Goal: Information Seeking & Learning: Find specific fact

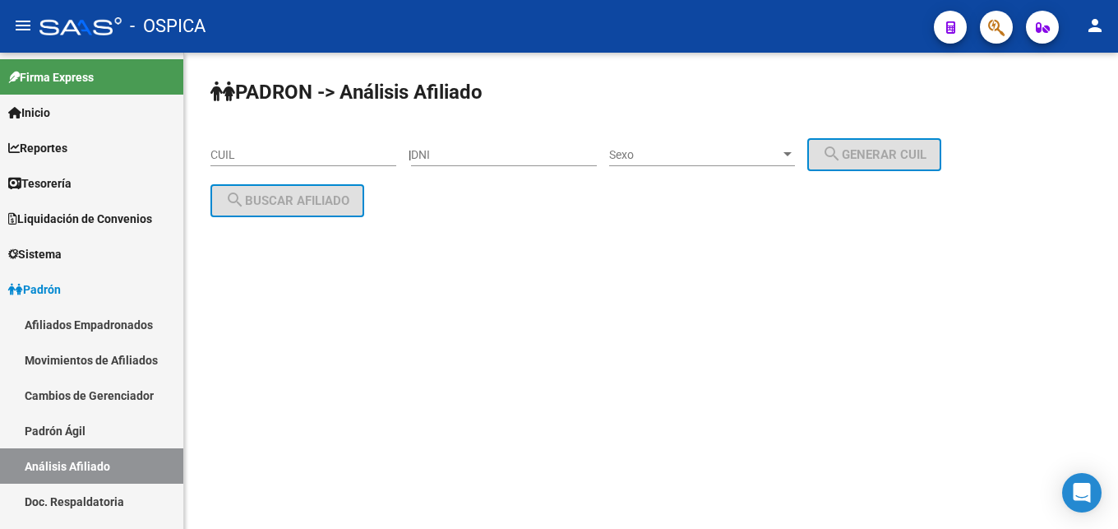
click at [266, 156] on input "CUIL" at bounding box center [303, 155] width 186 height 14
paste input "20-36818996-1"
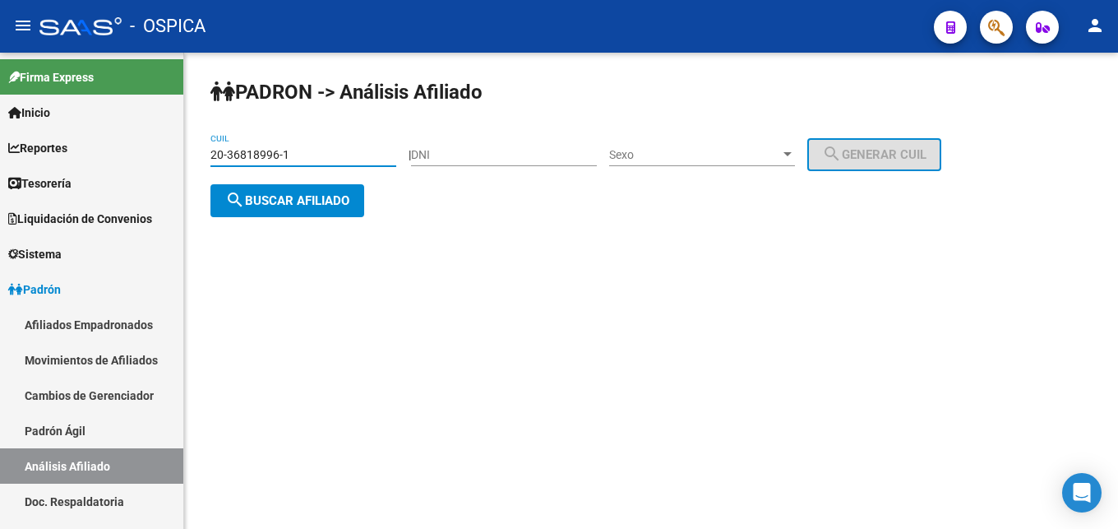
type input "20-36818996-1"
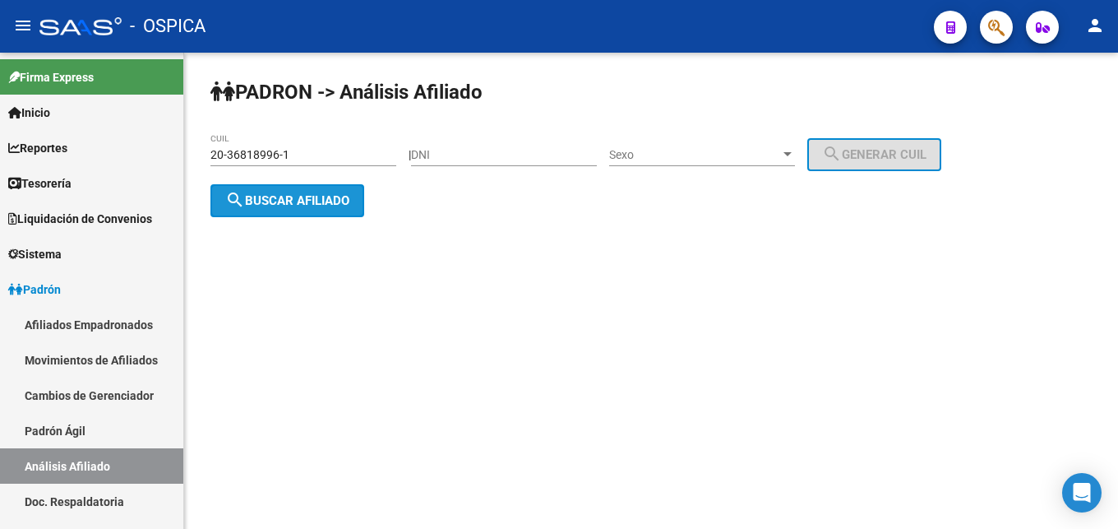
click at [271, 212] on button "search Buscar afiliado" at bounding box center [287, 200] width 154 height 33
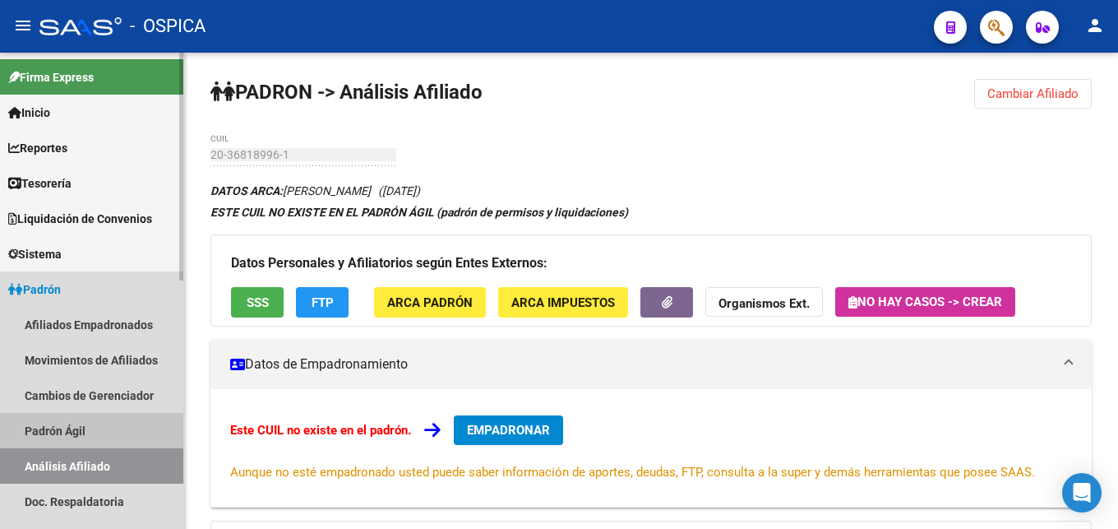
click at [36, 436] on link "Padrón Ágil" at bounding box center [91, 430] width 183 height 35
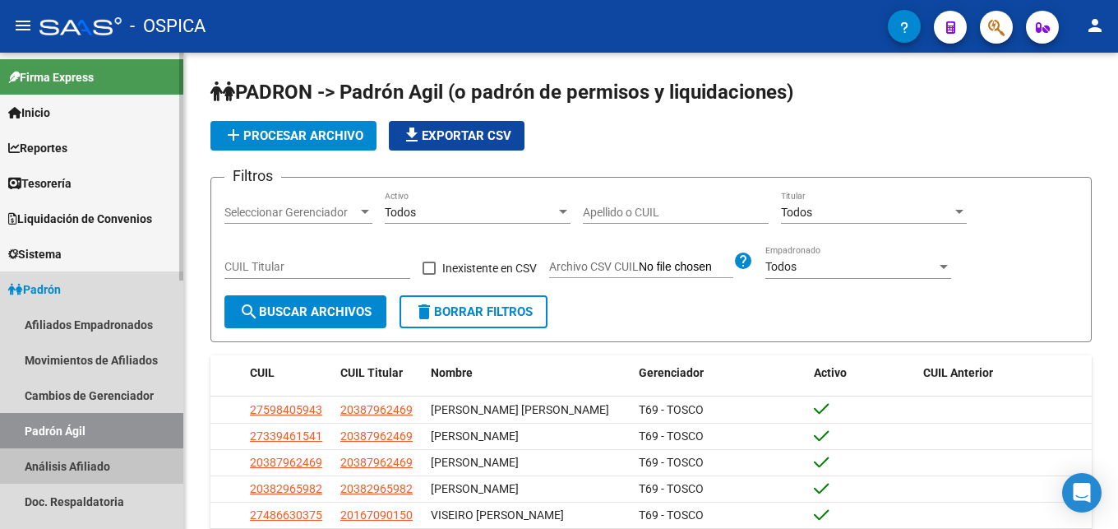
click at [58, 470] on link "Análisis Afiliado" at bounding box center [91, 465] width 183 height 35
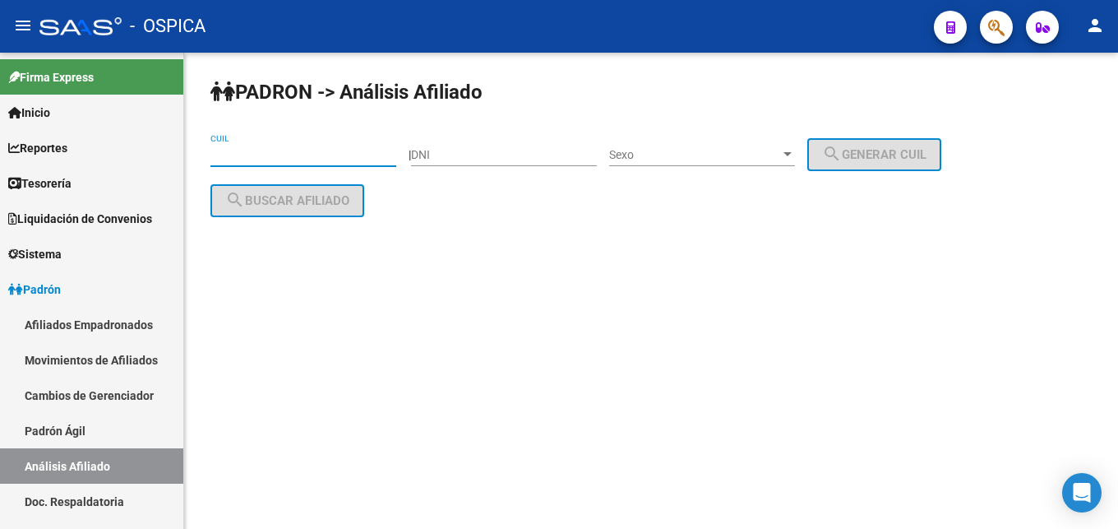
paste input "27-31240762-6"
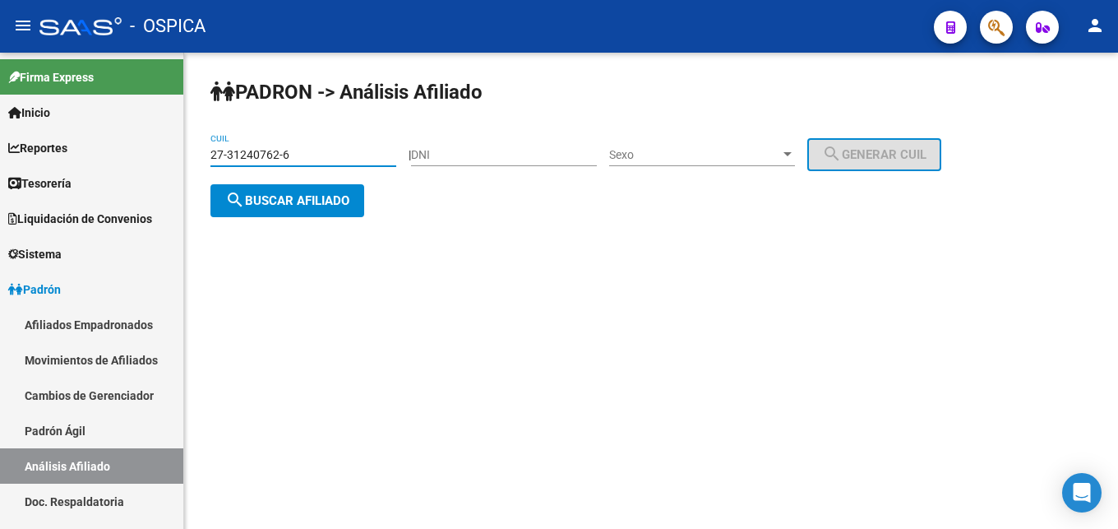
type input "27-31240762-6"
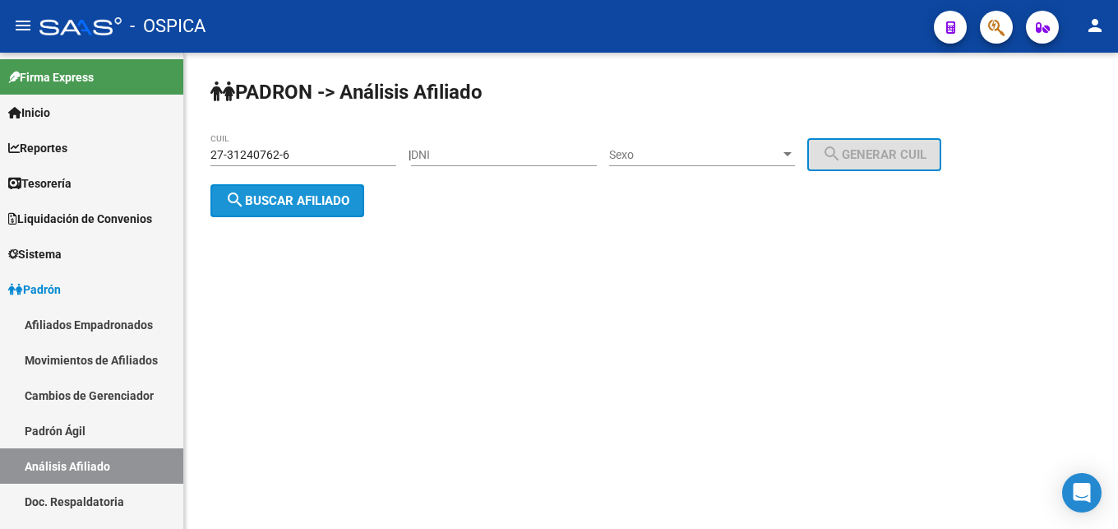
click at [327, 210] on button "search Buscar afiliado" at bounding box center [287, 200] width 154 height 33
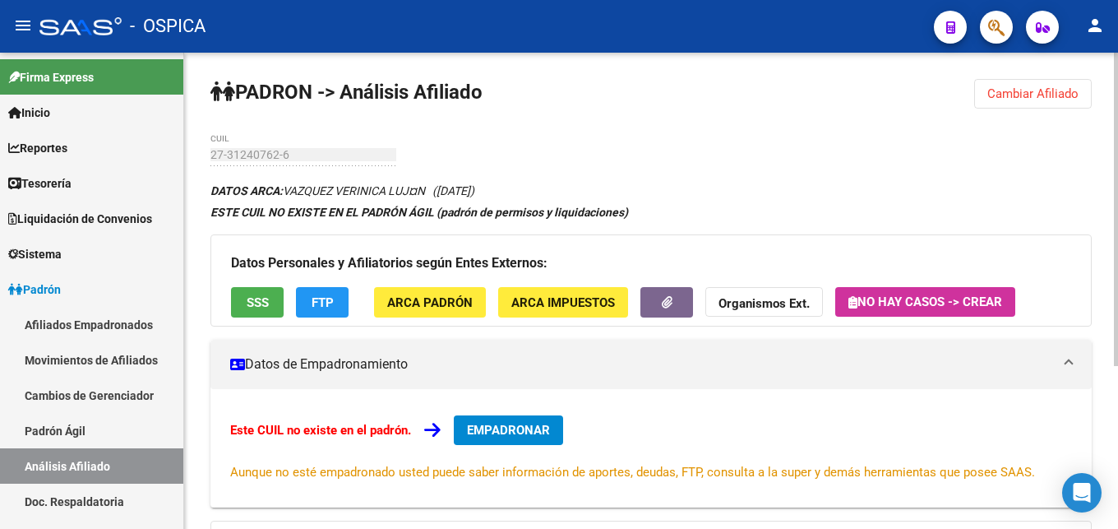
scroll to position [84, 0]
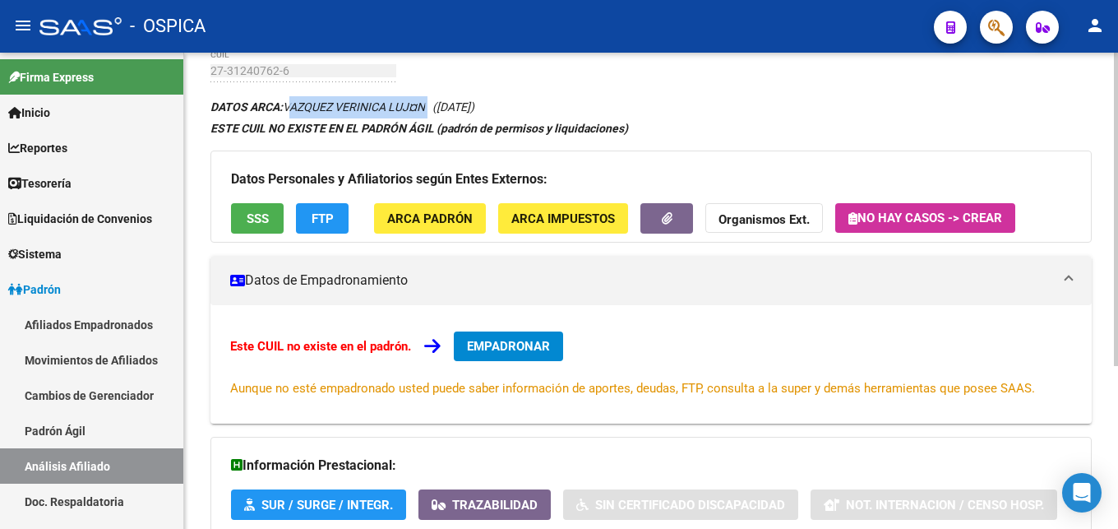
drag, startPoint x: 287, startPoint y: 107, endPoint x: 432, endPoint y: 113, distance: 144.8
click at [432, 113] on icon "DATOS ARCA: VAZQUEZ VERINICA LUJ¤N ([DATE])" at bounding box center [342, 106] width 264 height 13
copy icon "VAZQUEZ VERINICA LUJ¤N"
click at [455, 221] on span "ARCA Padrón" at bounding box center [429, 218] width 85 height 15
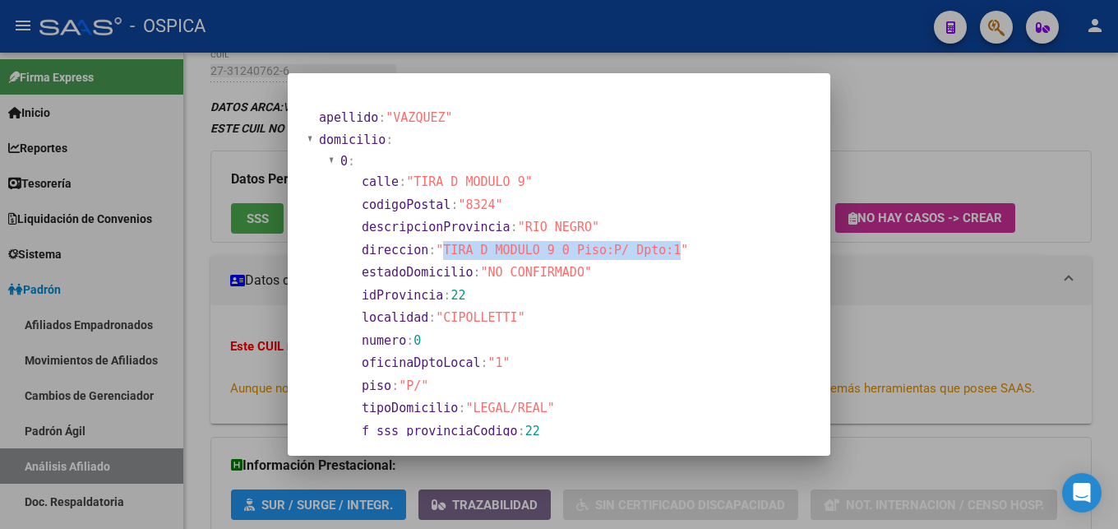
drag, startPoint x: 446, startPoint y: 247, endPoint x: 662, endPoint y: 252, distance: 216.3
click at [662, 252] on span ""TIRA D MODULO 9 0 Piso:P/ Dpto:1"" at bounding box center [562, 249] width 252 height 15
click at [583, 274] on section "estadoDomicilio : "NO CONFIRMADO"" at bounding box center [525, 272] width 326 height 19
click at [588, 473] on div at bounding box center [559, 264] width 1118 height 529
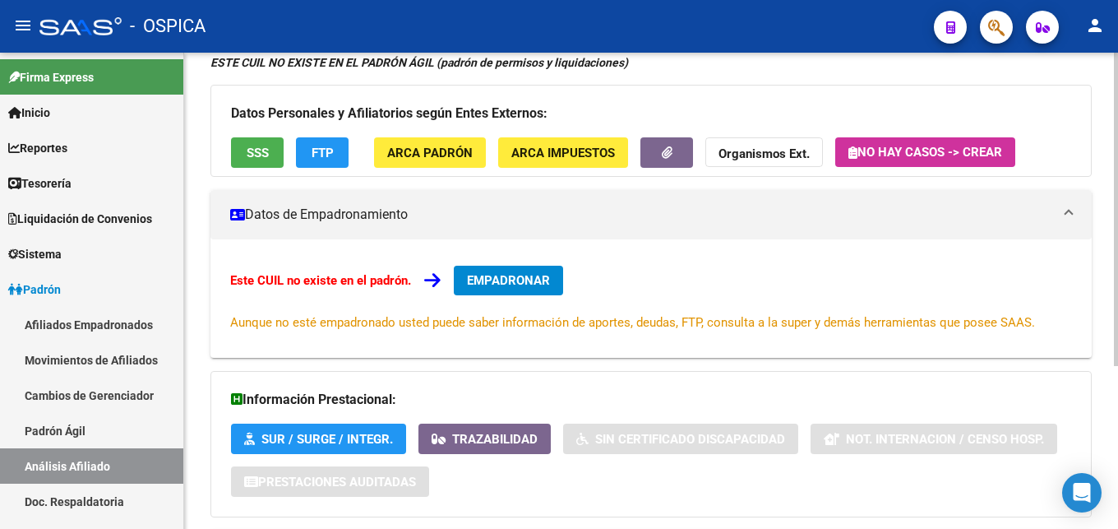
scroll to position [248, 0]
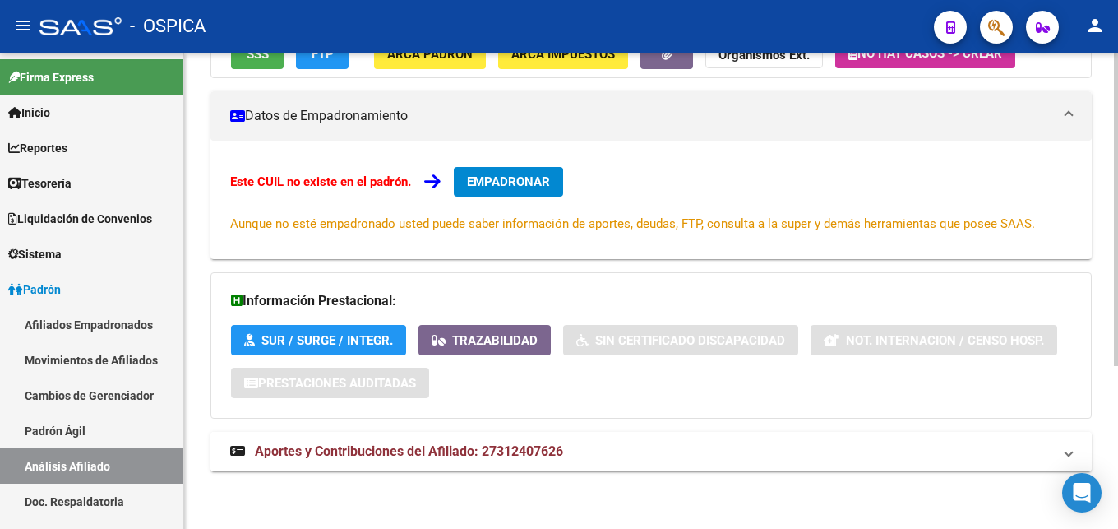
click at [536, 450] on span "Aportes y Contribuciones del Afiliado: 27312407626" at bounding box center [409, 451] width 308 height 16
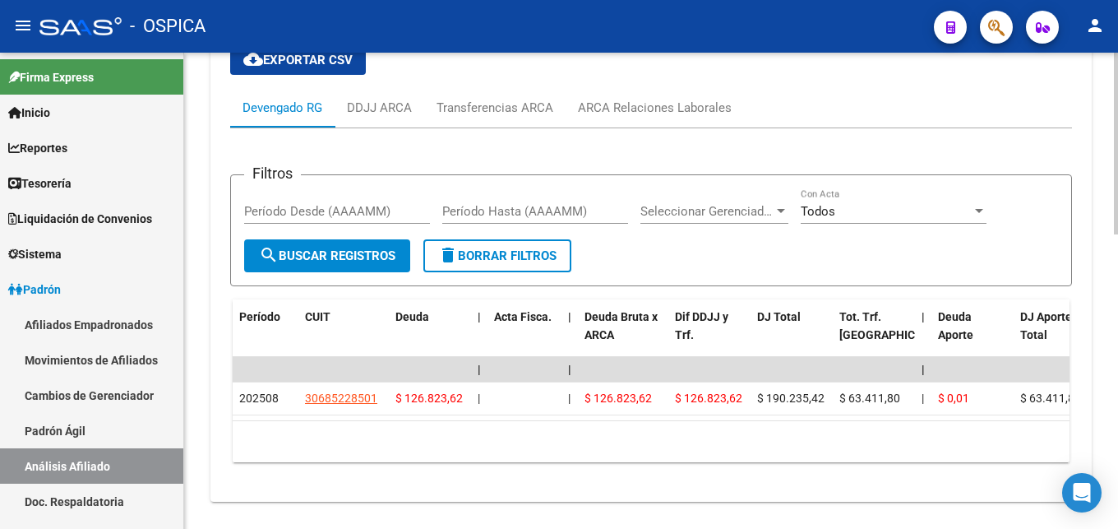
scroll to position [751, 0]
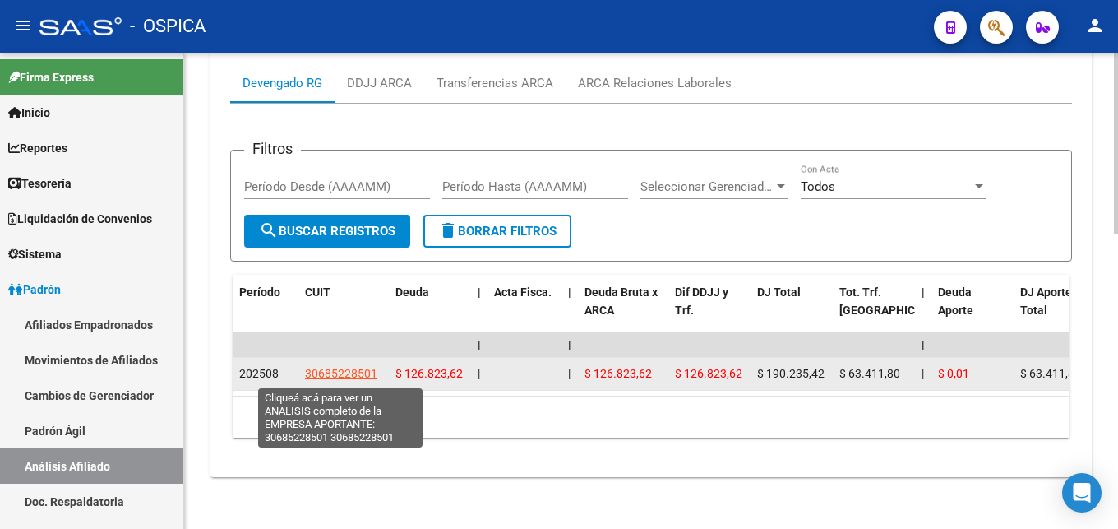
click at [332, 374] on span "30685228501" at bounding box center [341, 373] width 72 height 13
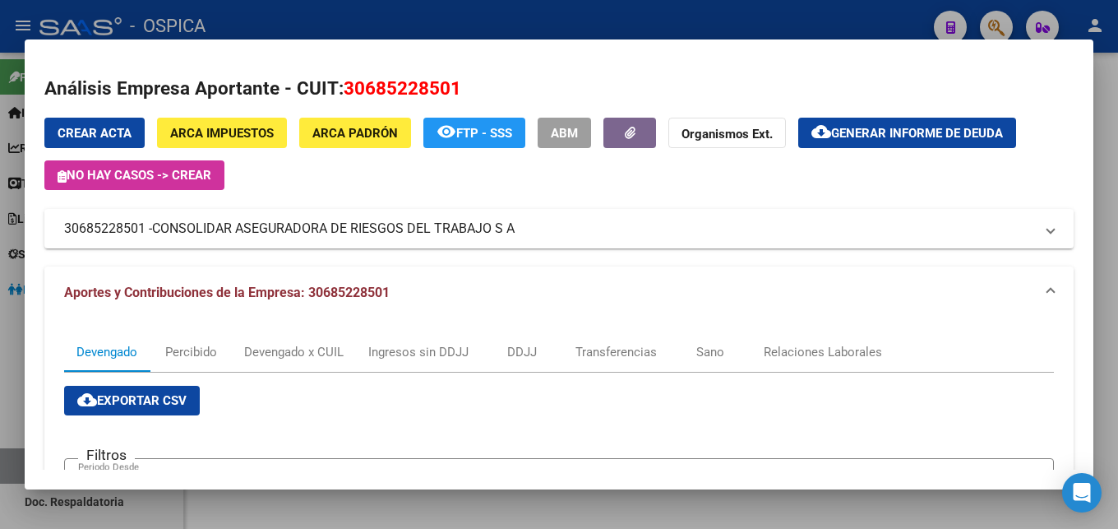
click at [401, 21] on div at bounding box center [559, 264] width 1118 height 529
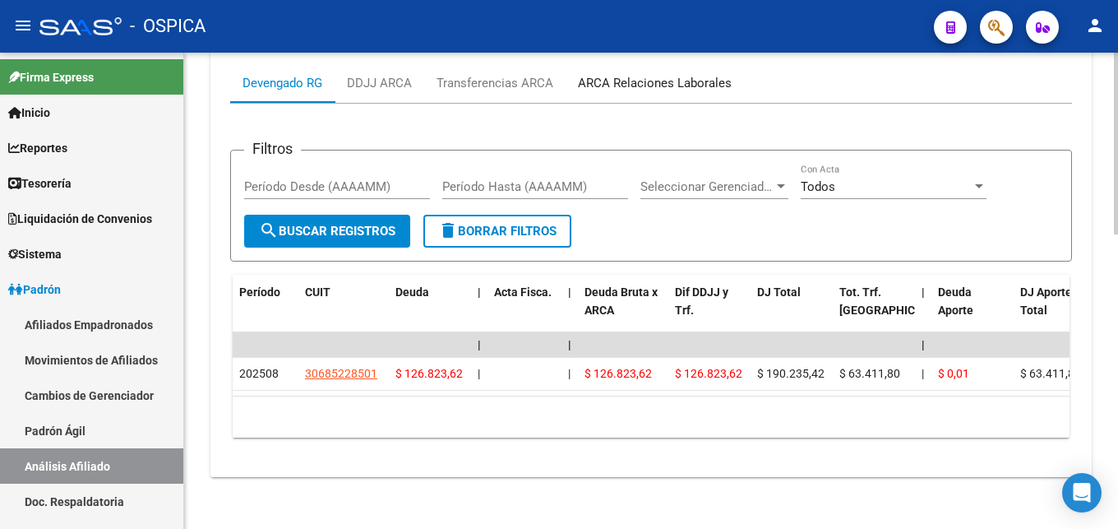
click at [634, 100] on div "ARCA Relaciones Laborales" at bounding box center [655, 82] width 178 height 39
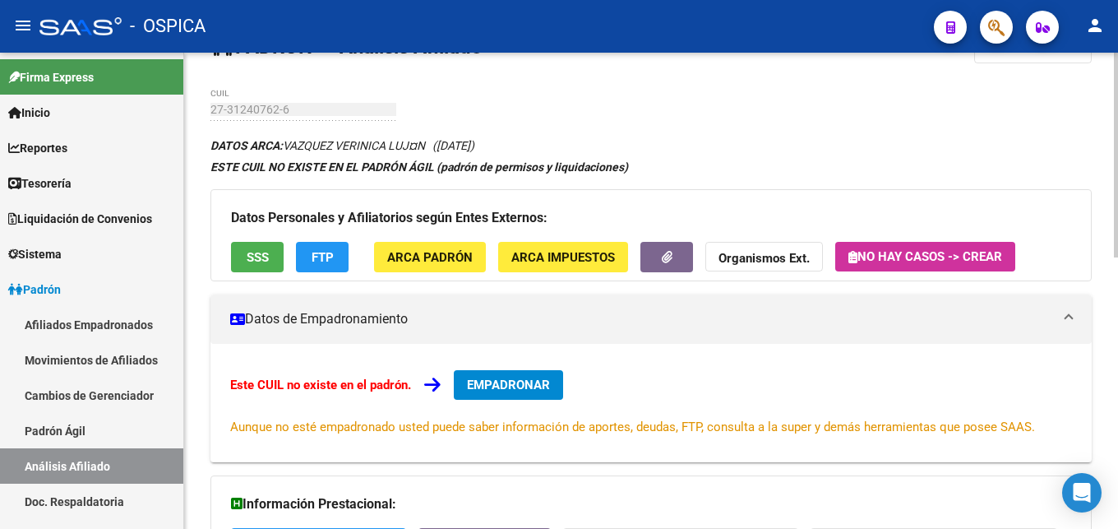
scroll to position [0, 0]
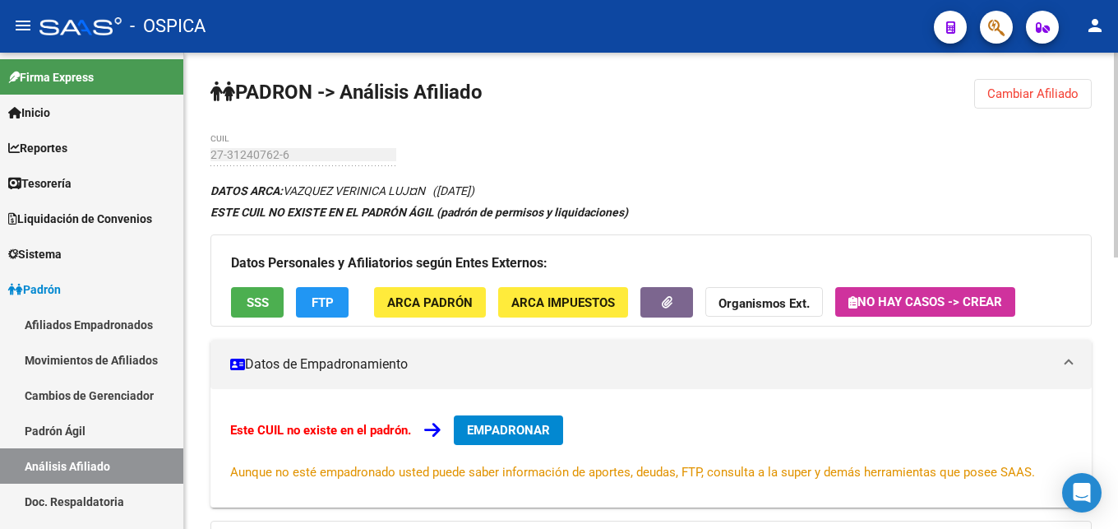
click at [1063, 90] on span "Cambiar Afiliado" at bounding box center [1032, 93] width 91 height 15
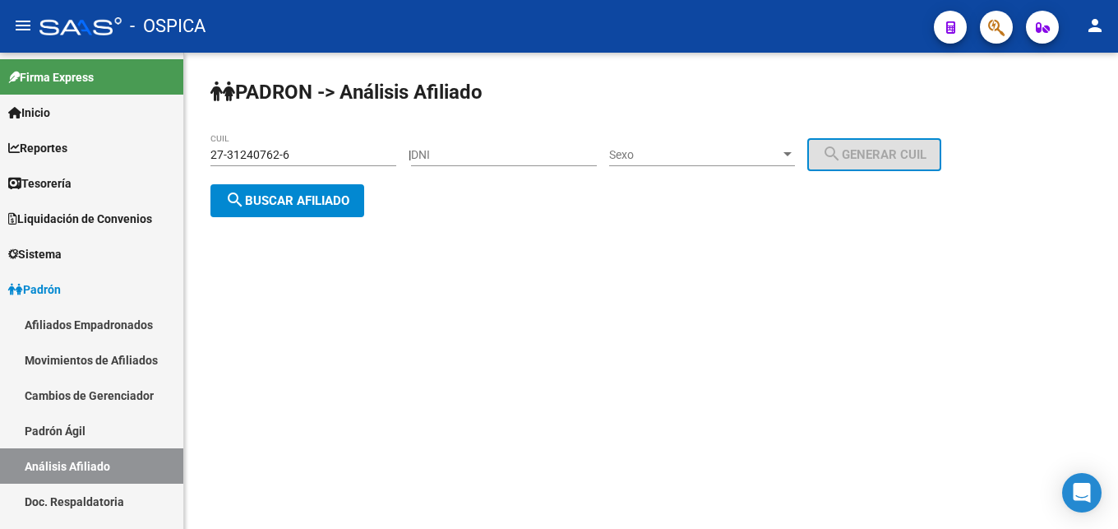
click at [324, 148] on div "27-31240762-6 CUIL" at bounding box center [303, 149] width 186 height 33
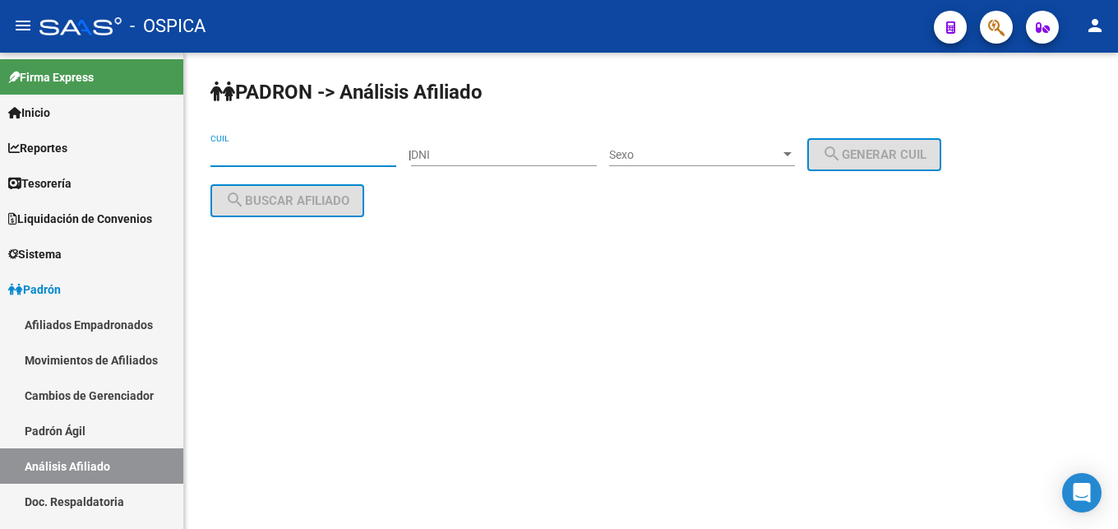
paste input "27-35021776-8"
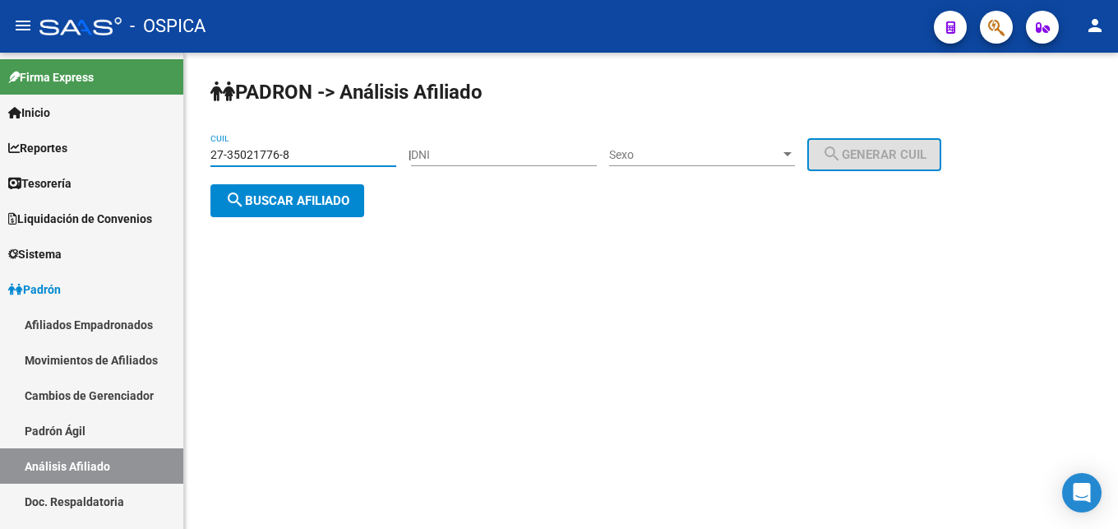
type input "27-35021776-8"
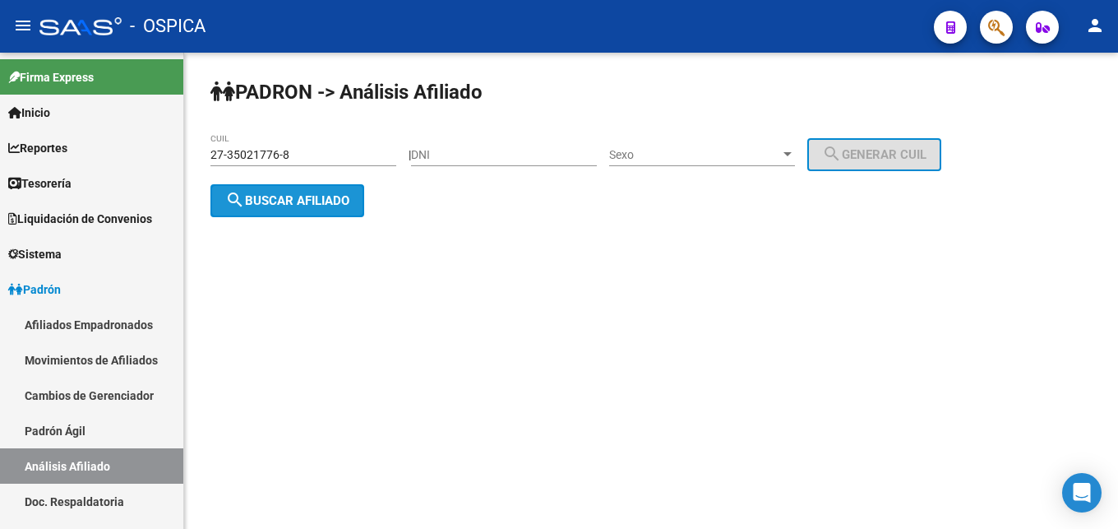
click at [320, 206] on span "search Buscar afiliado" at bounding box center [287, 200] width 124 height 15
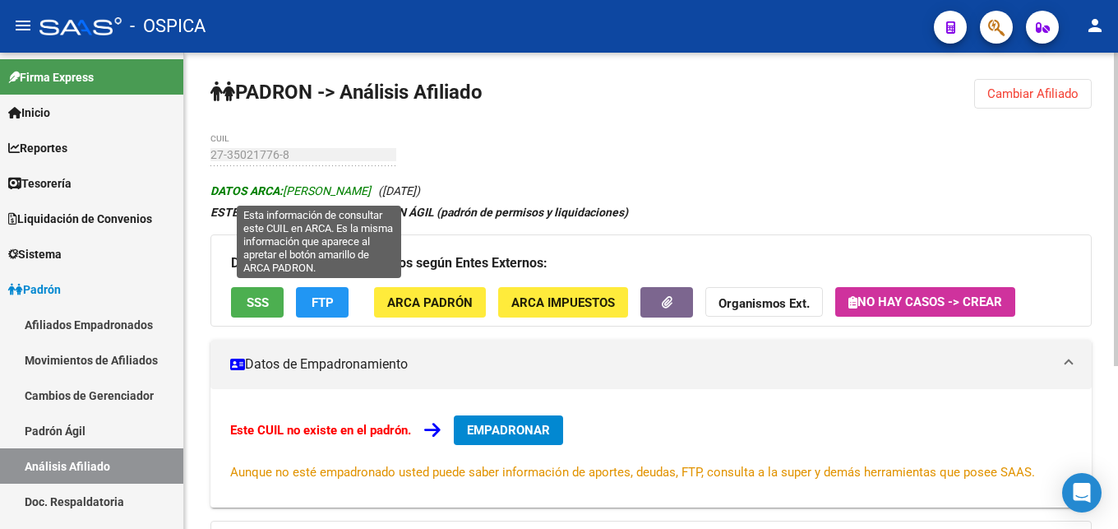
drag, startPoint x: 286, startPoint y: 194, endPoint x: 424, endPoint y: 189, distance: 138.2
click at [371, 189] on span "DATOS ARCA: [PERSON_NAME]" at bounding box center [290, 190] width 160 height 13
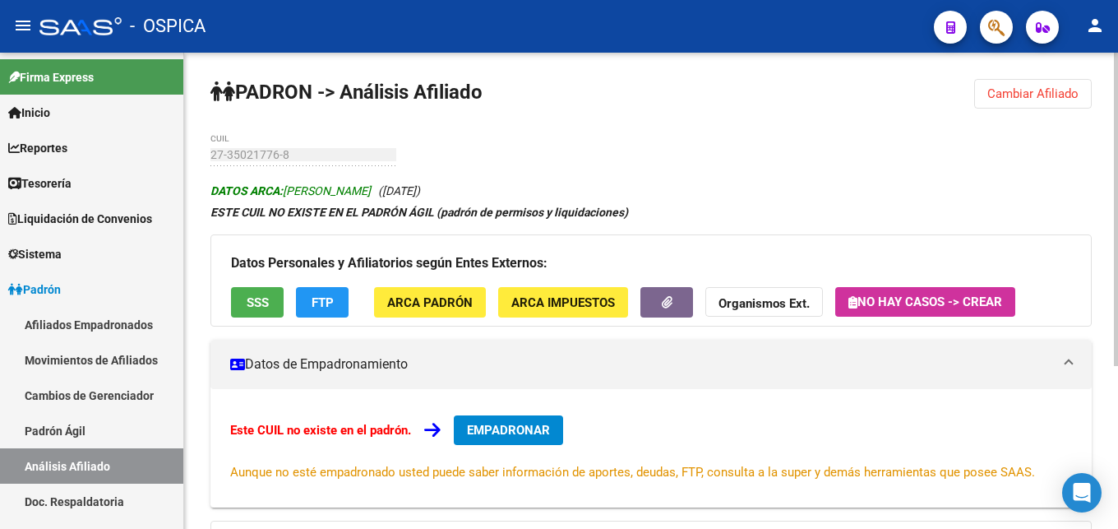
copy span "[PERSON_NAME]"
click at [630, 507] on mat-expansion-panel "Datos de Empadronamiento Este CUIL no existe en el padrón. EMPADRONAR Aunque no…" at bounding box center [650, 423] width 881 height 168
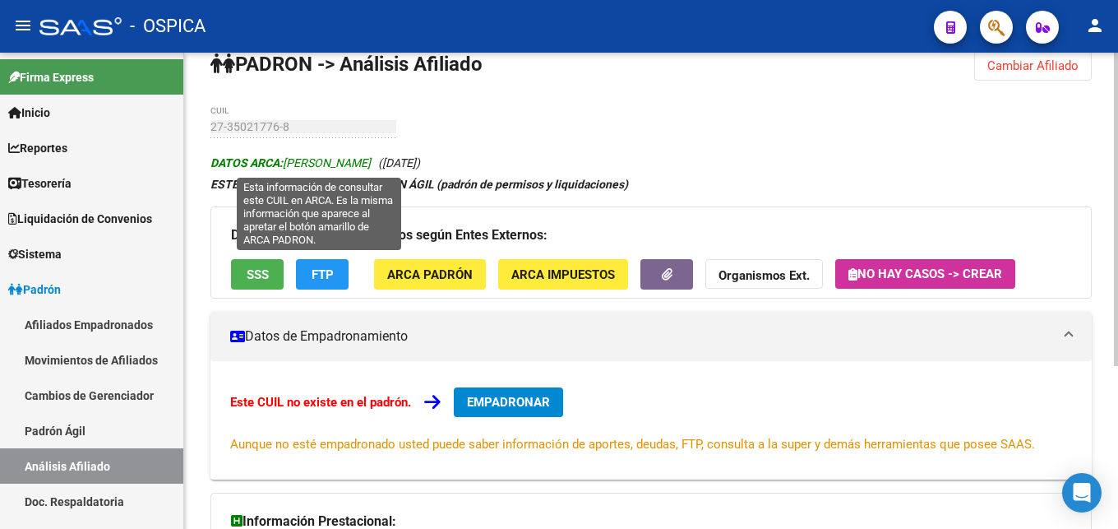
click at [297, 163] on span "DATOS ARCA: [PERSON_NAME]" at bounding box center [290, 162] width 160 height 13
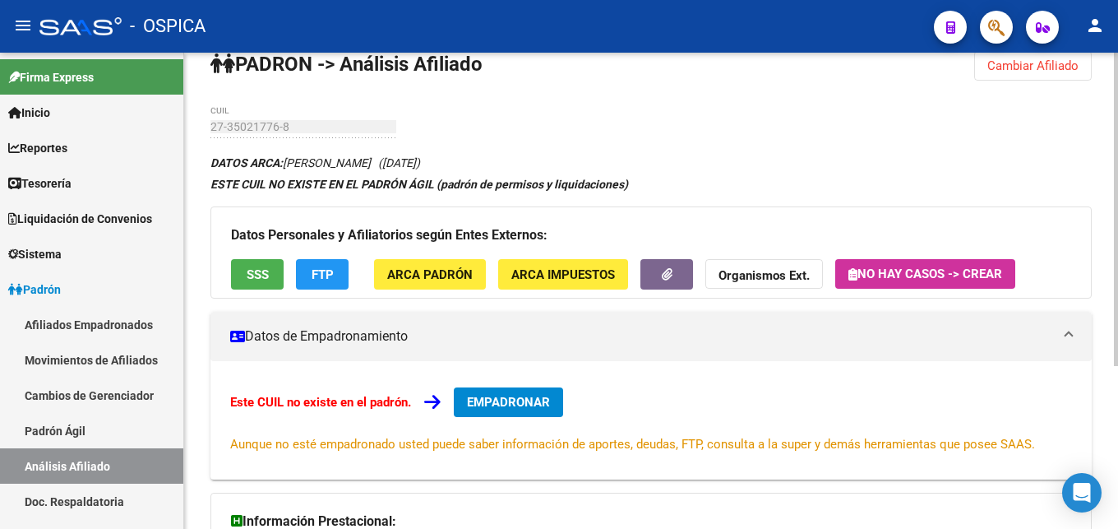
drag, startPoint x: 285, startPoint y: 160, endPoint x: 433, endPoint y: 164, distance: 148.0
click at [420, 164] on icon "DATOS ARCA: [PERSON_NAME] ([DATE])" at bounding box center [315, 162] width 210 height 13
copy icon "[PERSON_NAME]"
click at [455, 287] on button "ARCA Padrón" at bounding box center [430, 274] width 112 height 30
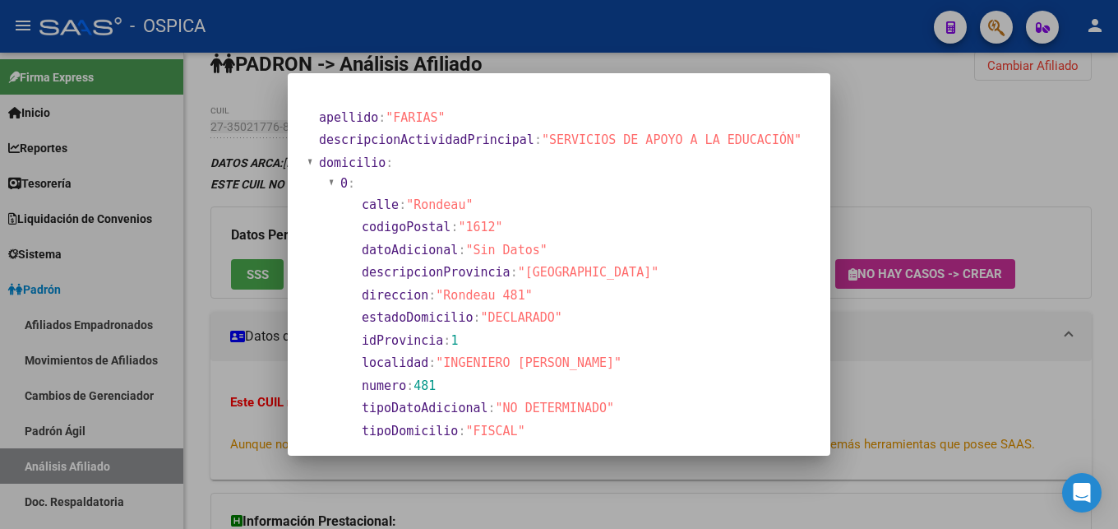
drag, startPoint x: 446, startPoint y: 293, endPoint x: 516, endPoint y: 298, distance: 70.9
click at [516, 298] on span ""Rondeau 481"" at bounding box center [484, 295] width 96 height 15
copy span "Rondeau 481"
click at [887, 216] on div at bounding box center [559, 264] width 1118 height 529
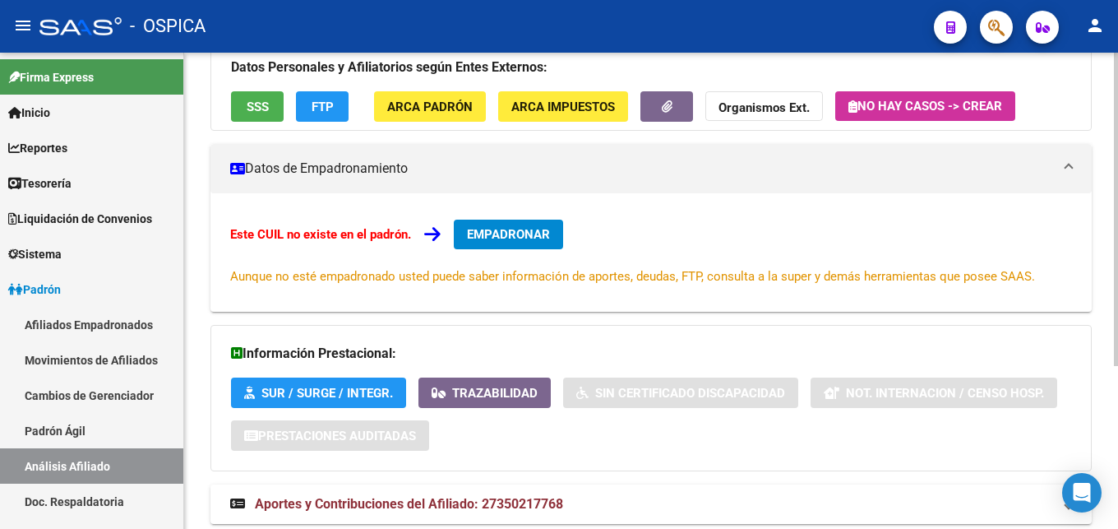
scroll to position [248, 0]
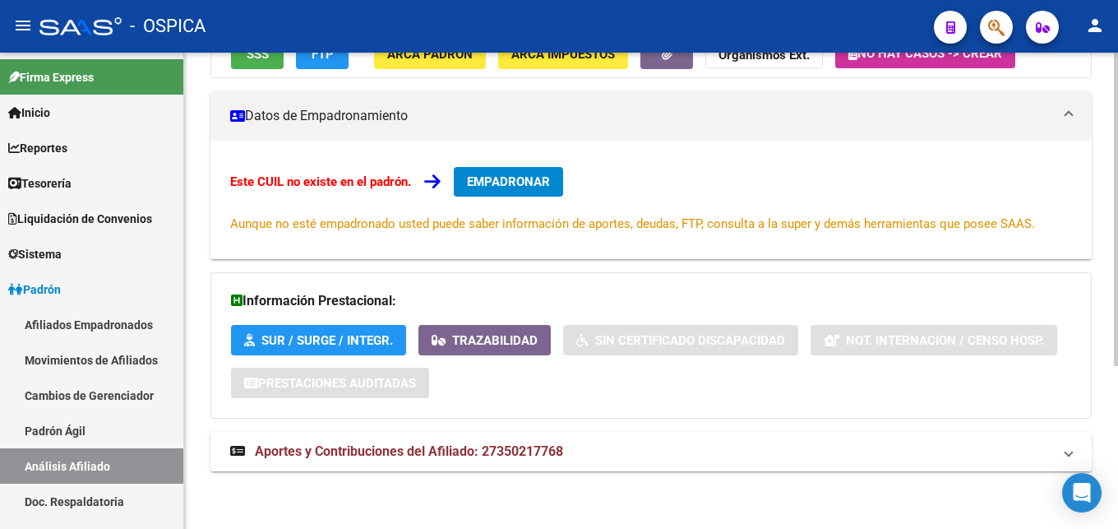
click at [538, 455] on span "Aportes y Contribuciones del Afiliado: 27350217768" at bounding box center [409, 451] width 308 height 16
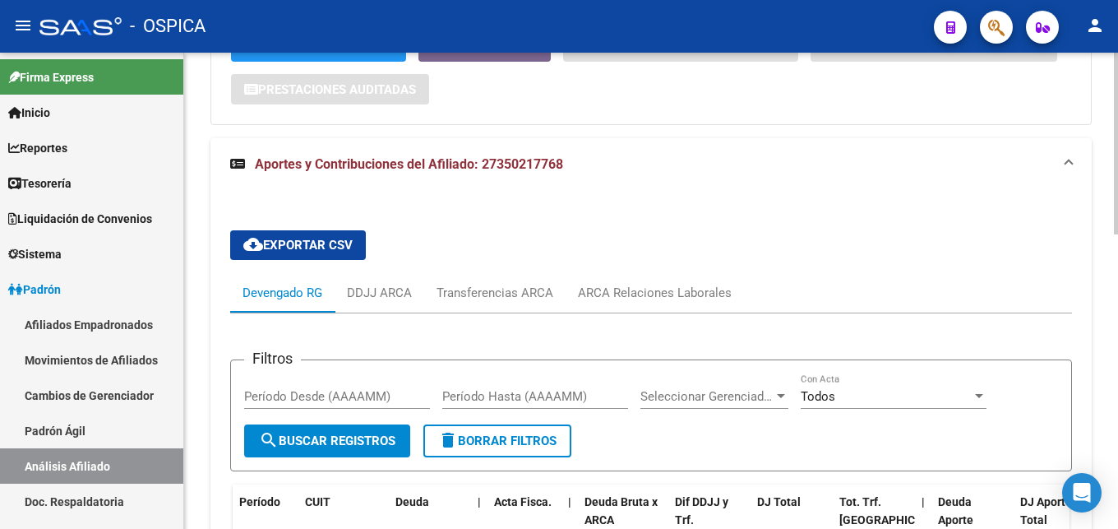
scroll to position [584, 0]
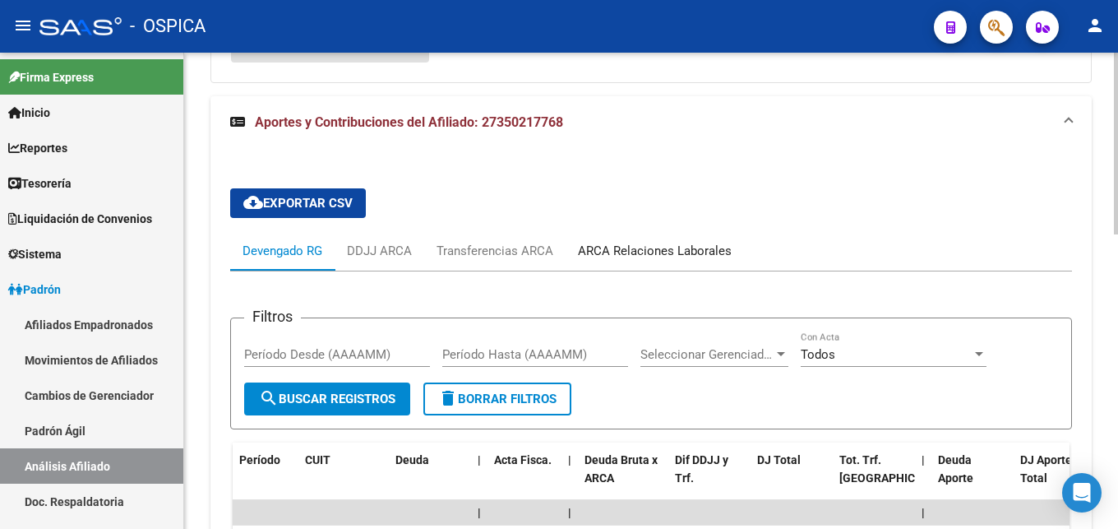
click at [672, 260] on div "ARCA Relaciones Laborales" at bounding box center [655, 250] width 178 height 39
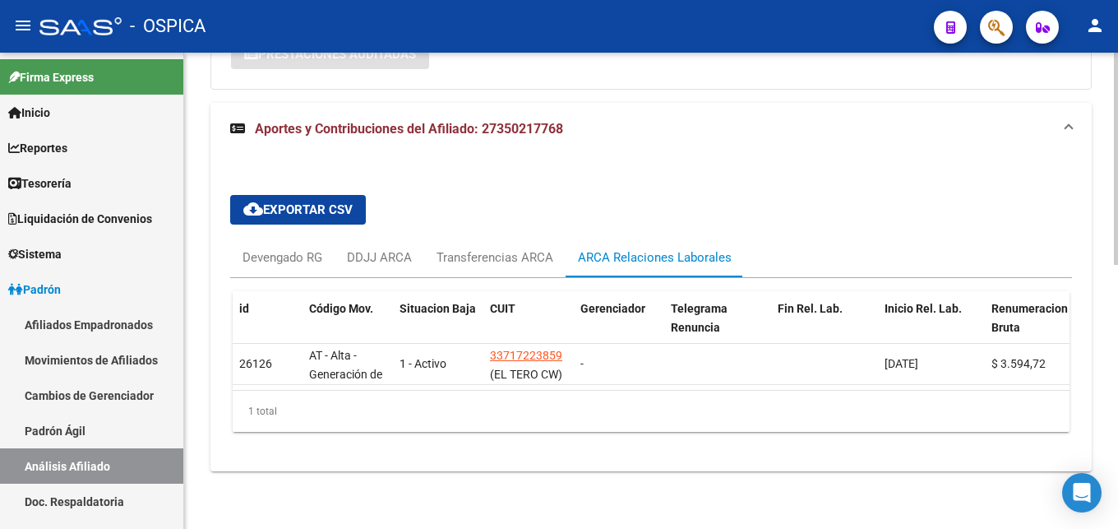
scroll to position [591, 0]
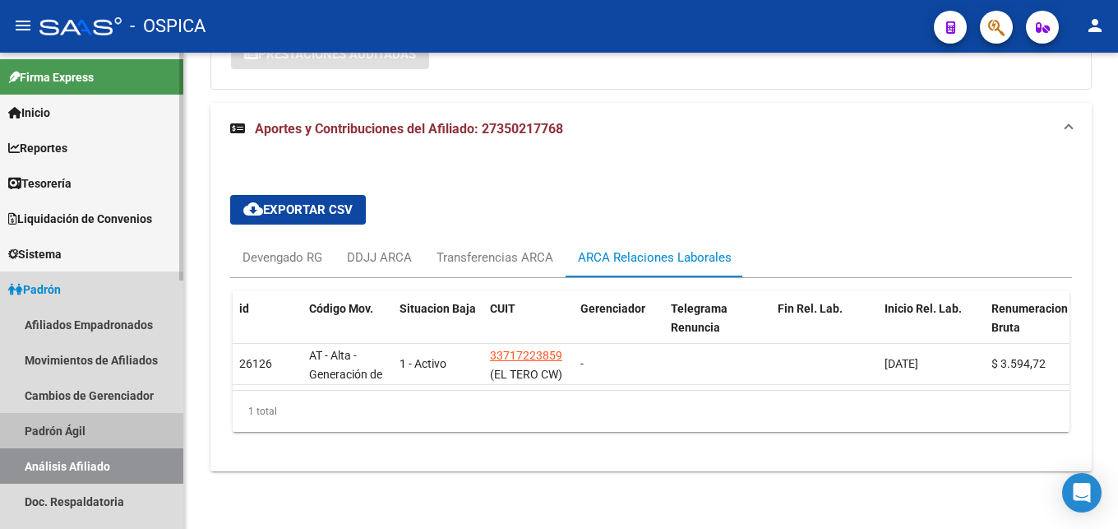
click at [63, 438] on link "Padrón Ágil" at bounding box center [91, 430] width 183 height 35
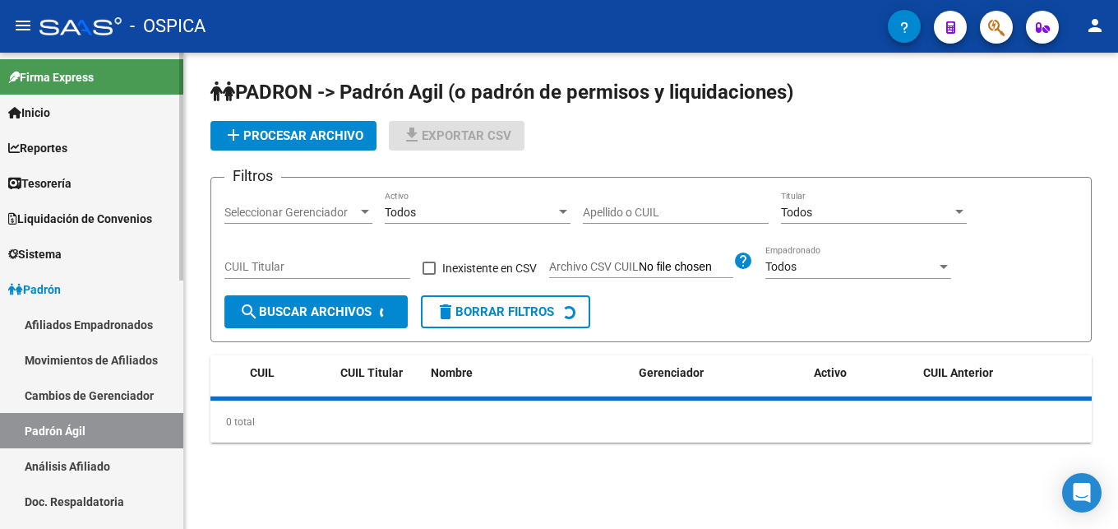
drag, startPoint x: 82, startPoint y: 464, endPoint x: 99, endPoint y: 460, distance: 17.2
click at [85, 464] on link "Análisis Afiliado" at bounding box center [91, 465] width 183 height 35
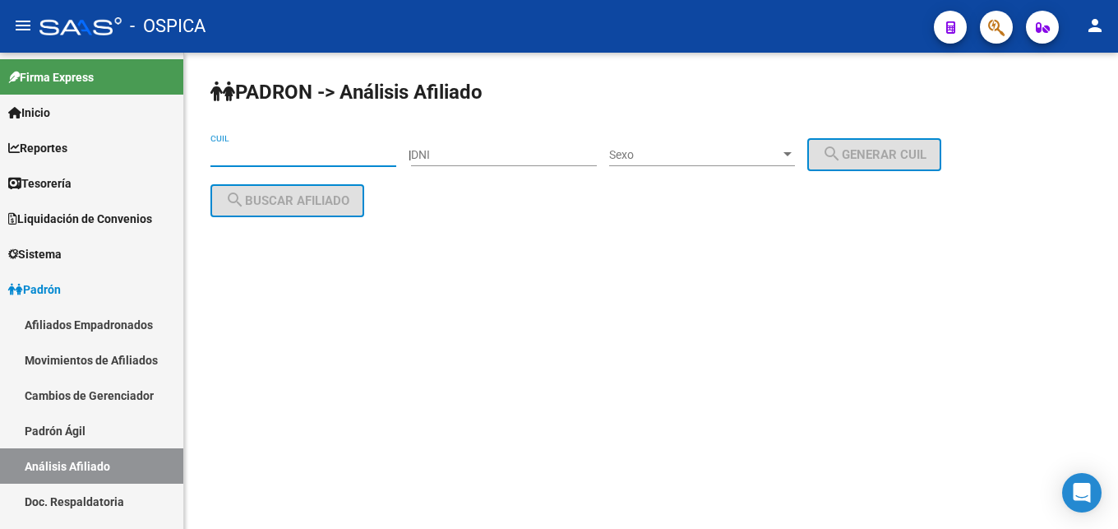
click at [233, 159] on input "CUIL" at bounding box center [303, 155] width 186 height 14
paste input "27-47648068-5"
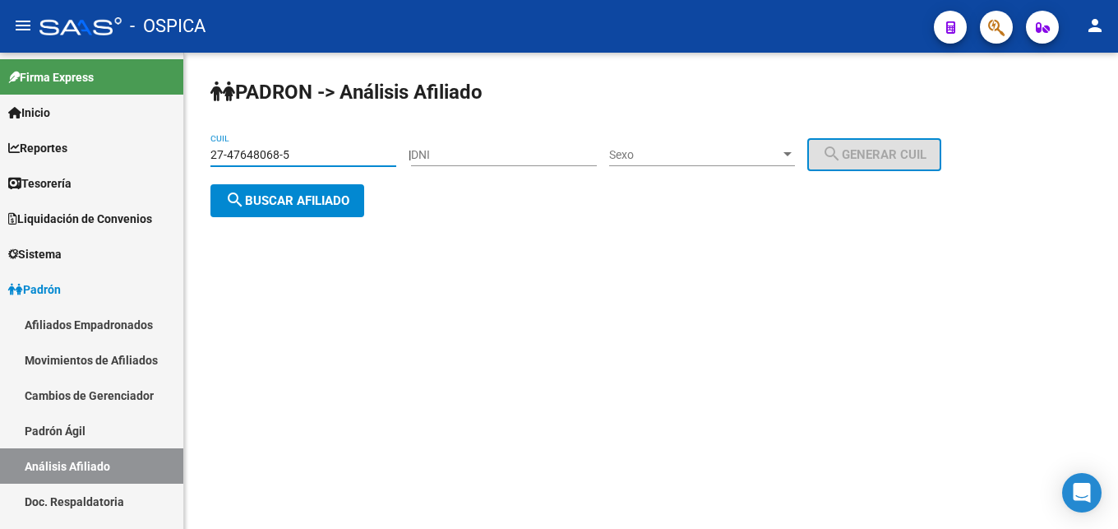
click at [276, 213] on button "search Buscar afiliado" at bounding box center [287, 200] width 154 height 33
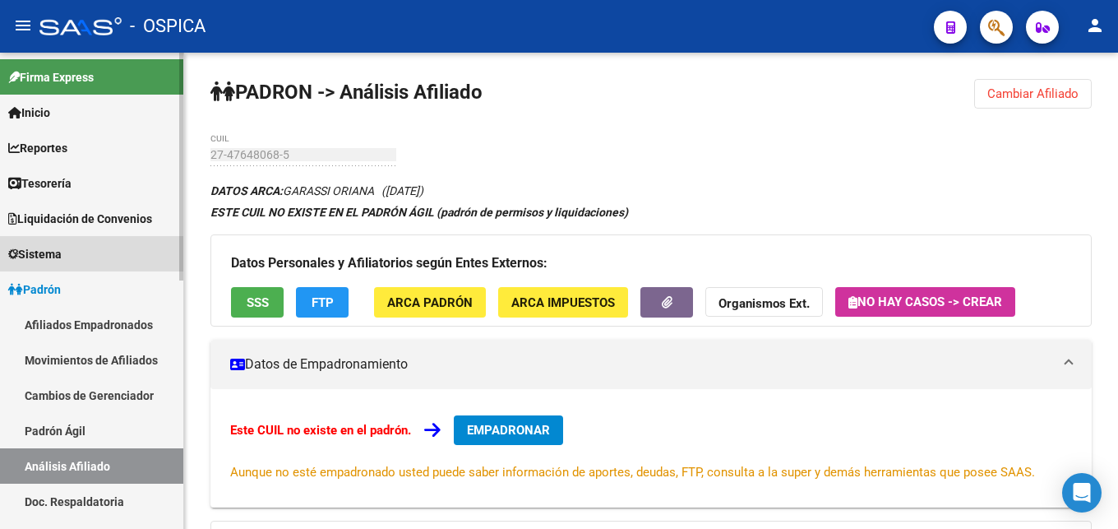
click at [53, 255] on span "Sistema" at bounding box center [34, 254] width 53 height 18
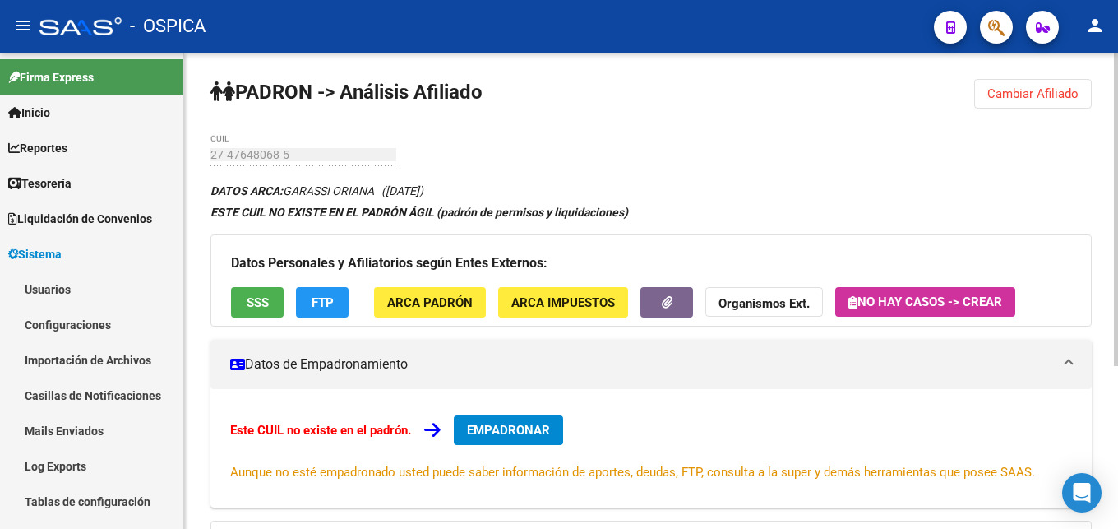
click at [975, 88] on div "PADRON -> Análisis Afiliado Cambiar Afiliado 27-47648068-5 CUIL DATOS ARCA: GAR…" at bounding box center [651, 415] width 934 height 724
click at [995, 95] on span "Cambiar Afiliado" at bounding box center [1032, 93] width 91 height 15
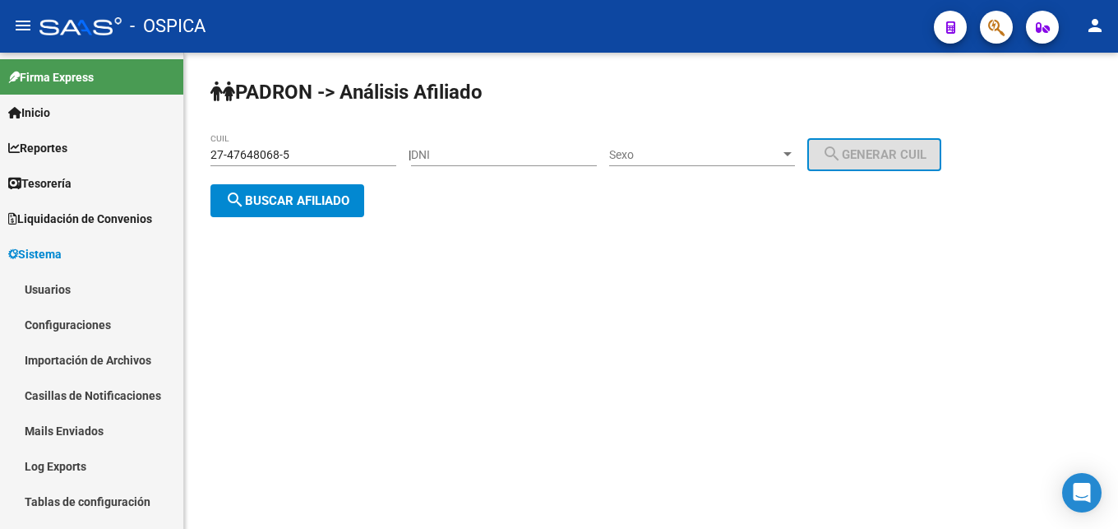
click at [289, 154] on input "27-47648068-5" at bounding box center [303, 155] width 186 height 14
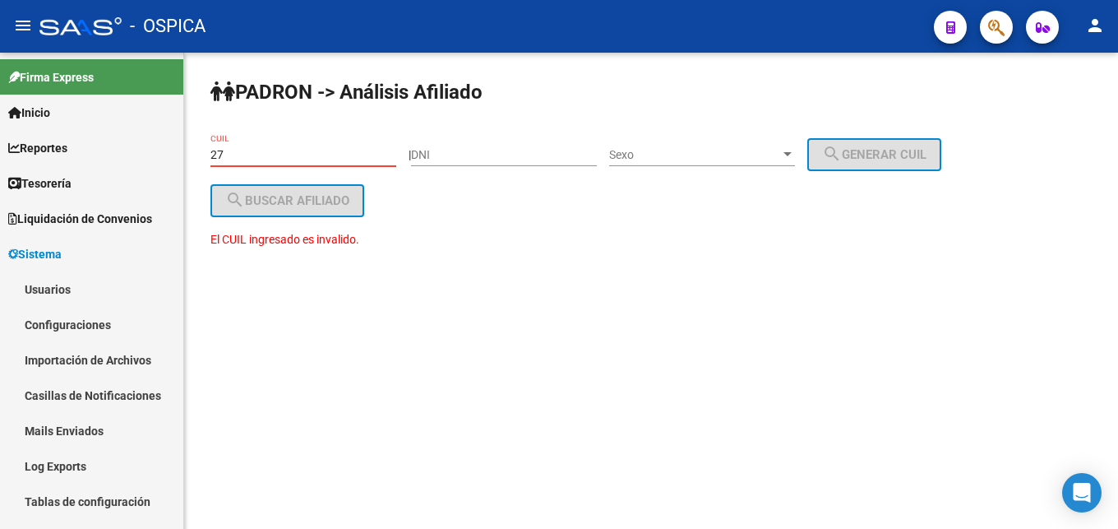
type input "2"
paste input "27-47648068-5"
type input "27-47648068-5"
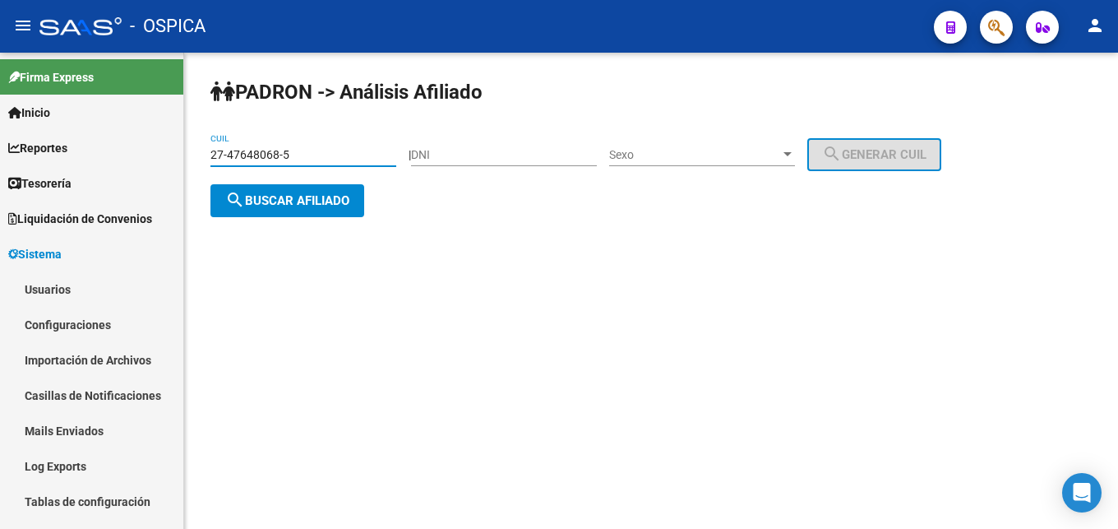
click at [291, 204] on span "search Buscar afiliado" at bounding box center [287, 200] width 124 height 15
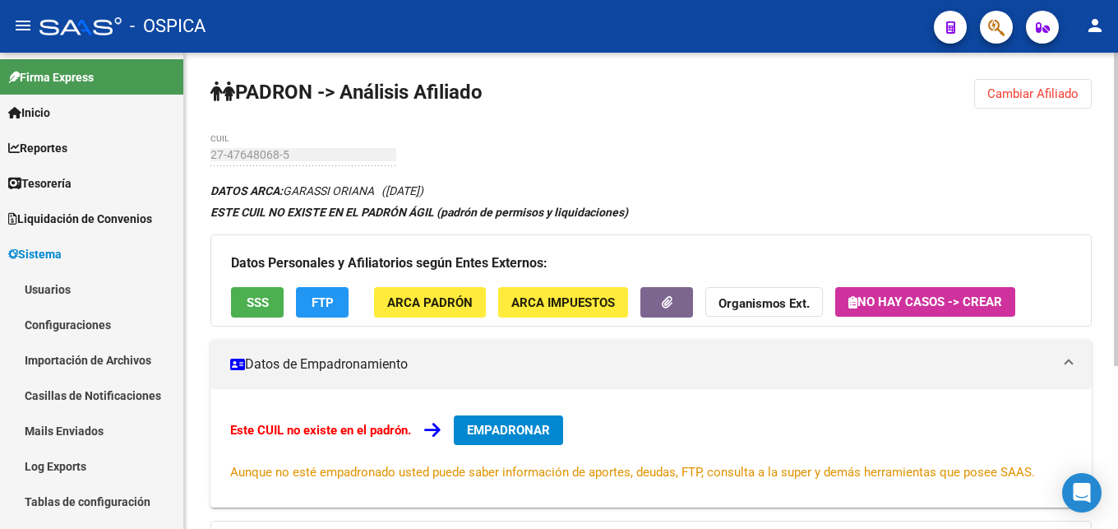
click at [1040, 98] on span "Cambiar Afiliado" at bounding box center [1032, 93] width 91 height 15
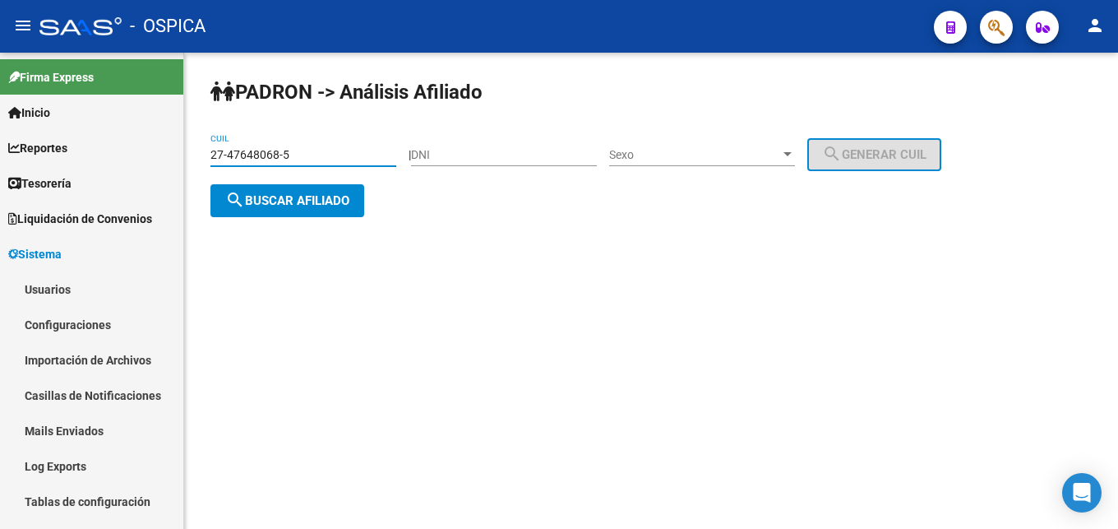
drag, startPoint x: 316, startPoint y: 148, endPoint x: 139, endPoint y: 180, distance: 180.4
click at [210, 162] on input "27-47648068-5" at bounding box center [303, 155] width 186 height 14
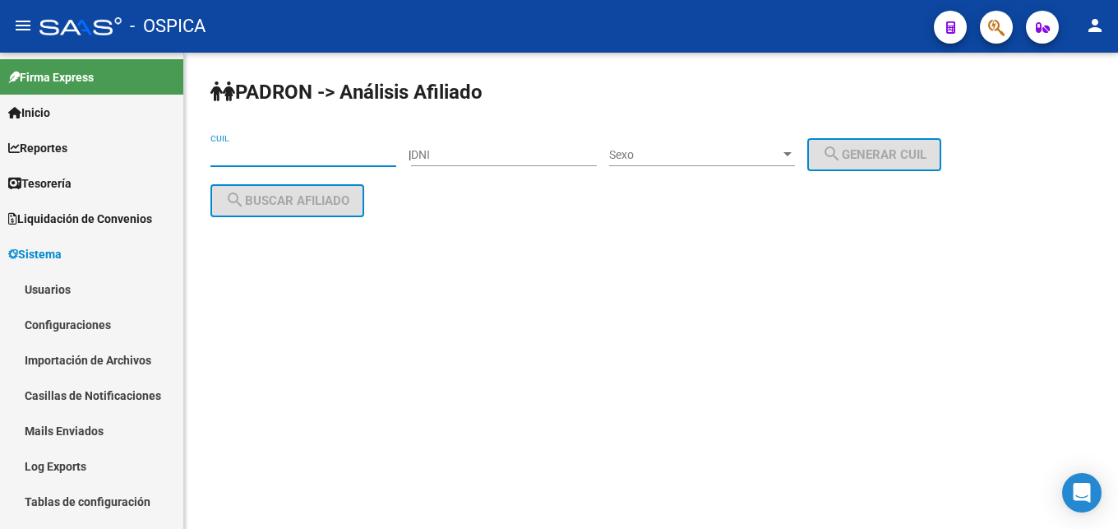
paste input "27-47648068-5"
type input "27-47648068-5"
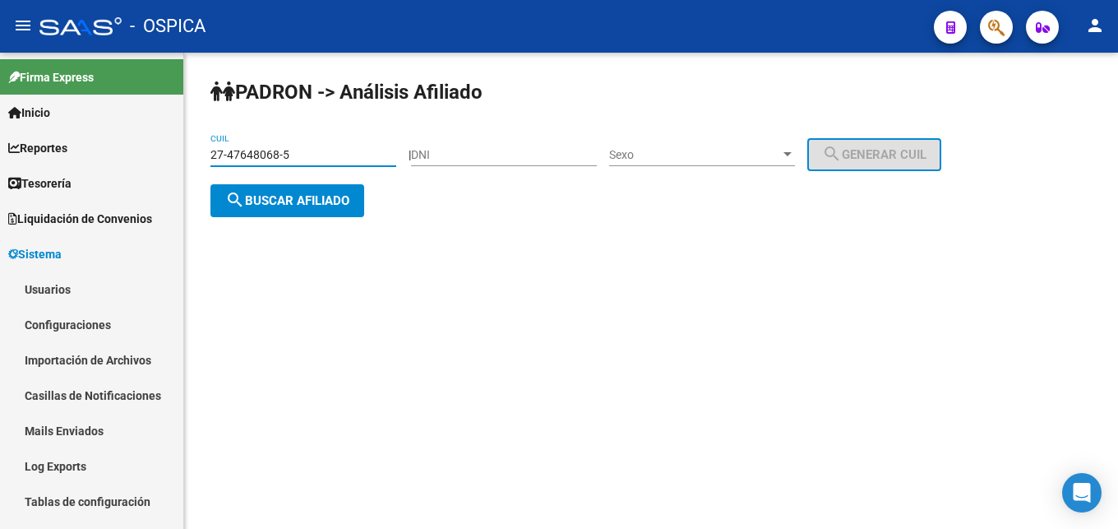
click at [283, 215] on button "search Buscar afiliado" at bounding box center [287, 200] width 154 height 33
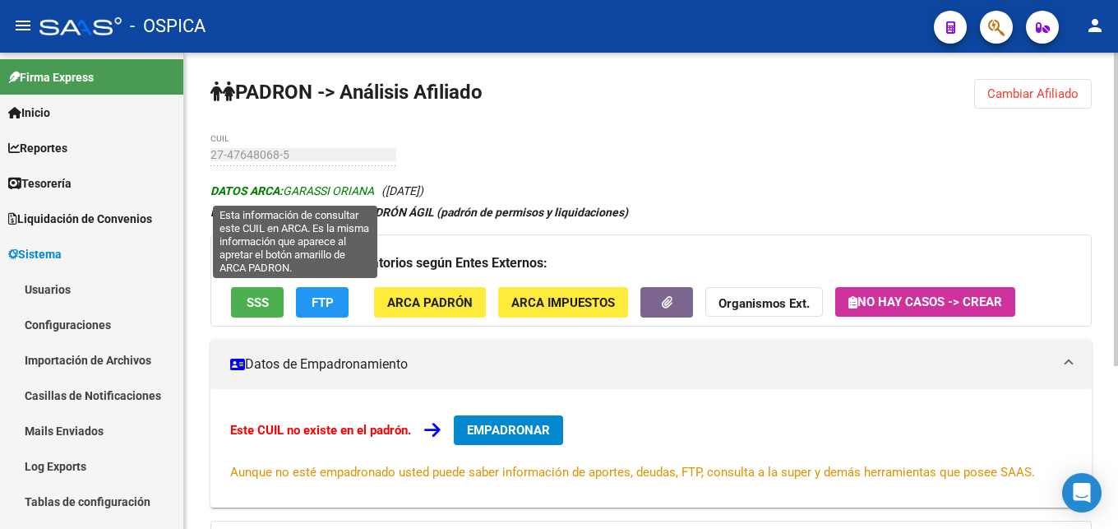
drag, startPoint x: 287, startPoint y: 192, endPoint x: 378, endPoint y: 192, distance: 91.2
click at [374, 192] on span "DATOS ARCA: GARASSI ORIANA" at bounding box center [292, 190] width 164 height 13
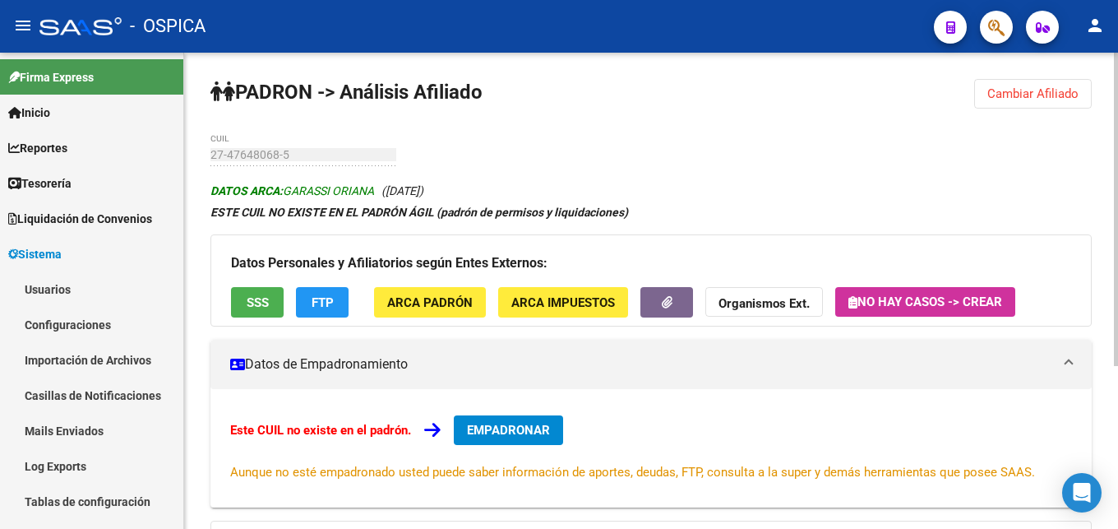
copy span "GARASSI ORIANA"
click at [413, 317] on div "Datos Personales y Afiliatorios según Entes Externos: SSS FTP ARCA Padrón ARCA …" at bounding box center [650, 280] width 881 height 92
click at [413, 312] on button "ARCA Padrón" at bounding box center [430, 302] width 112 height 30
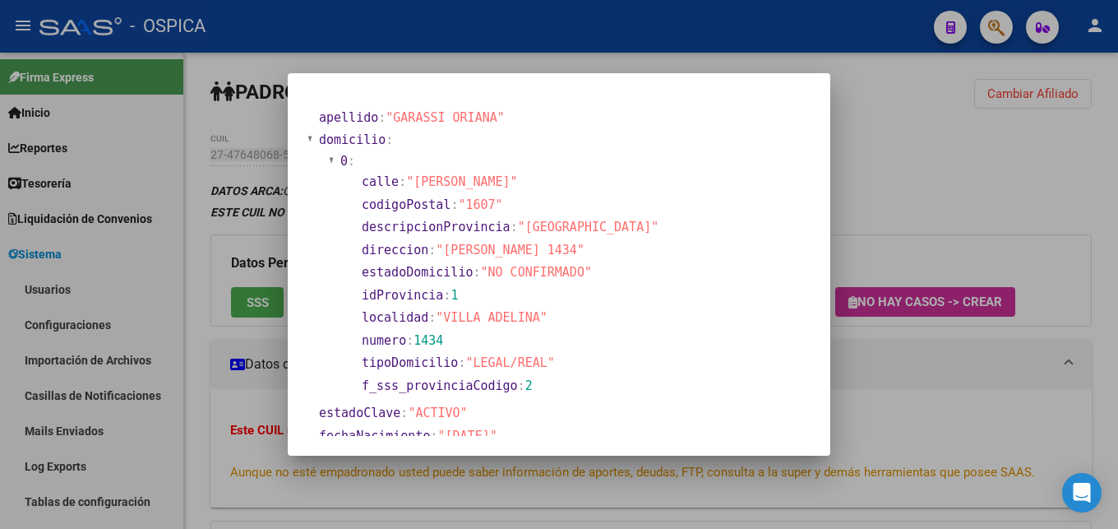
drag, startPoint x: 447, startPoint y: 247, endPoint x: 480, endPoint y: 245, distance: 33.0
click at [480, 245] on span ""[PERSON_NAME] 1434"" at bounding box center [510, 249] width 149 height 15
click at [458, 247] on span ""[PERSON_NAME] 1434"" at bounding box center [510, 249] width 149 height 15
drag, startPoint x: 444, startPoint y: 249, endPoint x: 592, endPoint y: 254, distance: 148.0
click at [584, 254] on span ""[PERSON_NAME] 1434"" at bounding box center [510, 249] width 149 height 15
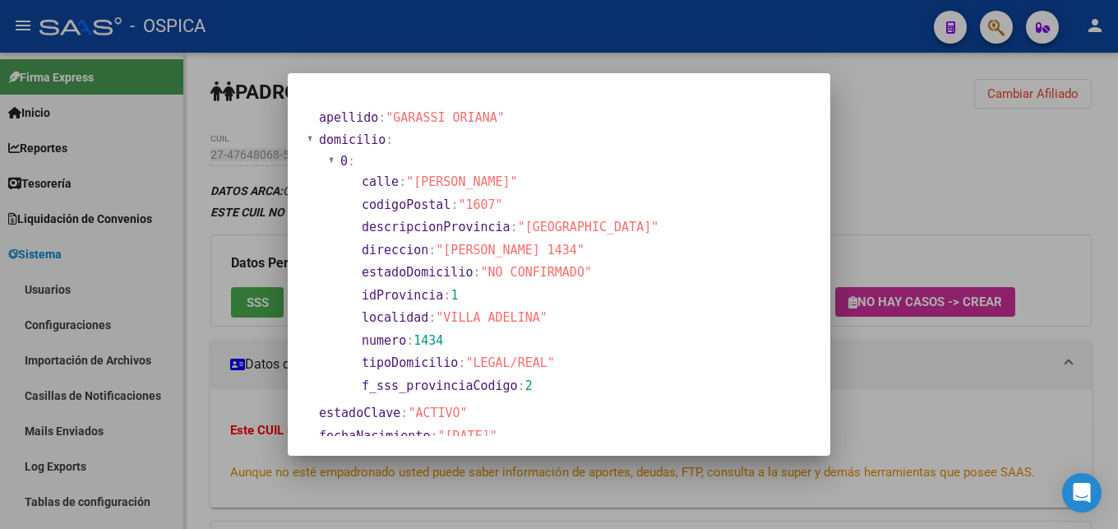
copy span "[PERSON_NAME] 1434"
click at [908, 229] on div at bounding box center [559, 264] width 1118 height 529
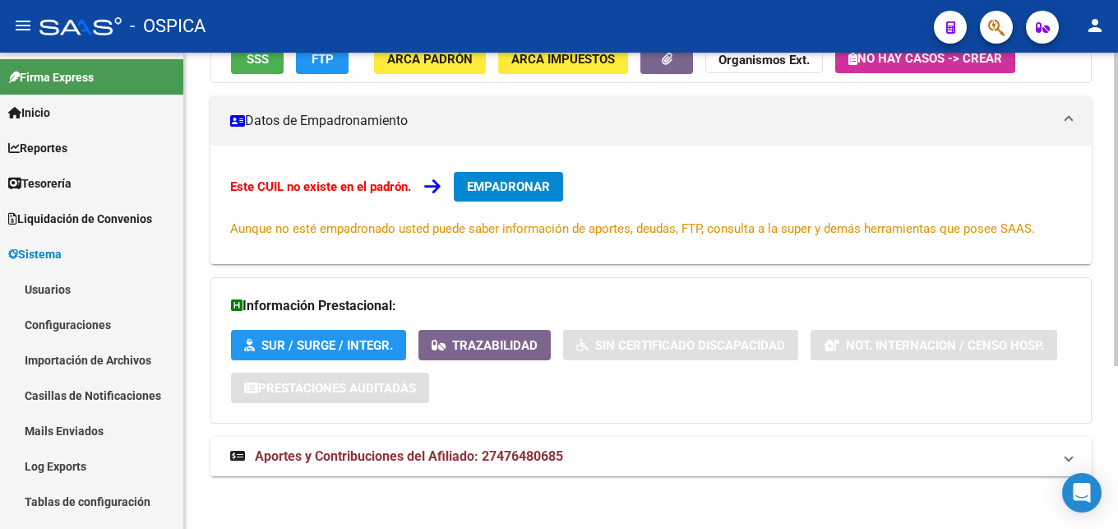
scroll to position [248, 0]
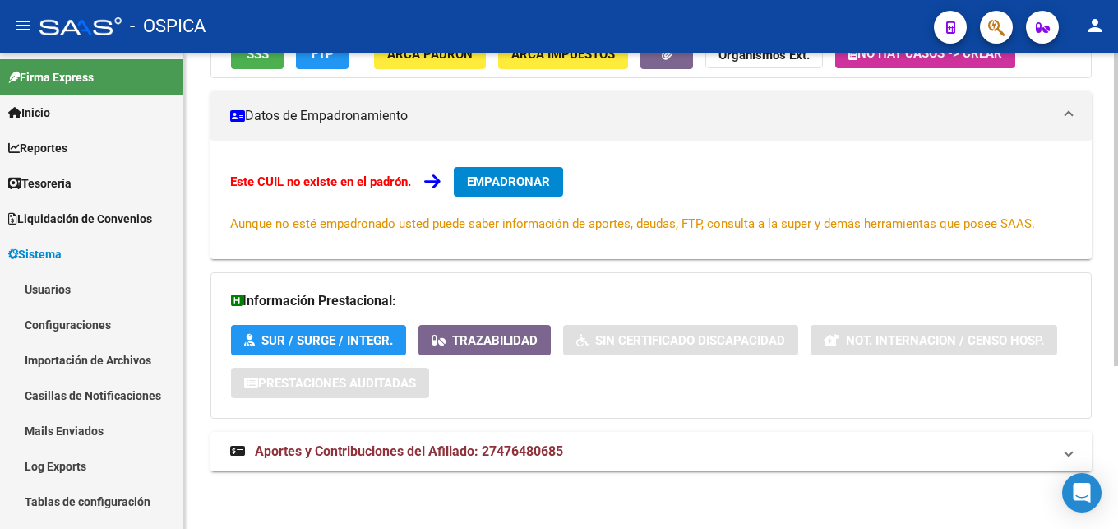
click at [406, 450] on span "Aportes y Contribuciones del Afiliado: 27476480685" at bounding box center [409, 451] width 308 height 16
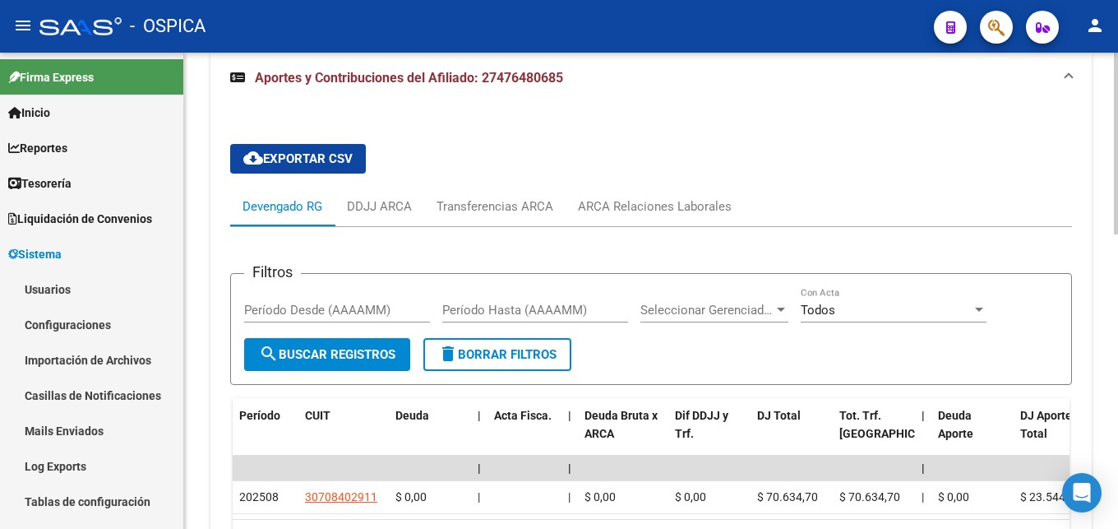
scroll to position [751, 0]
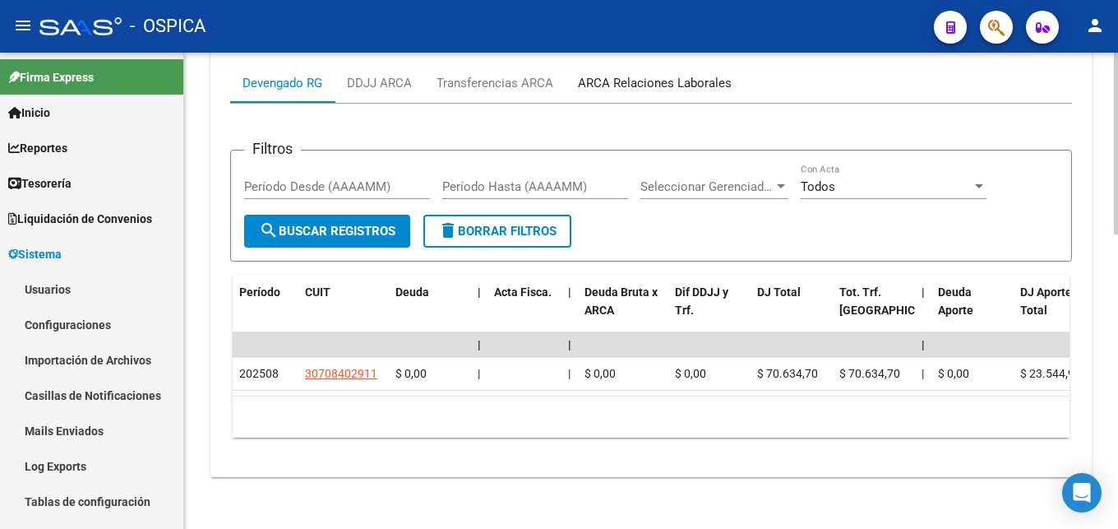
click at [642, 95] on div "ARCA Relaciones Laborales" at bounding box center [655, 82] width 178 height 39
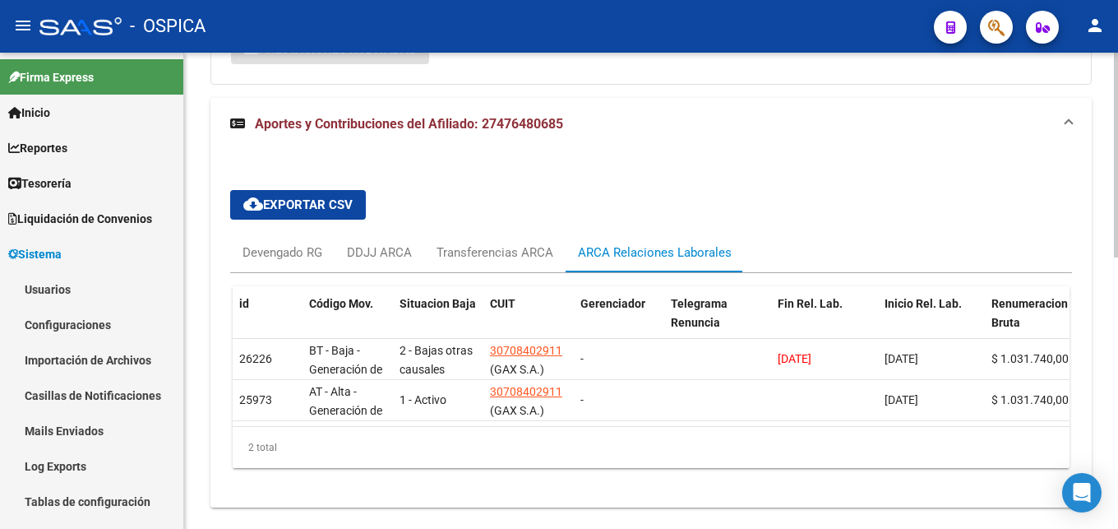
scroll to position [632, 0]
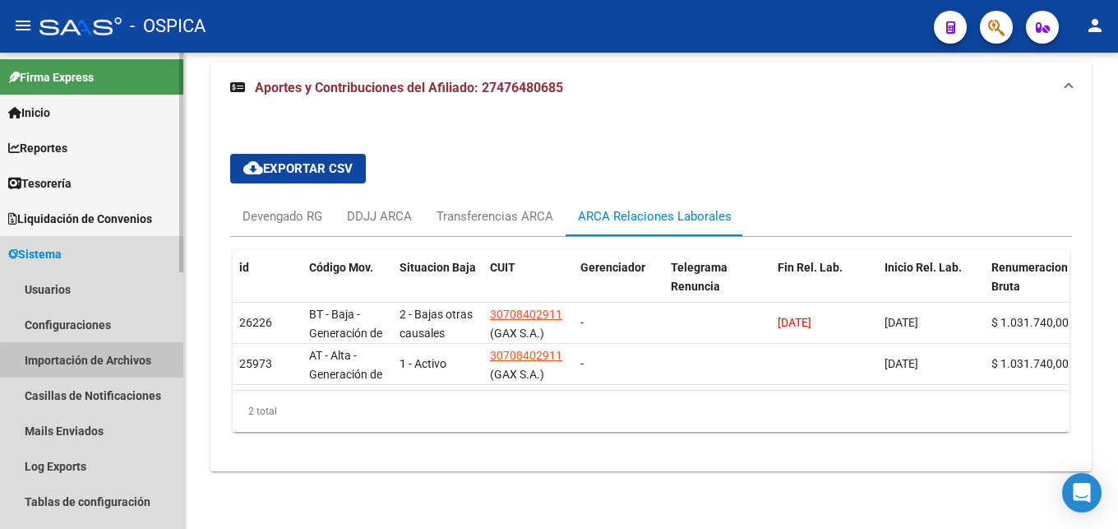
click at [143, 364] on link "Importación de Archivos" at bounding box center [91, 359] width 183 height 35
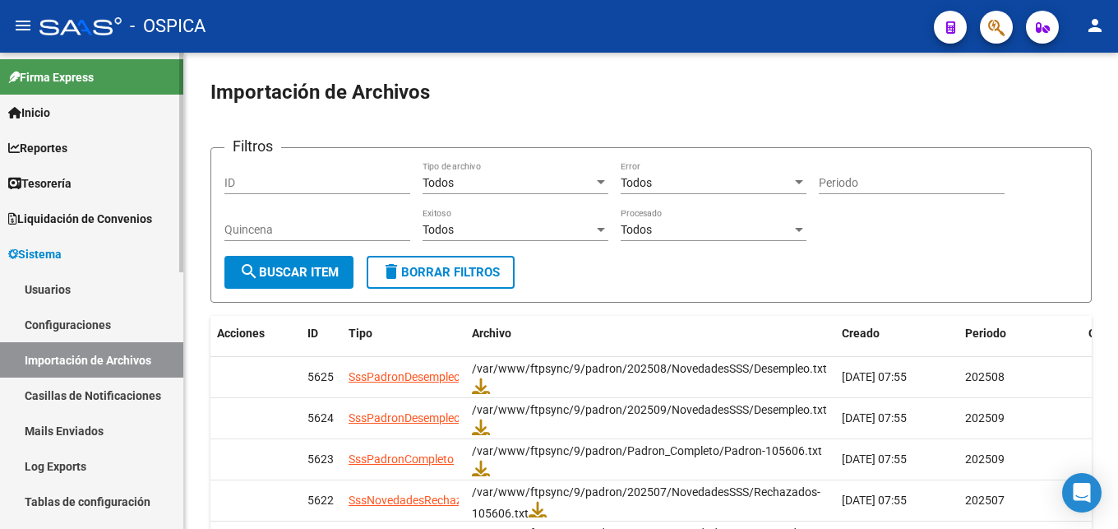
click at [57, 253] on span "Sistema" at bounding box center [34, 254] width 53 height 18
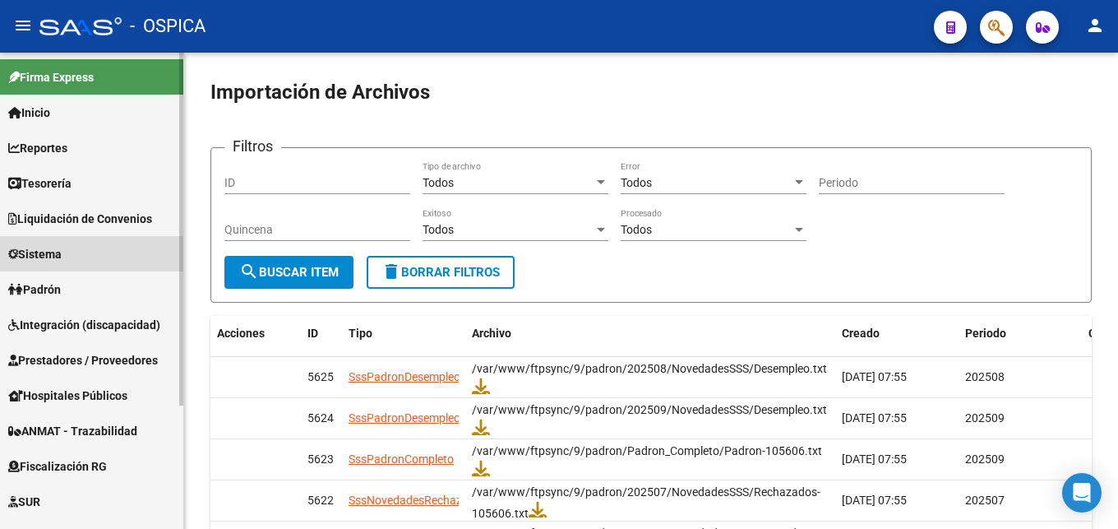
click at [52, 253] on span "Sistema" at bounding box center [34, 254] width 53 height 18
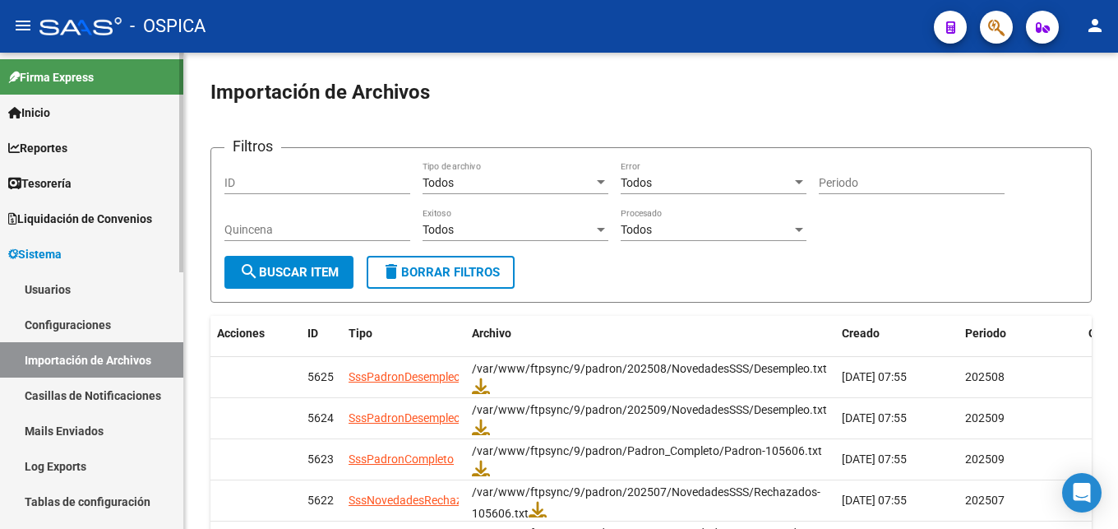
click at [95, 399] on link "Casillas de Notificaciones" at bounding box center [91, 394] width 183 height 35
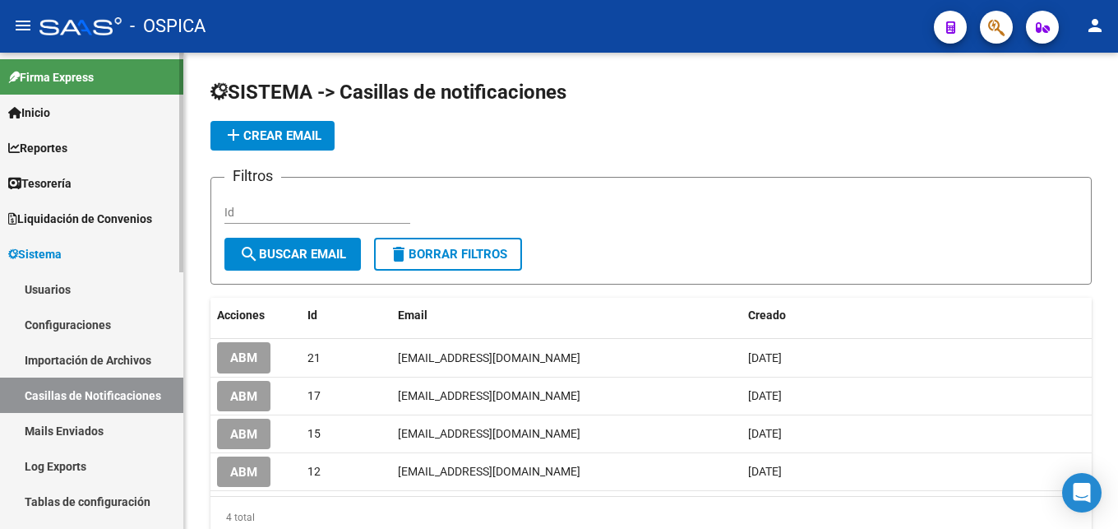
click at [89, 366] on link "Importación de Archivos" at bounding box center [91, 359] width 183 height 35
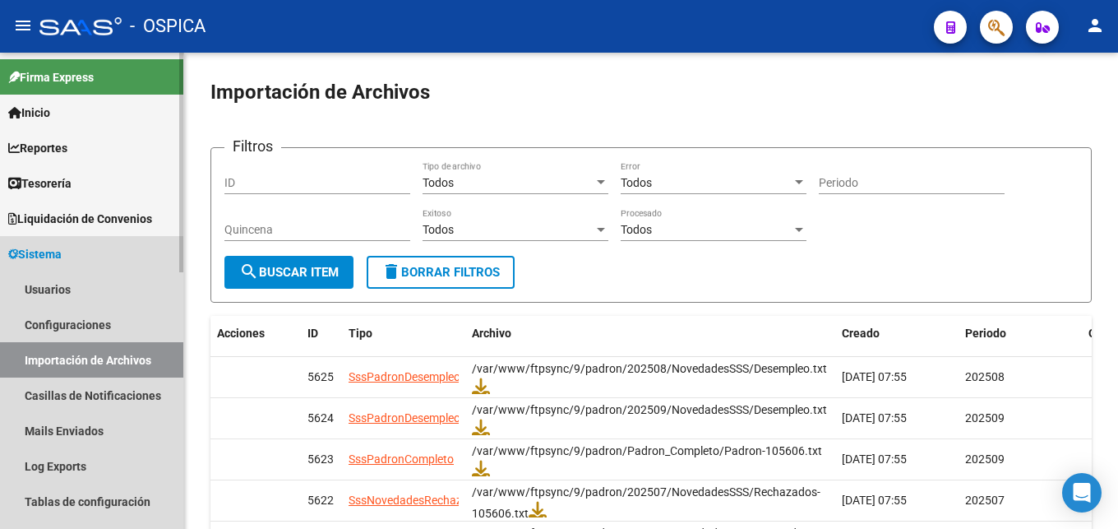
click at [85, 253] on link "Sistema" at bounding box center [91, 253] width 183 height 35
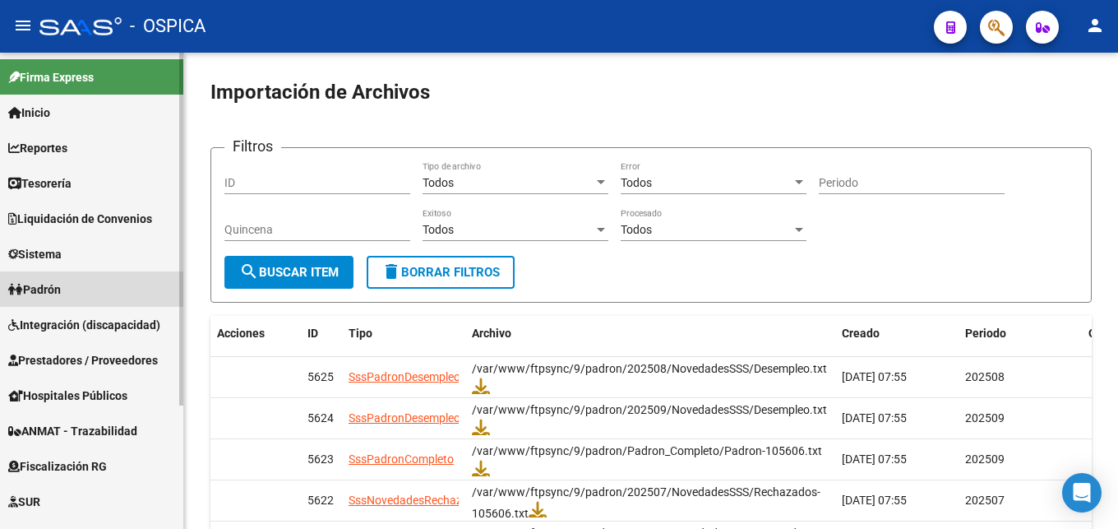
click at [72, 285] on link "Padrón" at bounding box center [91, 288] width 183 height 35
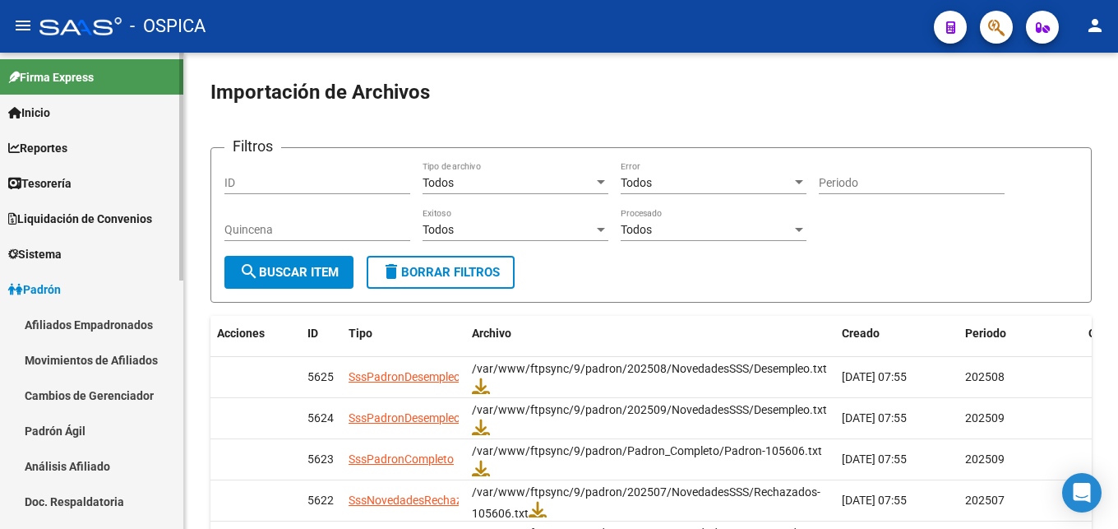
click at [96, 470] on link "Análisis Afiliado" at bounding box center [91, 465] width 183 height 35
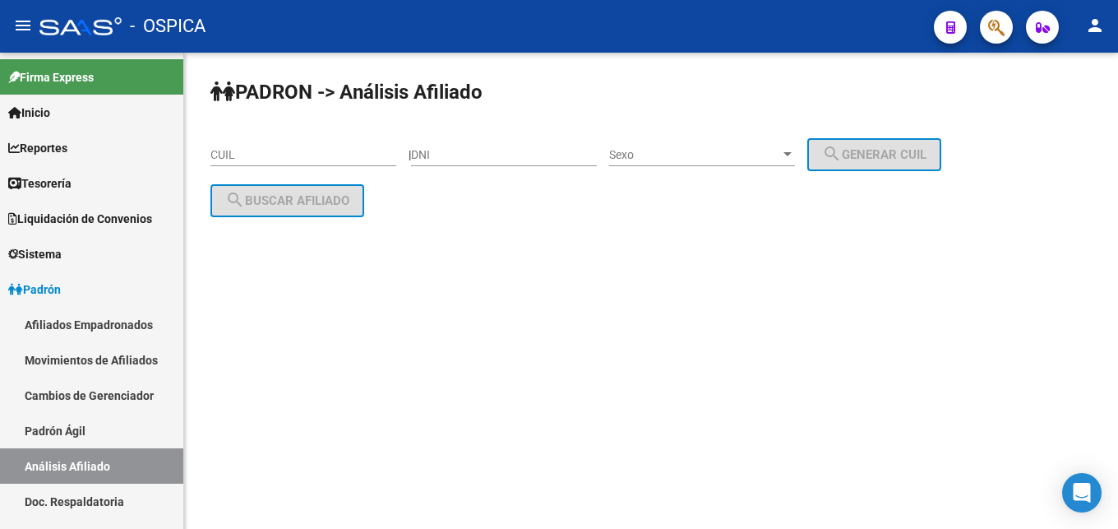
click at [277, 158] on input "CUIL" at bounding box center [303, 155] width 186 height 14
paste input "27-50203191-6"
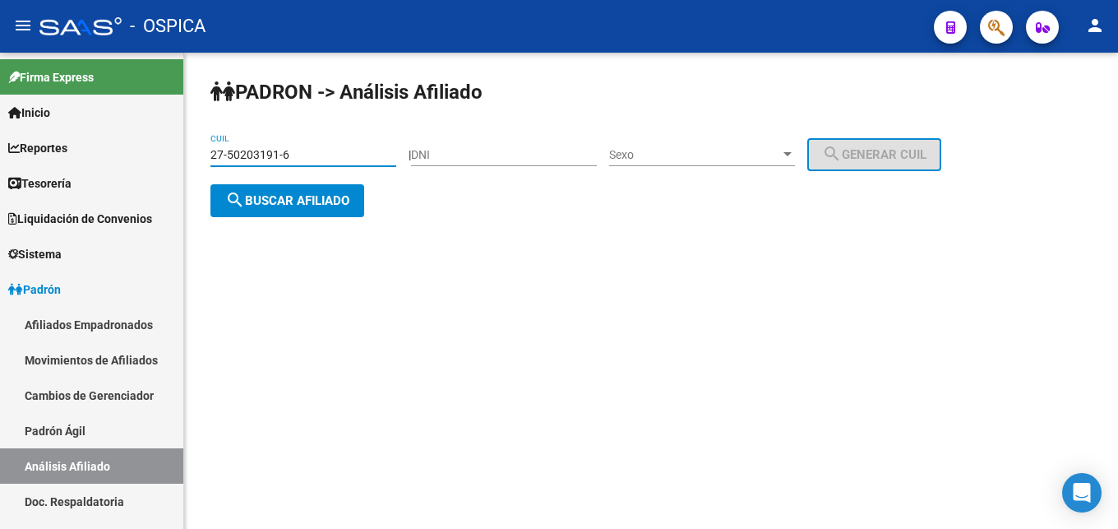
type input "27-50203191-6"
click at [261, 198] on span "search Buscar afiliado" at bounding box center [287, 200] width 124 height 15
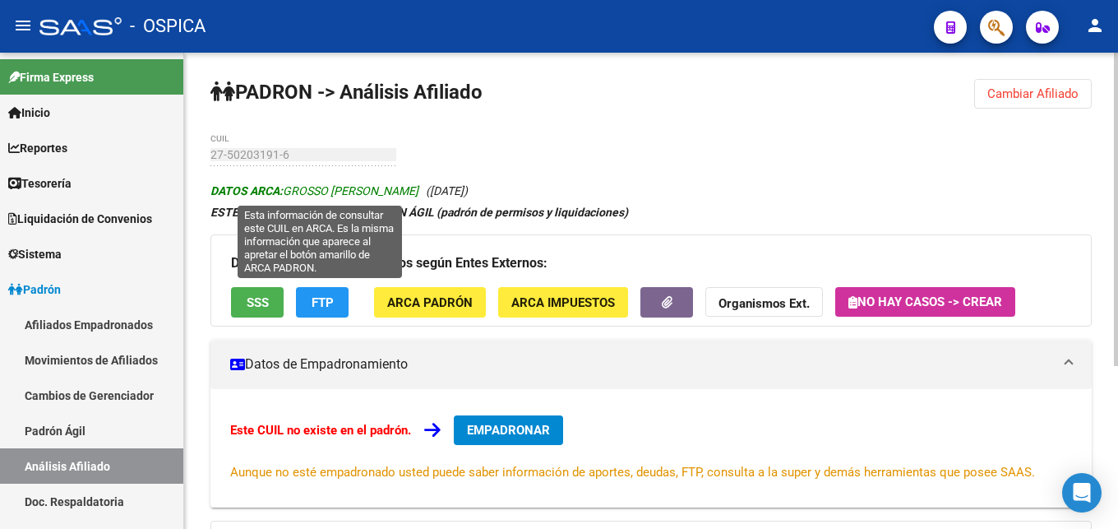
drag, startPoint x: 286, startPoint y: 188, endPoint x: 428, endPoint y: 188, distance: 142.2
click at [418, 188] on span "DATOS ARCA: GROSSO [PERSON_NAME]" at bounding box center [314, 190] width 208 height 13
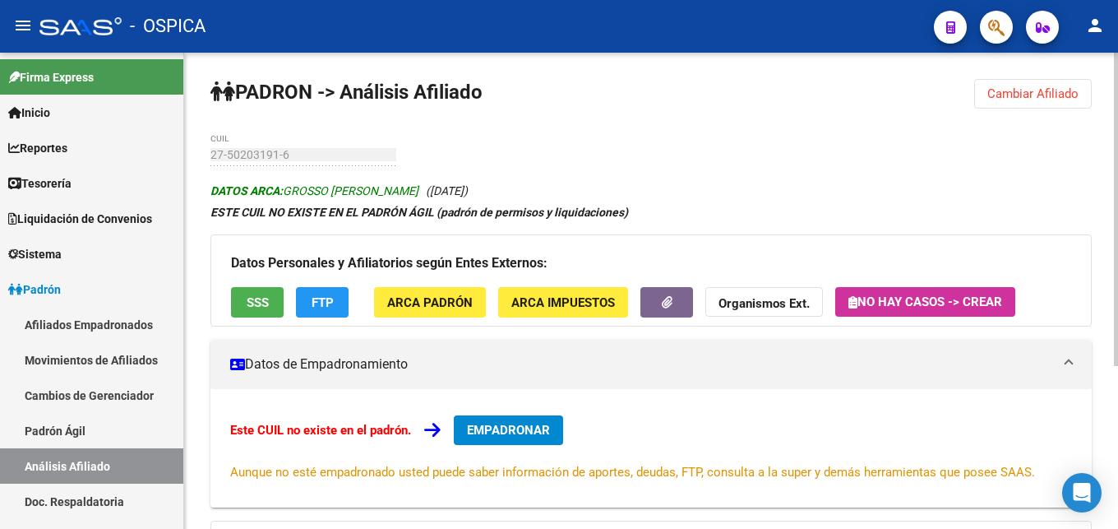
copy span "GROSSO [PERSON_NAME]"
click at [421, 316] on button "ARCA Padrón" at bounding box center [430, 302] width 112 height 30
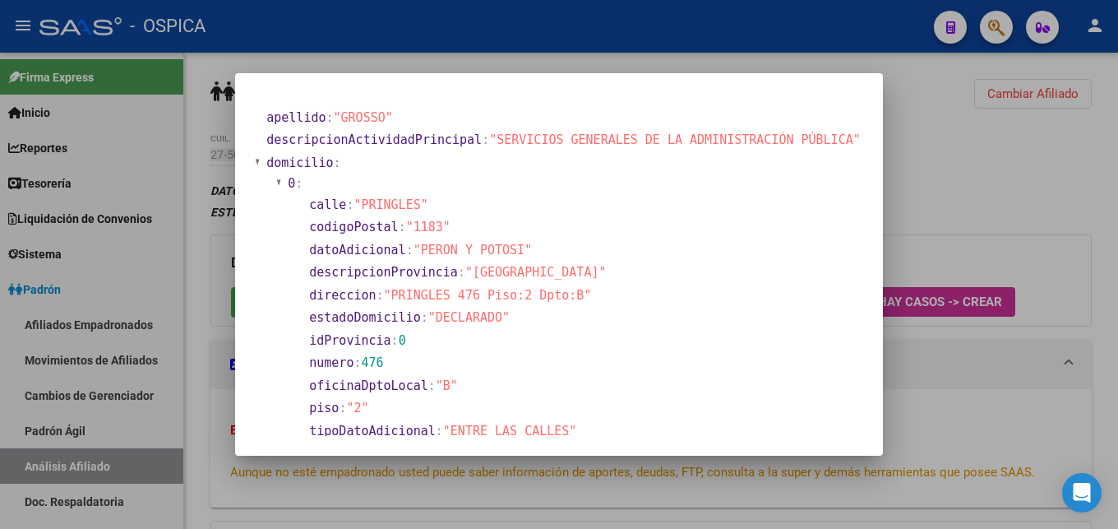
drag, startPoint x: 413, startPoint y: 311, endPoint x: 586, endPoint y: 312, distance: 173.4
click at [586, 302] on span ""PRINGLES 476 Piso:2 Dpto:B"" at bounding box center [488, 295] width 208 height 15
copy span "PRINGLES 476 Piso:2 Dpto:B"
click at [906, 241] on div at bounding box center [559, 264] width 1118 height 529
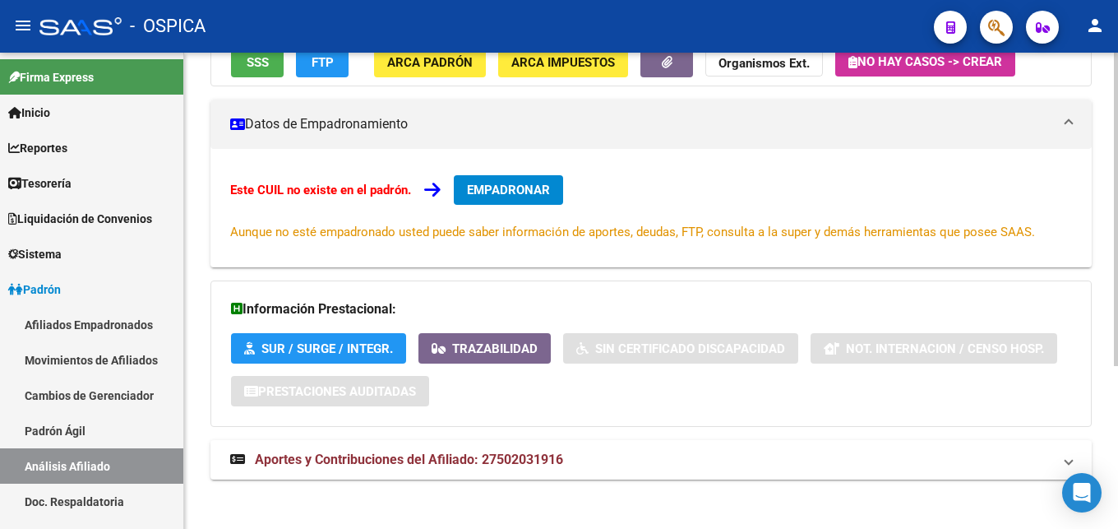
scroll to position [248, 0]
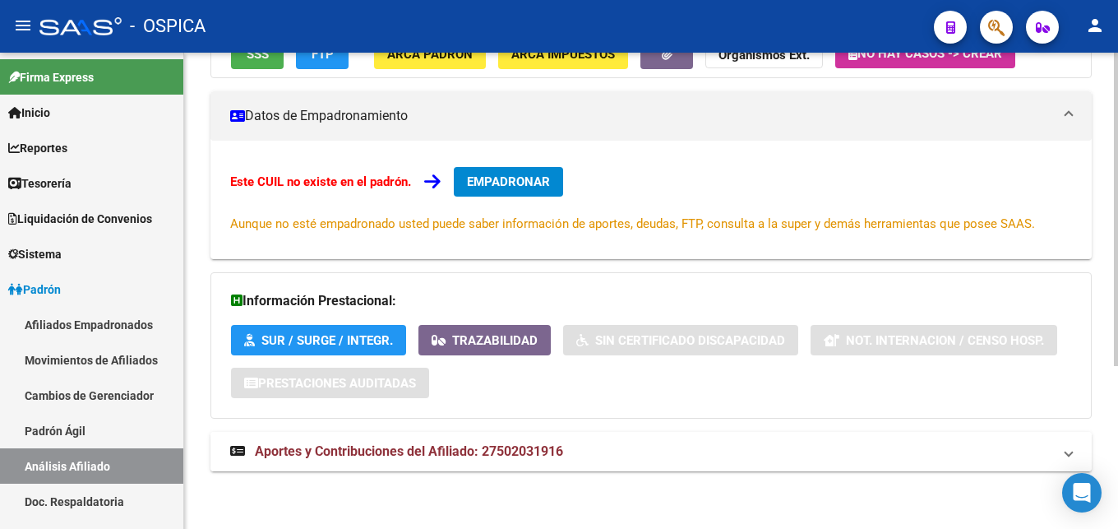
click at [550, 456] on span "Aportes y Contribuciones del Afiliado: 27502031916" at bounding box center [409, 451] width 308 height 16
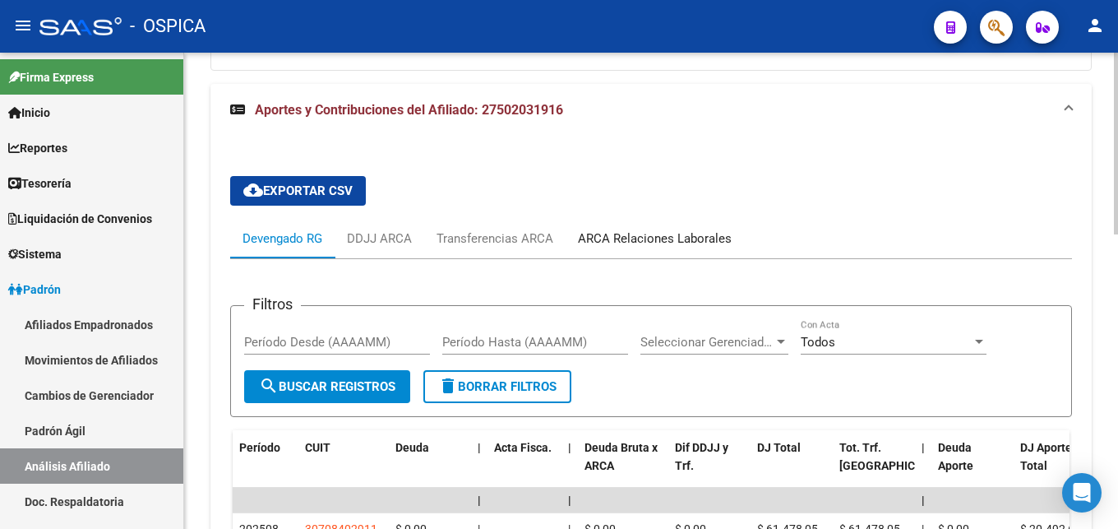
click at [648, 240] on div "ARCA Relaciones Laborales" at bounding box center [655, 238] width 154 height 18
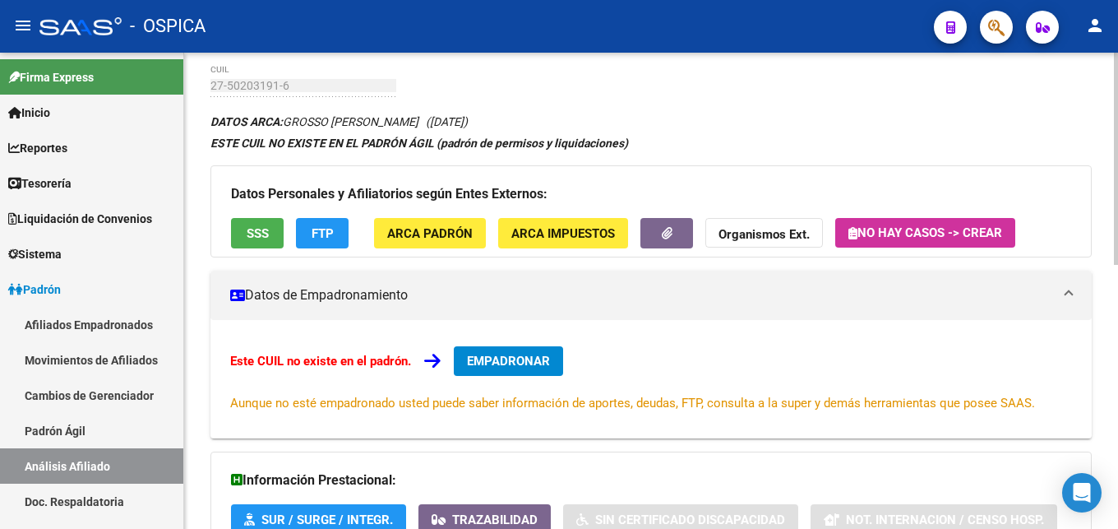
scroll to position [0, 0]
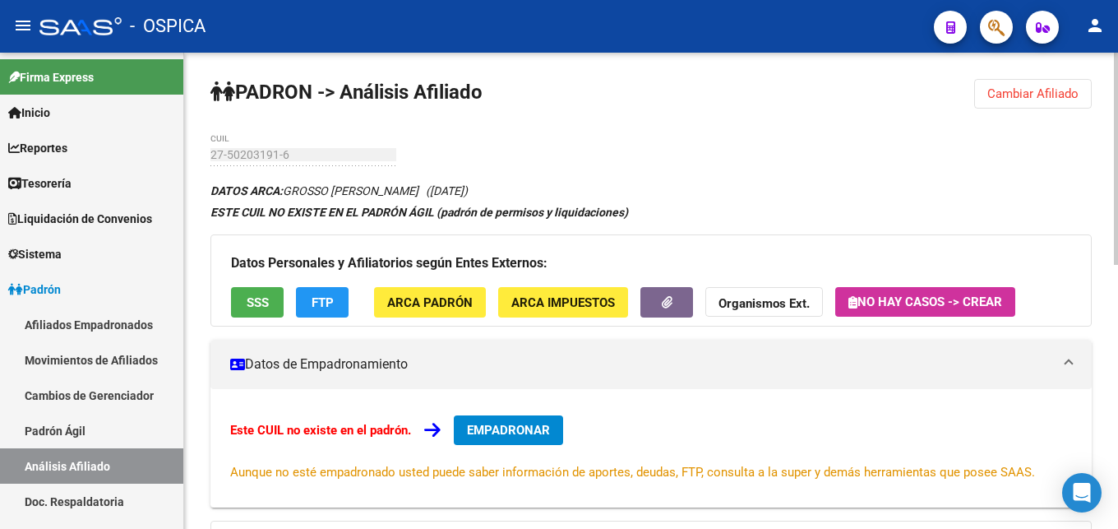
click at [1015, 101] on button "Cambiar Afiliado" at bounding box center [1033, 94] width 118 height 30
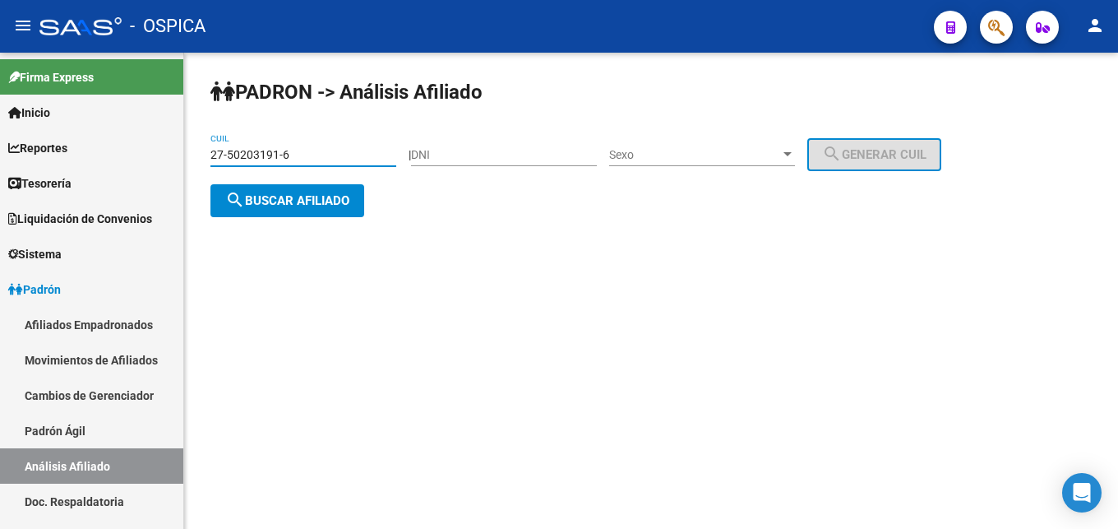
drag, startPoint x: 332, startPoint y: 159, endPoint x: 198, endPoint y: 172, distance: 134.6
click at [210, 162] on input "27-50203191-6" at bounding box center [303, 155] width 186 height 14
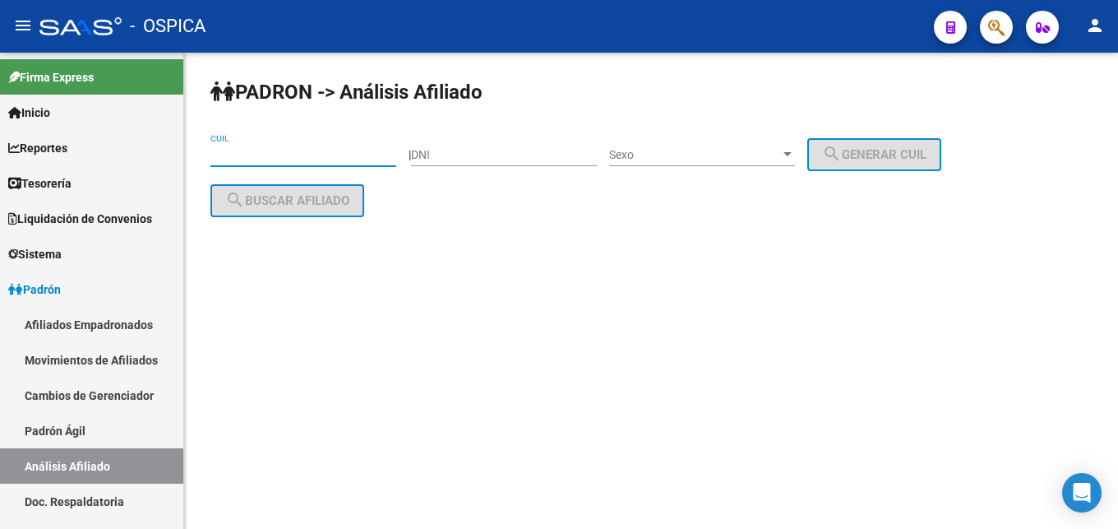
paste input "20-37604247-3"
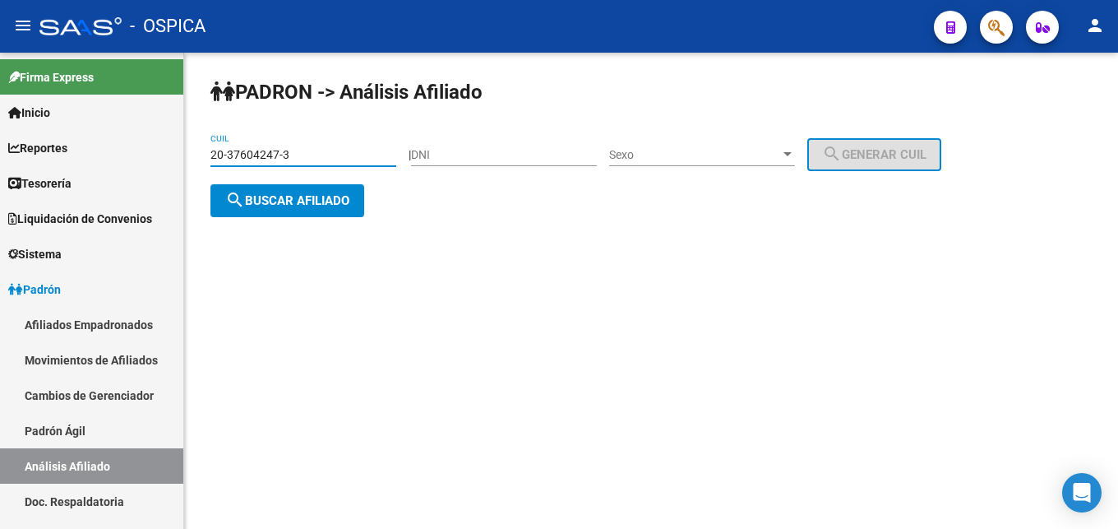
type input "20-37604247-3"
click at [281, 210] on button "search Buscar afiliado" at bounding box center [287, 200] width 154 height 33
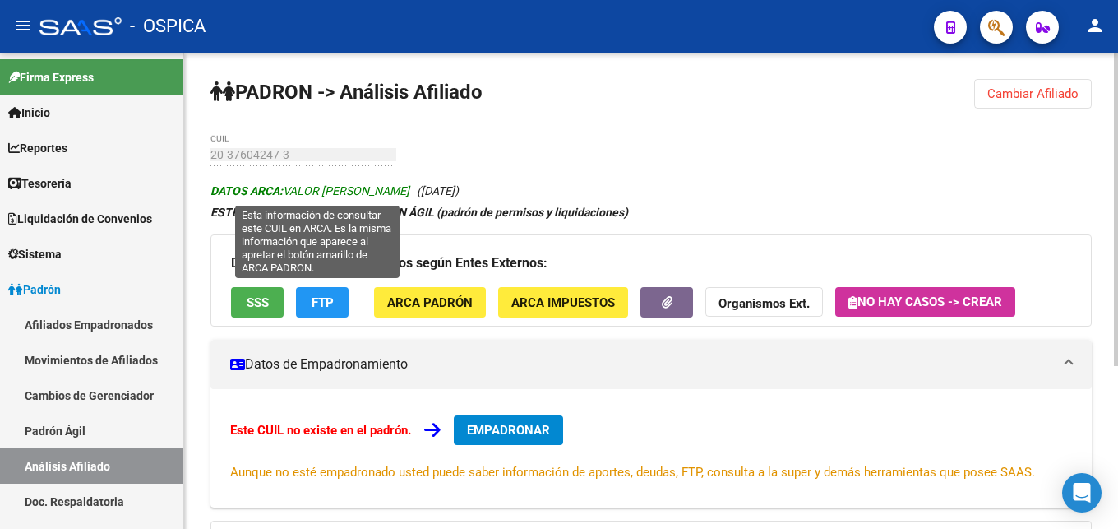
drag, startPoint x: 286, startPoint y: 190, endPoint x: 418, endPoint y: 190, distance: 132.3
click at [409, 190] on span "DATOS ARCA: VALOR [PERSON_NAME]" at bounding box center [309, 190] width 199 height 13
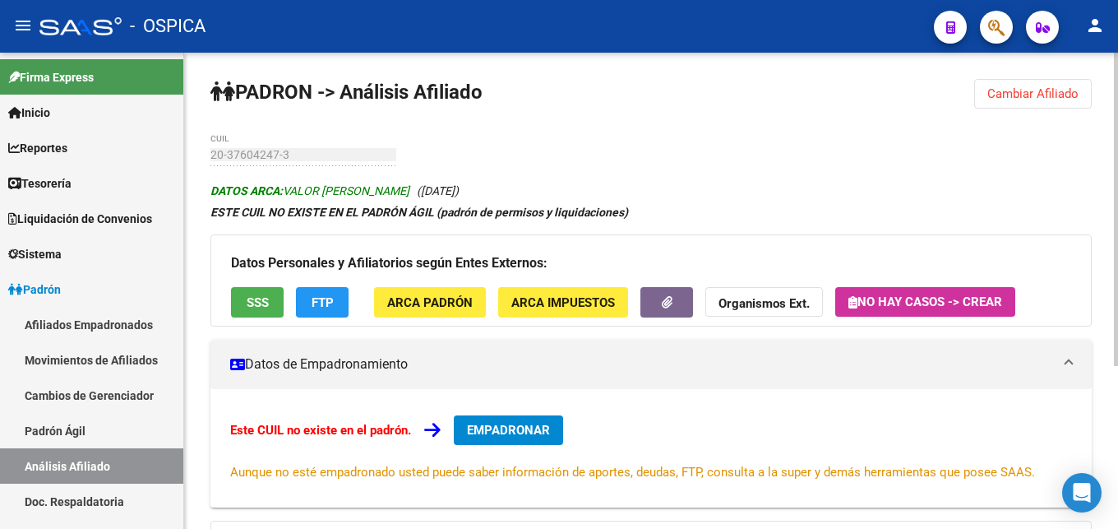
copy span "VALOR [PERSON_NAME]"
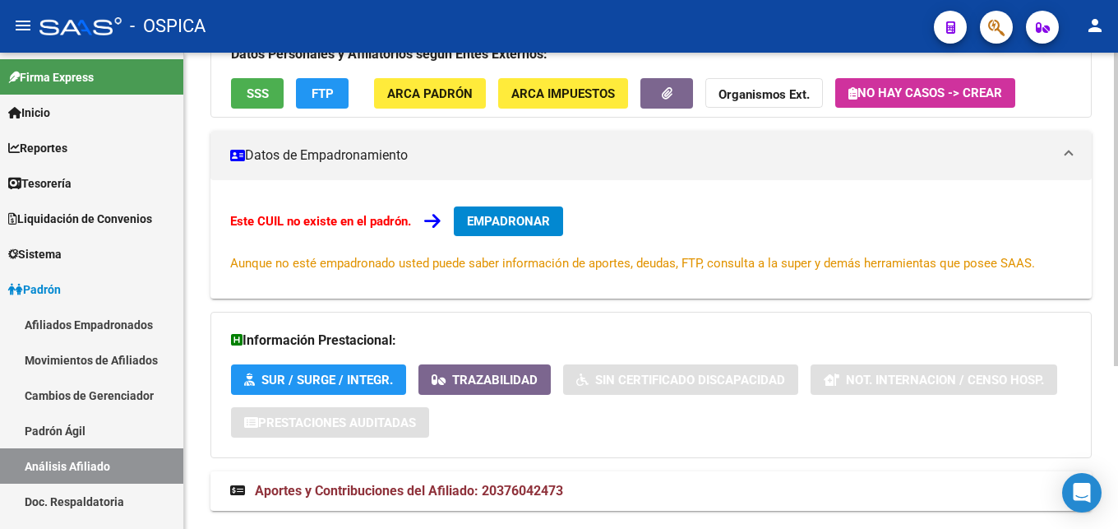
scroll to position [248, 0]
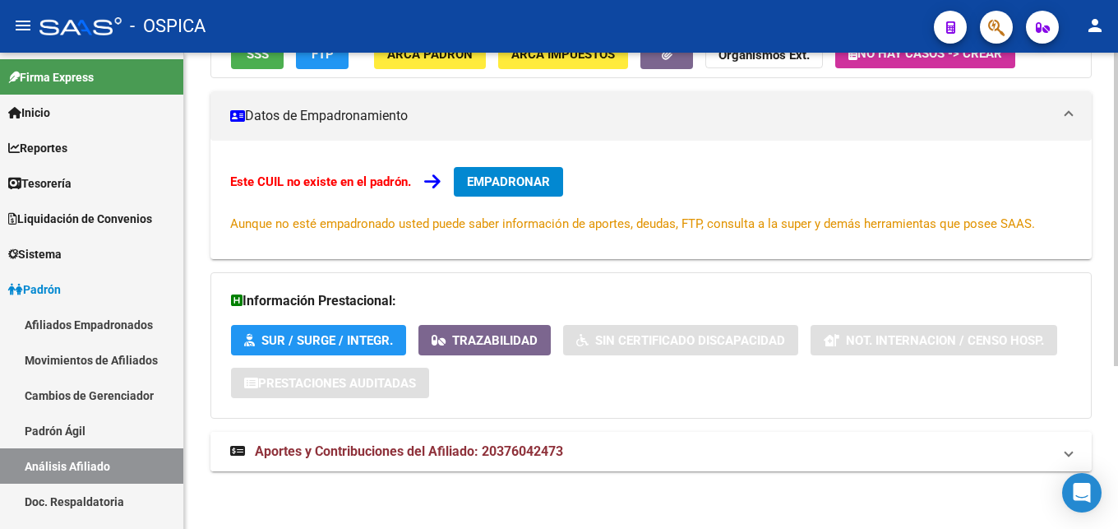
click at [544, 445] on span "Aportes y Contribuciones del Afiliado: 20376042473" at bounding box center [409, 451] width 308 height 16
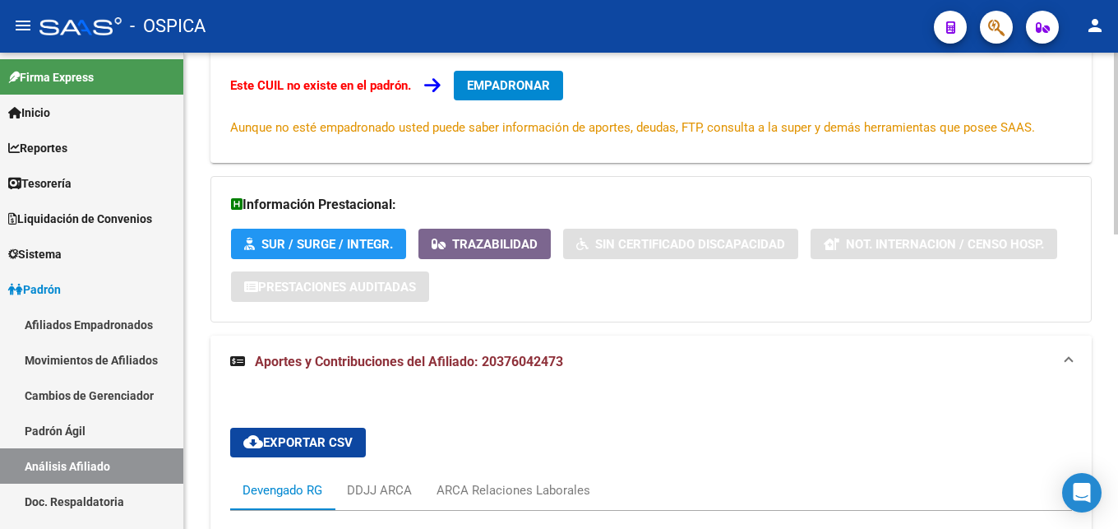
scroll to position [512, 0]
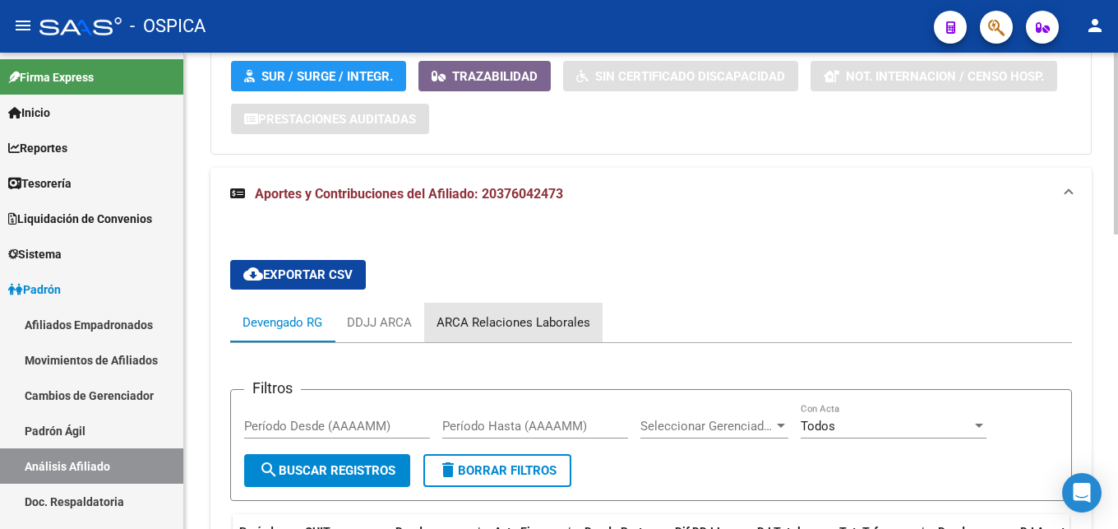
click at [543, 323] on div "ARCA Relaciones Laborales" at bounding box center [513, 322] width 154 height 18
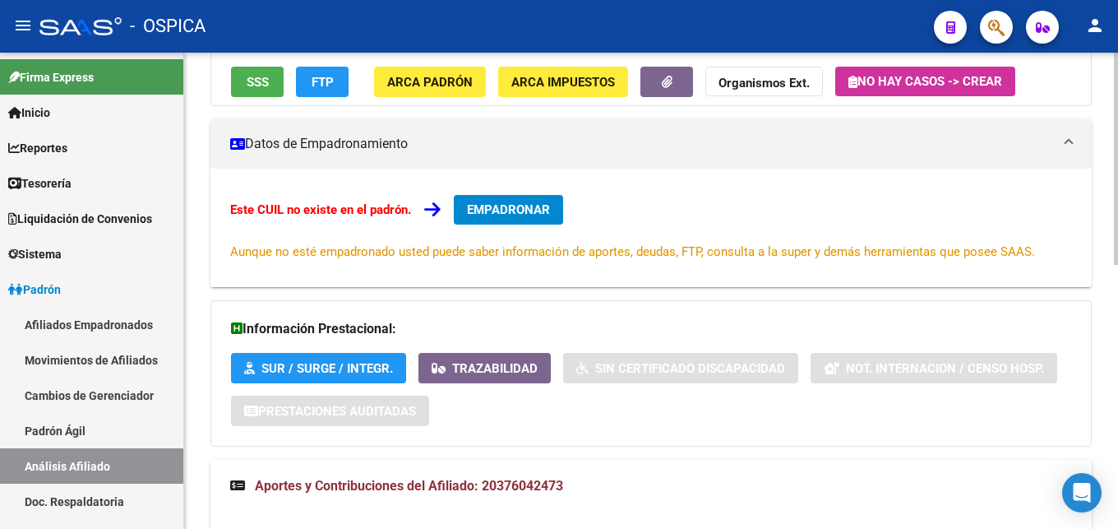
scroll to position [172, 0]
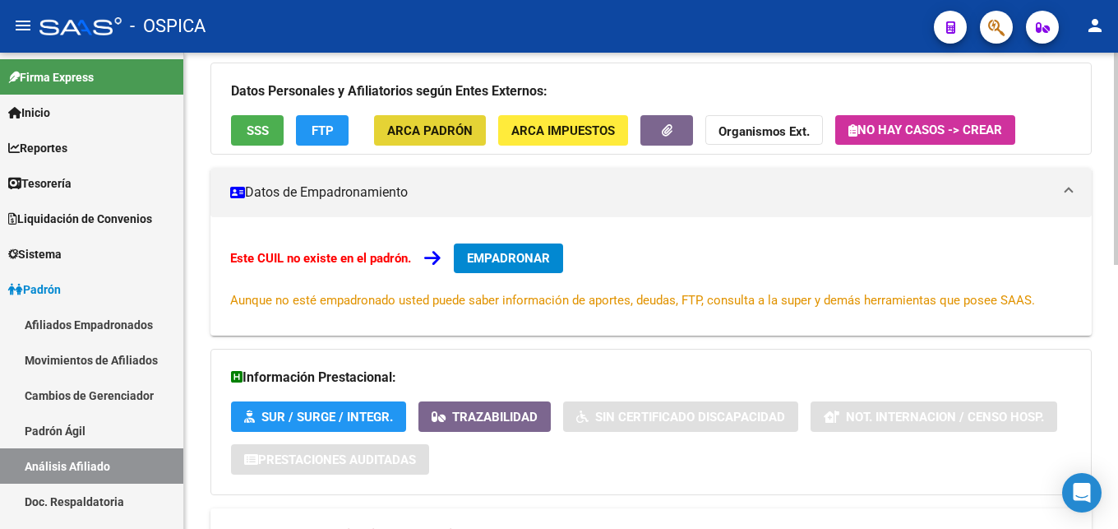
click at [477, 124] on button "ARCA Padrón" at bounding box center [430, 130] width 112 height 30
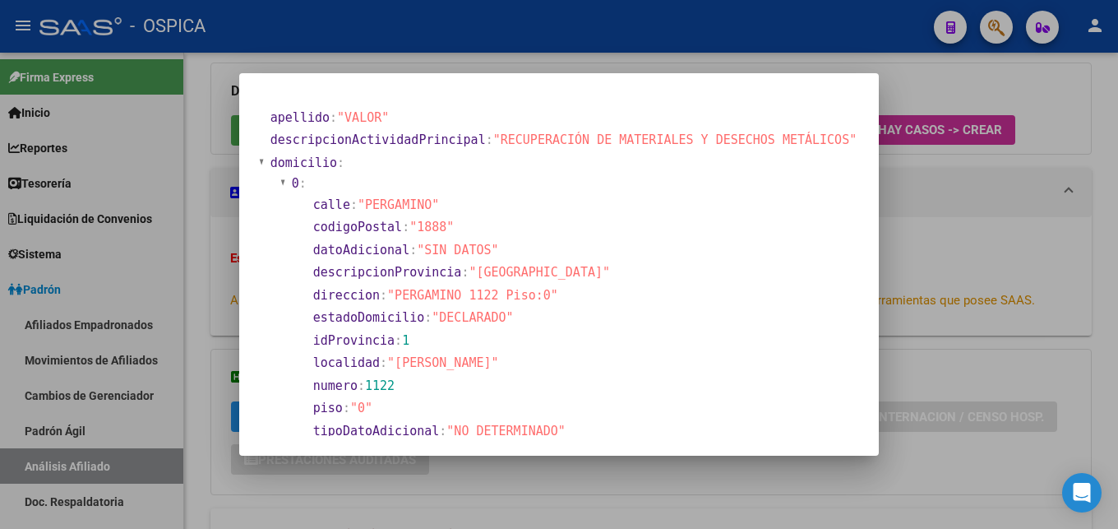
drag, startPoint x: 418, startPoint y: 307, endPoint x: 513, endPoint y: 313, distance: 94.7
click at [513, 302] on span ""PERGAMINO 1122 Piso:0"" at bounding box center [472, 295] width 171 height 15
click at [1055, 302] on div at bounding box center [559, 264] width 1118 height 529
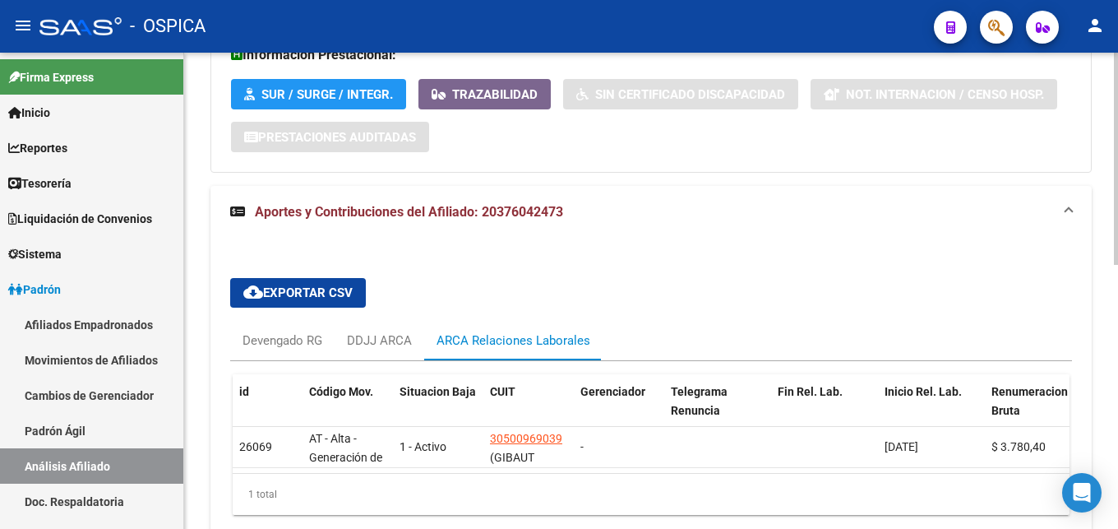
scroll to position [591, 0]
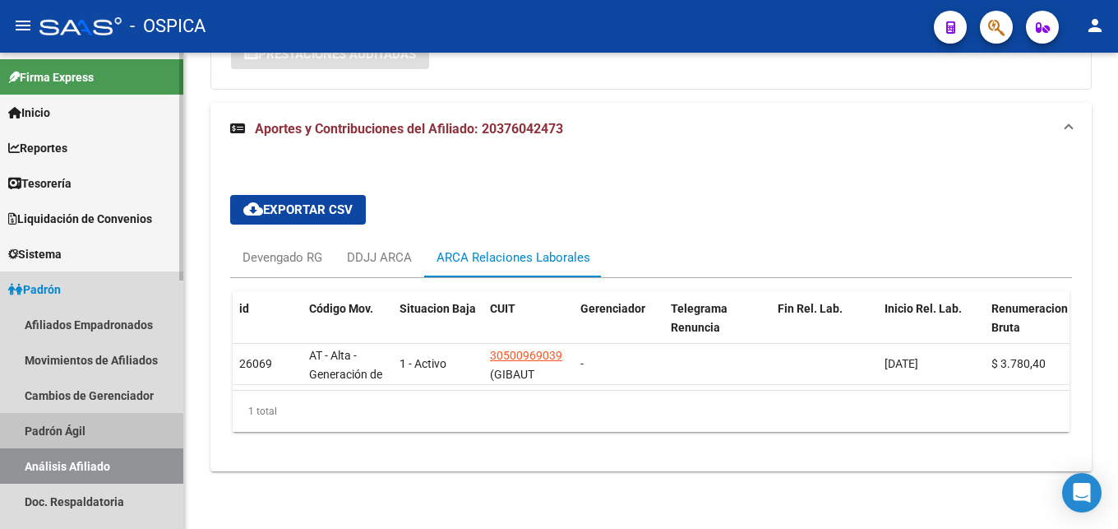
click at [81, 432] on link "Padrón Ágil" at bounding box center [91, 430] width 183 height 35
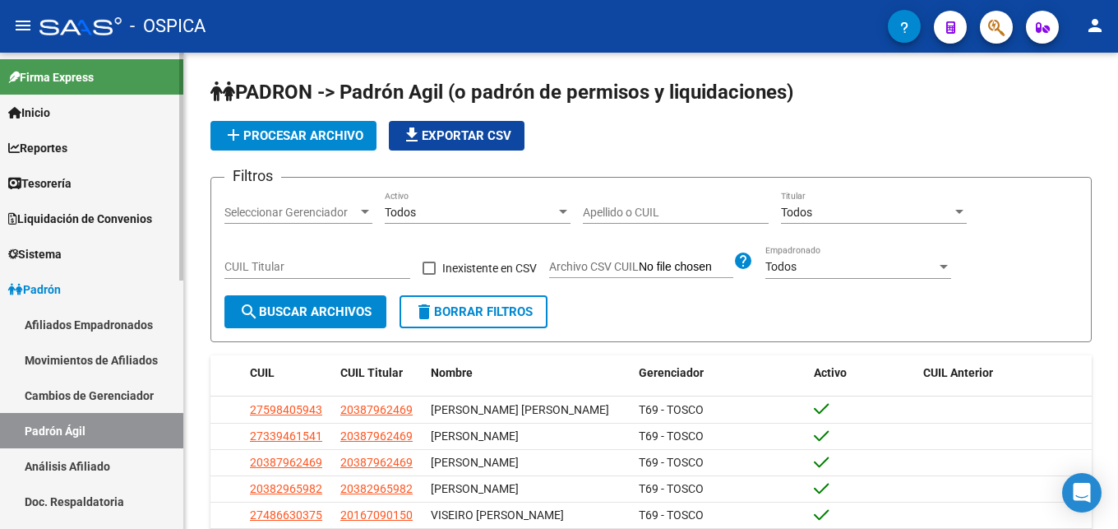
click at [97, 455] on link "Análisis Afiliado" at bounding box center [91, 465] width 183 height 35
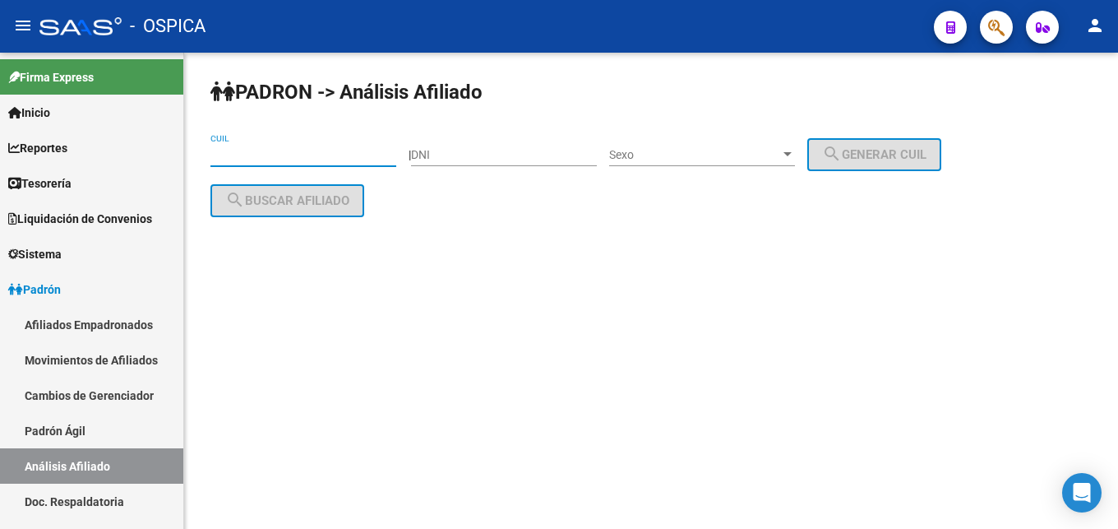
click at [282, 160] on input "CUIL" at bounding box center [303, 155] width 186 height 14
paste input "20-40979953-2"
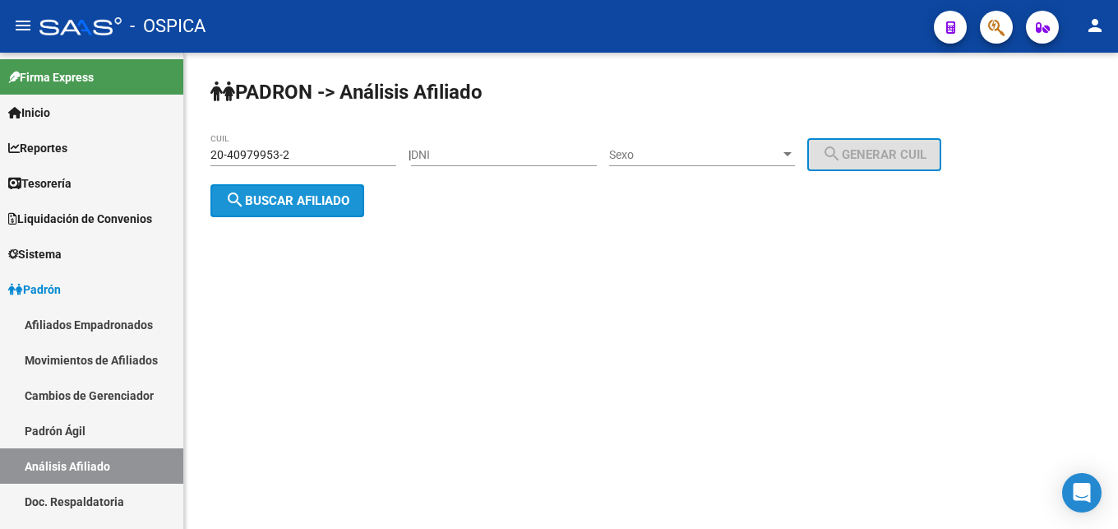
click at [279, 212] on button "search Buscar afiliado" at bounding box center [287, 200] width 154 height 33
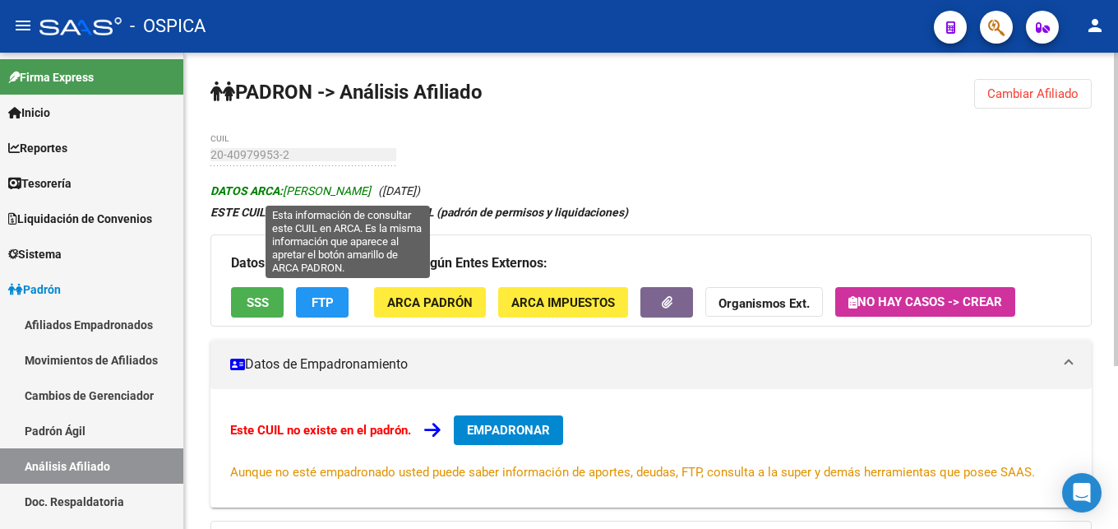
drag, startPoint x: 285, startPoint y: 187, endPoint x: 485, endPoint y: 195, distance: 199.9
click at [371, 195] on span "DATOS ARCA: [PERSON_NAME]" at bounding box center [290, 190] width 160 height 13
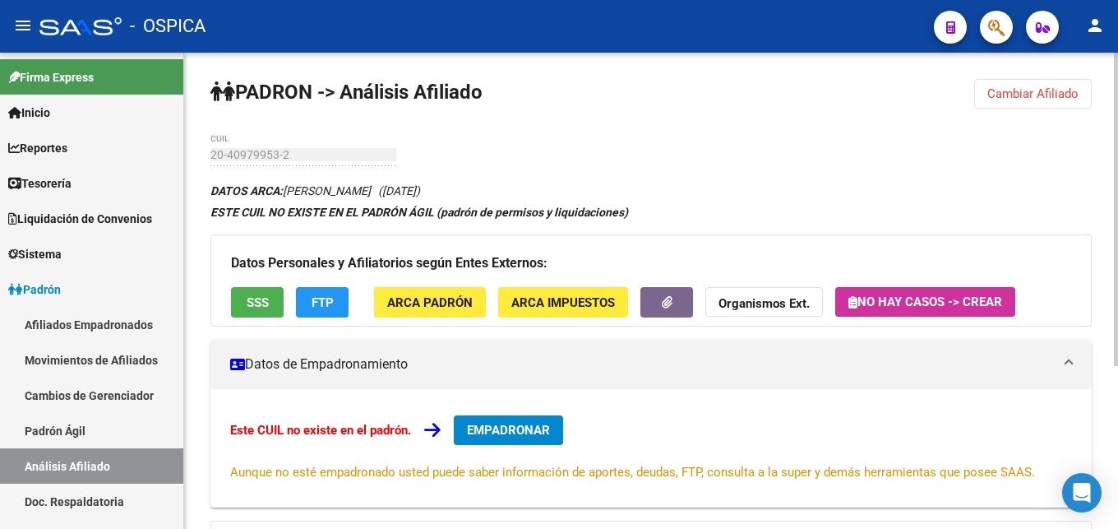
click at [426, 310] on button "ARCA Padrón" at bounding box center [430, 302] width 112 height 30
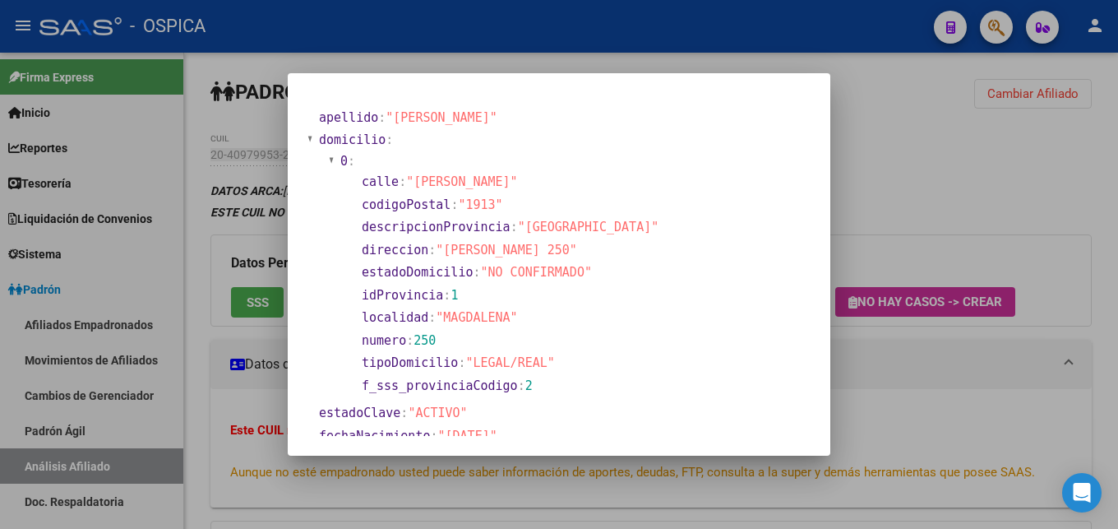
drag, startPoint x: 443, startPoint y: 247, endPoint x: 603, endPoint y: 254, distance: 160.4
click at [577, 254] on span ""[PERSON_NAME] 250"" at bounding box center [506, 249] width 141 height 15
click at [871, 362] on div at bounding box center [559, 264] width 1118 height 529
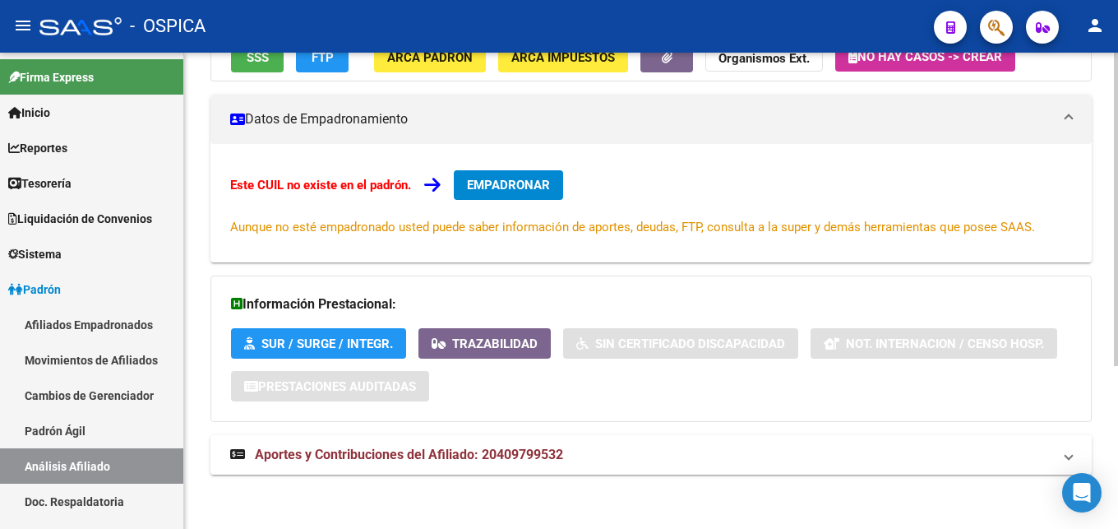
scroll to position [248, 0]
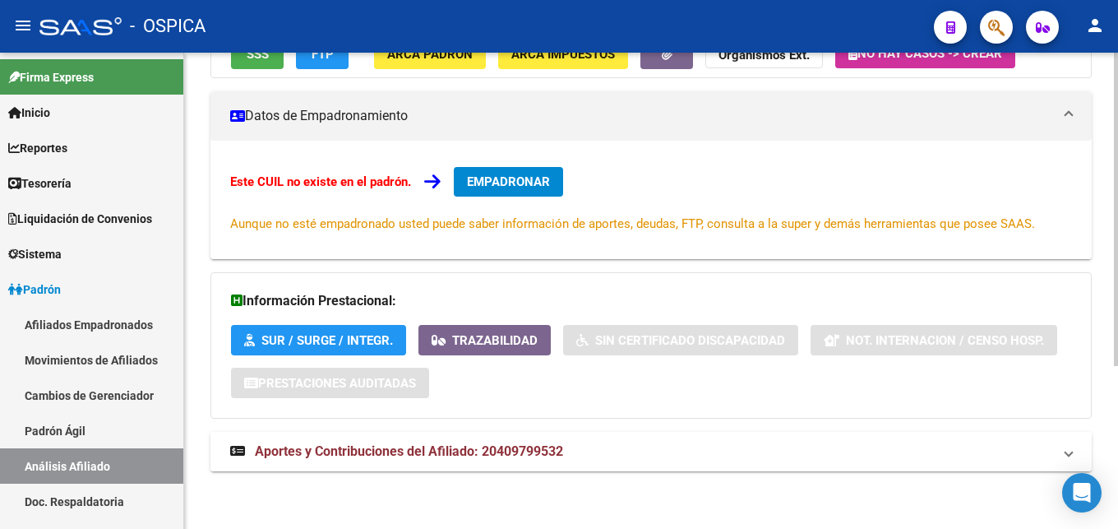
click at [467, 460] on strong "Aportes y Contribuciones del Afiliado: 20409799532" at bounding box center [396, 451] width 333 height 18
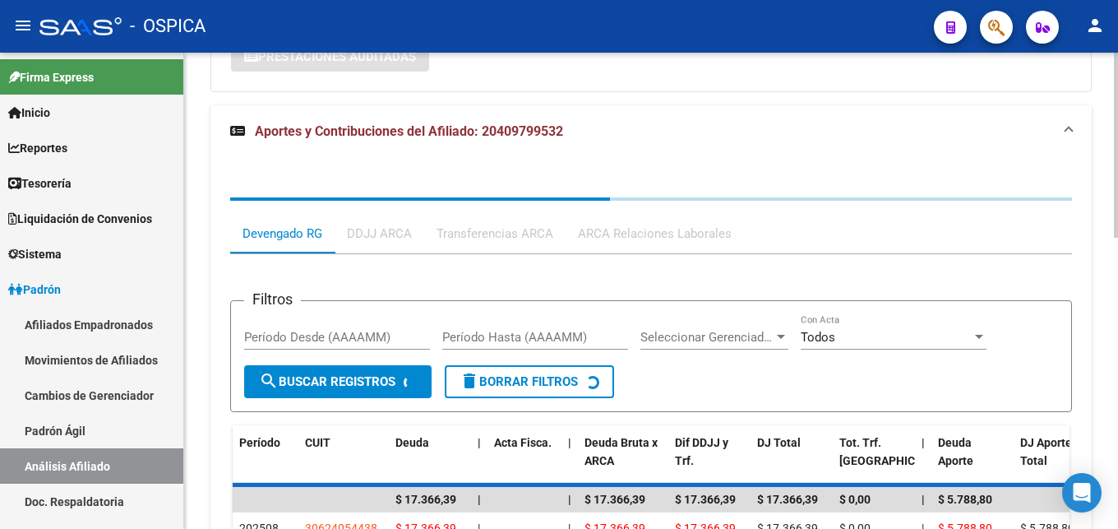
scroll to position [596, 0]
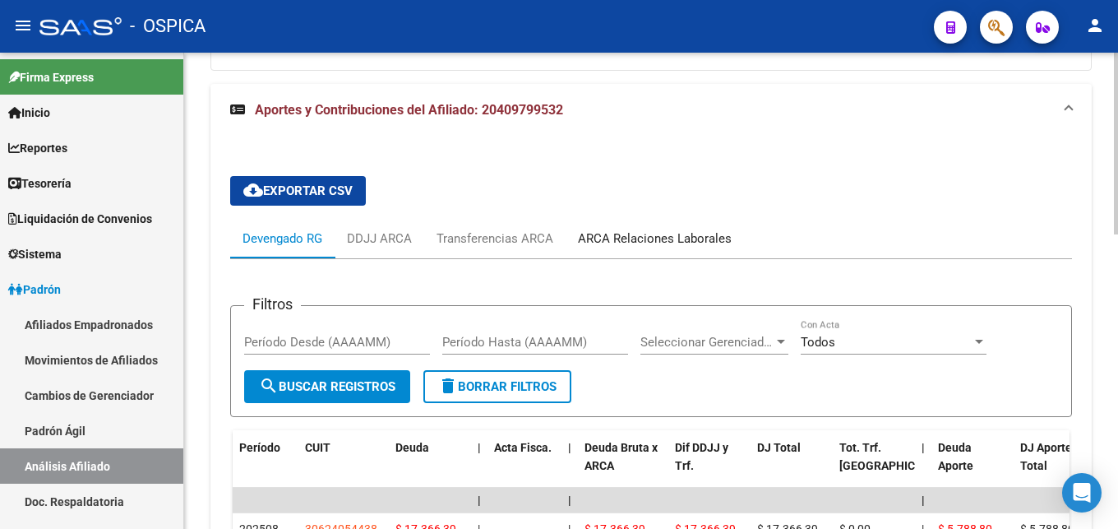
click at [731, 235] on div "ARCA Relaciones Laborales" at bounding box center [655, 238] width 178 height 39
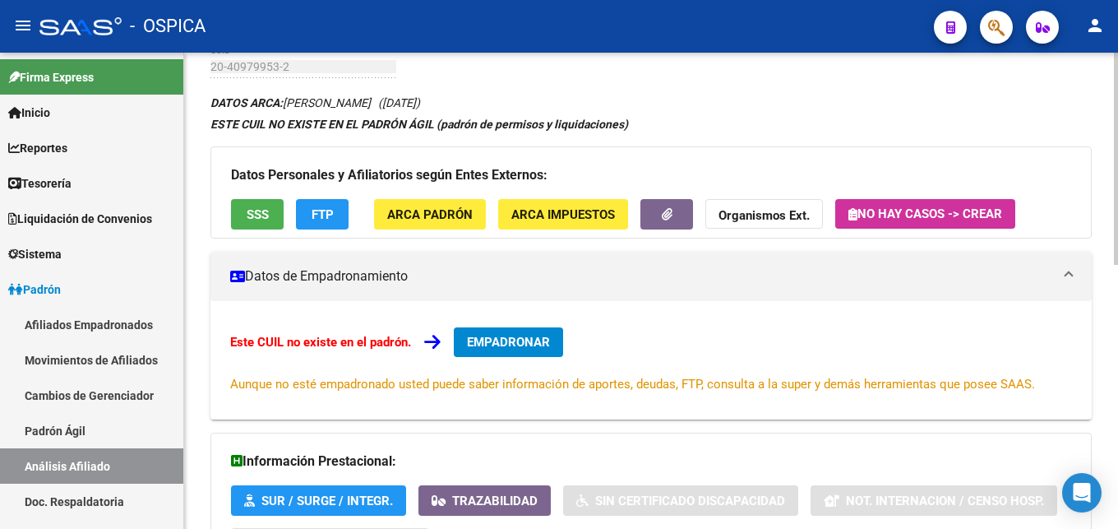
scroll to position [0, 0]
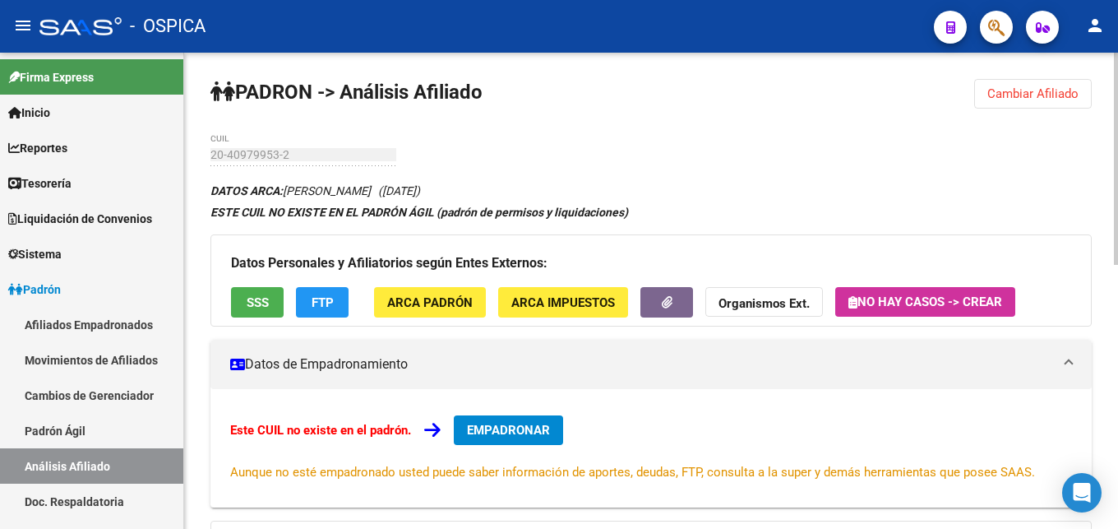
click at [1024, 95] on span "Cambiar Afiliado" at bounding box center [1032, 93] width 91 height 15
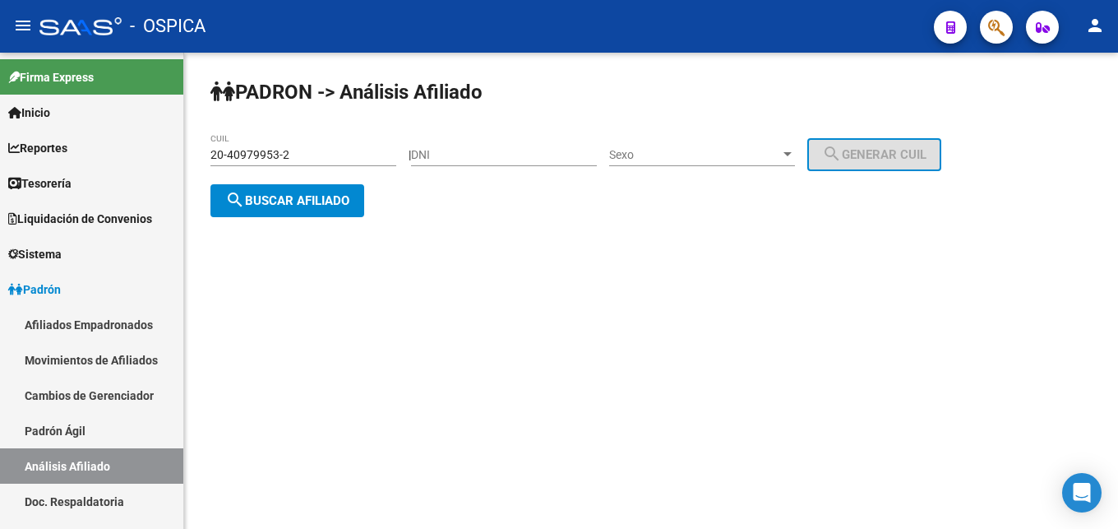
click at [358, 161] on input "20-40979953-2" at bounding box center [303, 155] width 186 height 14
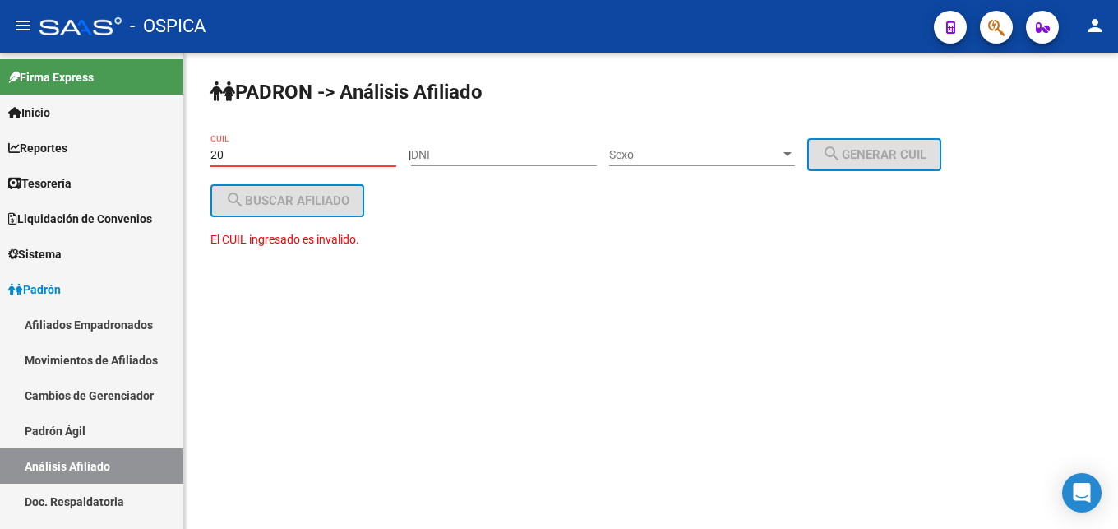
type input "2"
paste input "23-44149722-9"
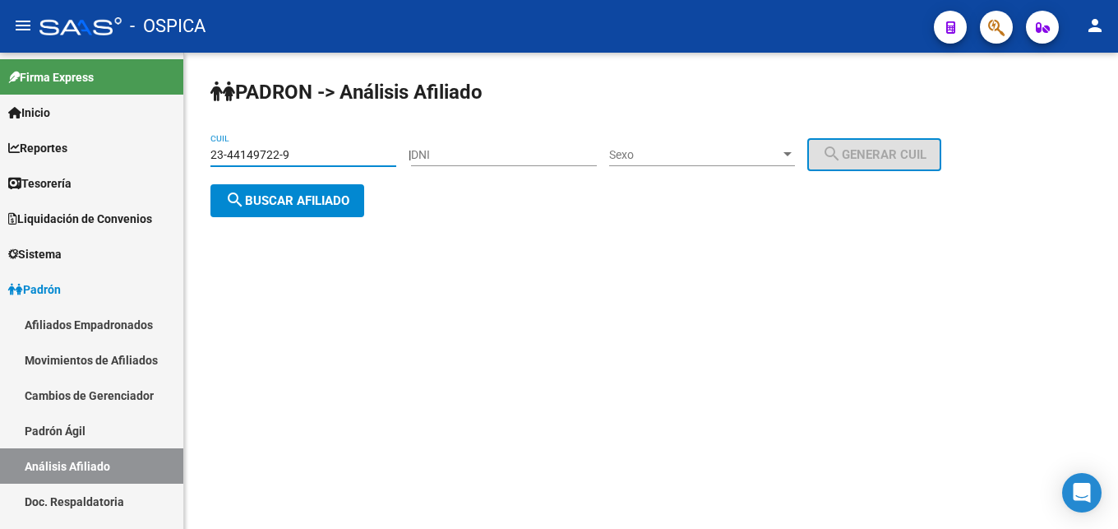
type input "23-44149722-9"
click at [272, 205] on span "search Buscar afiliado" at bounding box center [287, 200] width 124 height 15
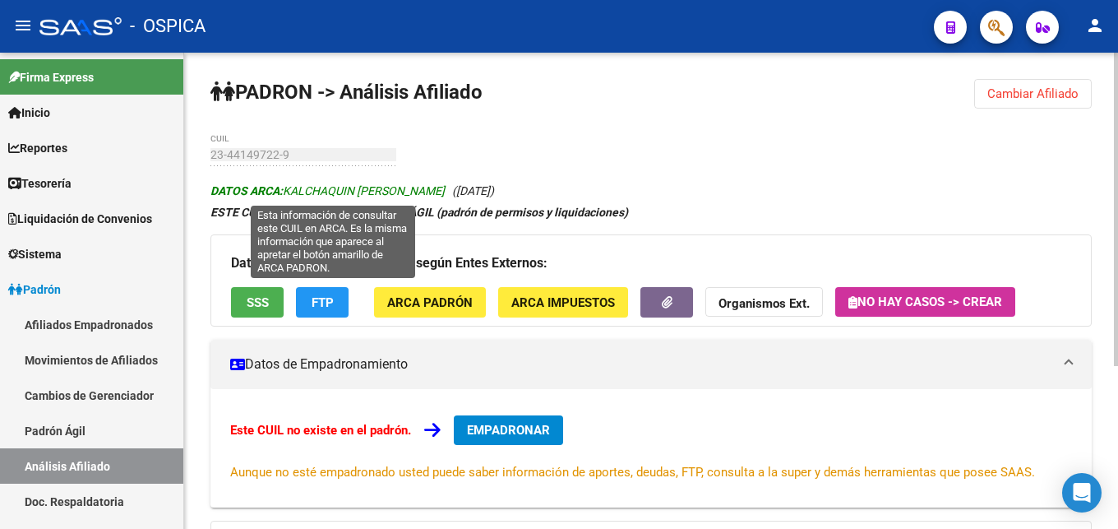
click at [291, 190] on span "DATOS ARCA: KALCHAQUIN [PERSON_NAME]" at bounding box center [327, 190] width 234 height 13
drag, startPoint x: 286, startPoint y: 187, endPoint x: 455, endPoint y: 190, distance: 169.4
click at [445, 190] on span "DATOS ARCA: KALCHAQUIN [PERSON_NAME]" at bounding box center [327, 190] width 234 height 13
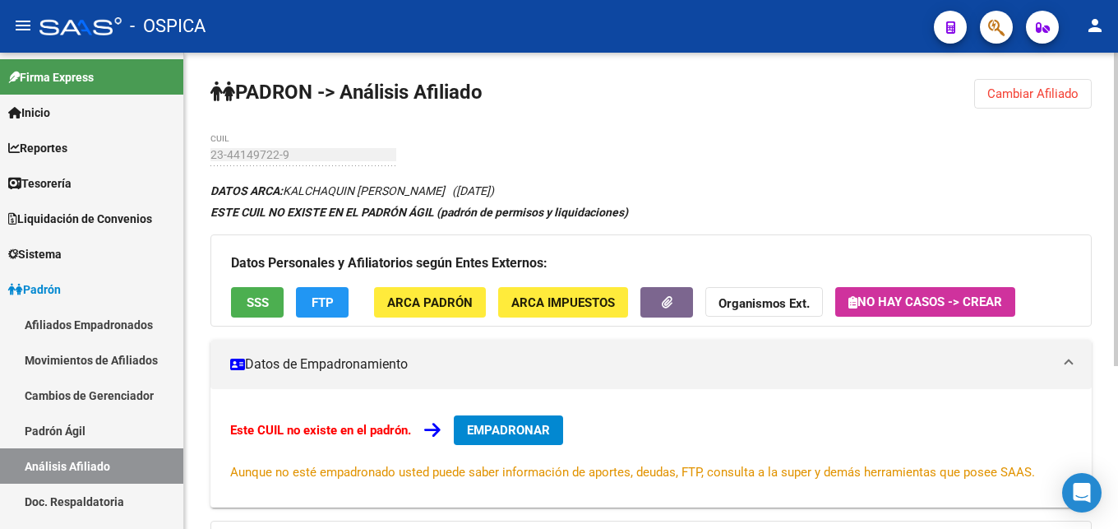
click at [436, 316] on button "ARCA Padrón" at bounding box center [430, 302] width 112 height 30
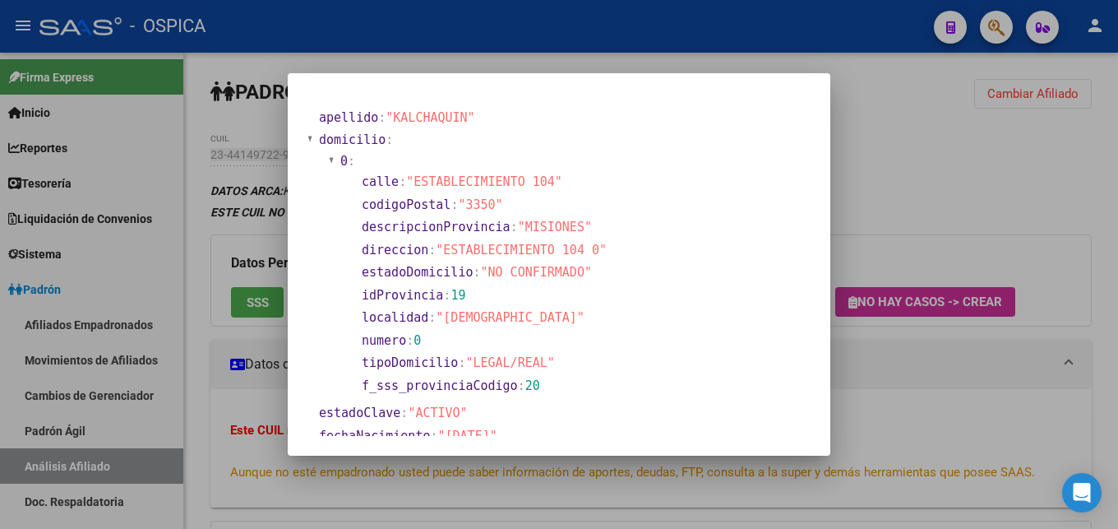
click at [914, 232] on div at bounding box center [559, 264] width 1118 height 529
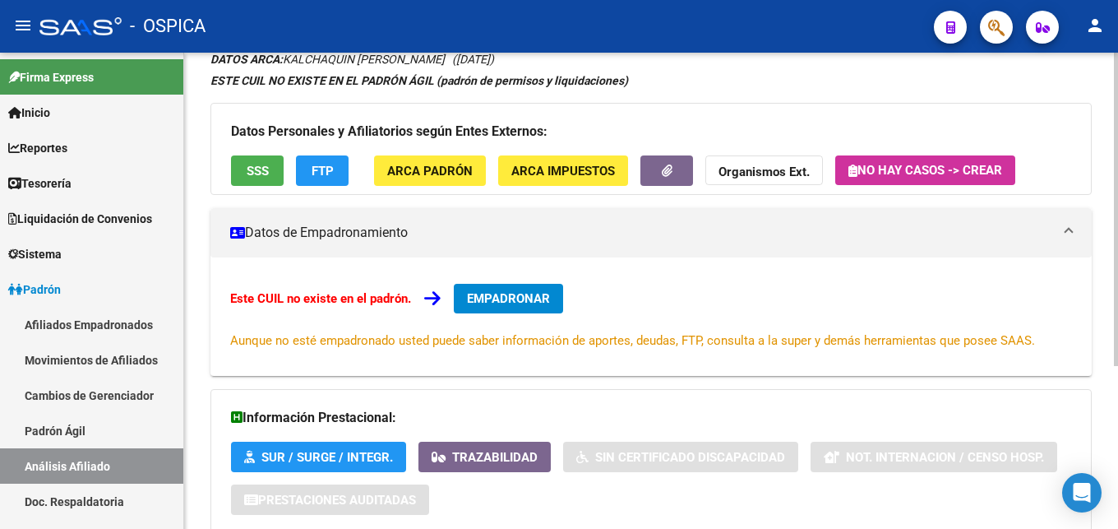
scroll to position [248, 0]
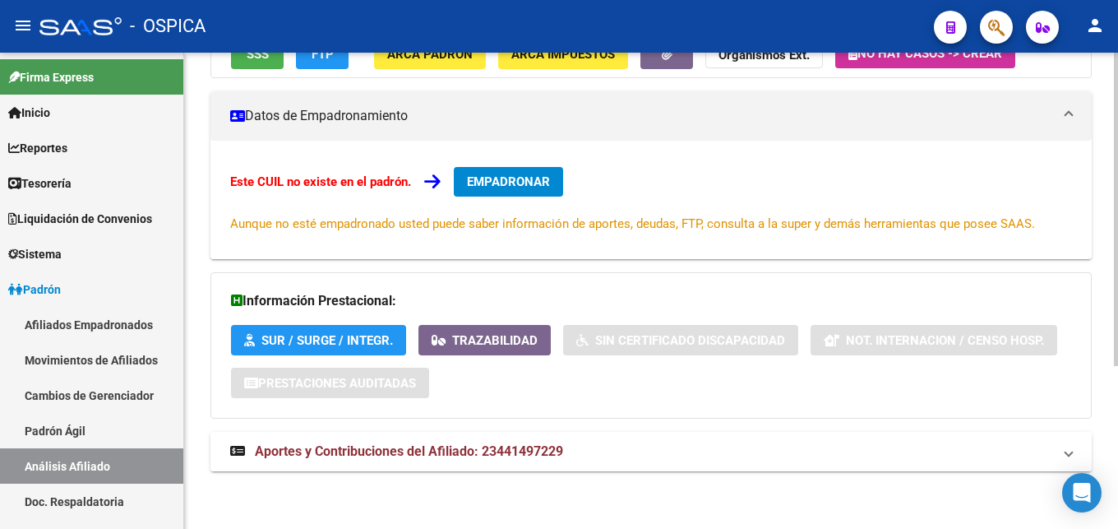
click at [487, 463] on mat-expansion-panel-header "Aportes y Contribuciones del Afiliado: 23441497229" at bounding box center [650, 451] width 881 height 39
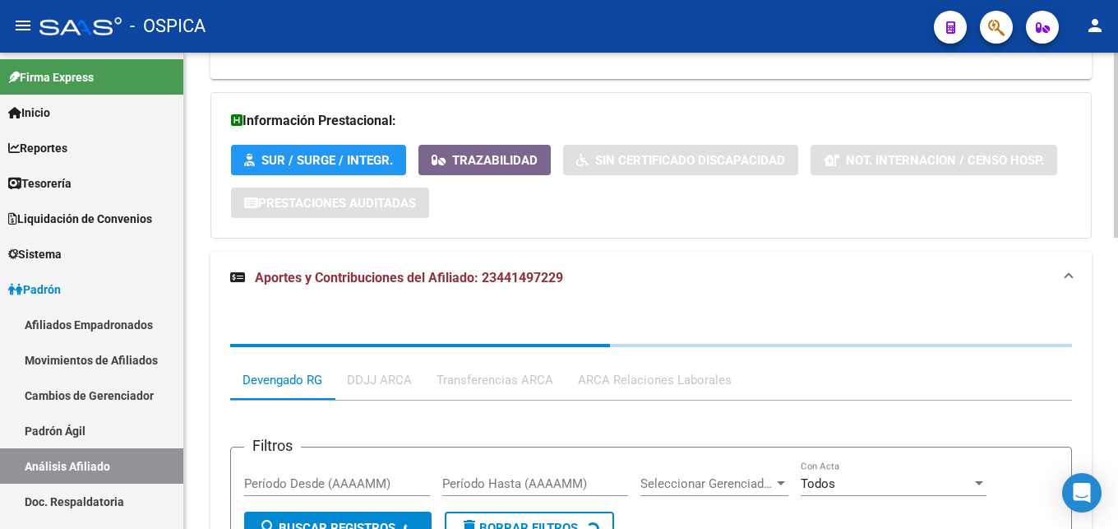
scroll to position [512, 0]
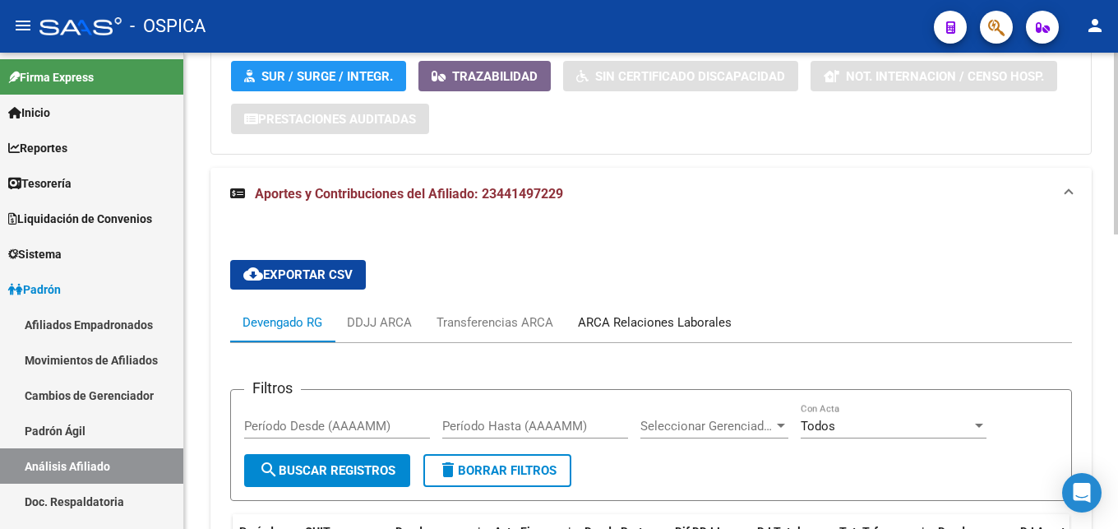
click at [646, 325] on div "ARCA Relaciones Laborales" at bounding box center [655, 322] width 154 height 18
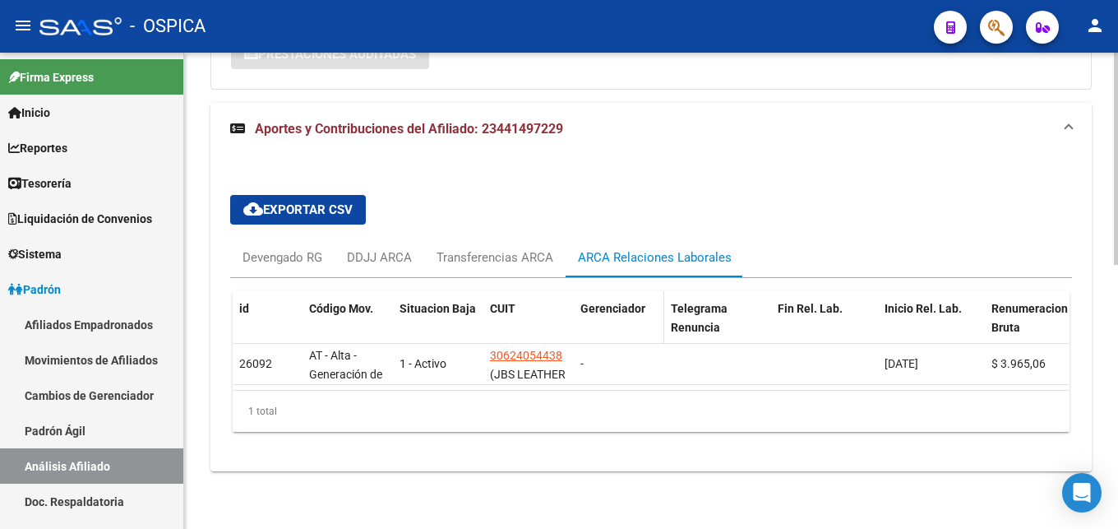
scroll to position [591, 0]
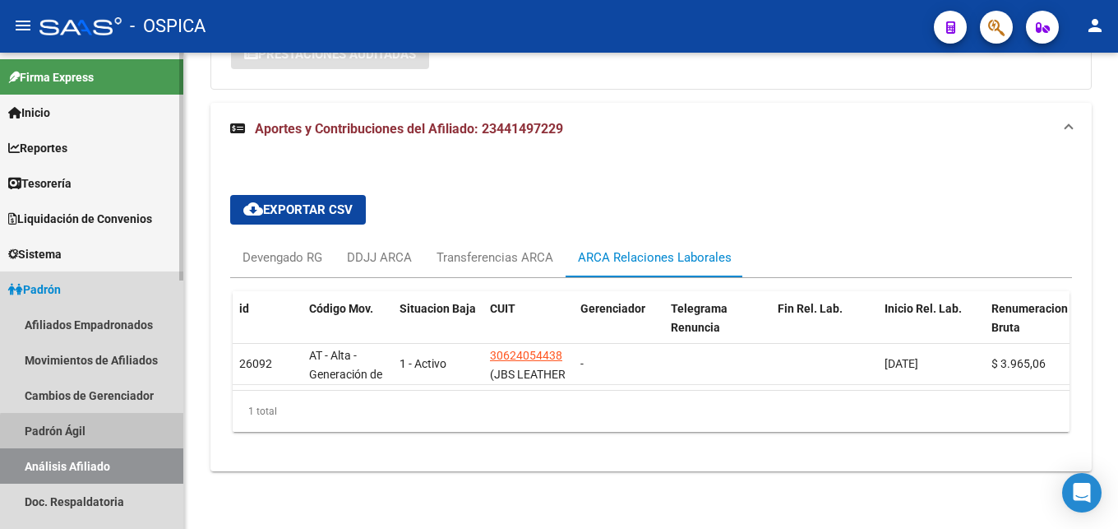
click at [97, 432] on link "Padrón Ágil" at bounding box center [91, 430] width 183 height 35
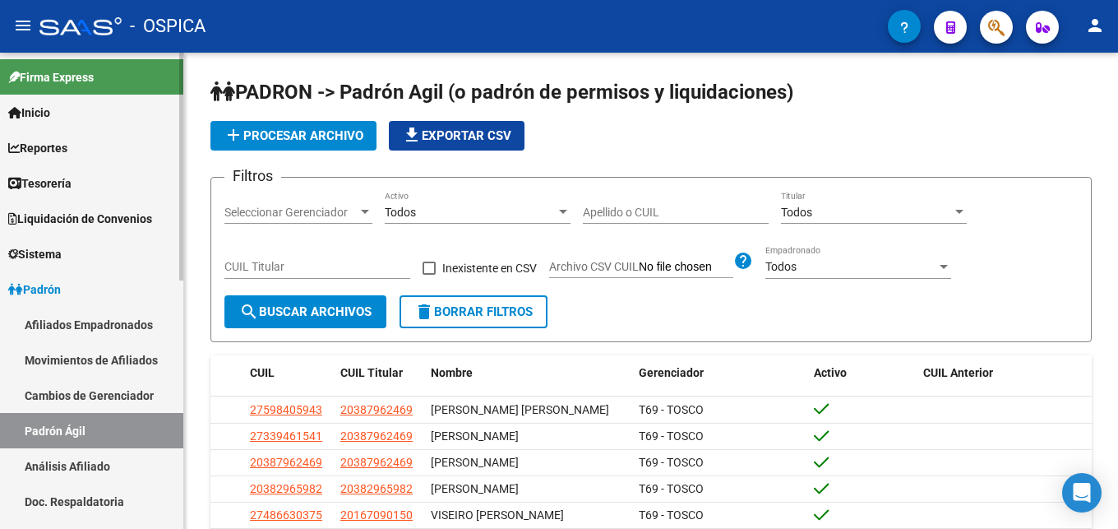
click at [120, 460] on link "Análisis Afiliado" at bounding box center [91, 465] width 183 height 35
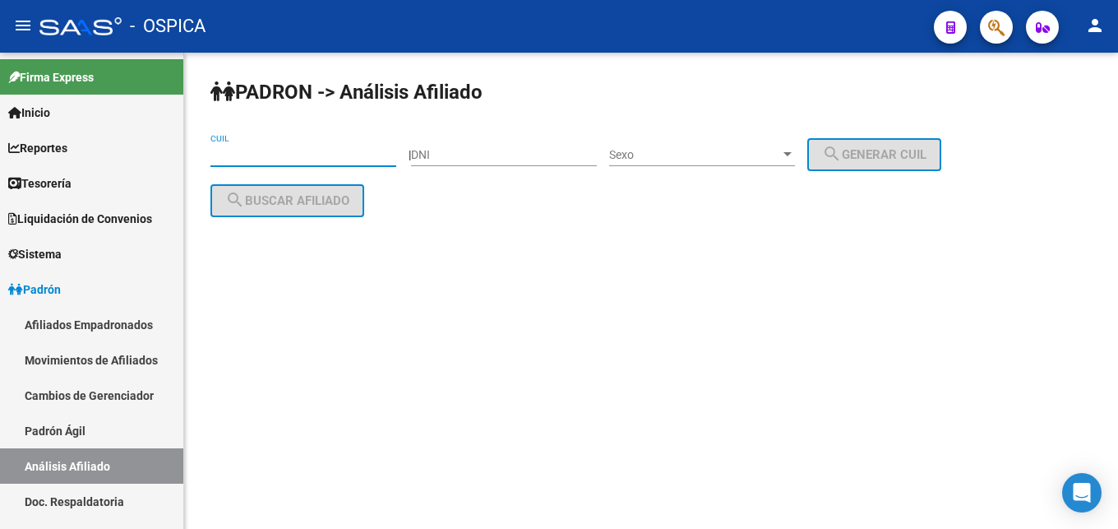
click at [268, 150] on input "CUIL" at bounding box center [303, 155] width 186 height 14
paste input "20-46627041-6"
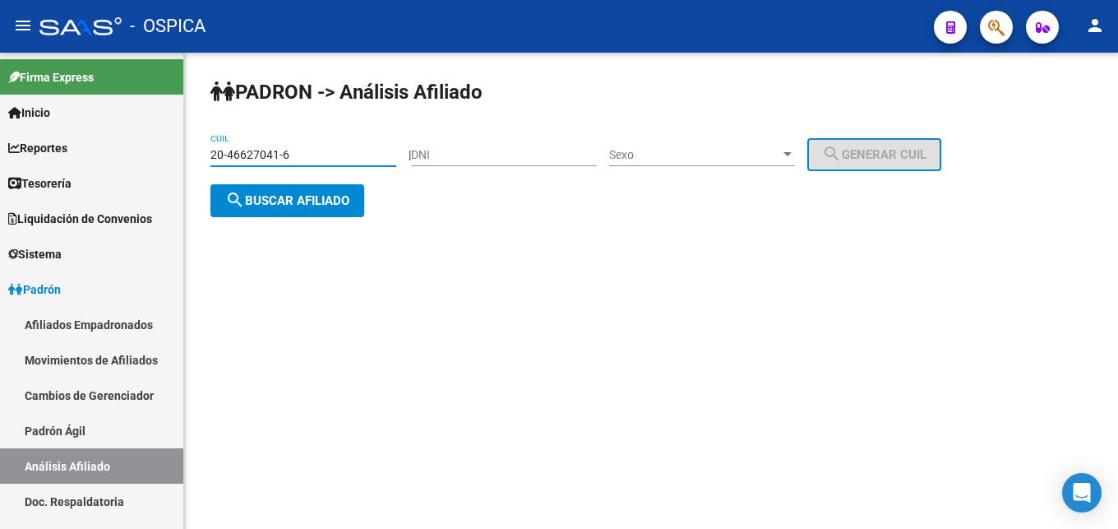
type input "20-46627041-6"
click at [275, 198] on span "search Buscar afiliado" at bounding box center [287, 200] width 124 height 15
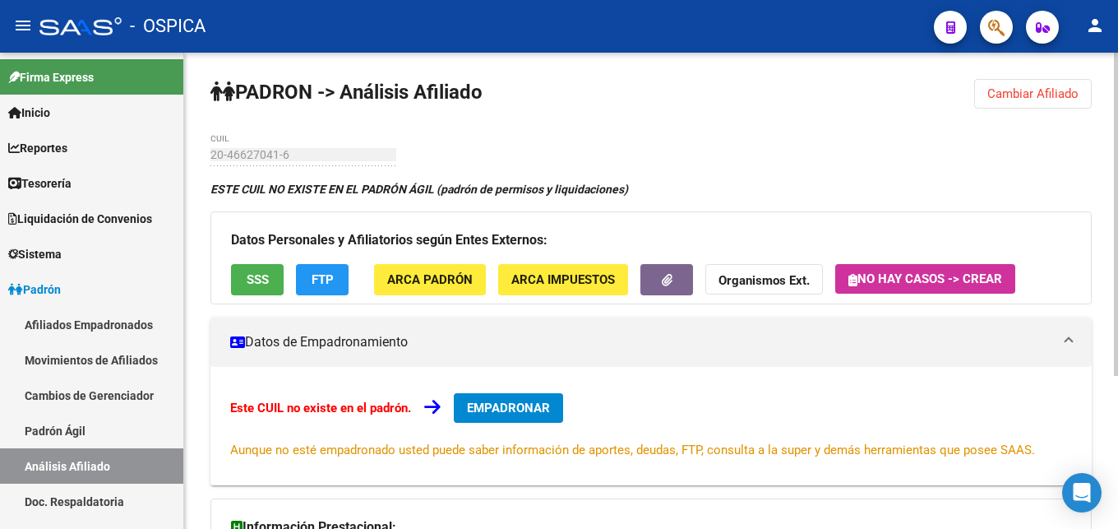
click at [1010, 98] on span "Cambiar Afiliado" at bounding box center [1032, 93] width 91 height 15
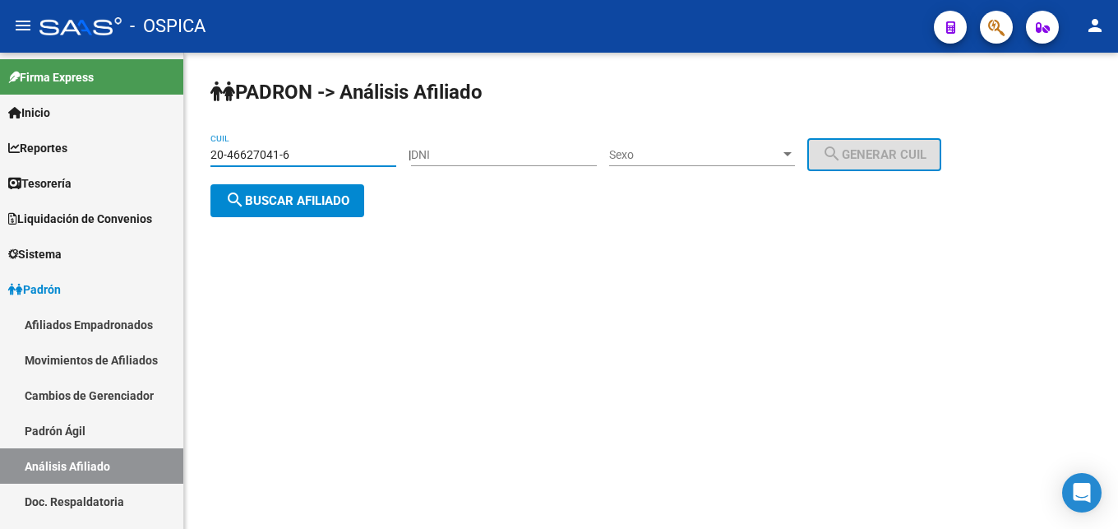
drag, startPoint x: 318, startPoint y: 155, endPoint x: 185, endPoint y: 160, distance: 133.3
click at [210, 160] on input "20-46627041-6" at bounding box center [303, 155] width 186 height 14
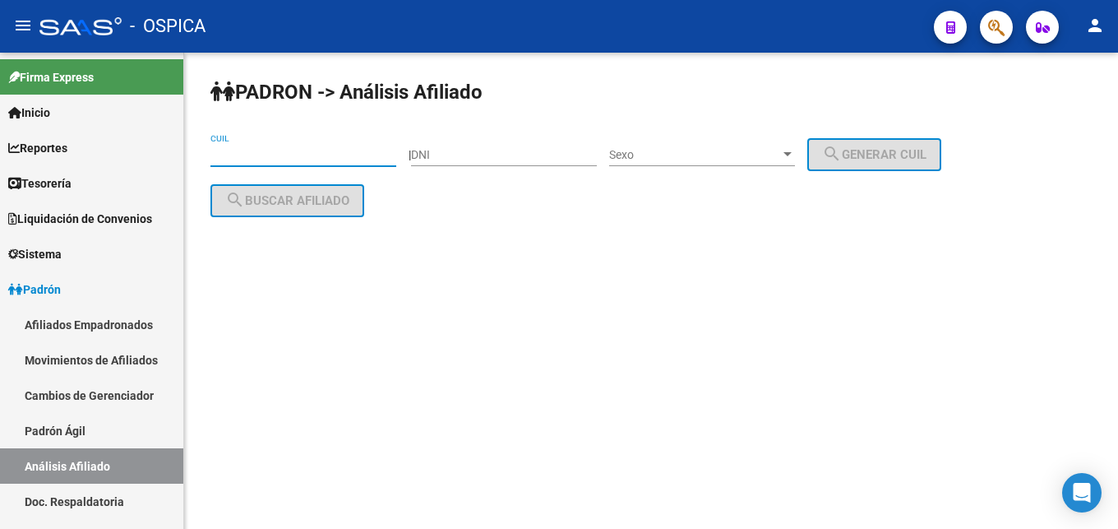
paste input "20-30535006-1"
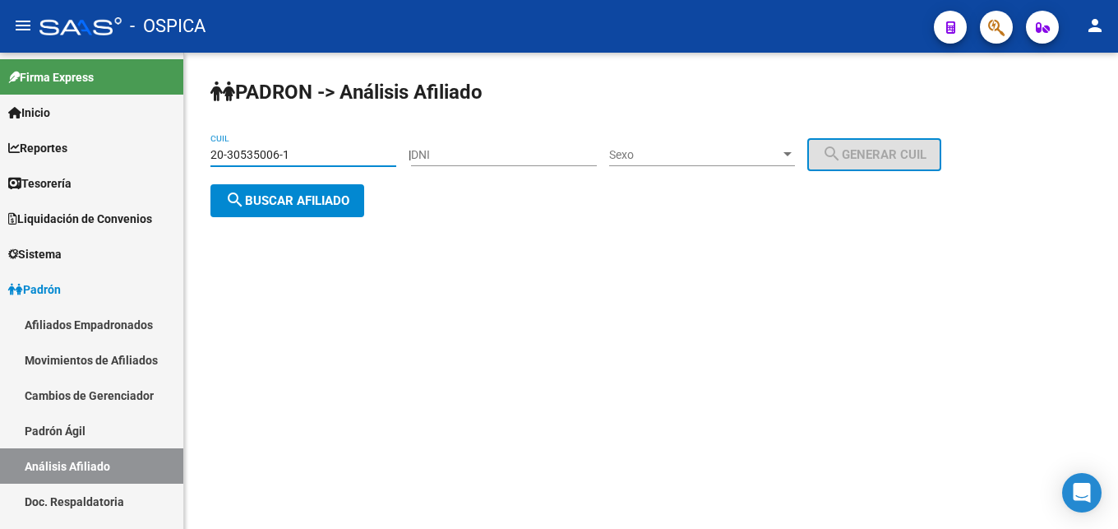
click at [288, 199] on span "search Buscar afiliado" at bounding box center [287, 200] width 124 height 15
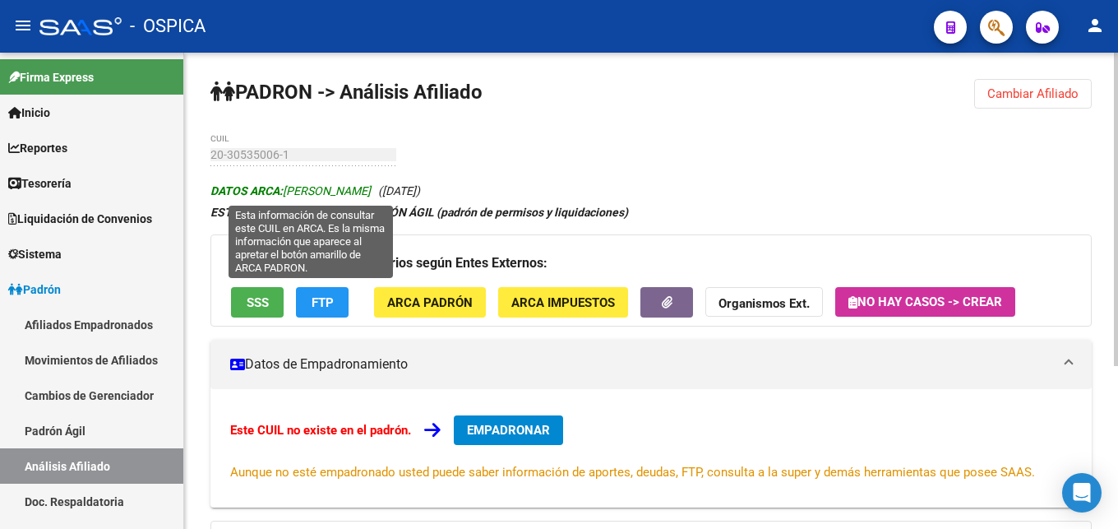
drag, startPoint x: 288, startPoint y: 190, endPoint x: 410, endPoint y: 198, distance: 122.8
click at [371, 197] on span "DATOS ARCA: [PERSON_NAME]" at bounding box center [290, 190] width 160 height 13
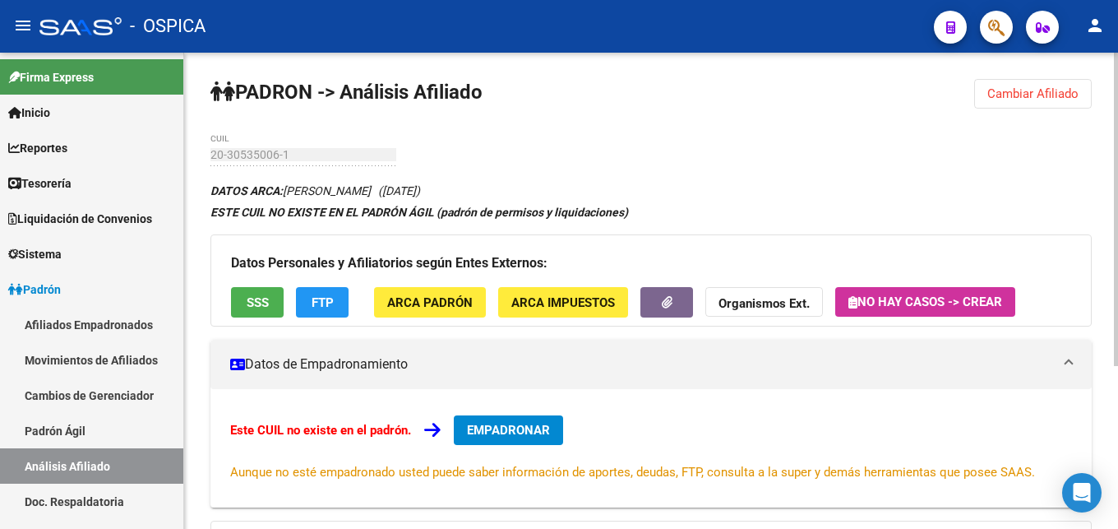
click at [454, 306] on span "ARCA Padrón" at bounding box center [429, 302] width 85 height 15
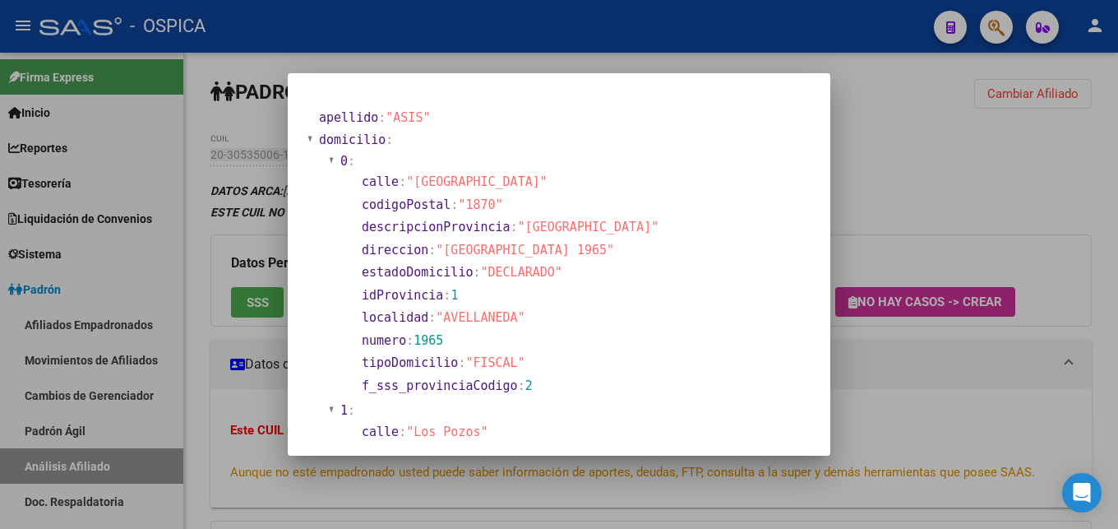
drag, startPoint x: 444, startPoint y: 247, endPoint x: 562, endPoint y: 252, distance: 118.5
click at [562, 252] on span ""[GEOGRAPHIC_DATA] 1965"" at bounding box center [525, 249] width 178 height 15
click at [940, 170] on div at bounding box center [559, 264] width 1118 height 529
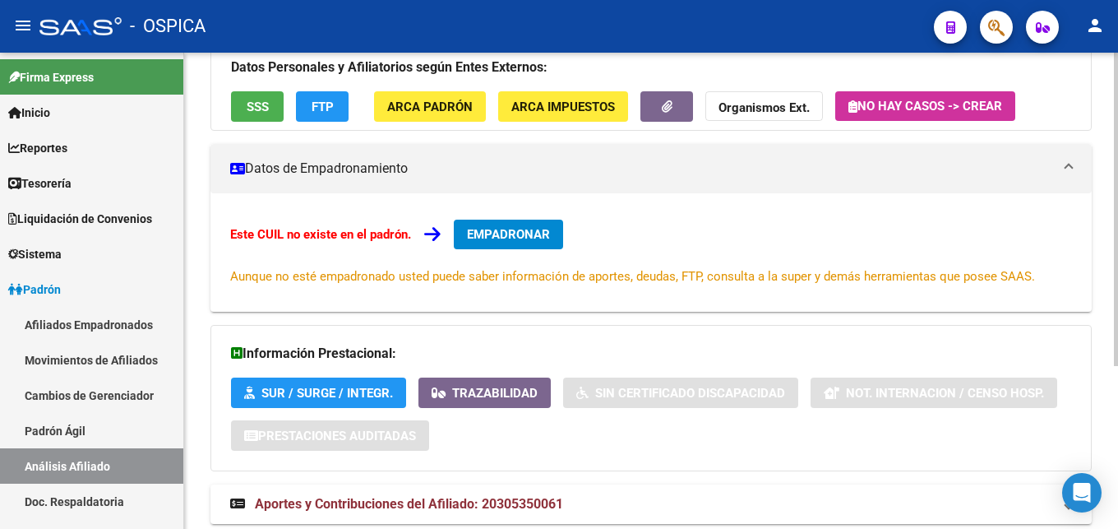
scroll to position [248, 0]
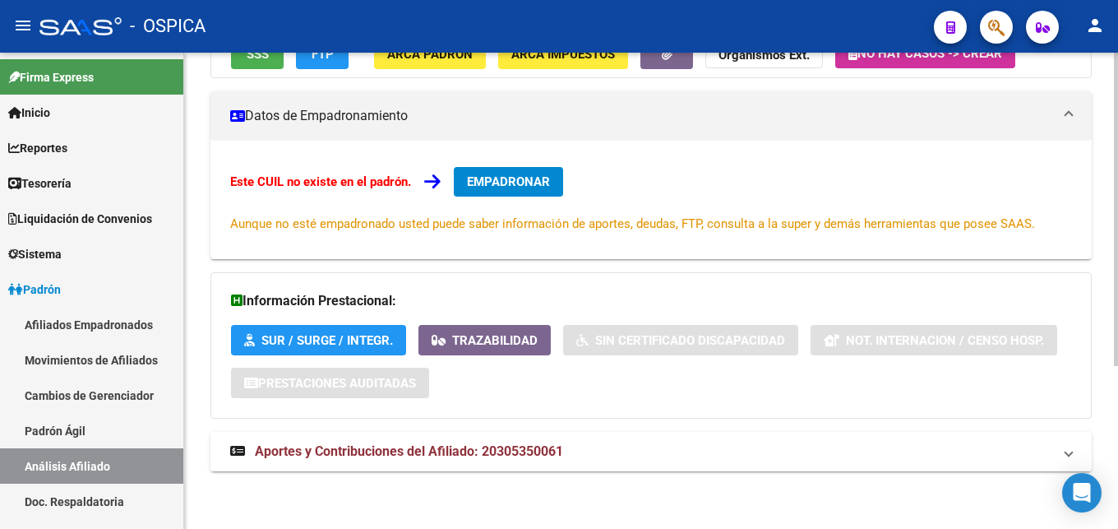
click at [430, 453] on span "Aportes y Contribuciones del Afiliado: 20305350061" at bounding box center [409, 451] width 308 height 16
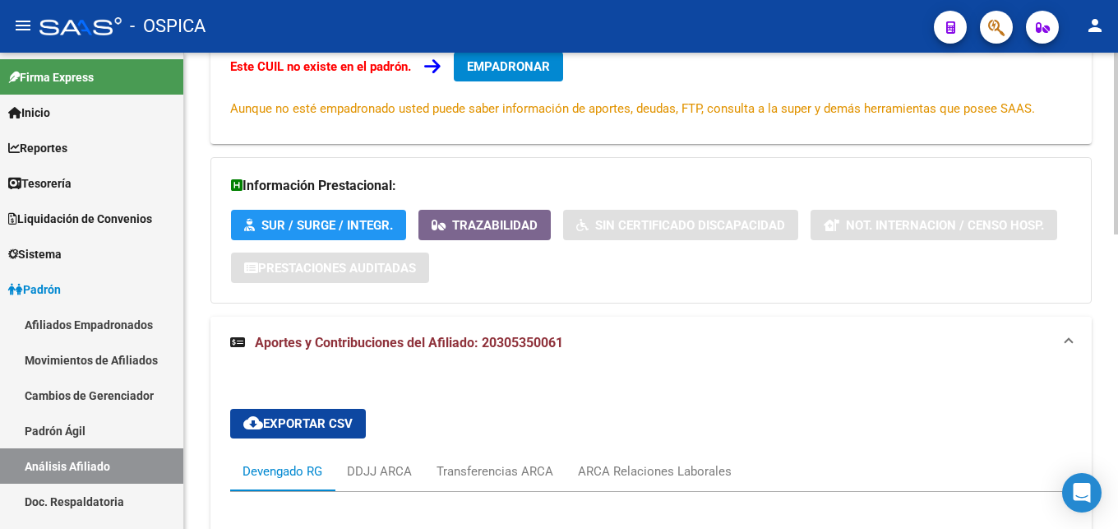
scroll to position [584, 0]
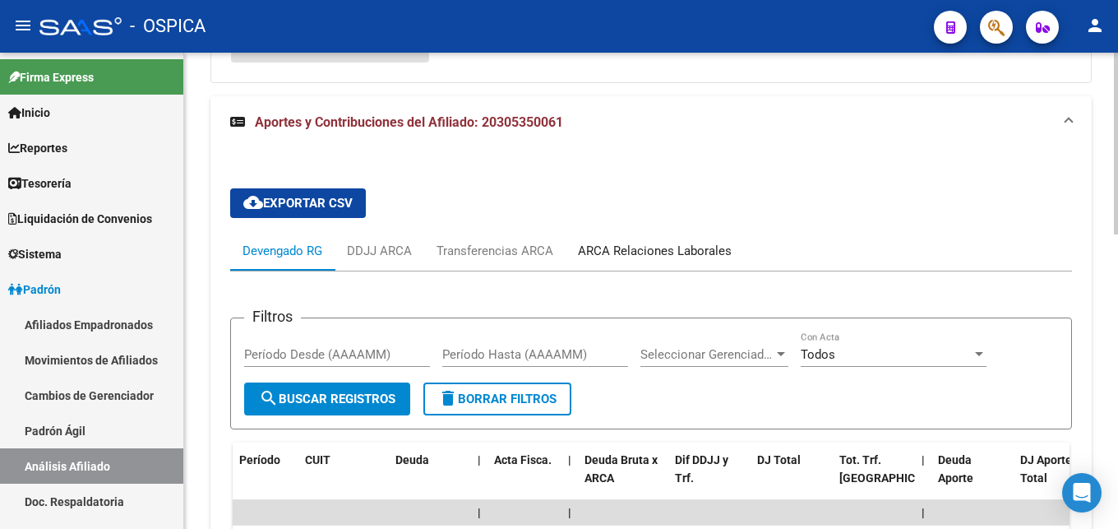
click at [651, 251] on div "ARCA Relaciones Laborales" at bounding box center [655, 251] width 154 height 18
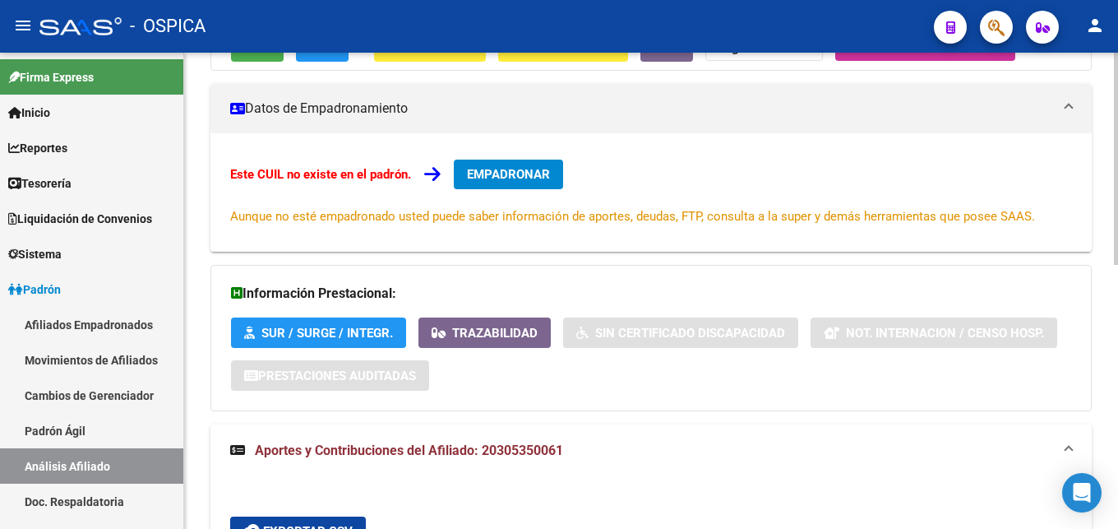
scroll to position [0, 0]
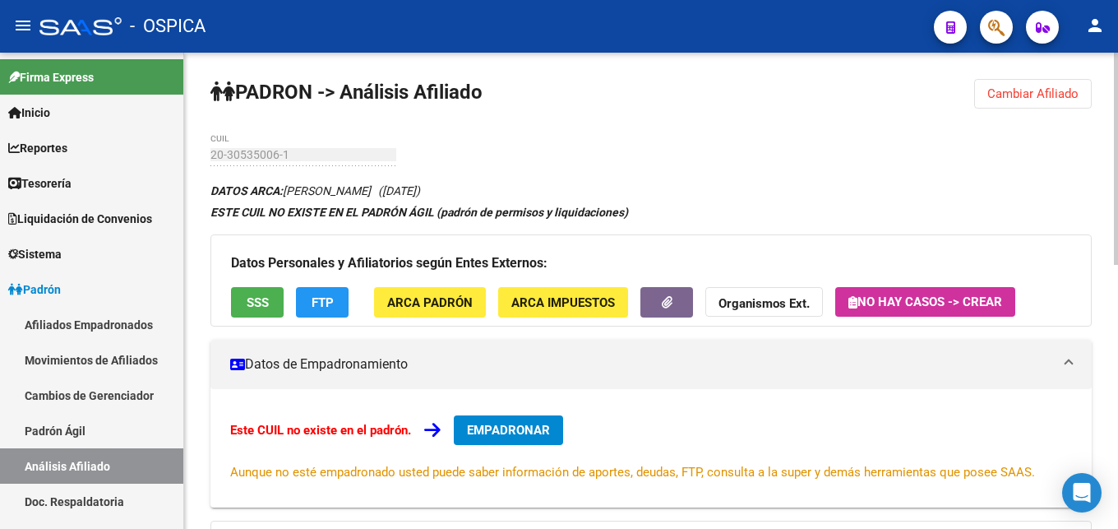
click at [1032, 93] on span "Cambiar Afiliado" at bounding box center [1032, 93] width 91 height 15
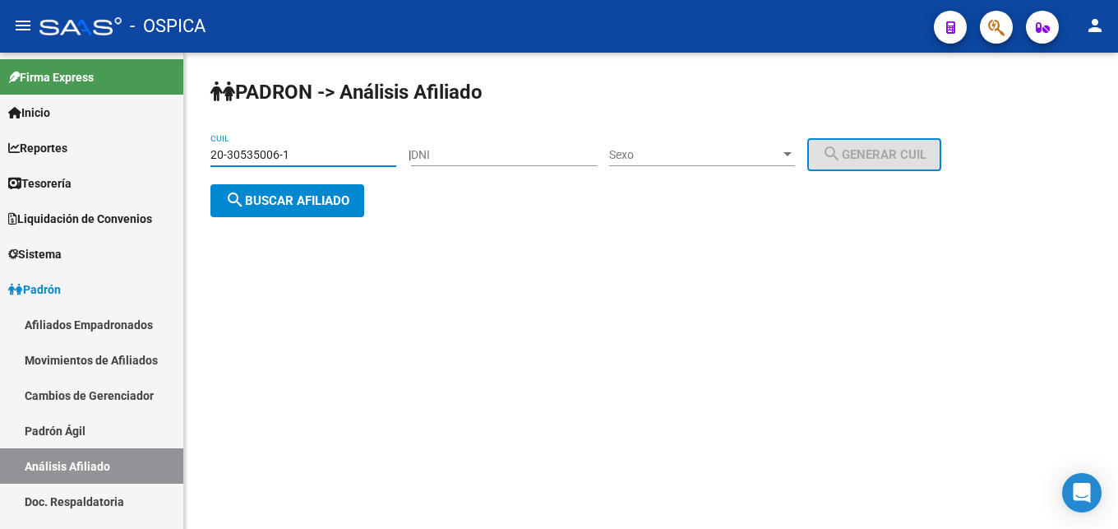
drag, startPoint x: 325, startPoint y: 155, endPoint x: 214, endPoint y: 155, distance: 111.0
click at [214, 155] on input "20-30535006-1" at bounding box center [303, 155] width 186 height 14
type input "2"
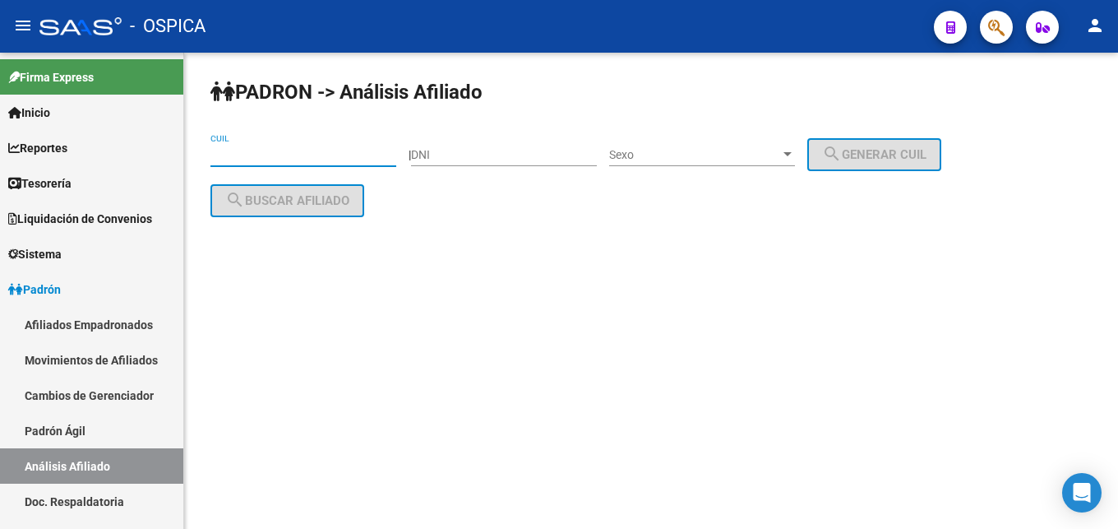
paste input "20-38991789-4"
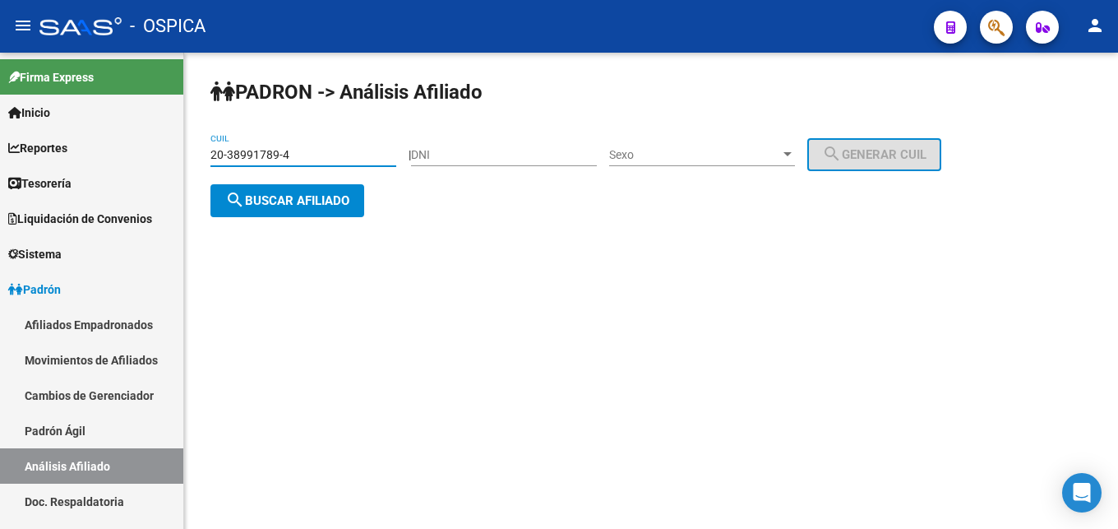
type input "20-38991789-4"
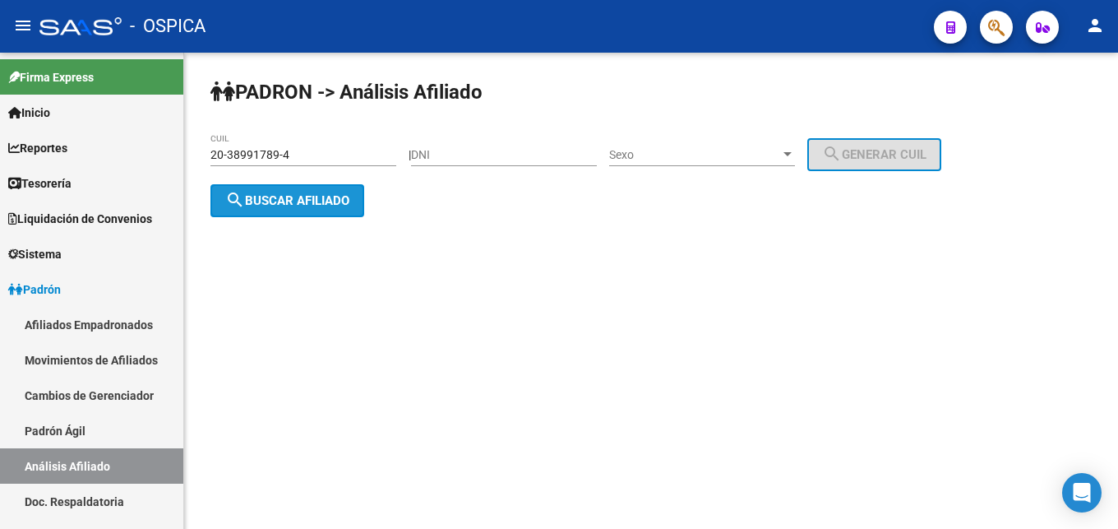
click at [324, 190] on button "search Buscar afiliado" at bounding box center [287, 200] width 154 height 33
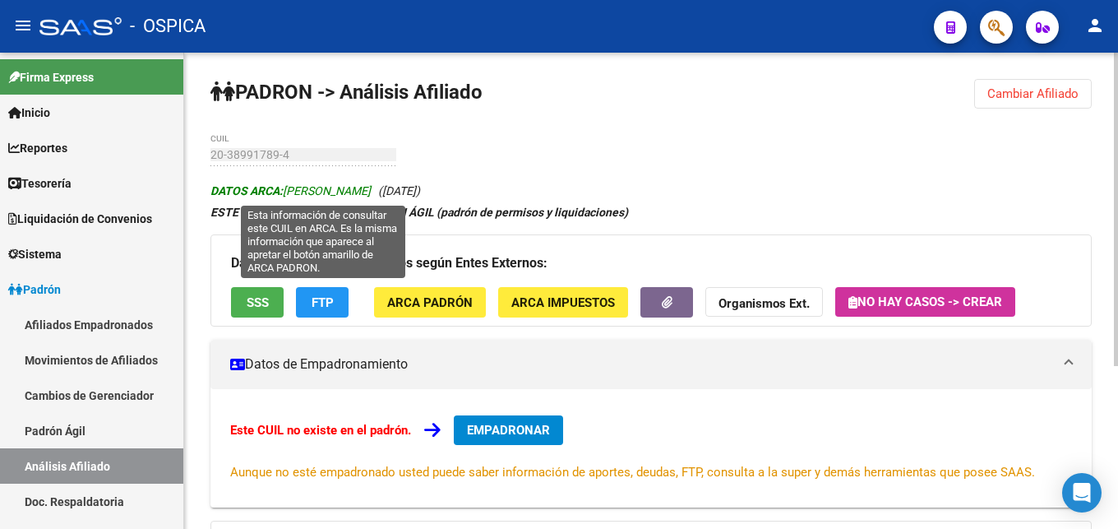
drag, startPoint x: 289, startPoint y: 192, endPoint x: 435, endPoint y: 188, distance: 146.4
click at [371, 188] on span "DATOS ARCA: [PERSON_NAME]" at bounding box center [290, 190] width 160 height 13
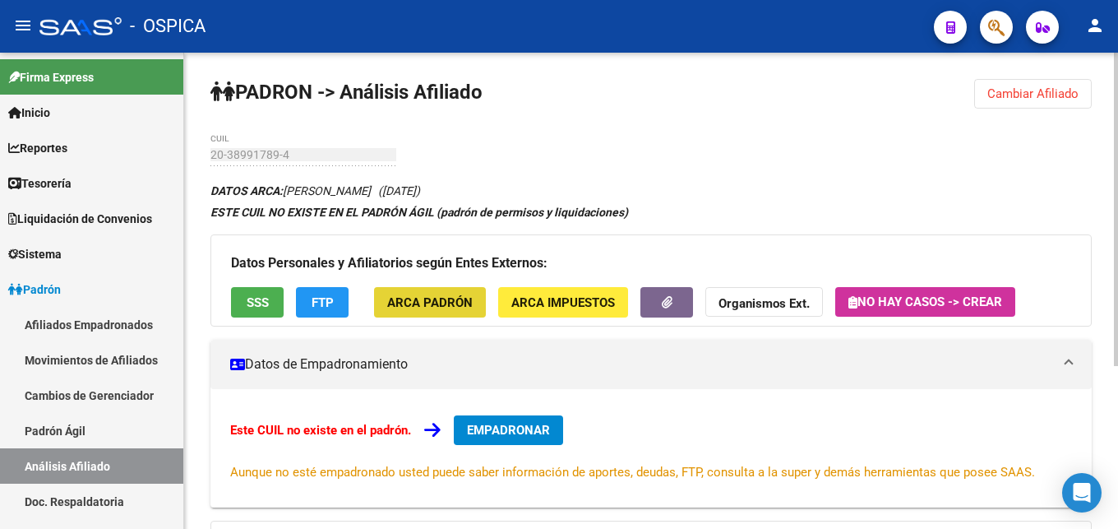
click at [453, 303] on span "ARCA Padrón" at bounding box center [429, 302] width 85 height 15
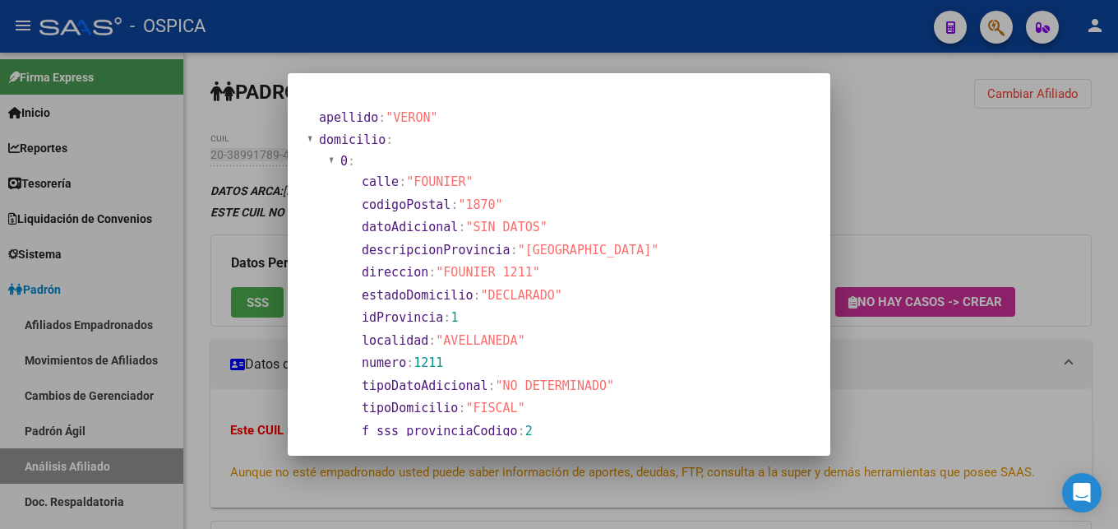
drag, startPoint x: 443, startPoint y: 272, endPoint x: 521, endPoint y: 274, distance: 78.1
click at [521, 274] on span ""FOUNIER 1211"" at bounding box center [488, 272] width 104 height 15
click at [864, 252] on div at bounding box center [559, 264] width 1118 height 529
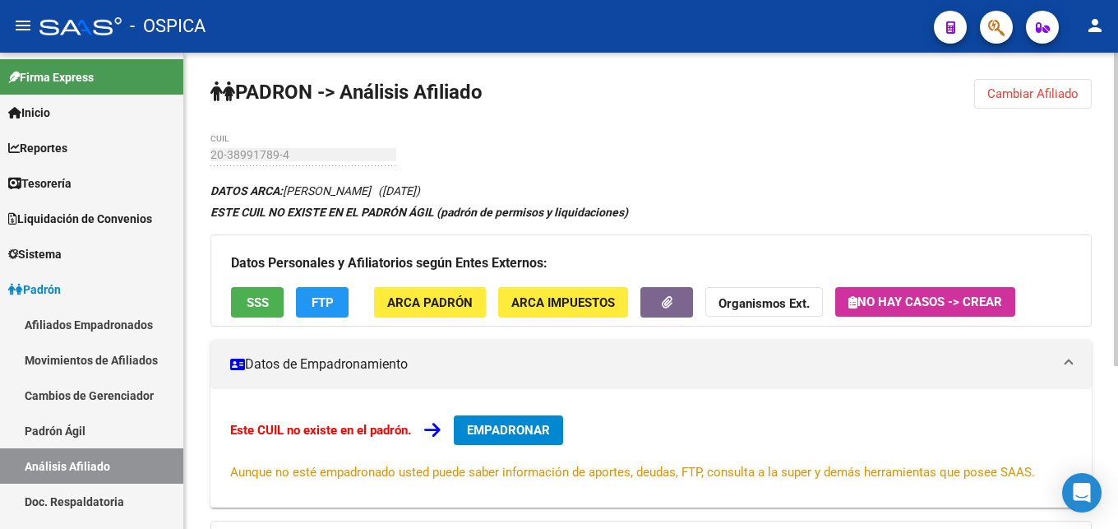
scroll to position [248, 0]
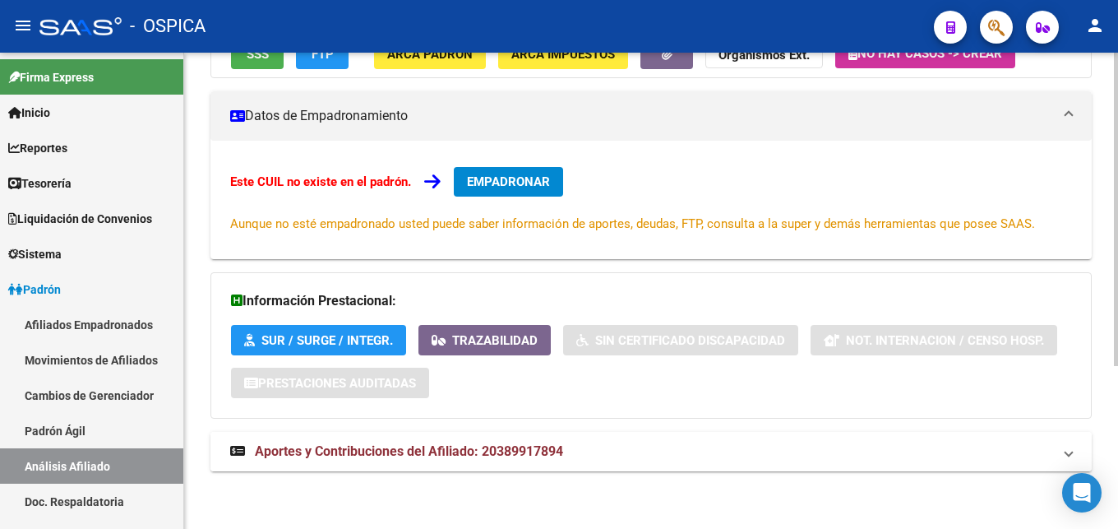
click at [534, 464] on mat-expansion-panel-header "Aportes y Contribuciones del Afiliado: 20389917894" at bounding box center [650, 451] width 881 height 39
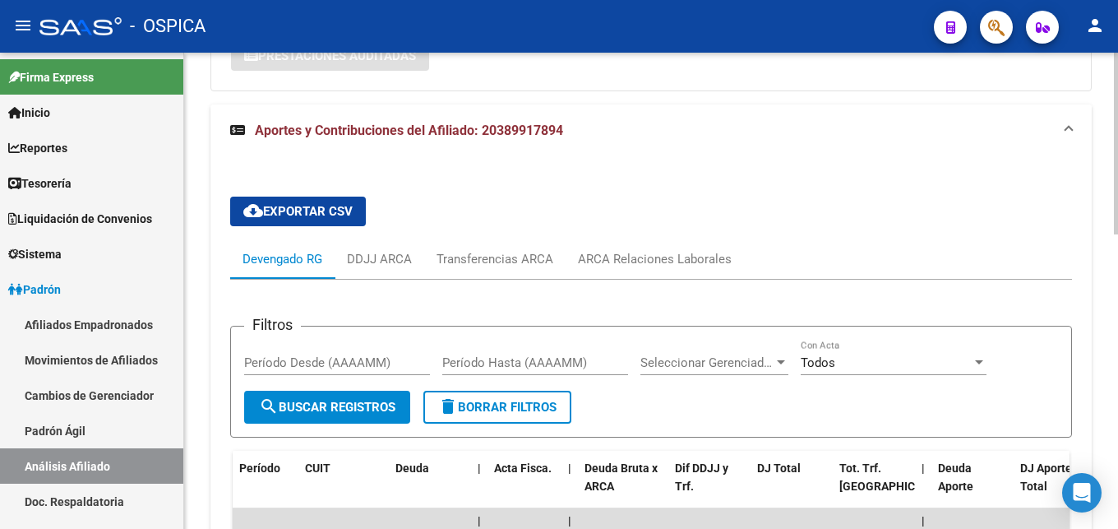
scroll to position [680, 0]
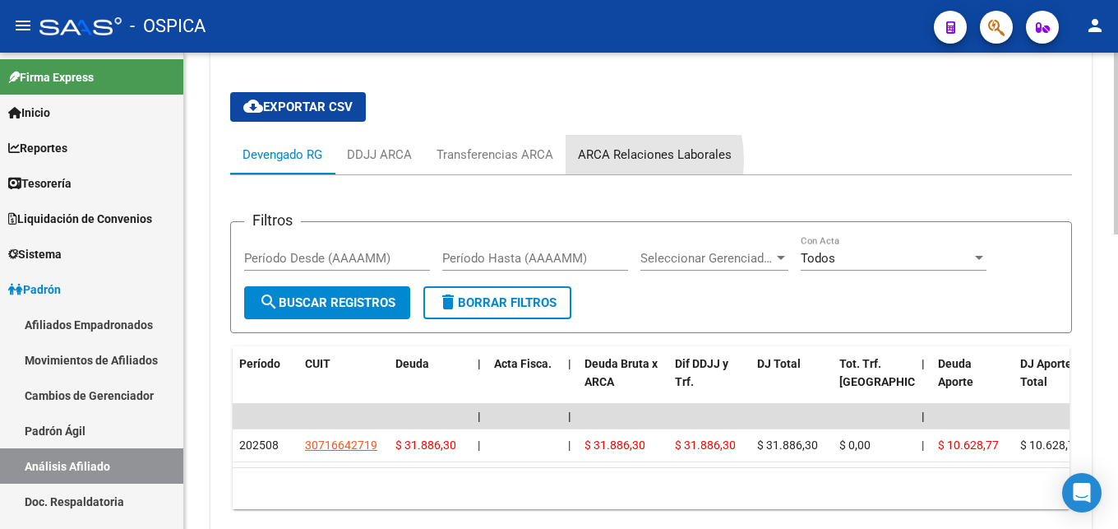
click at [598, 159] on div "ARCA Relaciones Laborales" at bounding box center [655, 154] width 154 height 18
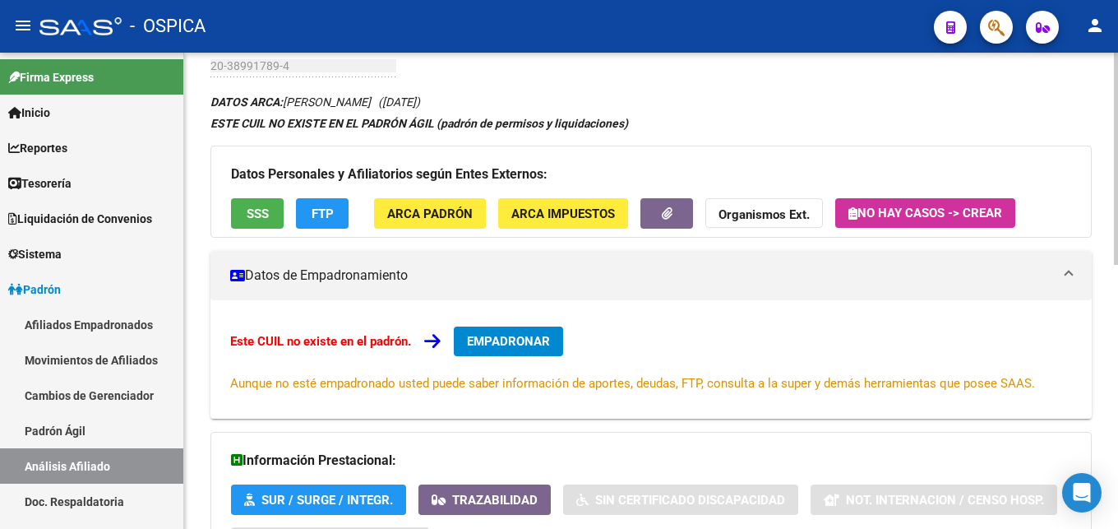
scroll to position [0, 0]
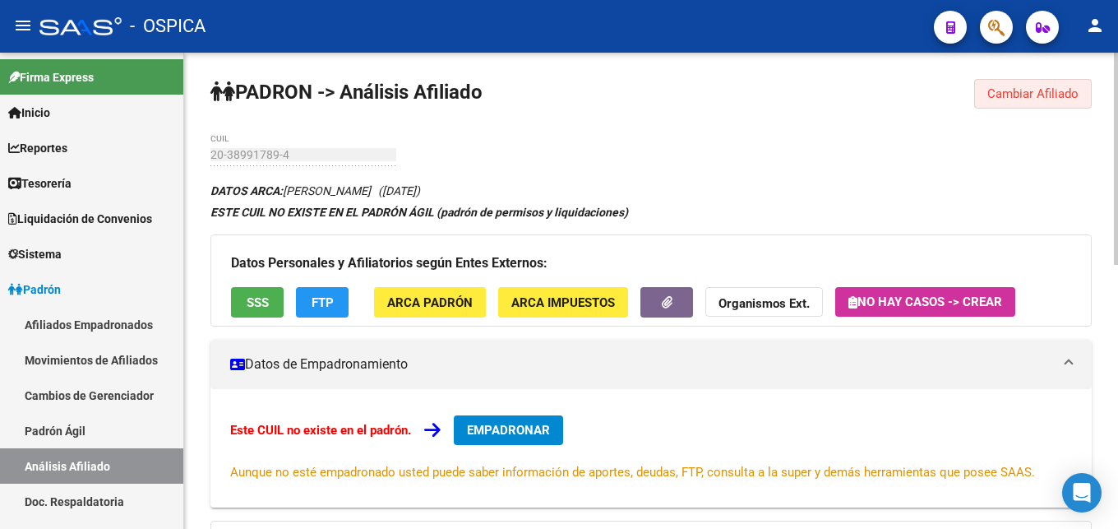
click at [999, 95] on span "Cambiar Afiliado" at bounding box center [1032, 93] width 91 height 15
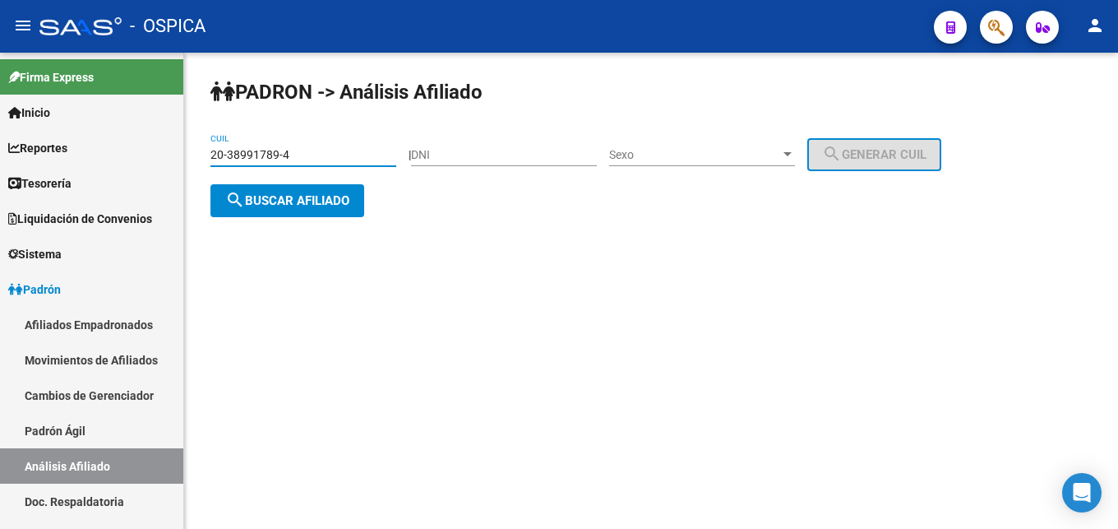
drag, startPoint x: 318, startPoint y: 157, endPoint x: 178, endPoint y: 159, distance: 139.8
click at [210, 159] on input "20-38991789-4" at bounding box center [303, 155] width 186 height 14
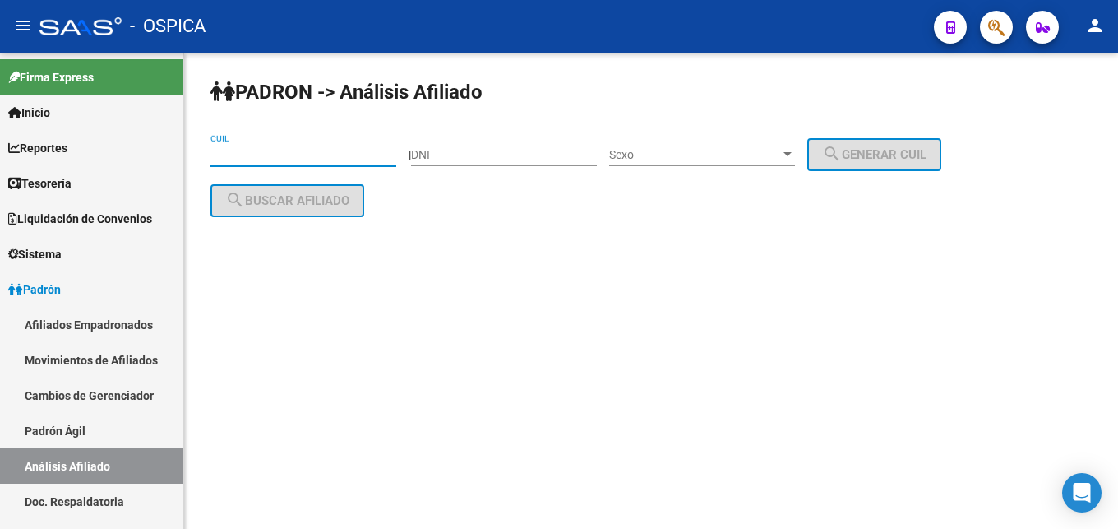
paste input "23-37585119-9"
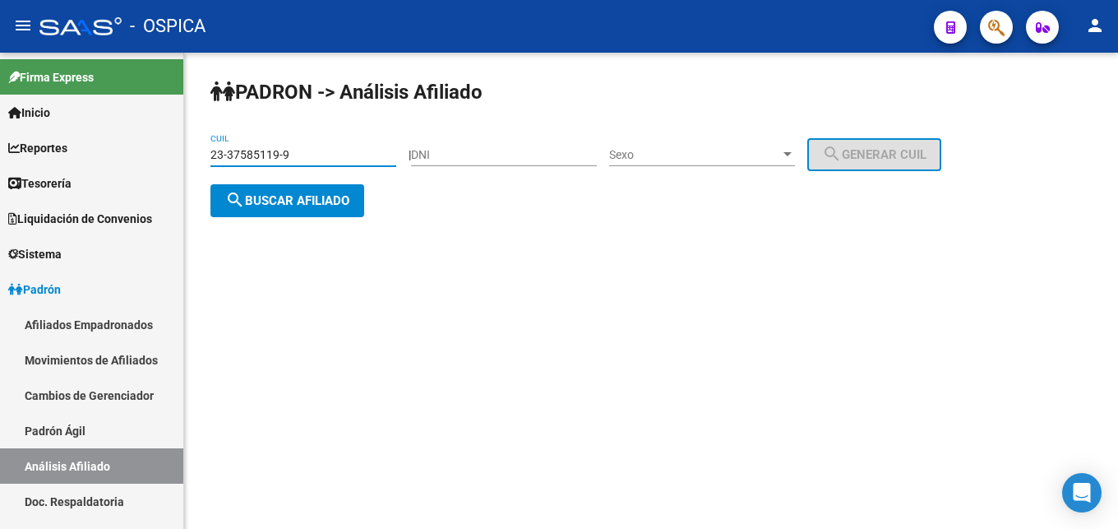
type input "23-37585119-9"
click at [268, 203] on span "search Buscar afiliado" at bounding box center [287, 200] width 124 height 15
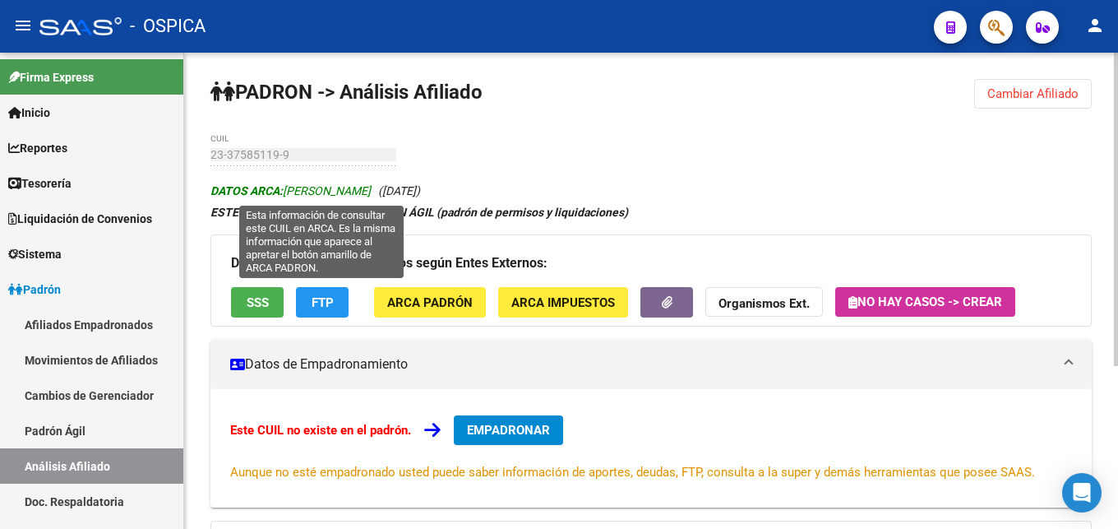
drag, startPoint x: 288, startPoint y: 187, endPoint x: 429, endPoint y: 193, distance: 141.5
click at [371, 193] on span "DATOS ARCA: [PERSON_NAME]" at bounding box center [290, 190] width 160 height 13
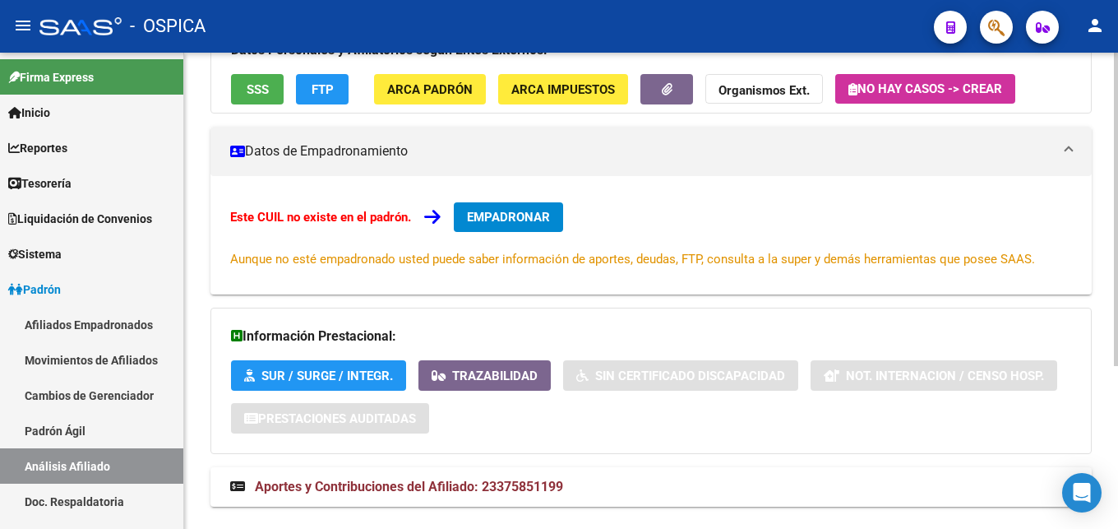
scroll to position [248, 0]
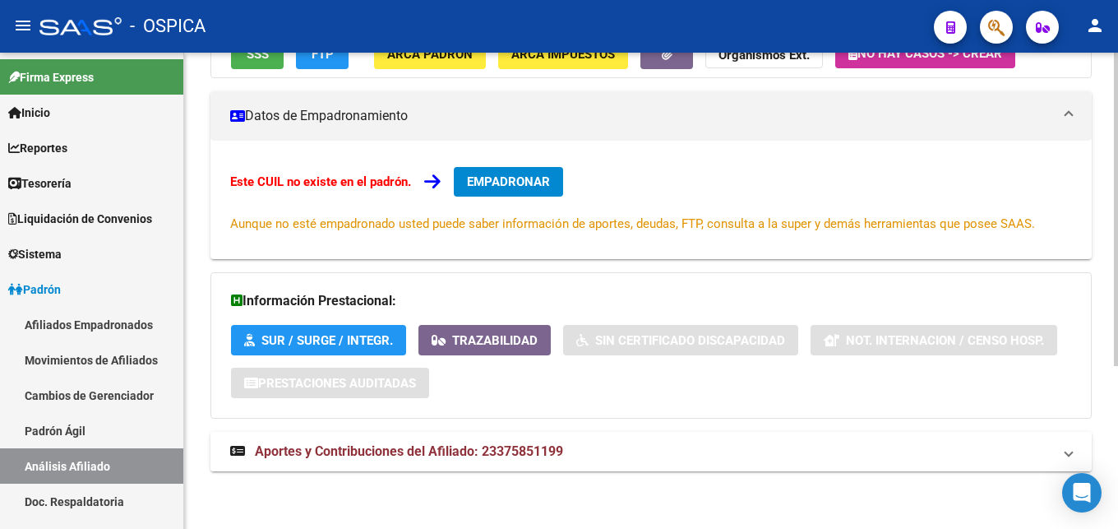
click at [547, 450] on span "Aportes y Contribuciones del Afiliado: 23375851199" at bounding box center [409, 451] width 308 height 16
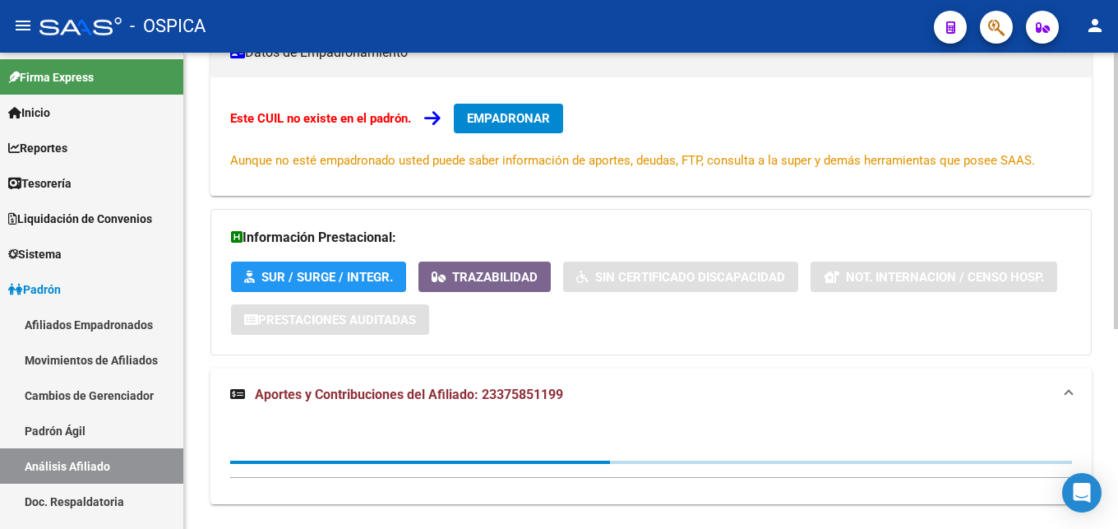
scroll to position [344, 0]
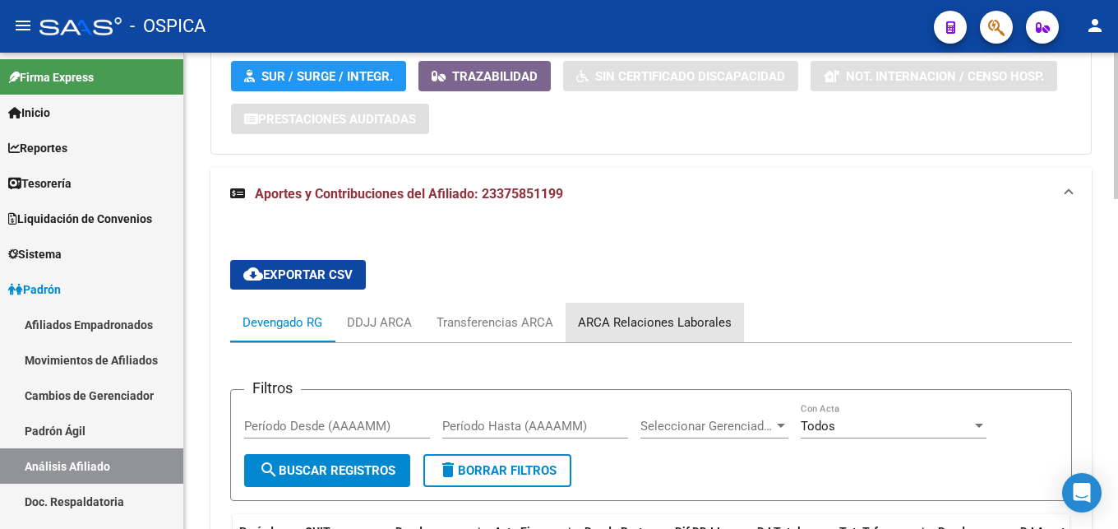
click at [678, 307] on div "ARCA Relaciones Laborales" at bounding box center [655, 321] width 178 height 39
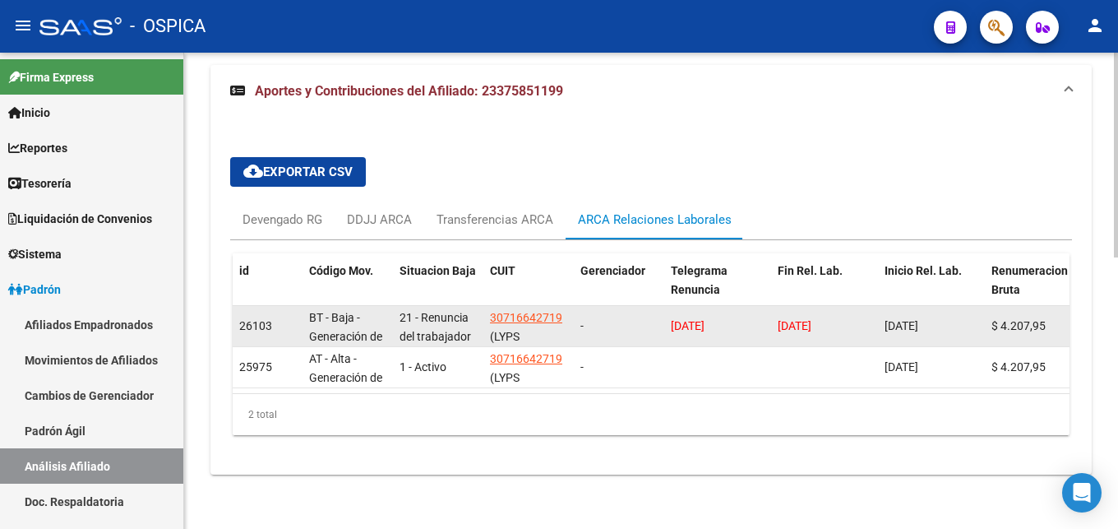
scroll to position [632, 0]
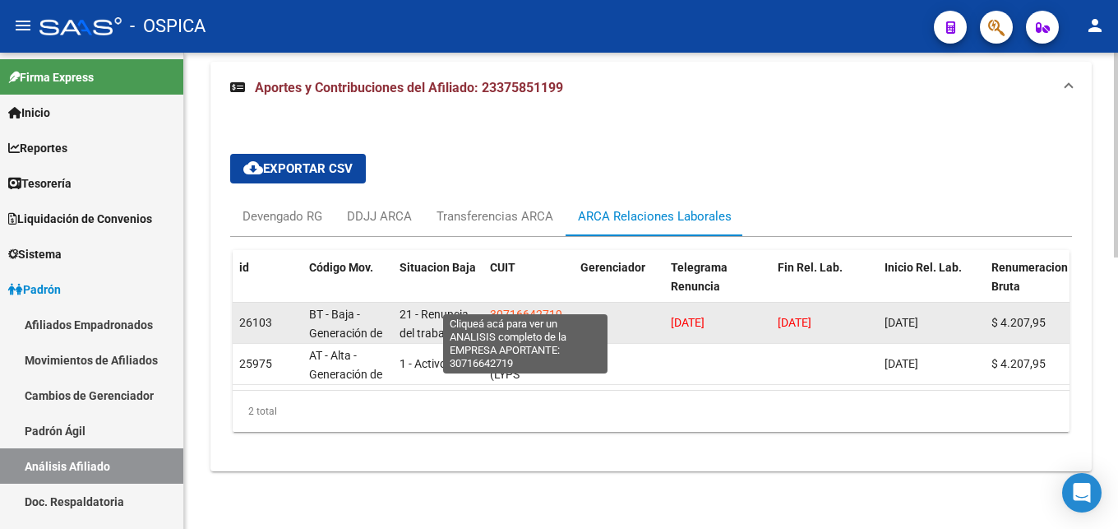
click at [510, 307] on span "30716642719" at bounding box center [526, 313] width 72 height 13
type textarea "30716642719"
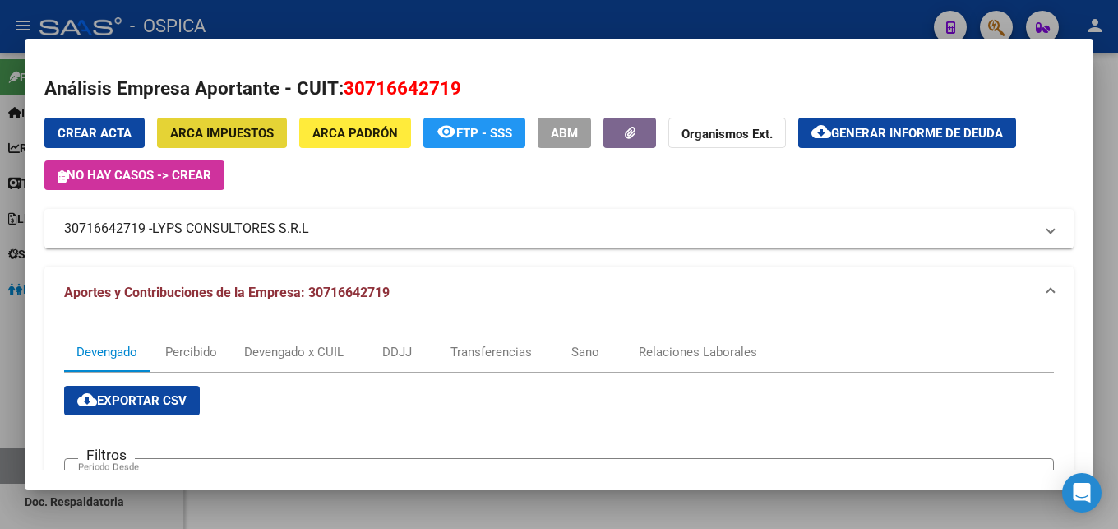
click at [264, 143] on button "ARCA Impuestos" at bounding box center [222, 133] width 130 height 30
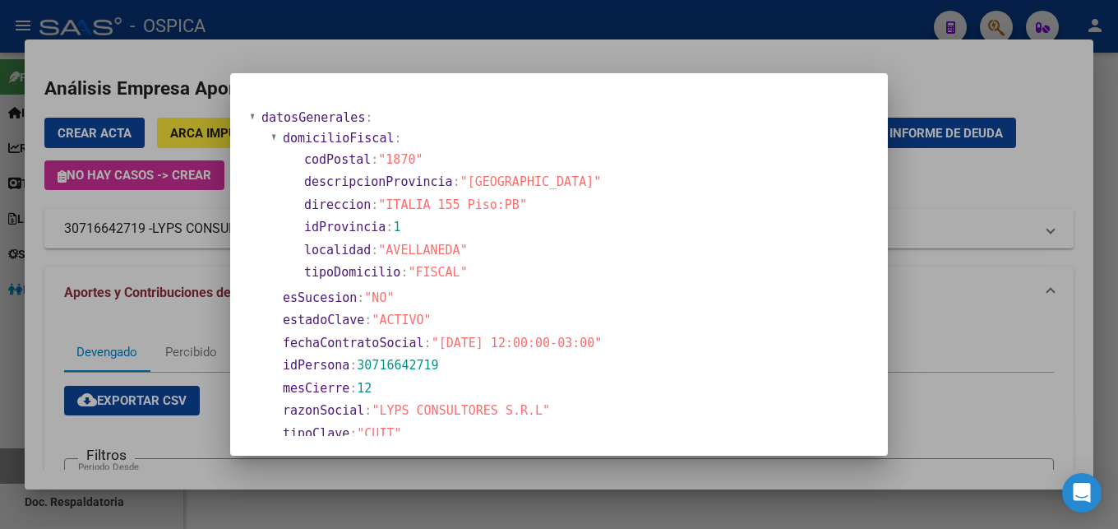
click at [515, 59] on div at bounding box center [559, 264] width 1118 height 529
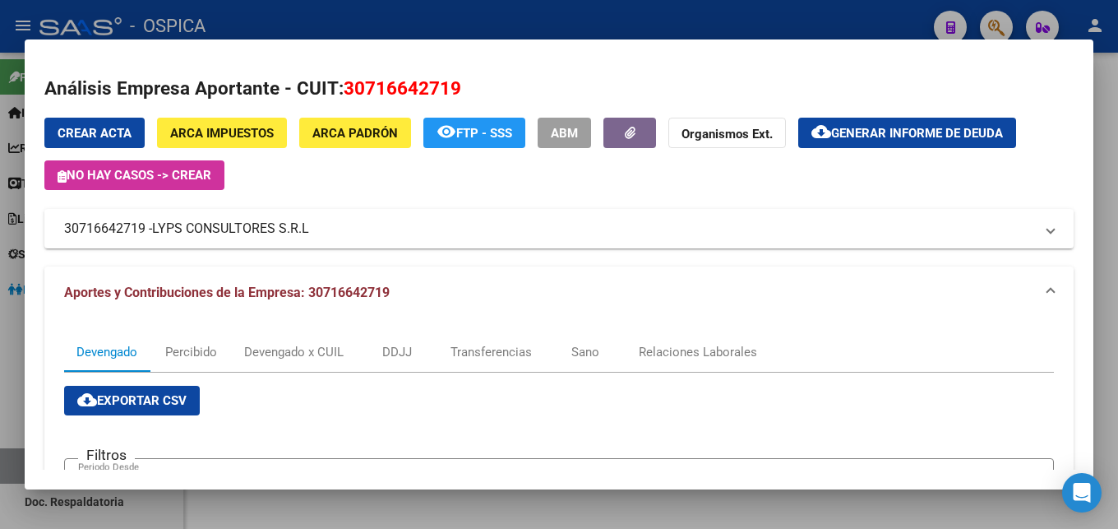
click at [379, 132] on span "ARCA Padrón" at bounding box center [354, 133] width 85 height 15
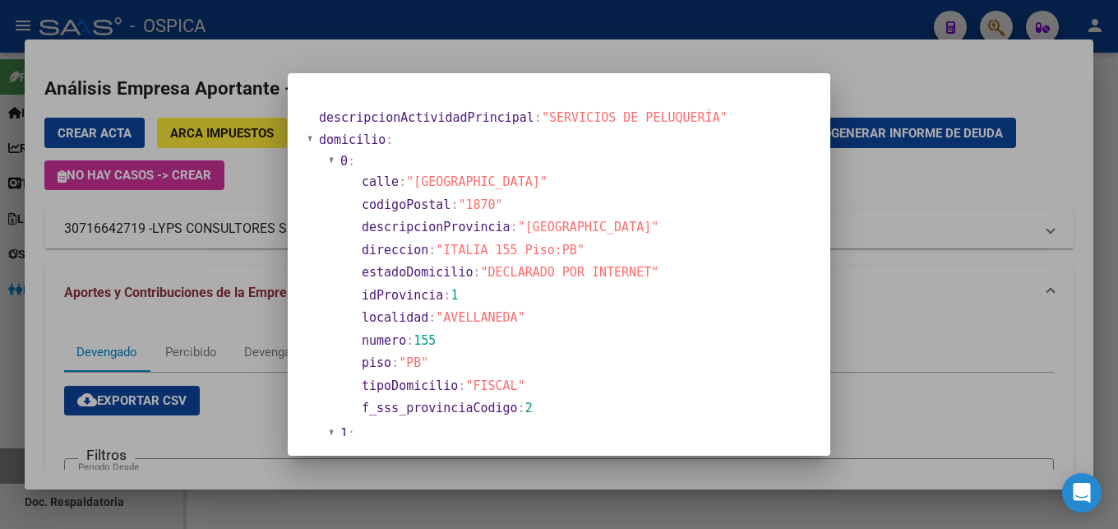
click at [885, 210] on div at bounding box center [559, 264] width 1118 height 529
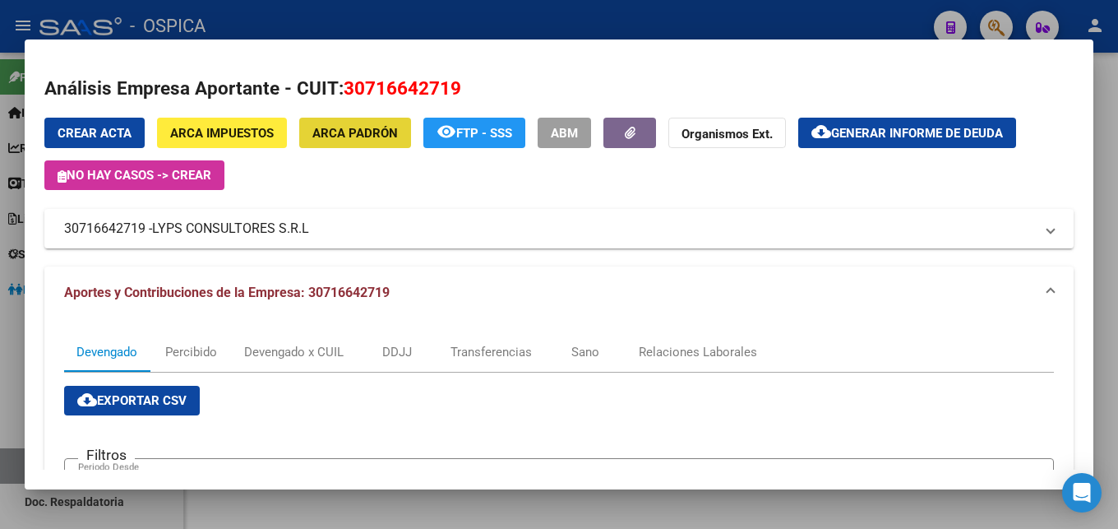
click at [379, 128] on span "ARCA Padrón" at bounding box center [354, 133] width 85 height 15
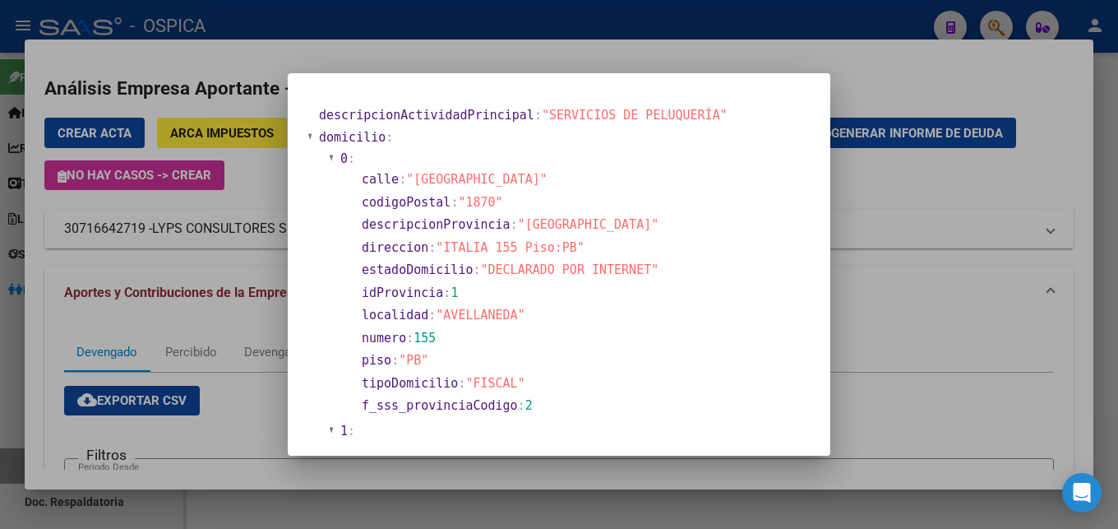
scroll to position [0, 0]
click at [523, 63] on div at bounding box center [559, 264] width 1118 height 529
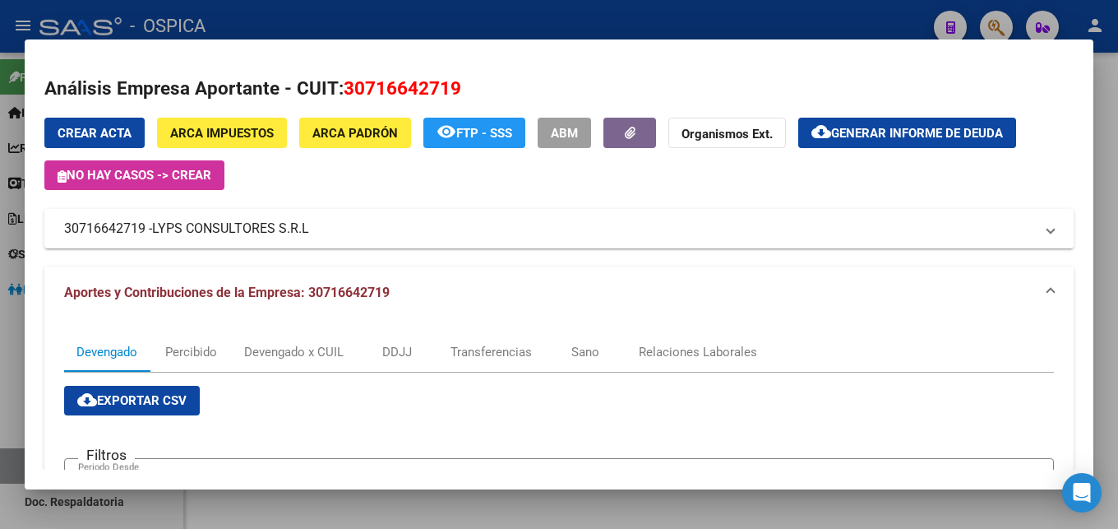
click at [233, 141] on span "ARCA Impuestos" at bounding box center [222, 133] width 104 height 15
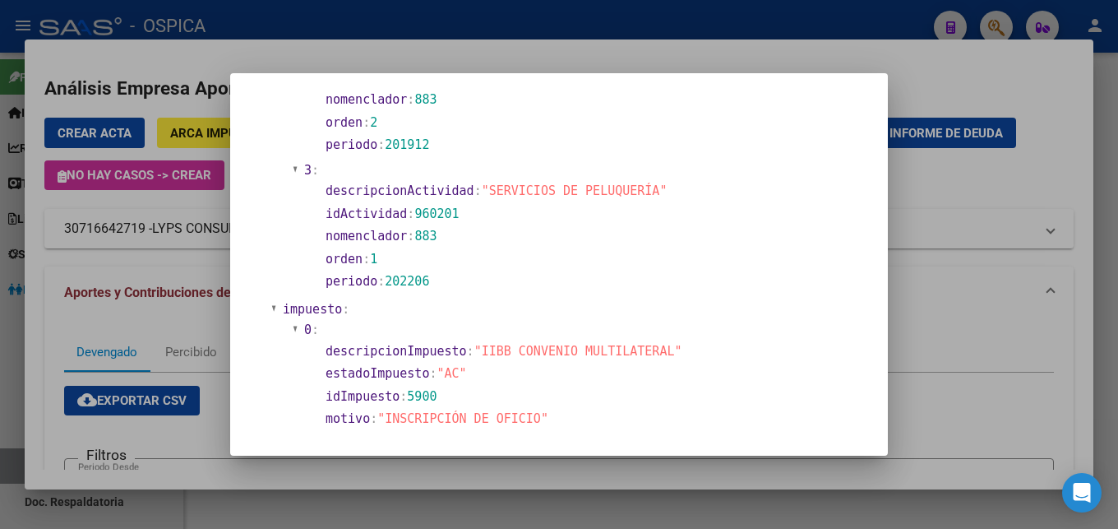
scroll to position [888, 0]
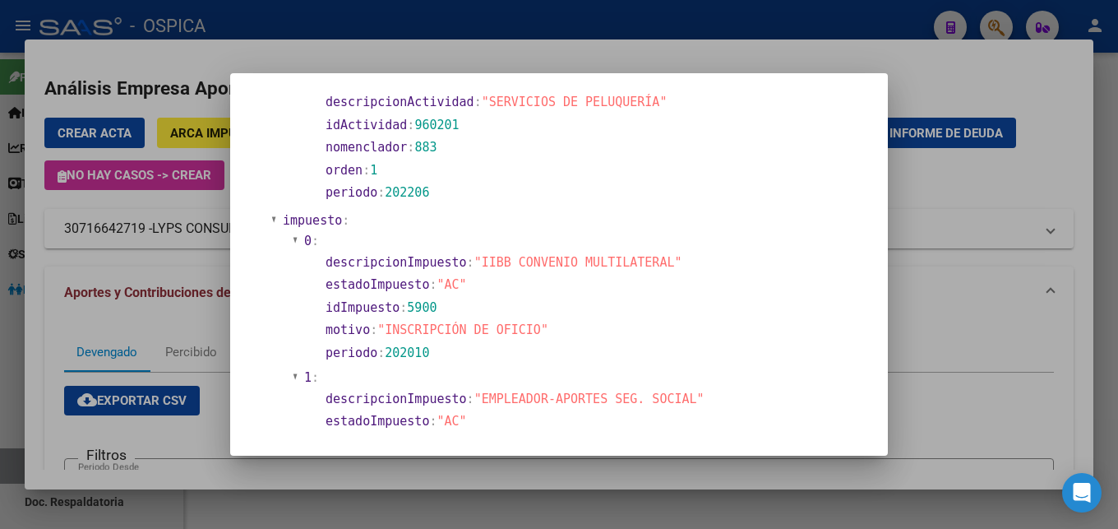
click at [1032, 289] on div at bounding box center [559, 264] width 1118 height 529
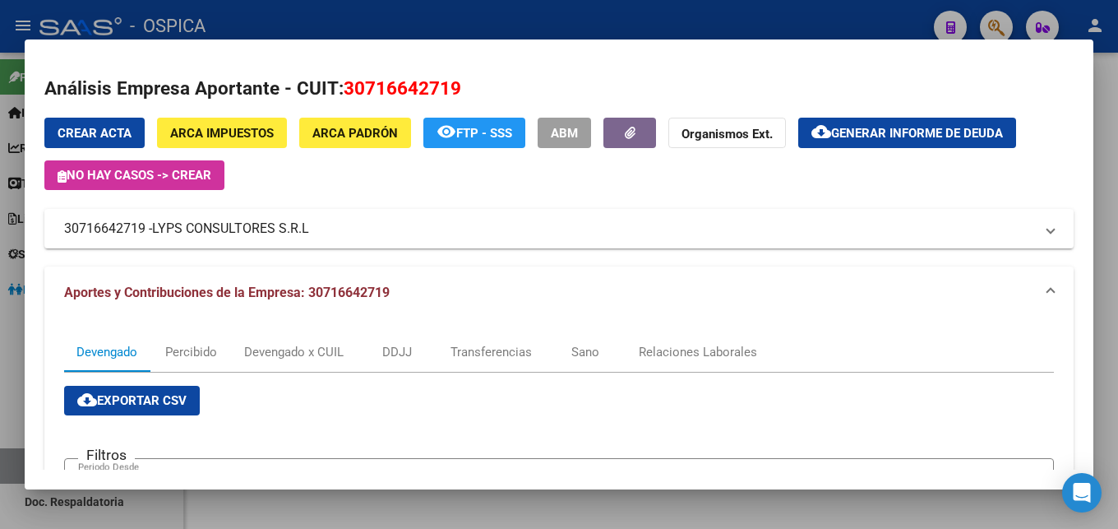
click at [556, 25] on div at bounding box center [559, 264] width 1118 height 529
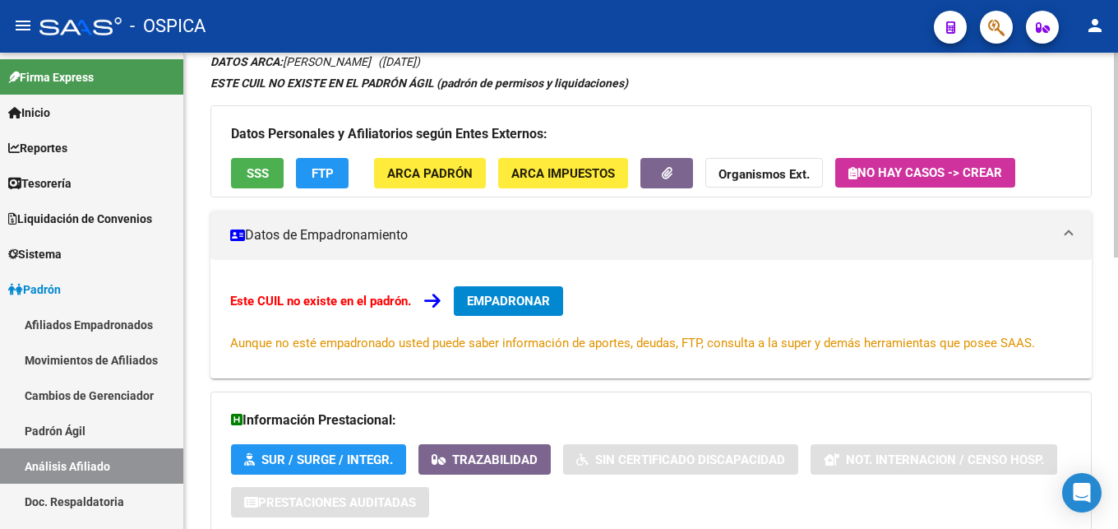
scroll to position [0, 0]
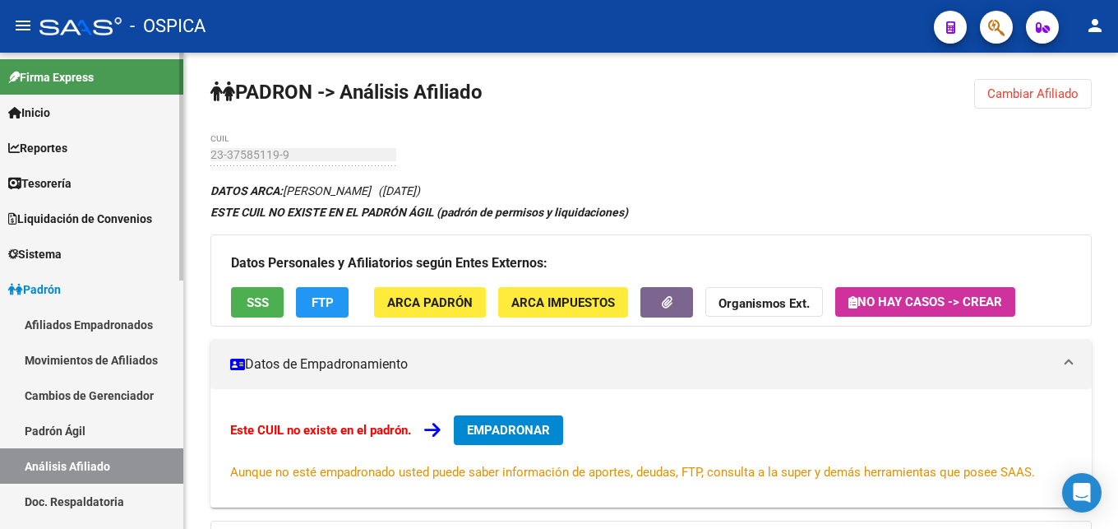
click at [88, 443] on link "Padrón Ágil" at bounding box center [91, 430] width 183 height 35
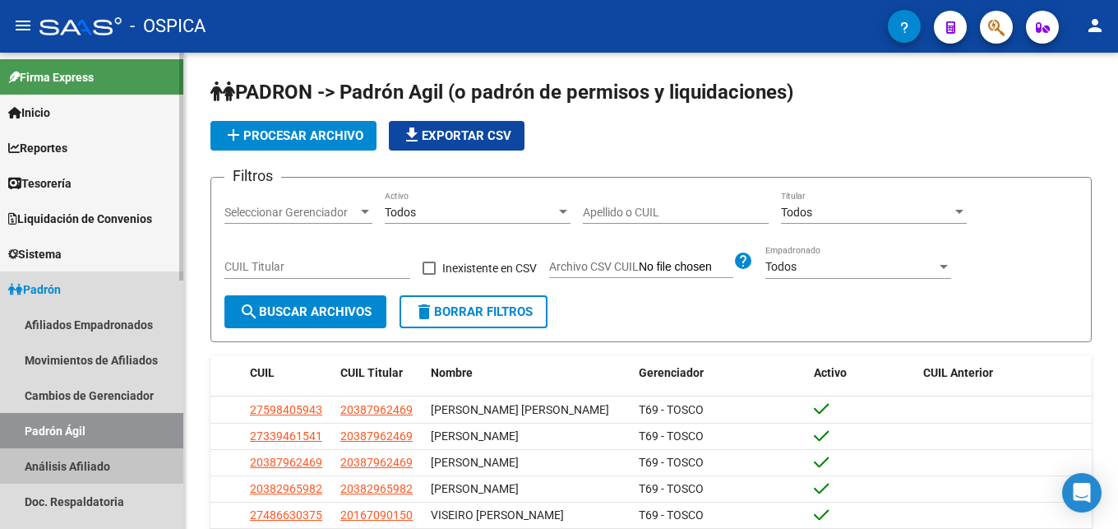
click at [95, 454] on link "Análisis Afiliado" at bounding box center [91, 465] width 183 height 35
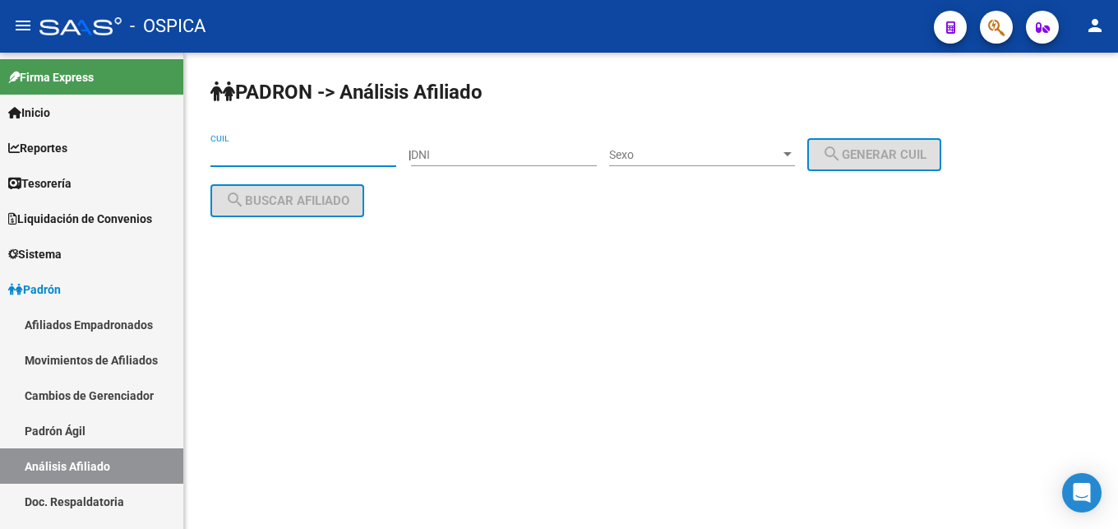
click at [284, 155] on input "CUIL" at bounding box center [303, 155] width 186 height 14
paste input "20-28043214-9"
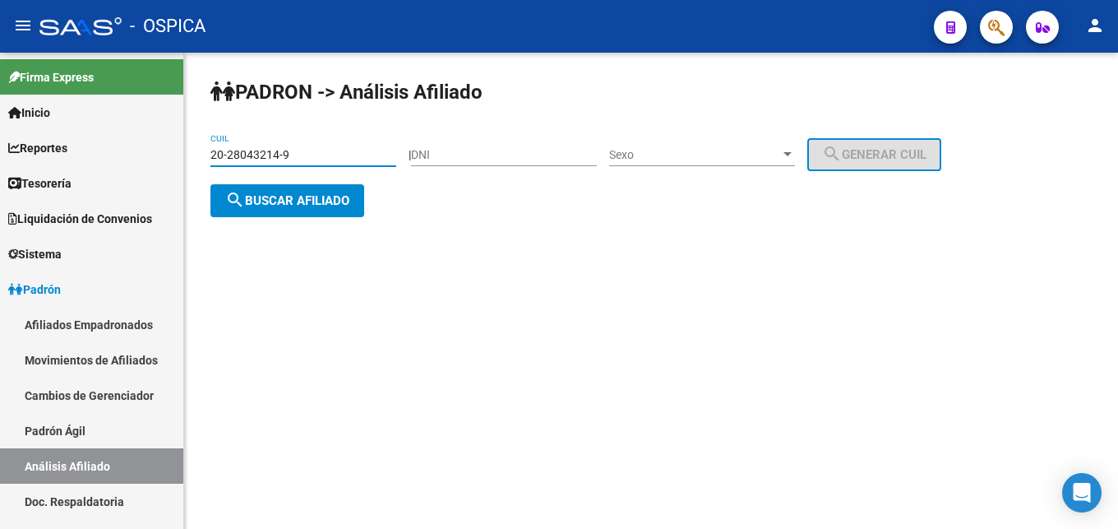
type input "20-28043214-9"
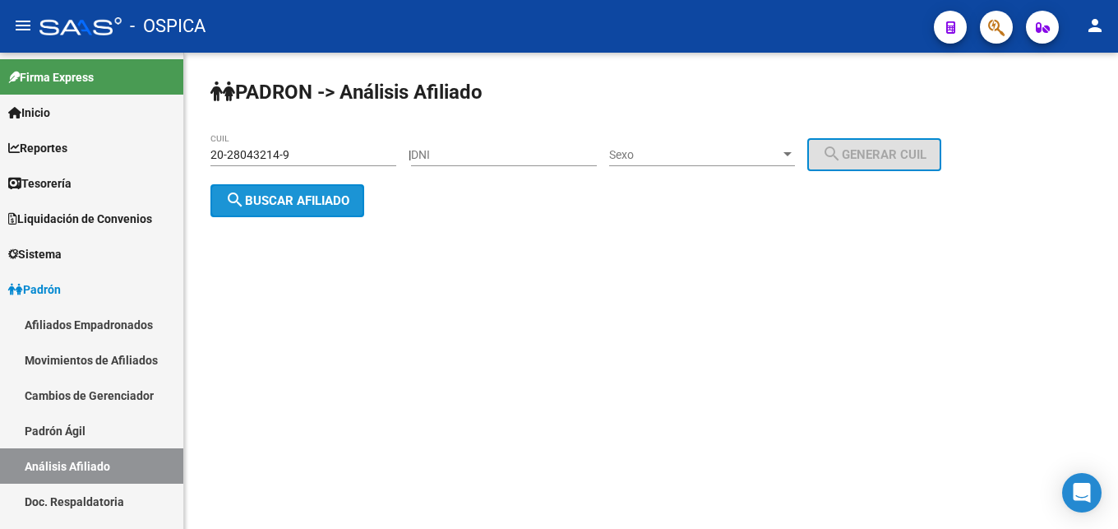
click at [331, 198] on span "search Buscar afiliado" at bounding box center [287, 200] width 124 height 15
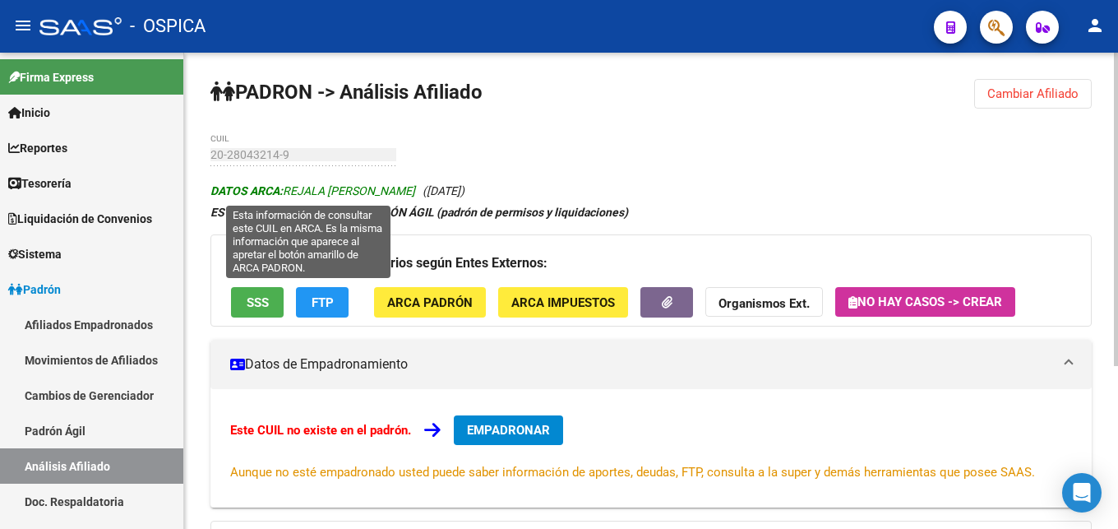
drag, startPoint x: 288, startPoint y: 191, endPoint x: 405, endPoint y: 192, distance: 117.6
click at [405, 192] on span "DATOS ARCA: [PERSON_NAME]" at bounding box center [312, 190] width 205 height 13
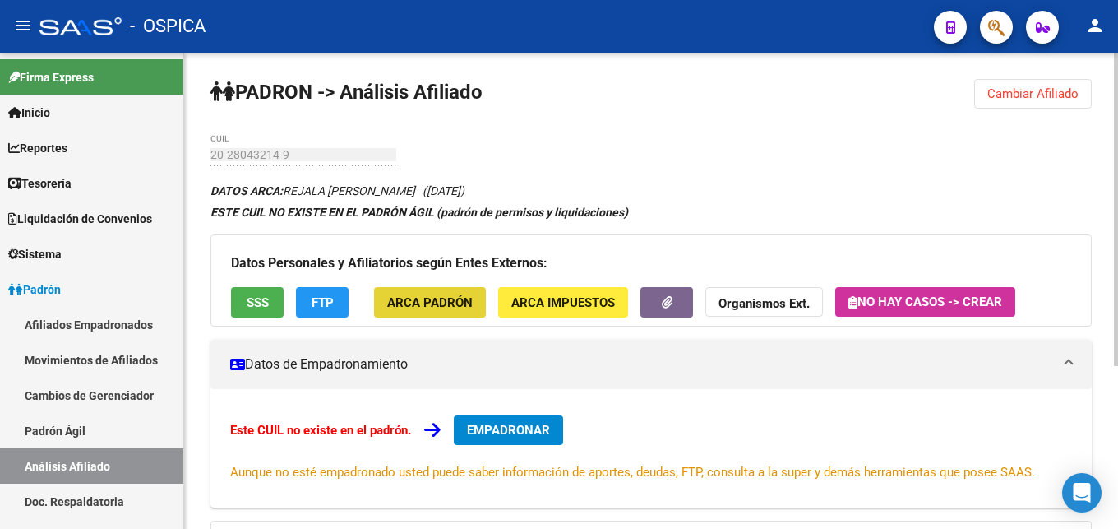
click at [455, 314] on button "ARCA Padrón" at bounding box center [430, 302] width 112 height 30
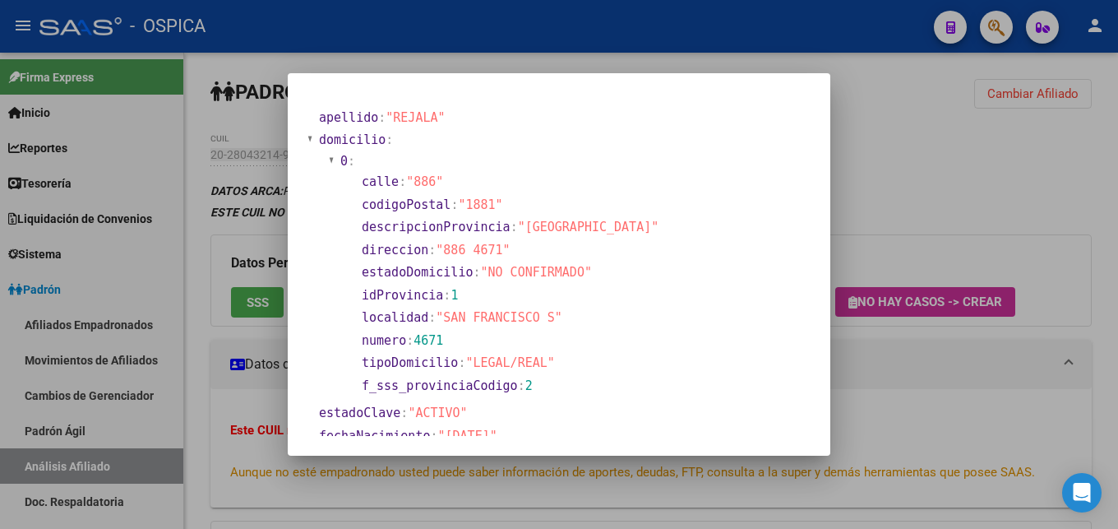
drag, startPoint x: 444, startPoint y: 252, endPoint x: 494, endPoint y: 257, distance: 50.5
click at [494, 257] on section "direccion : "886 4671"" at bounding box center [510, 250] width 297 height 19
click at [889, 393] on div at bounding box center [559, 264] width 1118 height 529
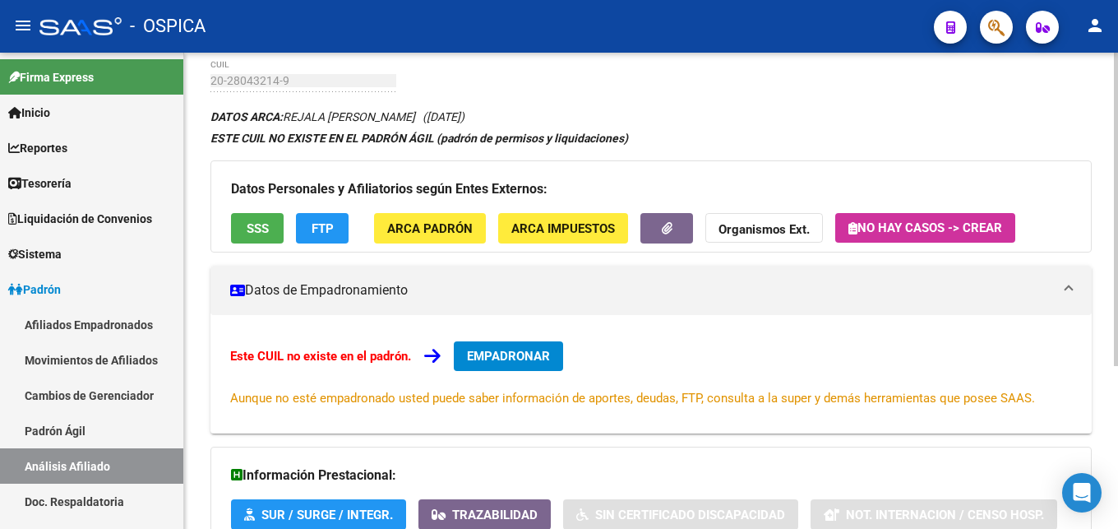
scroll to position [248, 0]
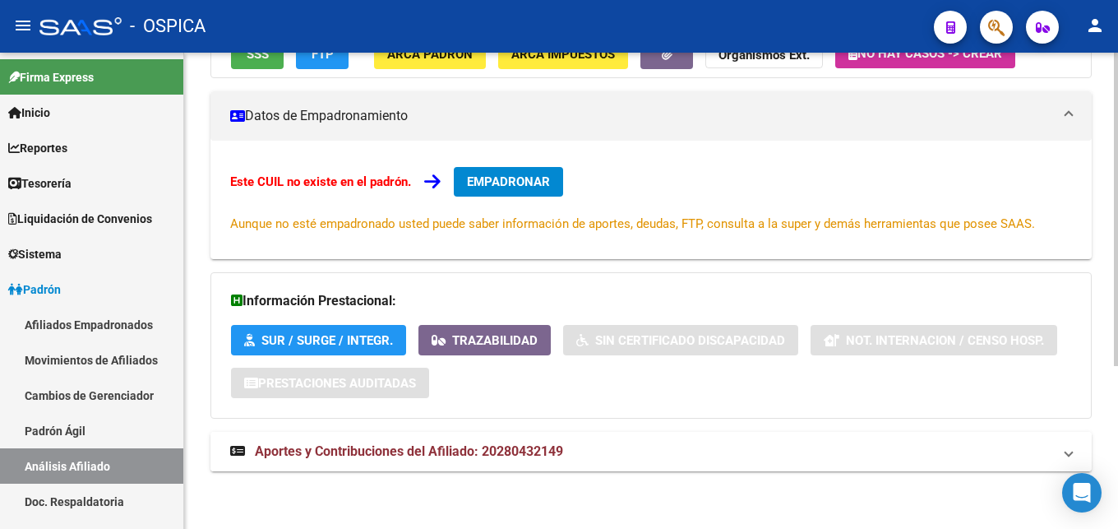
click at [519, 456] on span "Aportes y Contribuciones del Afiliado: 20280432149" at bounding box center [409, 451] width 308 height 16
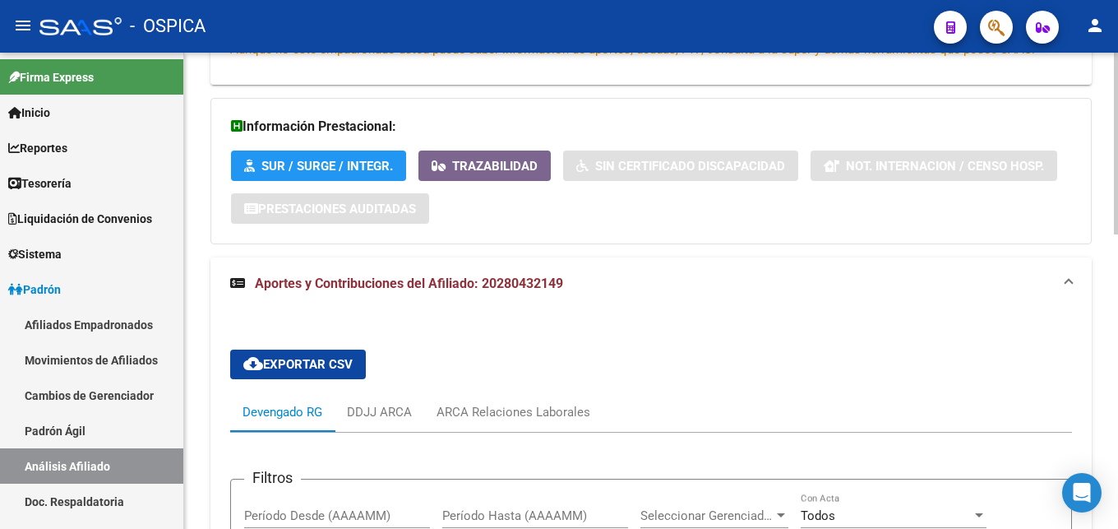
scroll to position [584, 0]
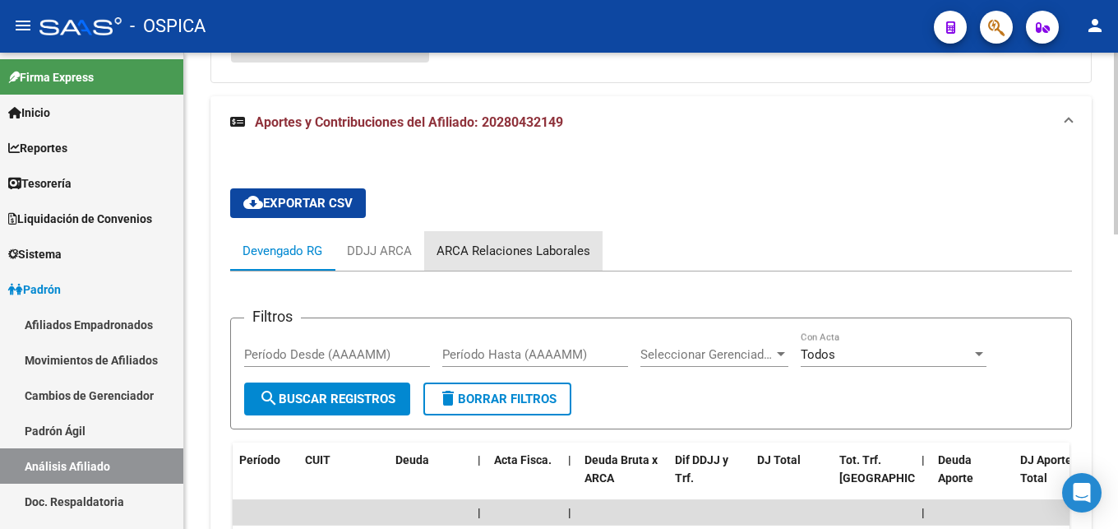
click at [562, 252] on div "ARCA Relaciones Laborales" at bounding box center [513, 251] width 154 height 18
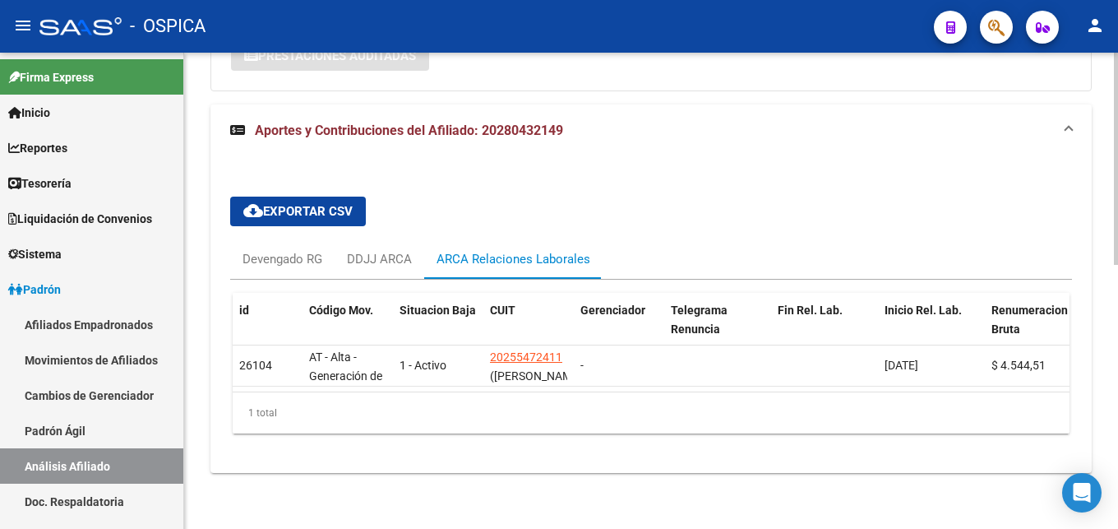
scroll to position [591, 0]
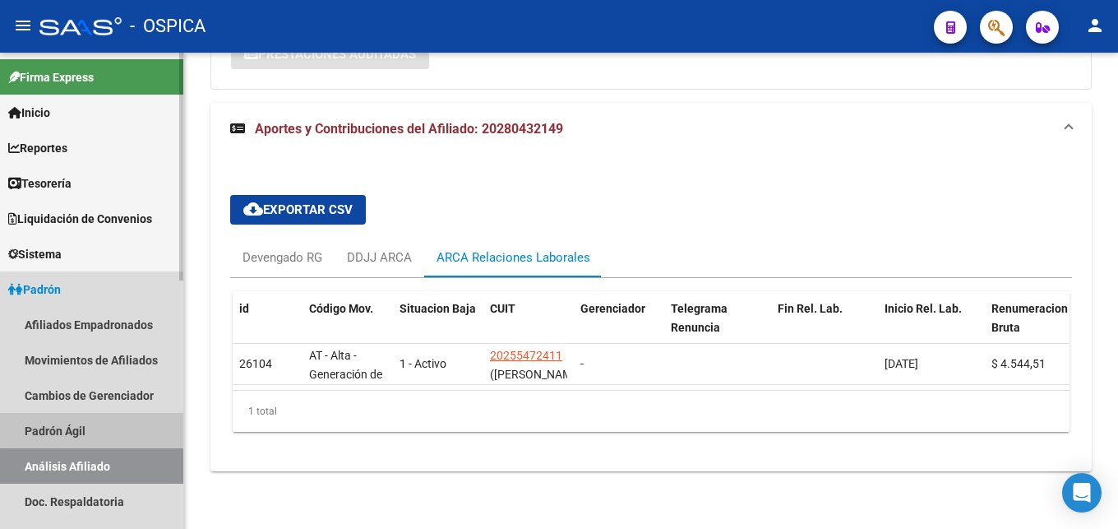
click at [94, 426] on link "Padrón Ágil" at bounding box center [91, 430] width 183 height 35
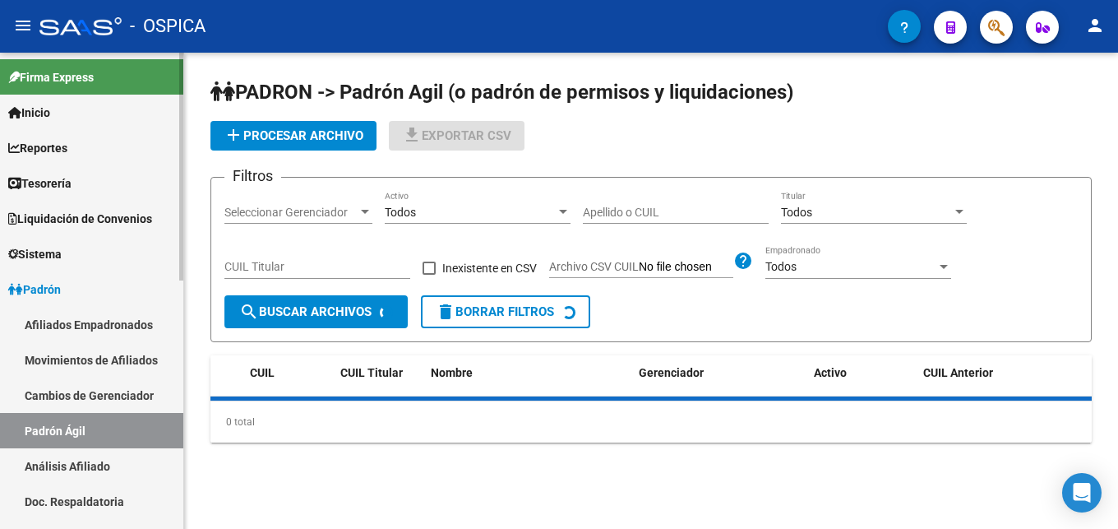
click at [114, 457] on link "Análisis Afiliado" at bounding box center [91, 465] width 183 height 35
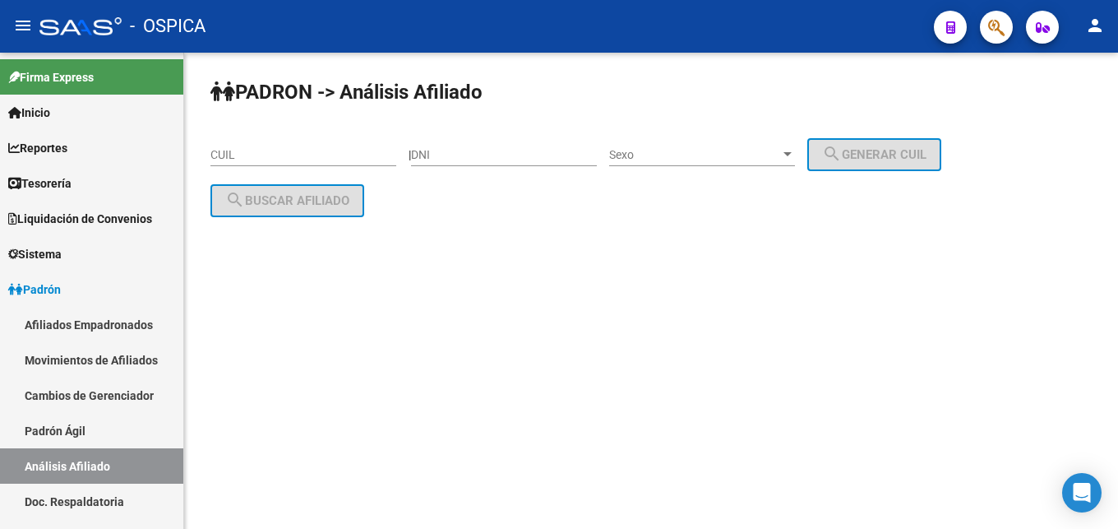
click at [308, 155] on input "CUIL" at bounding box center [303, 155] width 186 height 14
paste input "20-35188876-9"
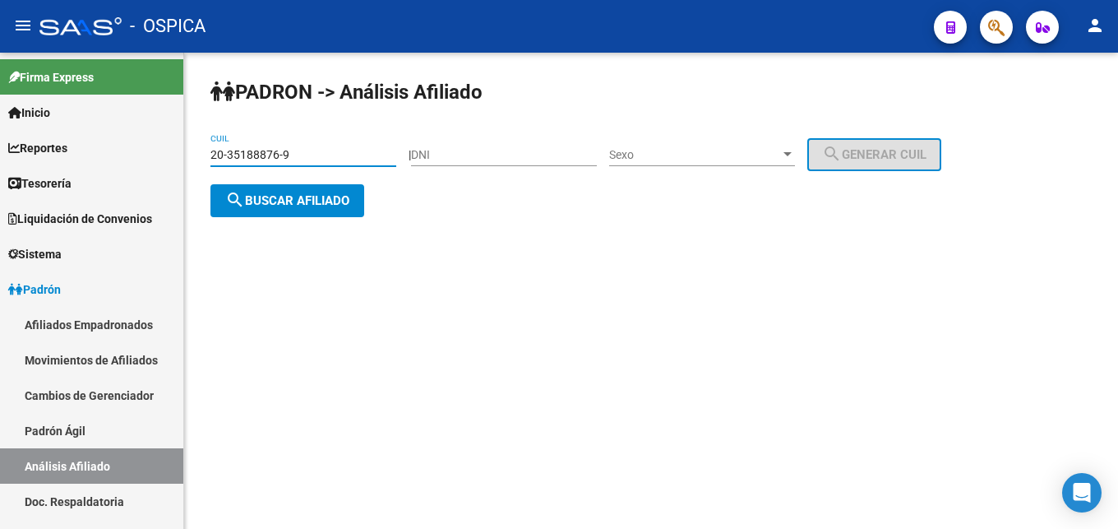
type input "20-35188876-9"
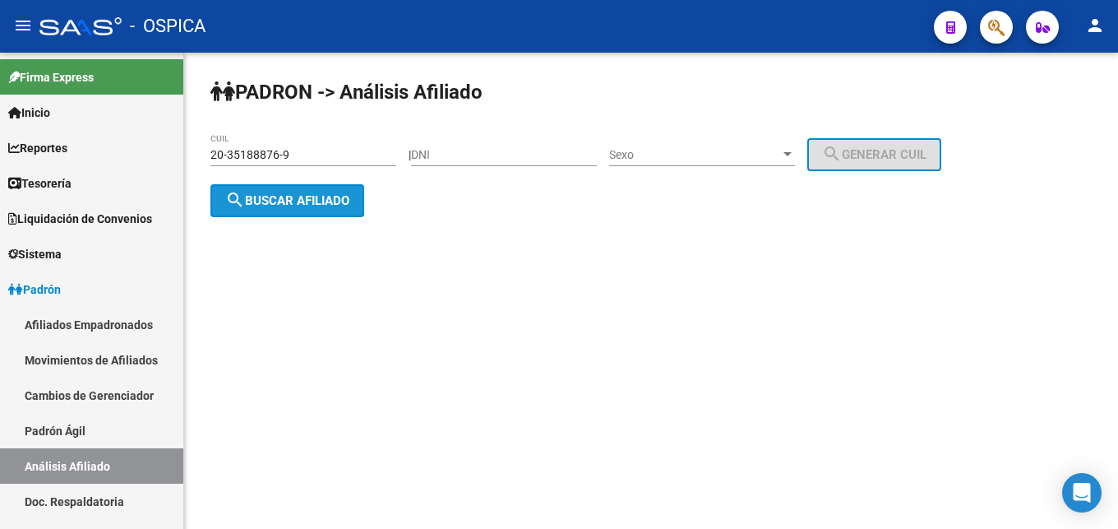
click at [232, 214] on button "search Buscar afiliado" at bounding box center [287, 200] width 154 height 33
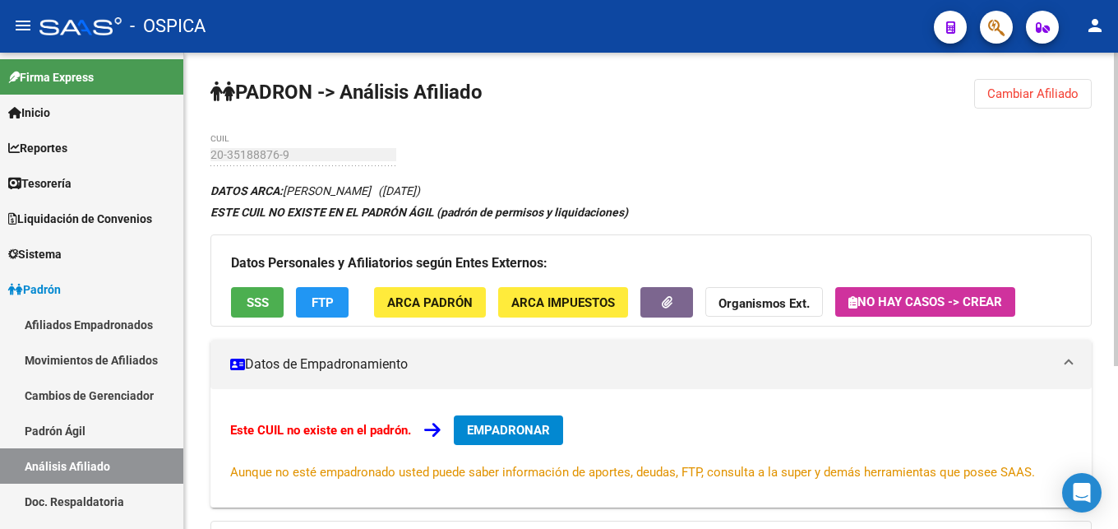
drag, startPoint x: 289, startPoint y: 190, endPoint x: 377, endPoint y: 184, distance: 88.1
click at [377, 184] on div "DATOS ARCA: [PERSON_NAME] ([DATE]) ESTE CUIL NO EXISTE EN EL PADRÓN ÁGIL (padró…" at bounding box center [650, 458] width 881 height 557
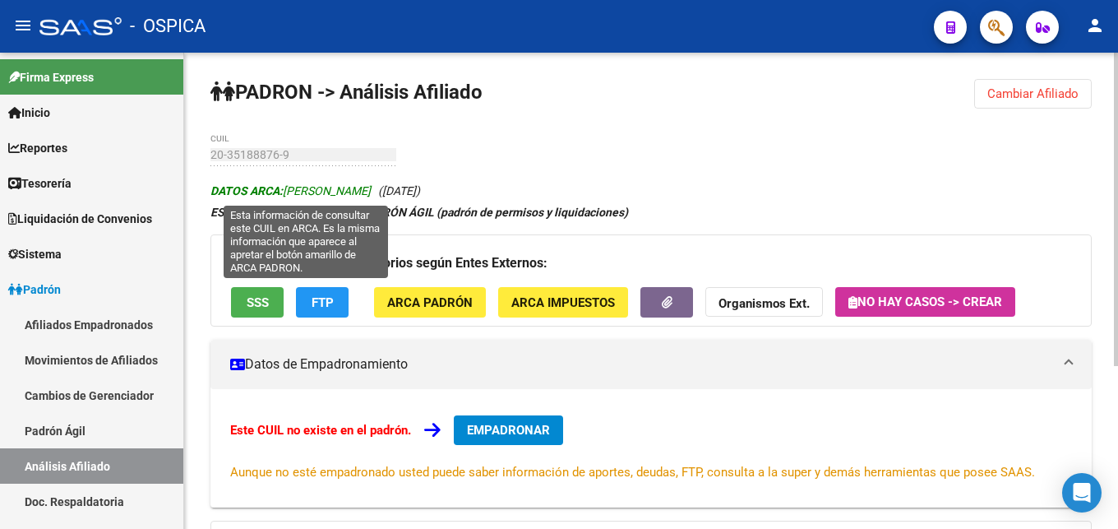
click at [268, 192] on strong "DATOS ARCA:" at bounding box center [246, 190] width 72 height 13
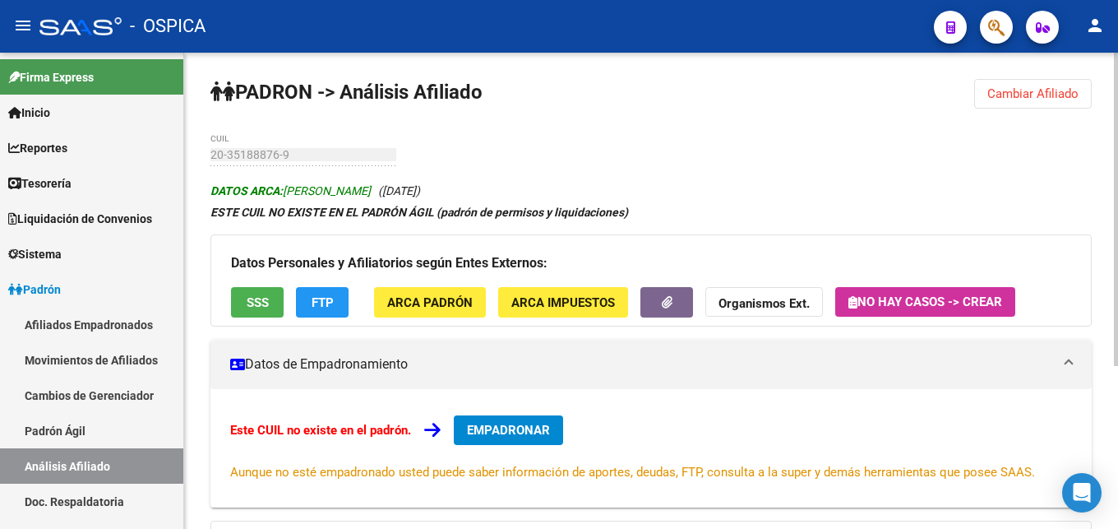
drag, startPoint x: 285, startPoint y: 192, endPoint x: 400, endPoint y: 193, distance: 115.1
click at [371, 193] on span "DATOS ARCA: [PERSON_NAME]" at bounding box center [290, 190] width 160 height 13
click at [454, 307] on span "ARCA Padrón" at bounding box center [429, 302] width 85 height 15
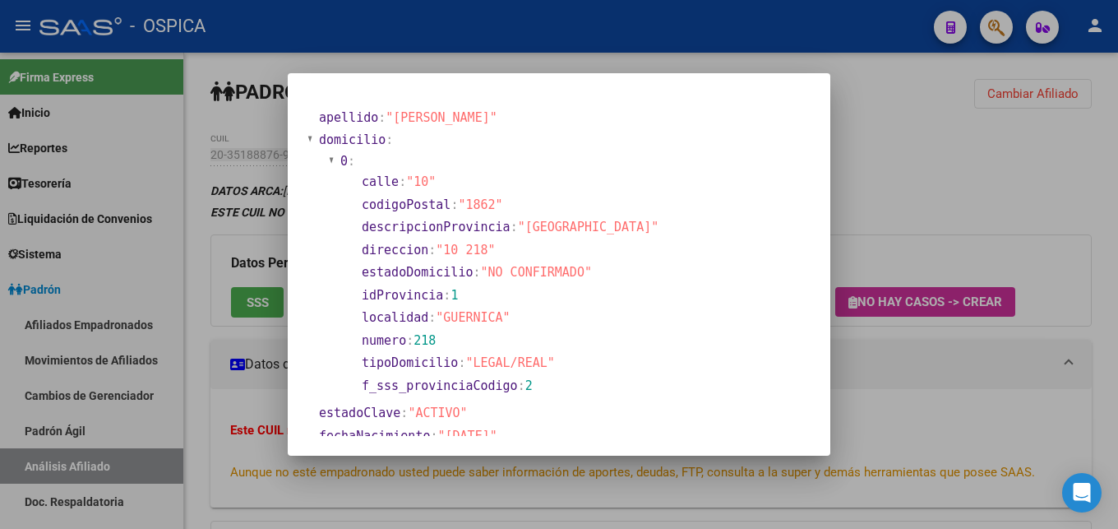
drag, startPoint x: 445, startPoint y: 247, endPoint x: 481, endPoint y: 252, distance: 36.6
click at [481, 252] on span ""10 218"" at bounding box center [465, 249] width 59 height 15
click at [839, 413] on div at bounding box center [559, 264] width 1118 height 529
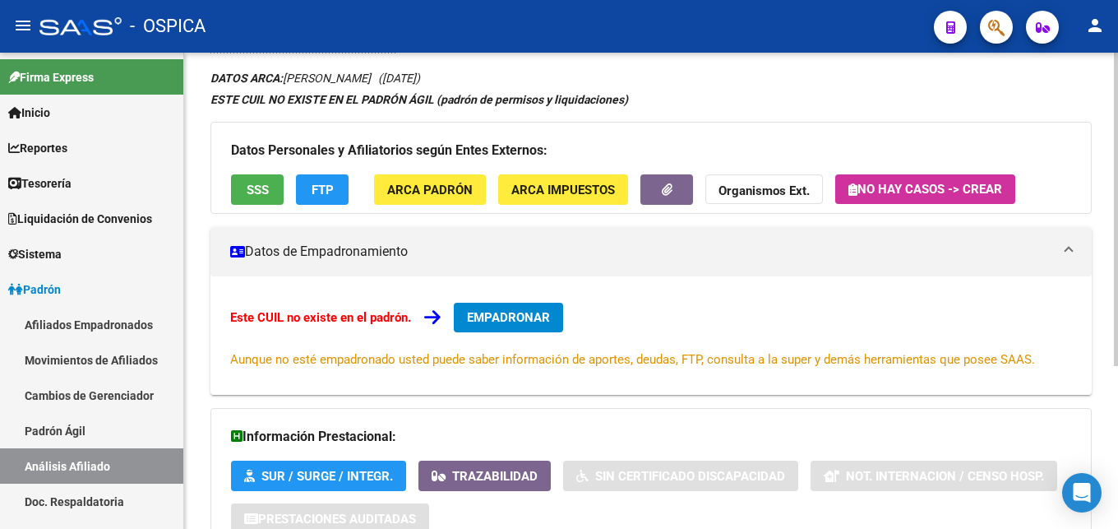
scroll to position [248, 0]
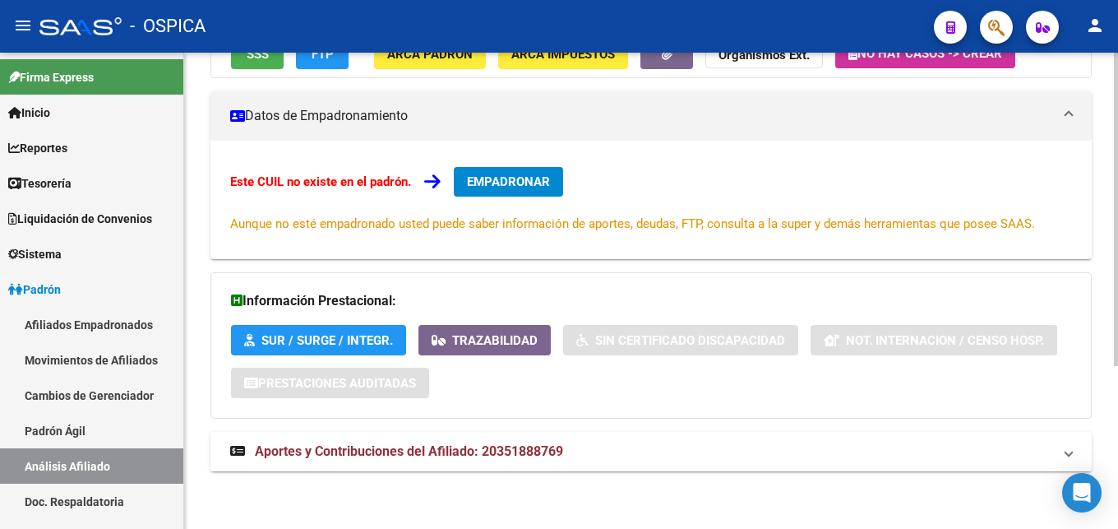
click at [543, 446] on span "Aportes y Contribuciones del Afiliado: 20351888769" at bounding box center [409, 451] width 308 height 16
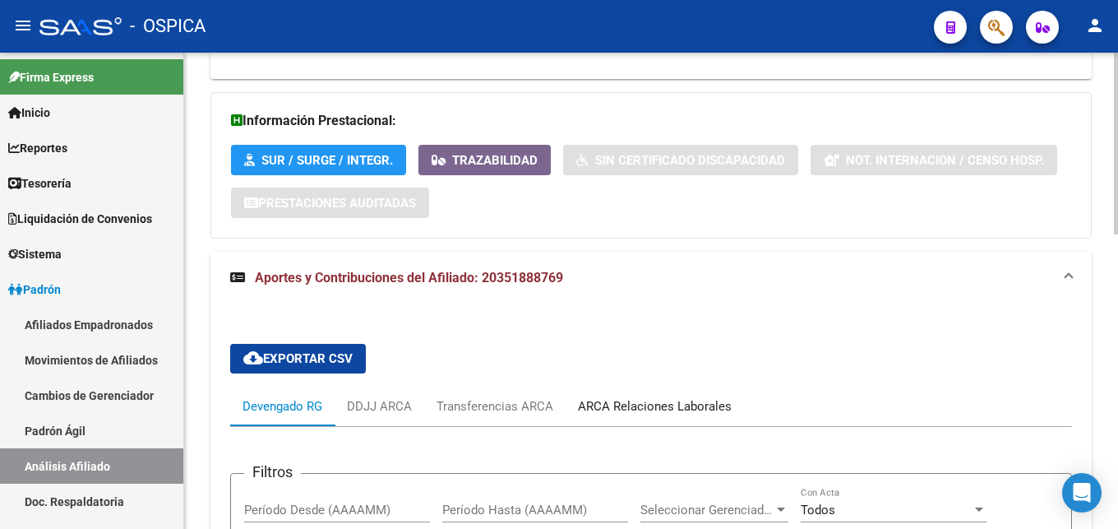
click at [653, 417] on div "ARCA Relaciones Laborales" at bounding box center [655, 405] width 178 height 39
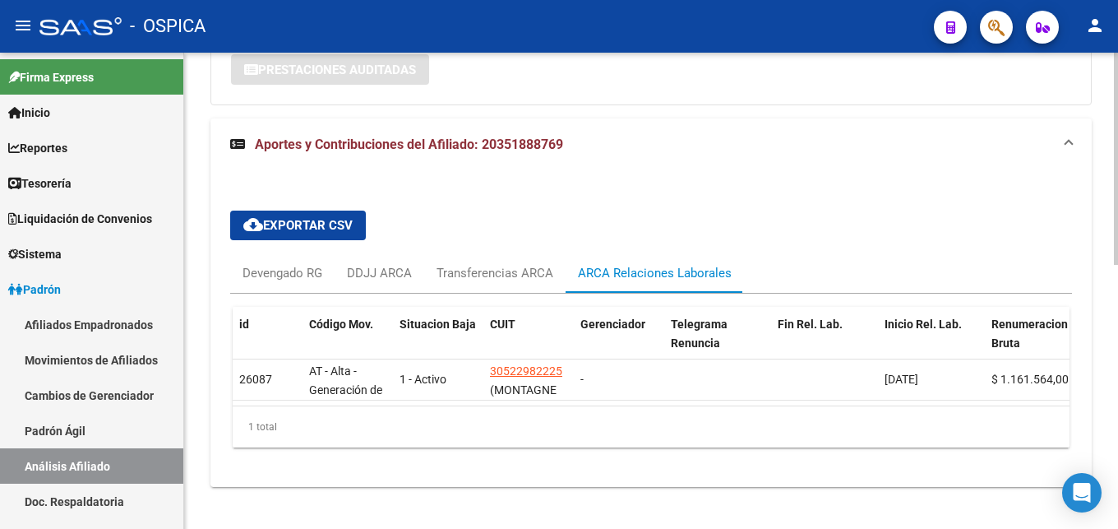
scroll to position [591, 0]
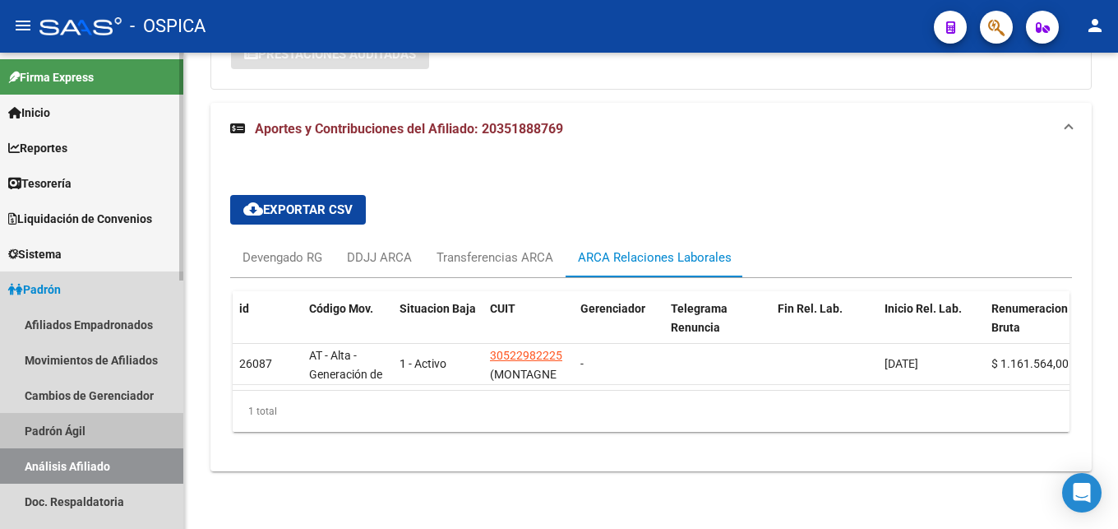
click at [70, 432] on link "Padrón Ágil" at bounding box center [91, 430] width 183 height 35
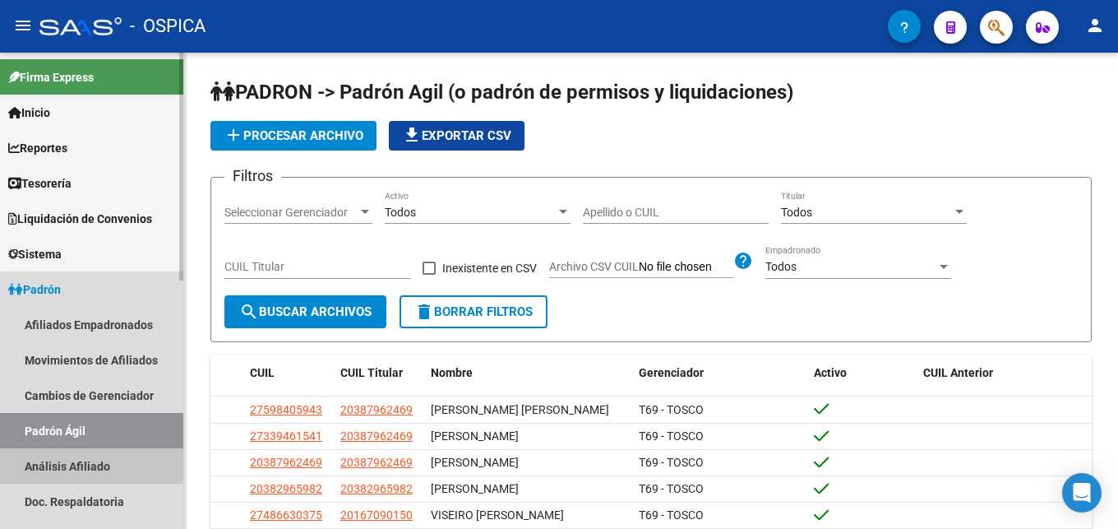
drag, startPoint x: 85, startPoint y: 459, endPoint x: 263, endPoint y: 344, distance: 212.3
click at [85, 460] on link "Análisis Afiliado" at bounding box center [91, 465] width 183 height 35
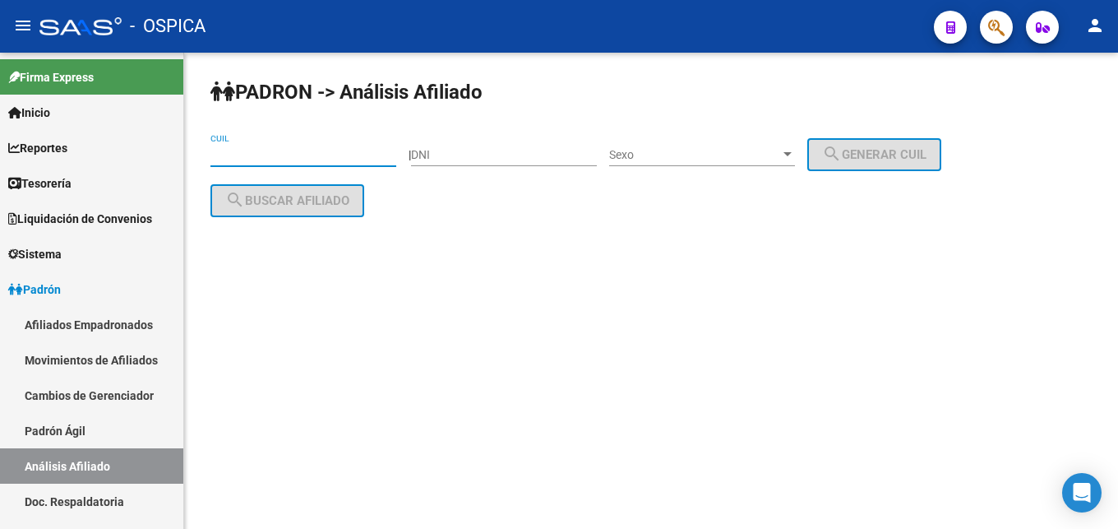
click at [236, 155] on input "CUIL" at bounding box center [303, 155] width 186 height 14
paste input "20-96031507-4"
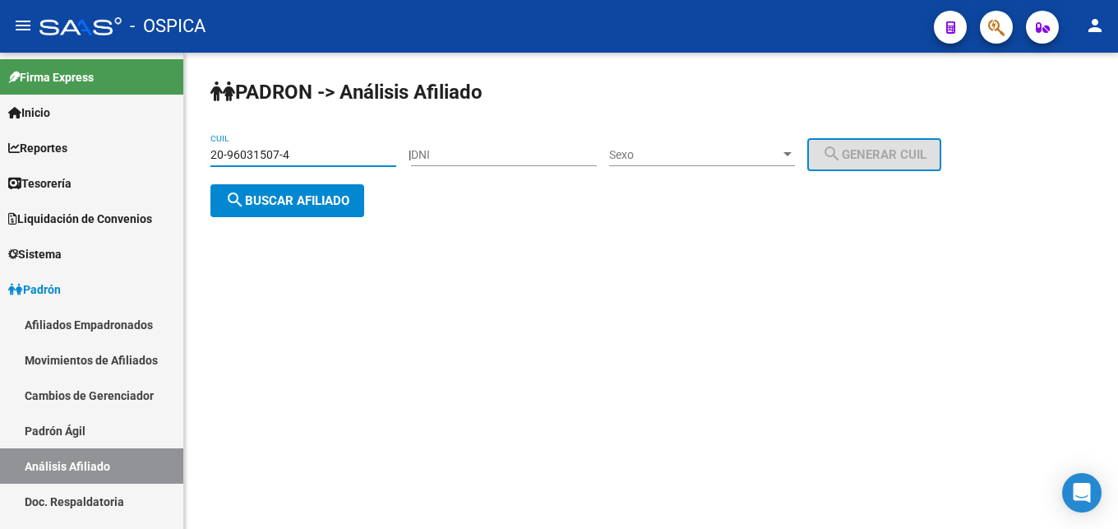
type input "20-96031507-4"
click at [302, 192] on button "search Buscar afiliado" at bounding box center [287, 200] width 154 height 33
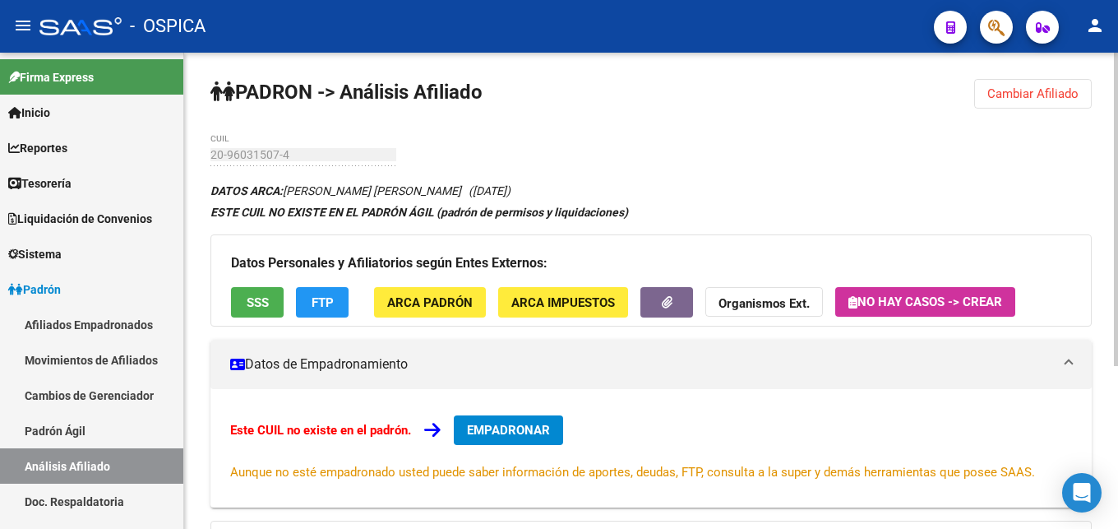
drag, startPoint x: 286, startPoint y: 189, endPoint x: 476, endPoint y: 189, distance: 189.9
click at [476, 189] on icon "DATOS ARCA: [PERSON_NAME] ([DATE])" at bounding box center [360, 190] width 300 height 13
click at [444, 305] on span "ARCA Padrón" at bounding box center [429, 302] width 85 height 15
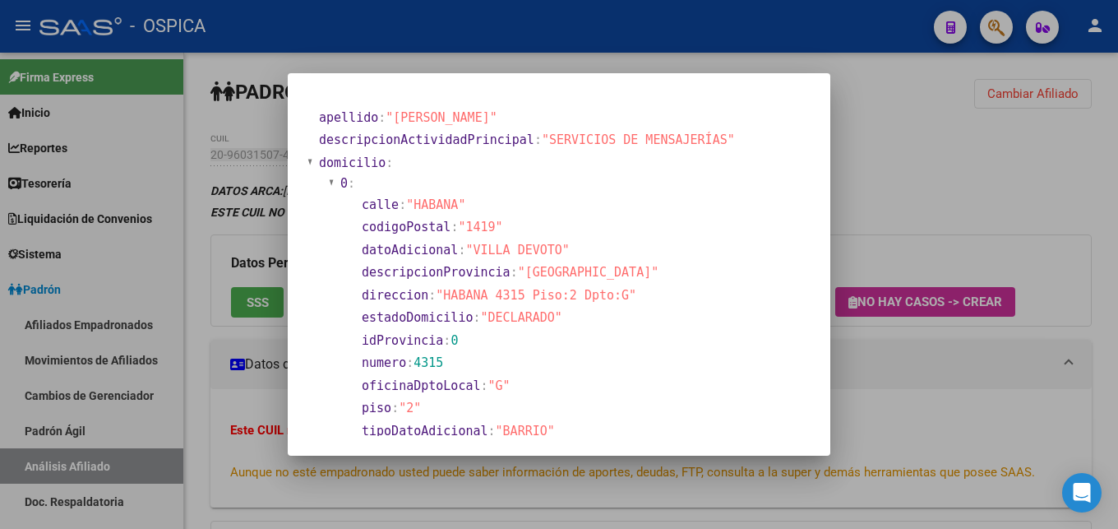
drag, startPoint x: 445, startPoint y: 296, endPoint x: 604, endPoint y: 298, distance: 159.5
click at [612, 299] on span ""HABANA 4315 Piso:2 Dpto:G"" at bounding box center [536, 295] width 201 height 15
click at [958, 384] on div at bounding box center [559, 264] width 1118 height 529
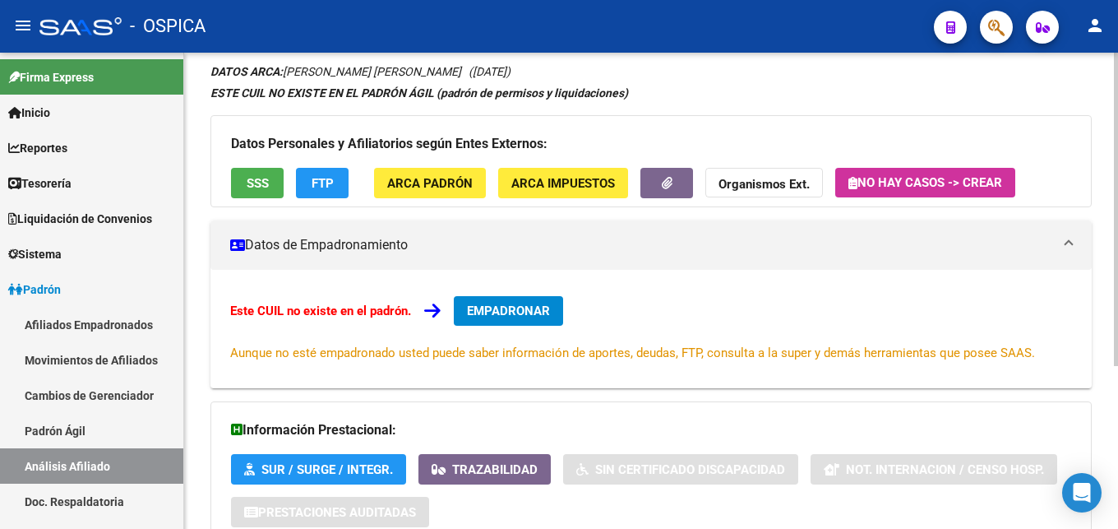
scroll to position [248, 0]
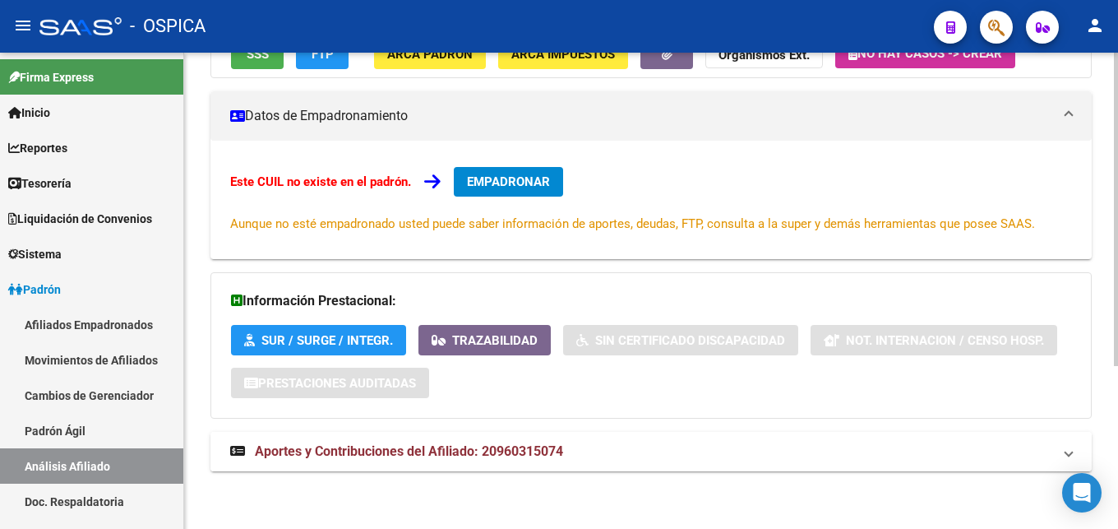
drag, startPoint x: 566, startPoint y: 450, endPoint x: 582, endPoint y: 451, distance: 16.5
click at [566, 451] on mat-panel-title "Aportes y Contribuciones del Afiliado: 20960315074" at bounding box center [641, 451] width 822 height 18
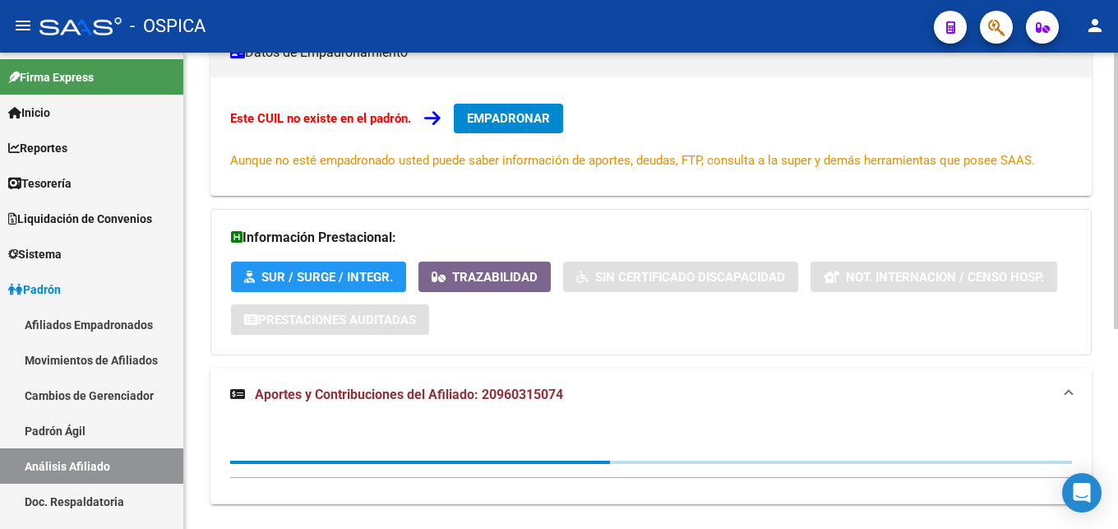
scroll to position [344, 0]
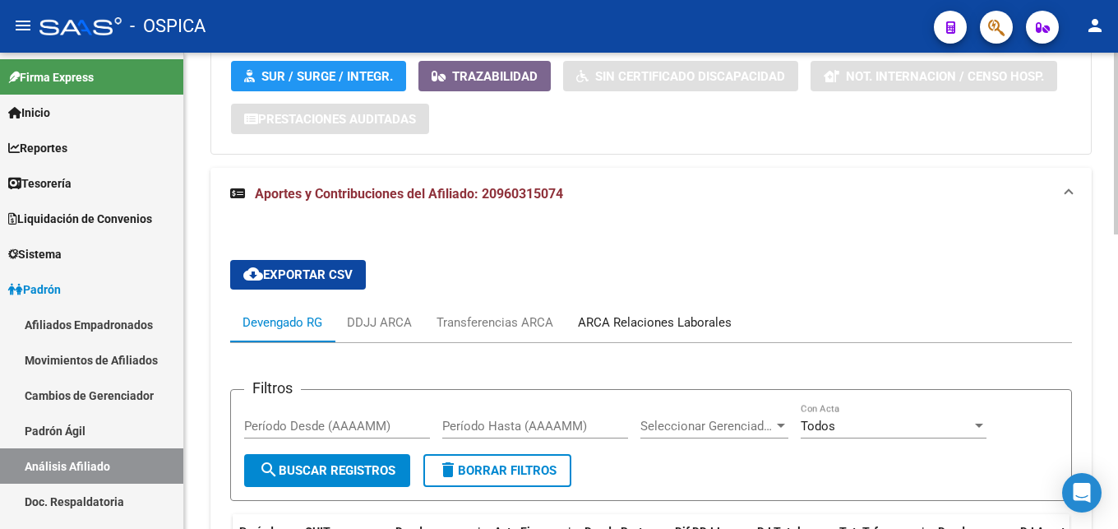
click at [699, 329] on div "ARCA Relaciones Laborales" at bounding box center [655, 322] width 154 height 18
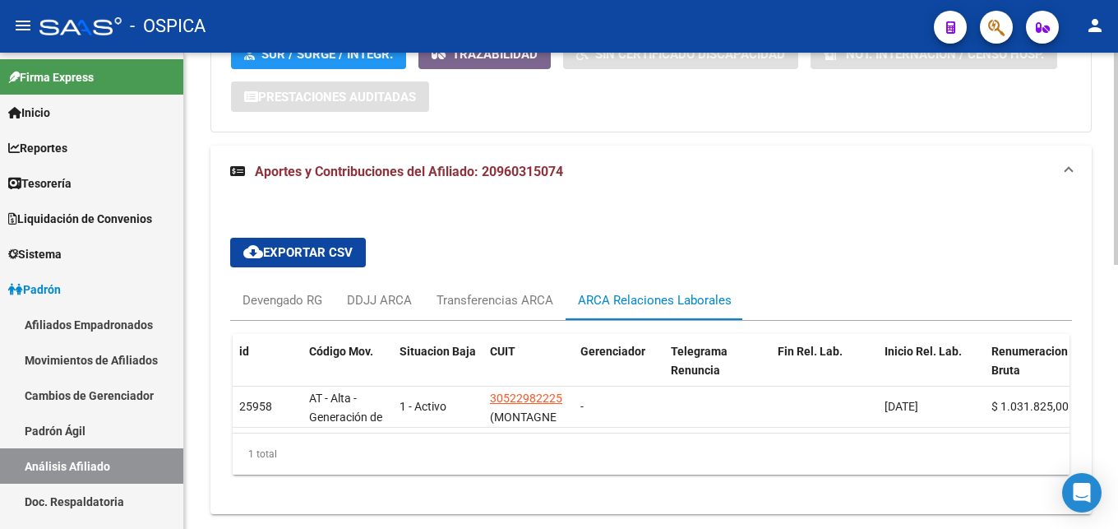
scroll to position [591, 0]
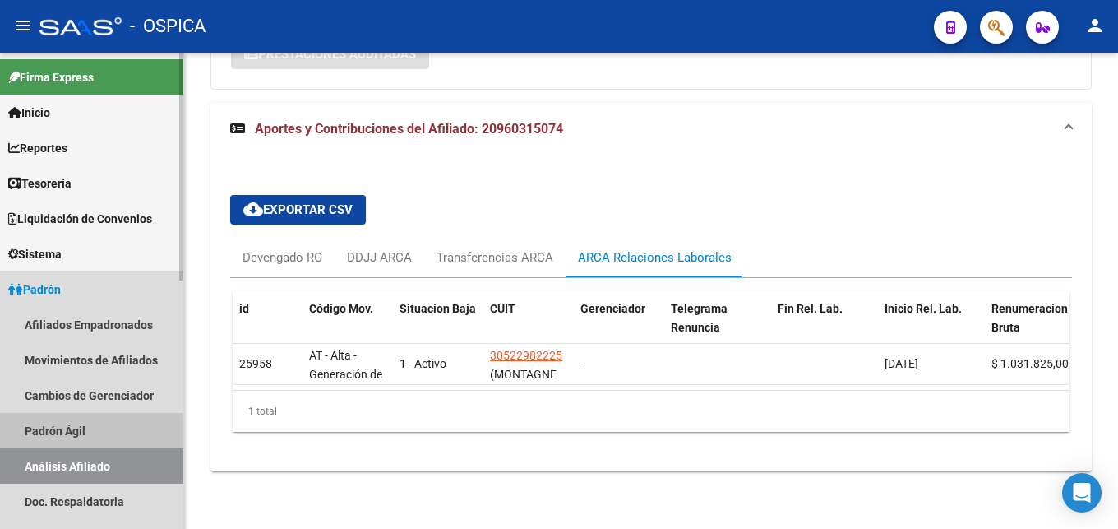
click at [69, 434] on link "Padrón Ágil" at bounding box center [91, 430] width 183 height 35
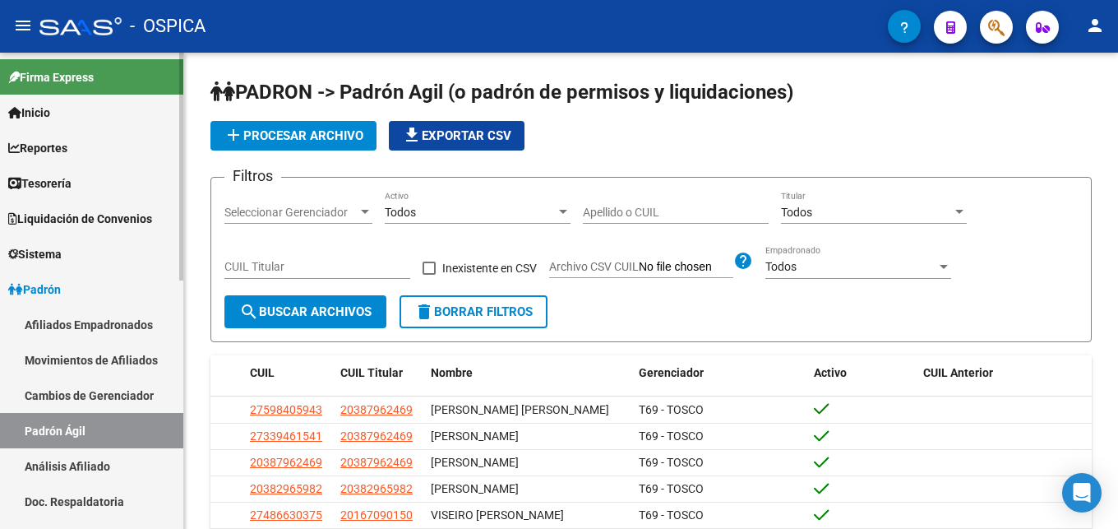
click at [98, 475] on link "Análisis Afiliado" at bounding box center [91, 465] width 183 height 35
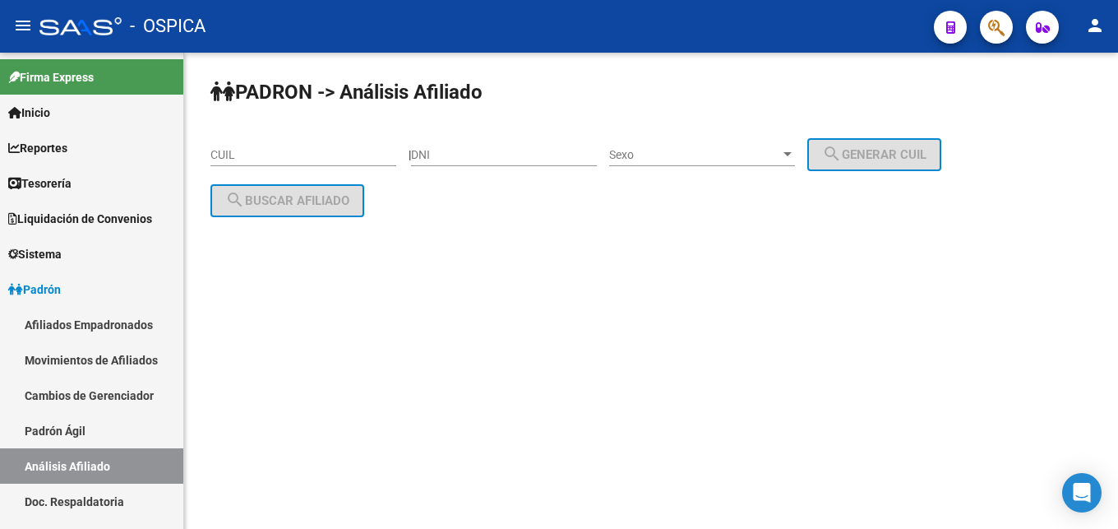
click at [252, 150] on input "CUIL" at bounding box center [303, 155] width 186 height 14
paste input "27-28732314-5"
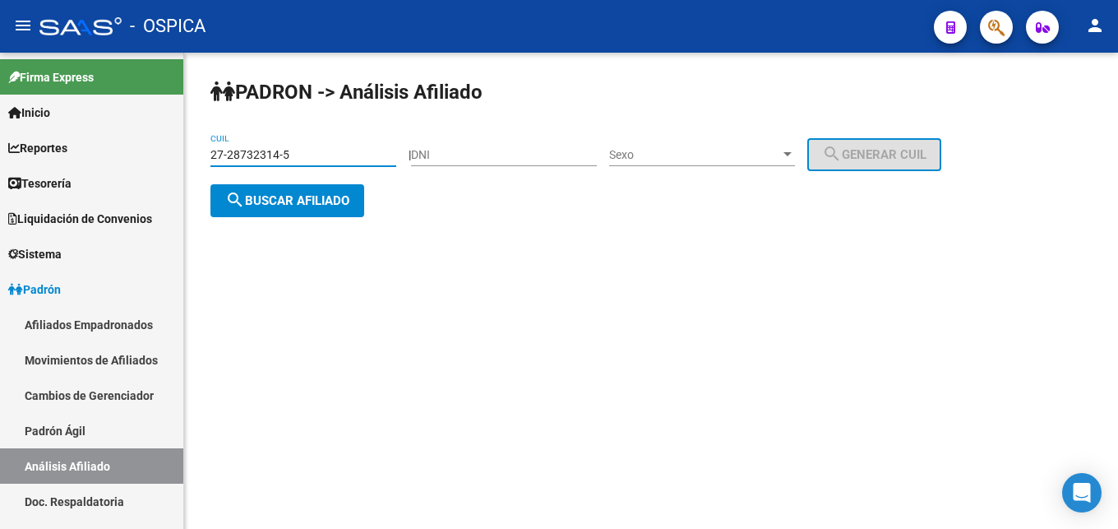
type input "27-28732314-5"
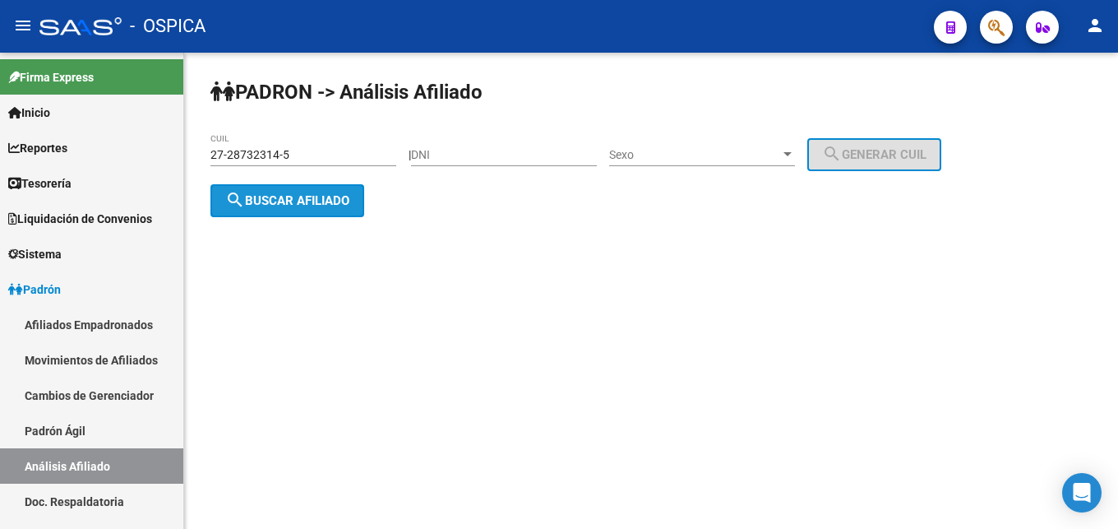
click at [302, 204] on span "search Buscar afiliado" at bounding box center [287, 200] width 124 height 15
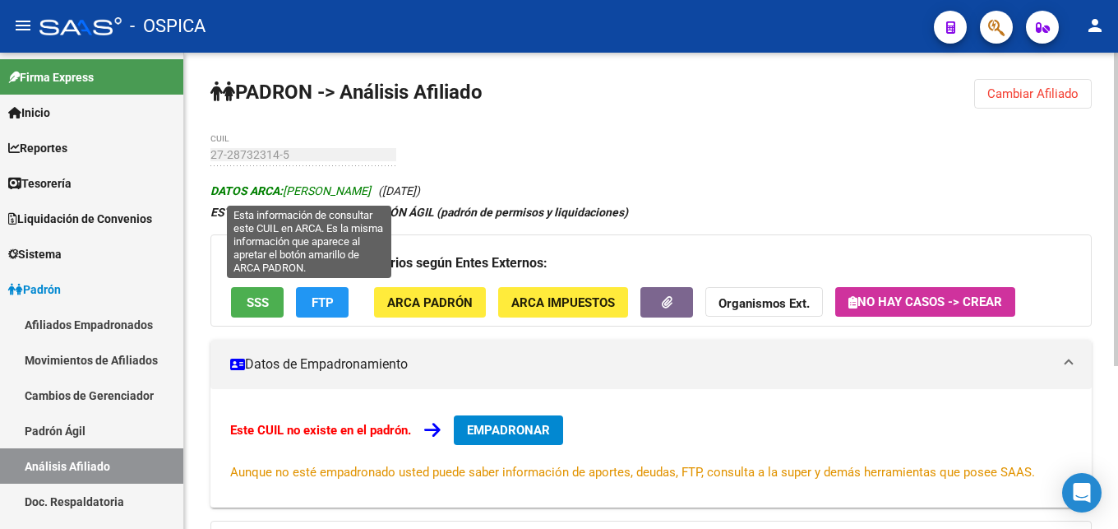
drag, startPoint x: 284, startPoint y: 189, endPoint x: 347, endPoint y: 194, distance: 62.7
click at [347, 194] on span "DATOS ARCA: [PERSON_NAME]" at bounding box center [290, 190] width 160 height 13
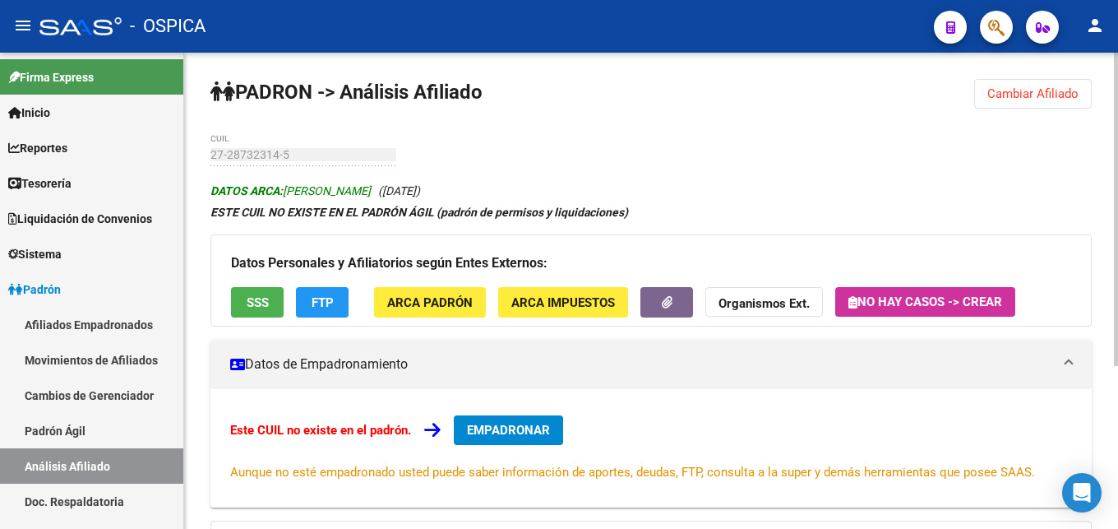
click at [347, 194] on span "DATOS ARCA: [PERSON_NAME]" at bounding box center [290, 190] width 160 height 13
drag, startPoint x: 288, startPoint y: 195, endPoint x: 410, endPoint y: 187, distance: 122.7
click at [410, 187] on icon "DATOS ARCA: [PERSON_NAME] ([DATE])" at bounding box center [315, 190] width 210 height 13
click at [461, 299] on span "ARCA Padrón" at bounding box center [429, 302] width 85 height 15
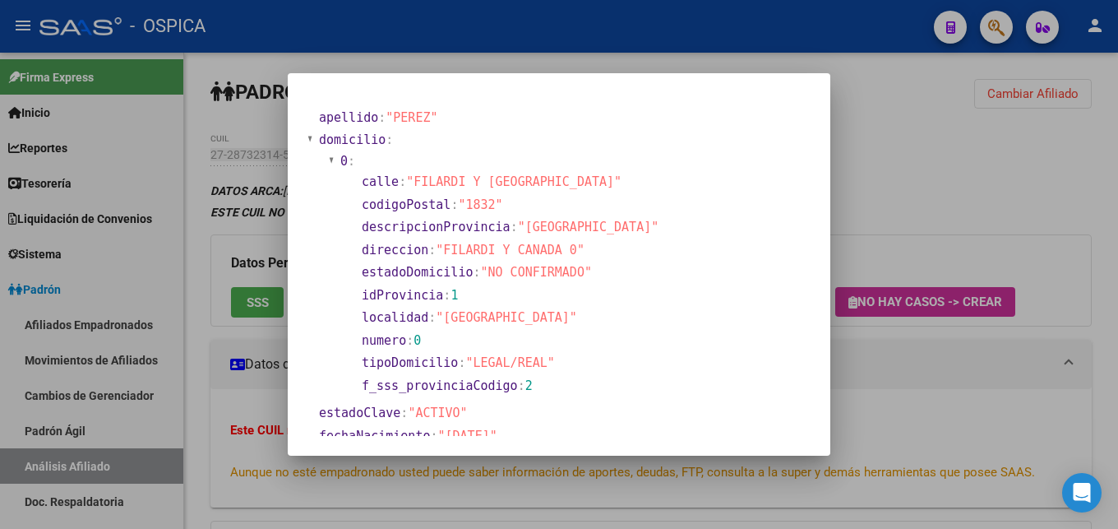
drag, startPoint x: 441, startPoint y: 249, endPoint x: 555, endPoint y: 248, distance: 113.4
click at [555, 248] on span ""FILARDI Y CANADA 0"" at bounding box center [510, 249] width 149 height 15
click at [996, 376] on div at bounding box center [559, 264] width 1118 height 529
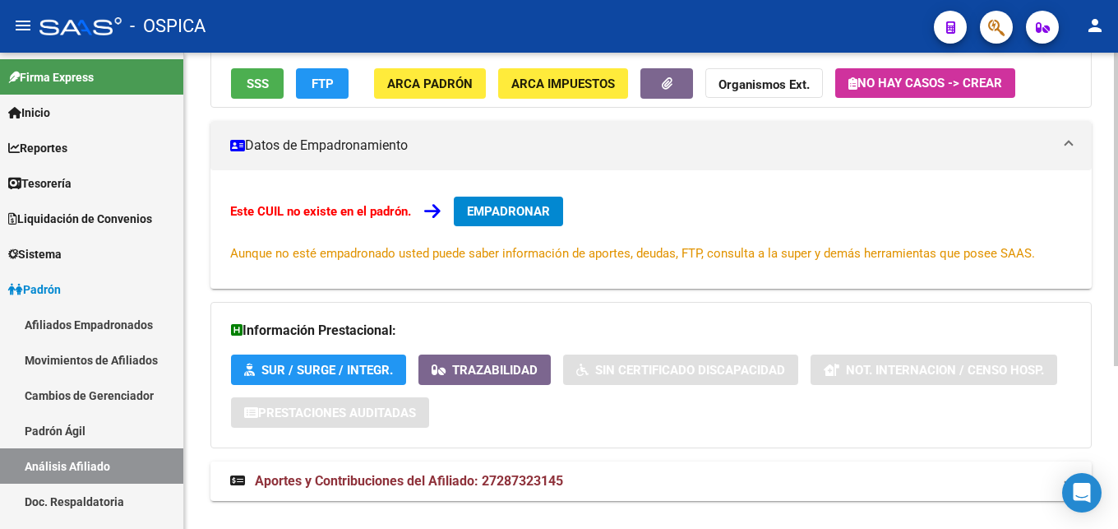
scroll to position [248, 0]
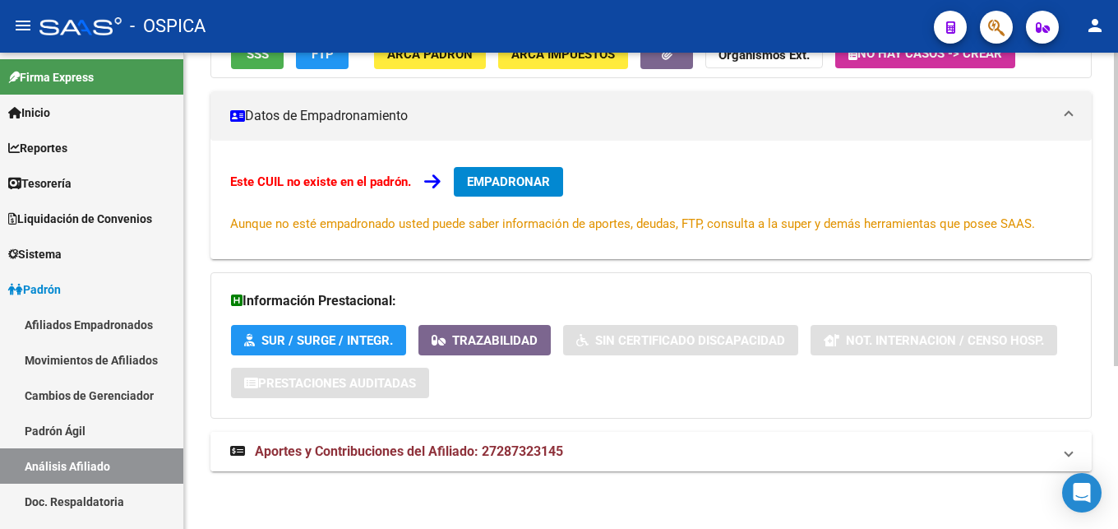
click at [478, 448] on span "Aportes y Contribuciones del Afiliado: 27287323145" at bounding box center [409, 451] width 308 height 16
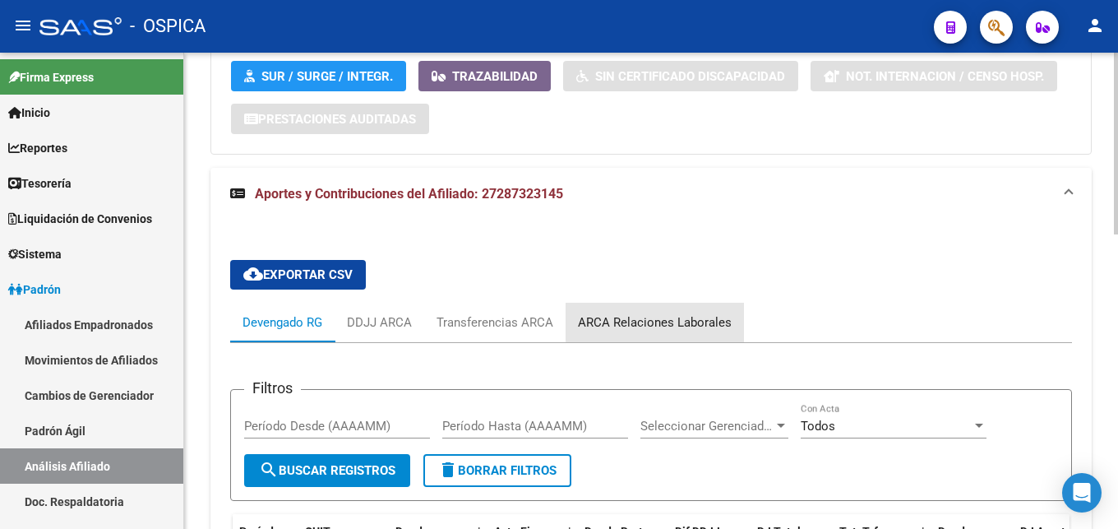
click at [675, 321] on div "ARCA Relaciones Laborales" at bounding box center [655, 322] width 154 height 18
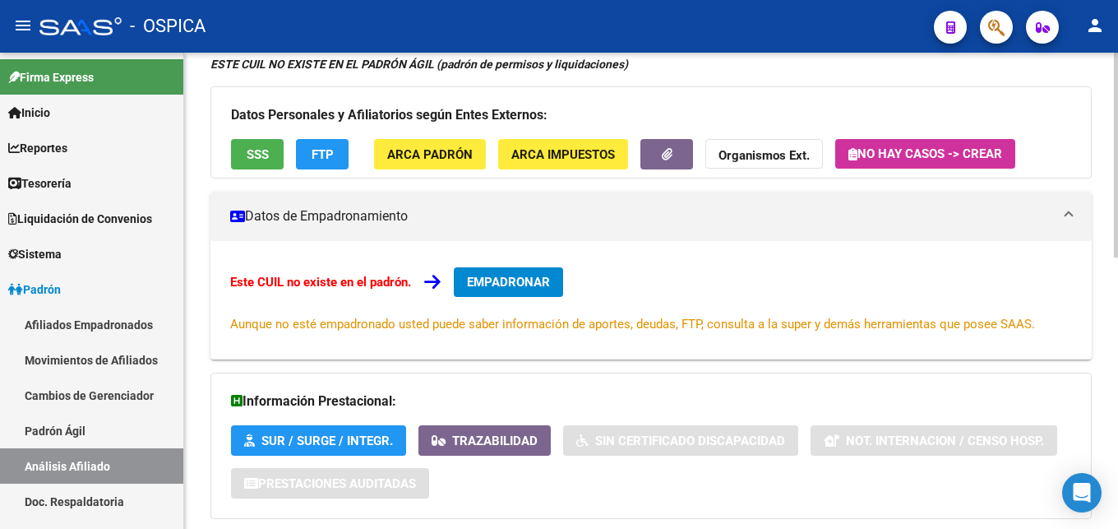
scroll to position [0, 0]
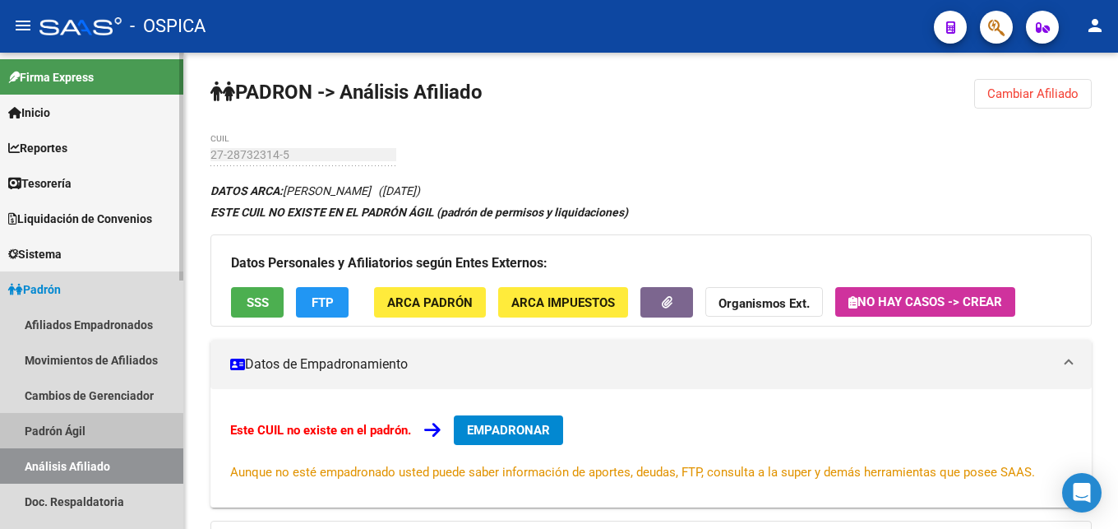
click at [50, 433] on link "Padrón Ágil" at bounding box center [91, 430] width 183 height 35
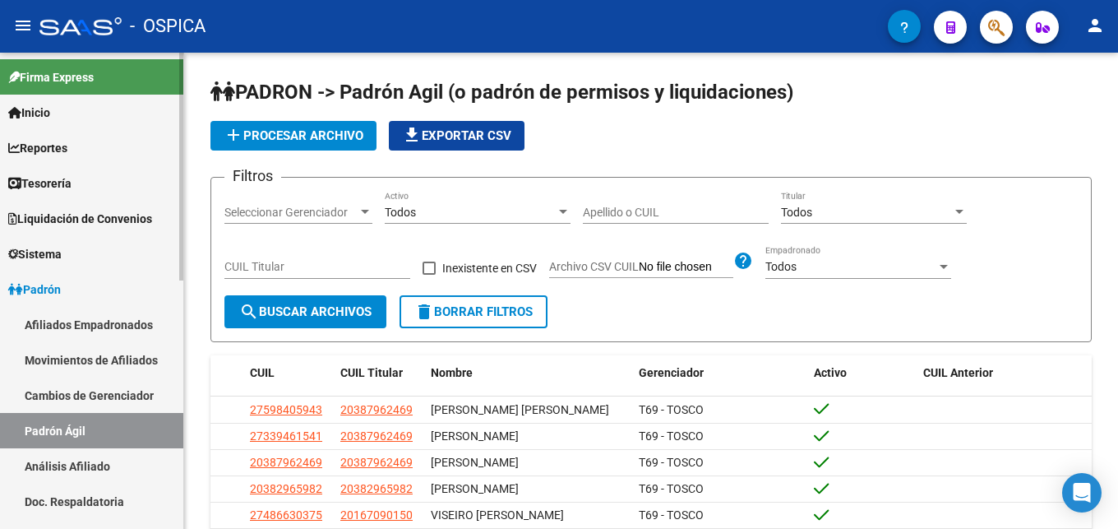
click at [62, 461] on link "Análisis Afiliado" at bounding box center [91, 465] width 183 height 35
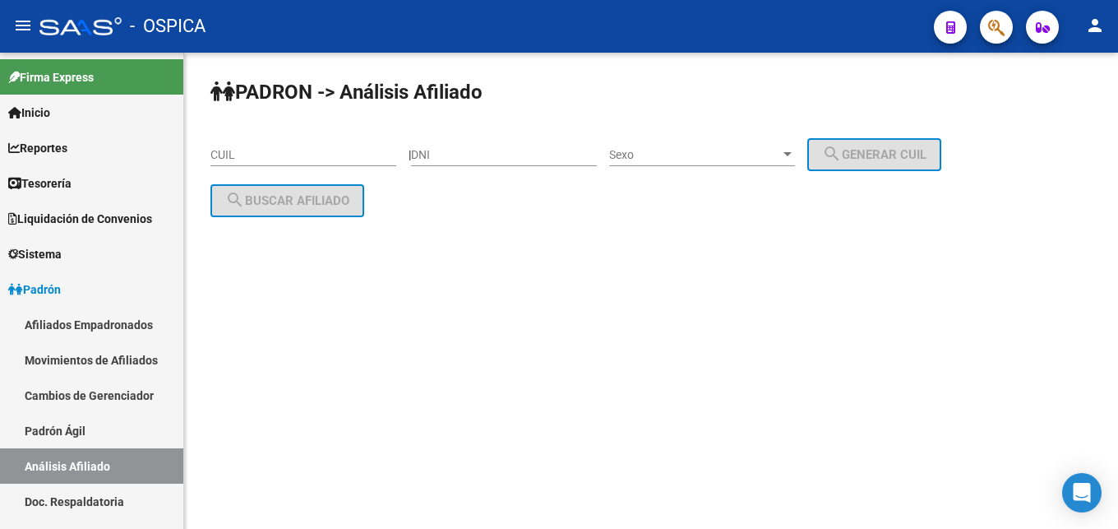
click at [339, 145] on div "CUIL" at bounding box center [303, 149] width 186 height 33
paste input "27-42821191-5"
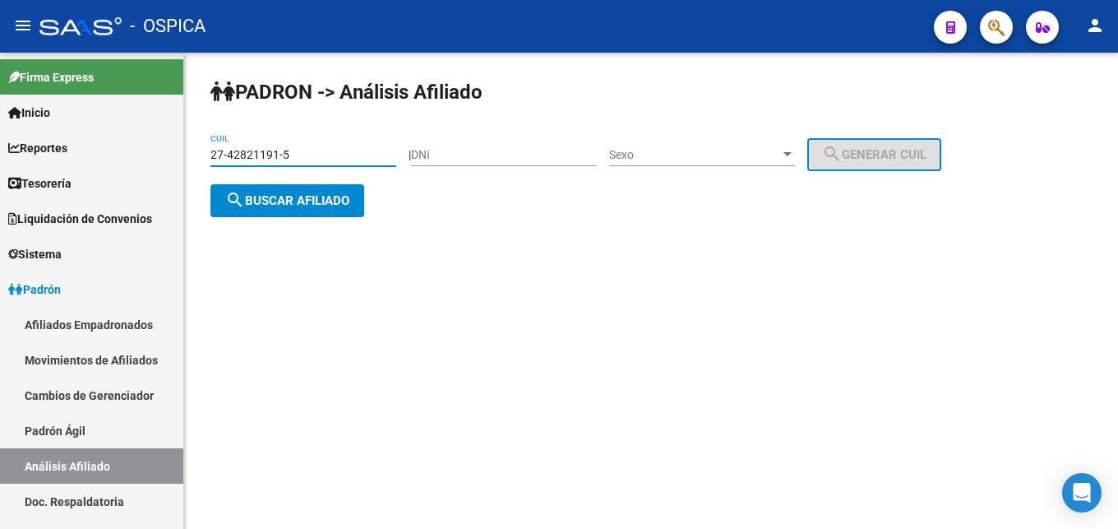
type input "27-42821191-5"
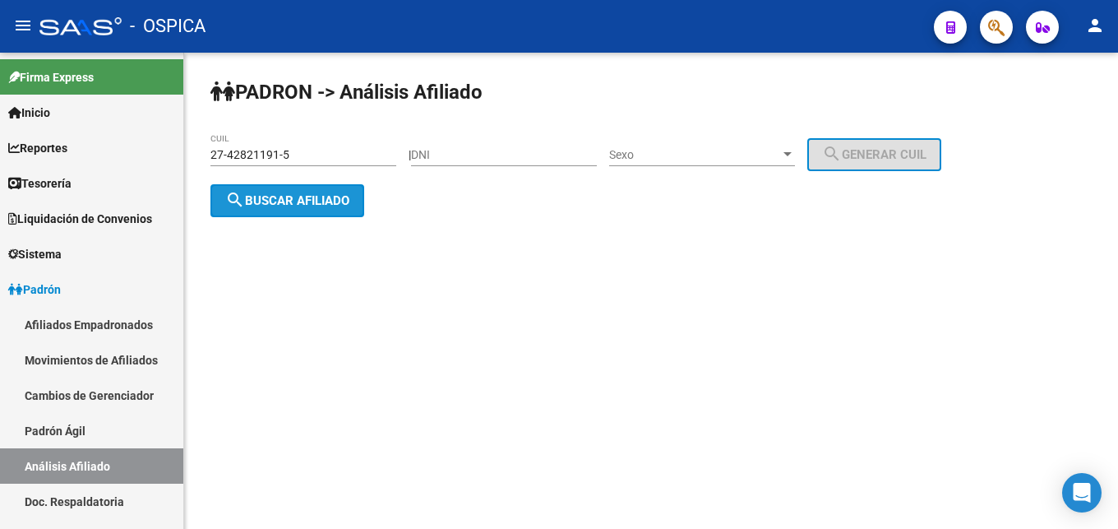
click at [338, 192] on button "search Buscar afiliado" at bounding box center [287, 200] width 154 height 33
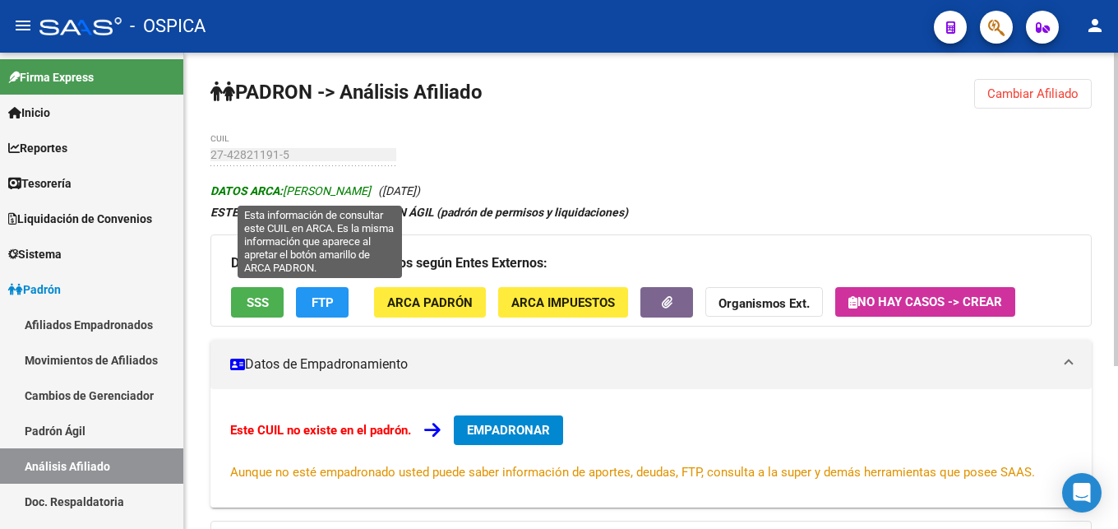
drag, startPoint x: 286, startPoint y: 192, endPoint x: 428, endPoint y: 187, distance: 142.3
click at [371, 187] on span "DATOS ARCA: [PERSON_NAME]" at bounding box center [290, 190] width 160 height 13
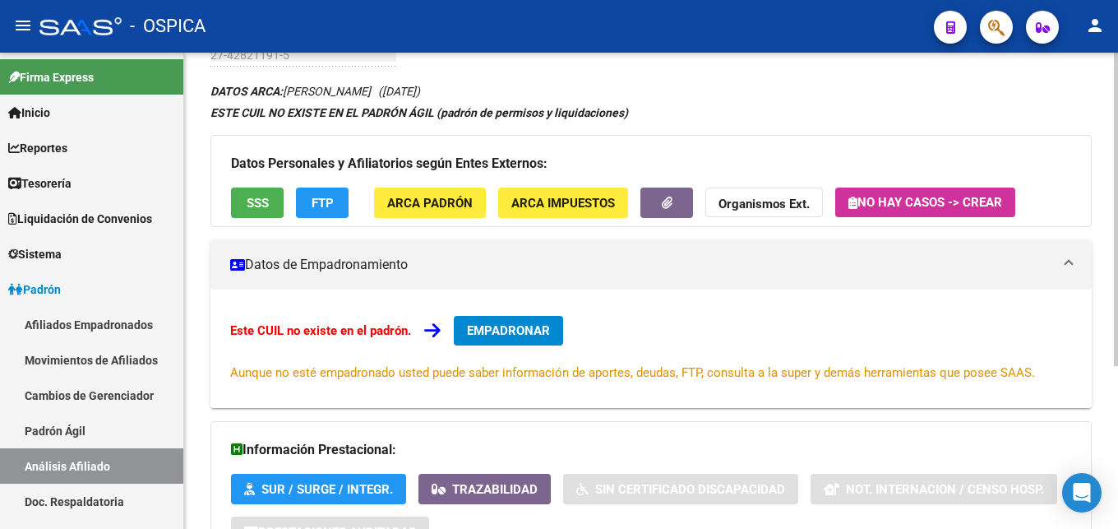
scroll to position [248, 0]
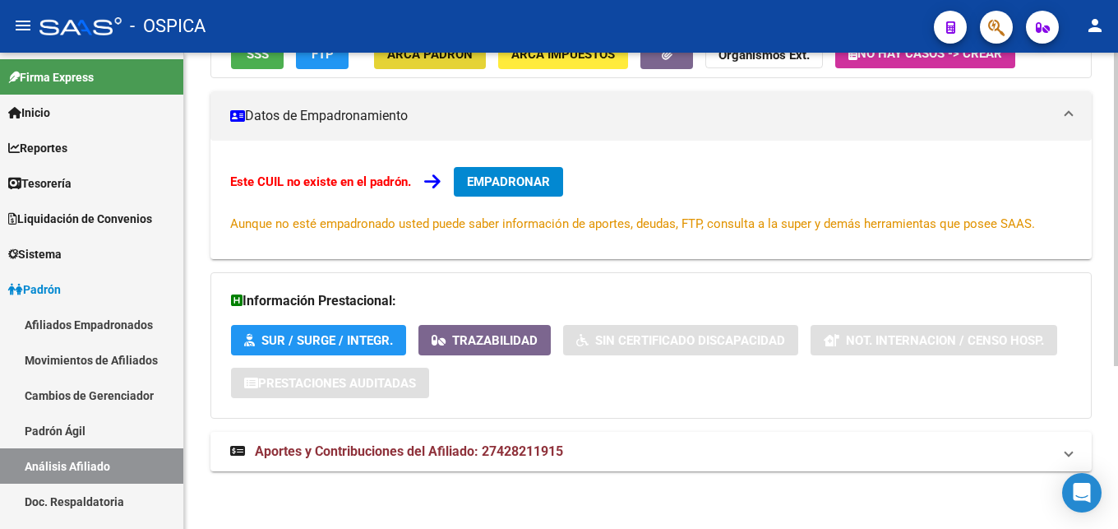
click at [432, 54] on span "ARCA Padrón" at bounding box center [429, 54] width 85 height 15
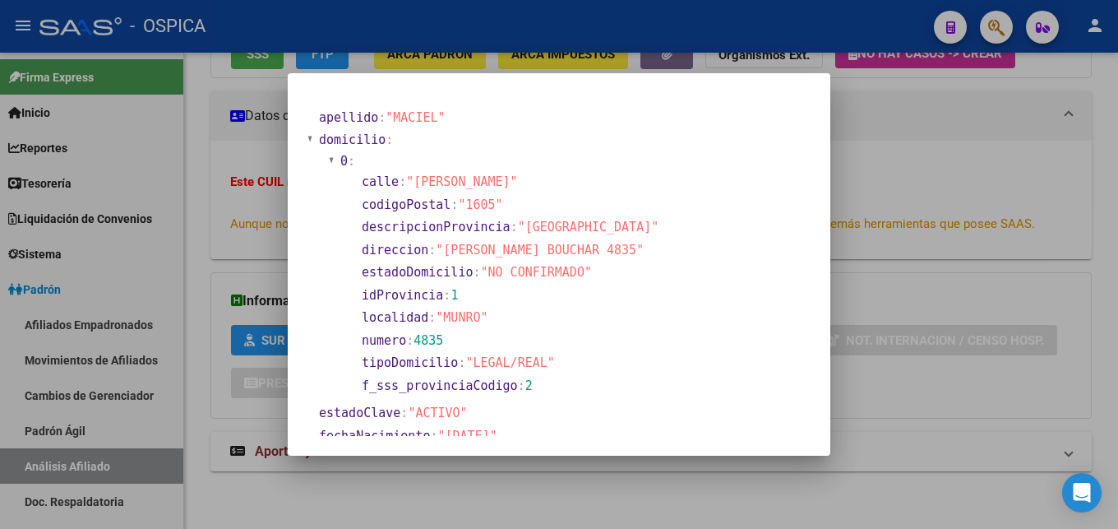
drag, startPoint x: 443, startPoint y: 246, endPoint x: 501, endPoint y: 249, distance: 58.5
click at [482, 248] on span ""[PERSON_NAME] BOUCHAR 4835"" at bounding box center [540, 249] width 208 height 15
click at [478, 245] on span ""[PERSON_NAME] BOUCHAR 4835"" at bounding box center [540, 249] width 208 height 15
drag, startPoint x: 443, startPoint y: 247, endPoint x: 616, endPoint y: 258, distance: 173.0
click at [616, 258] on section "direccion : "[PERSON_NAME] 4835"" at bounding box center [510, 250] width 297 height 19
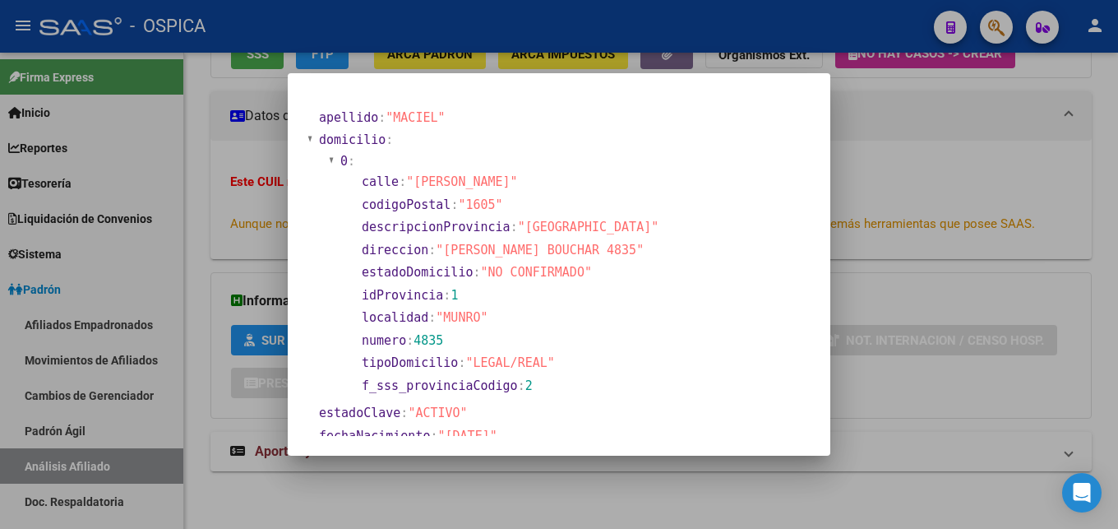
click at [925, 295] on div at bounding box center [559, 264] width 1118 height 529
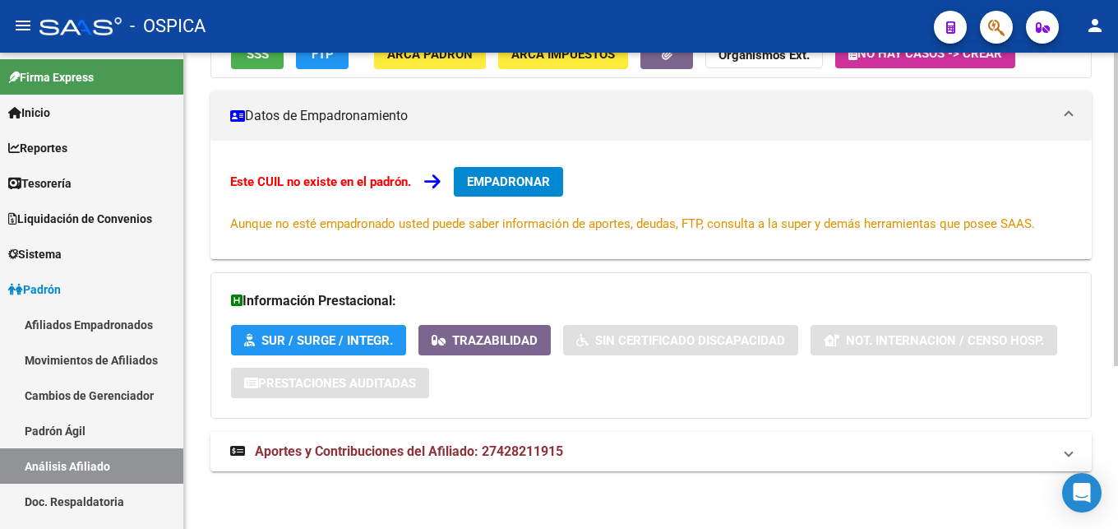
click at [447, 452] on span "Aportes y Contribuciones del Afiliado: 27428211915" at bounding box center [409, 451] width 308 height 16
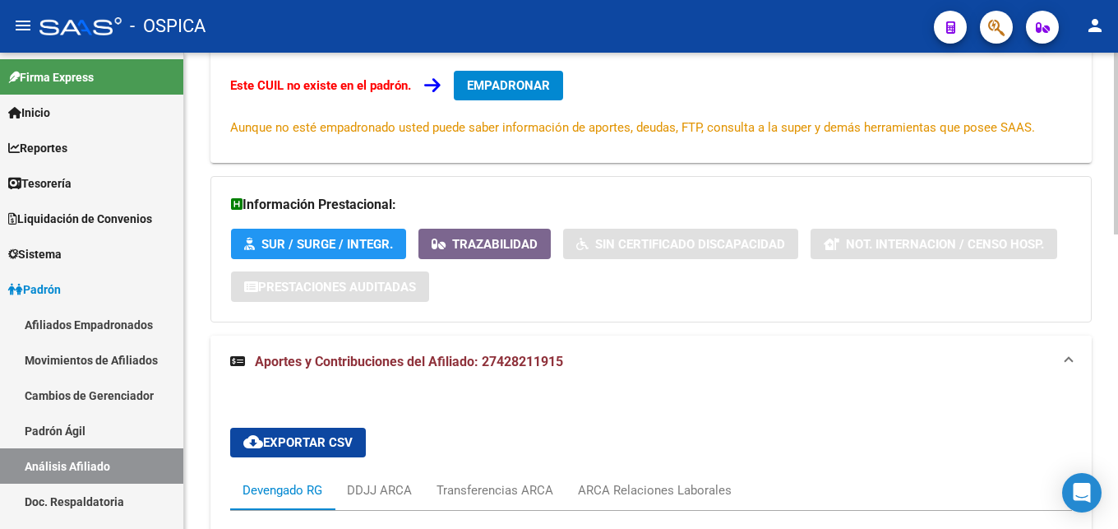
scroll to position [596, 0]
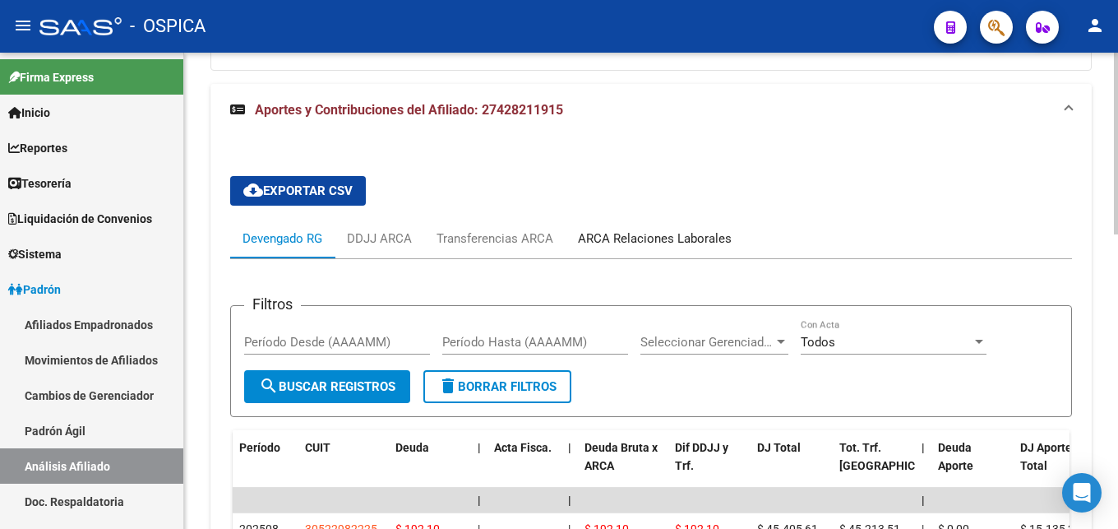
click at [586, 238] on div "ARCA Relaciones Laborales" at bounding box center [655, 238] width 154 height 18
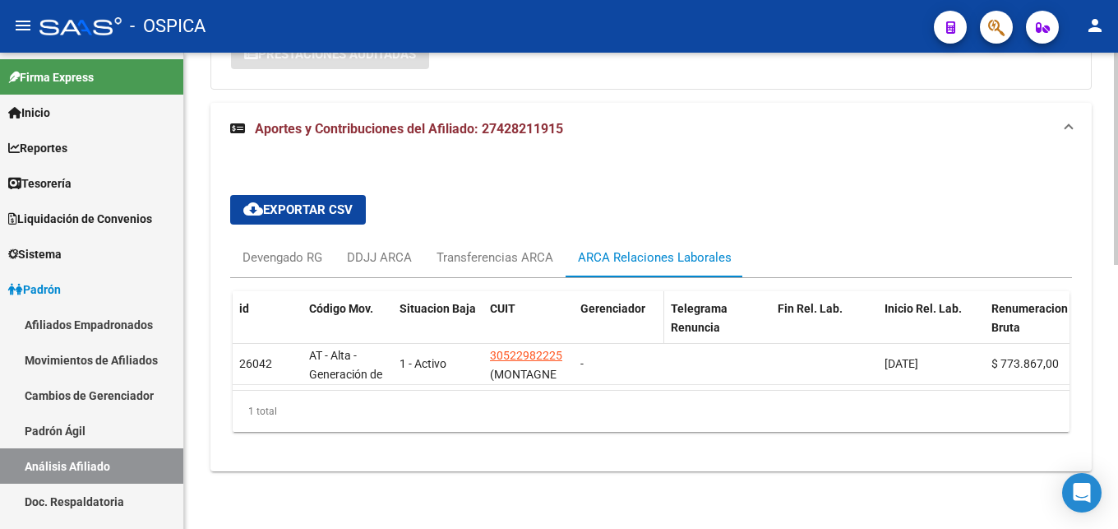
scroll to position [591, 0]
click at [56, 435] on link "Padrón Ágil" at bounding box center [91, 430] width 183 height 35
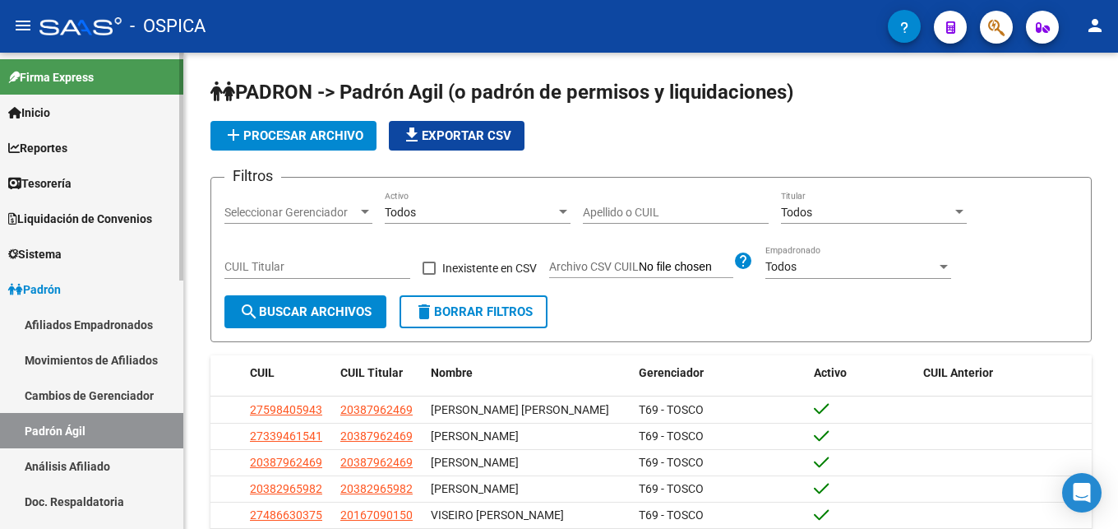
drag, startPoint x: 60, startPoint y: 461, endPoint x: 163, endPoint y: 406, distance: 116.6
click at [61, 462] on link "Análisis Afiliado" at bounding box center [91, 465] width 183 height 35
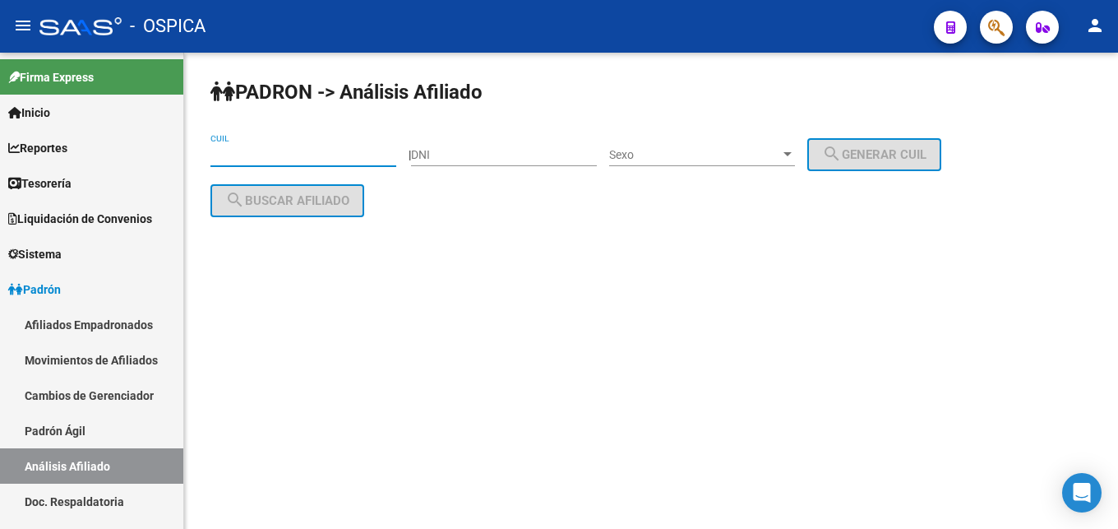
click at [247, 150] on input "CUIL" at bounding box center [303, 155] width 186 height 14
paste input "20-34834007-8"
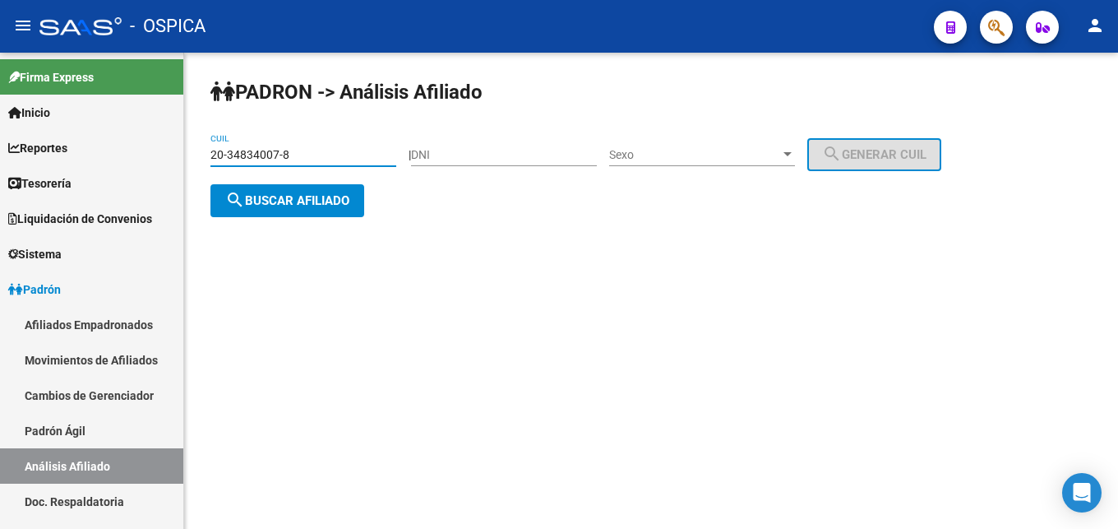
type input "20-34834007-8"
click at [305, 204] on span "search Buscar afiliado" at bounding box center [287, 200] width 124 height 15
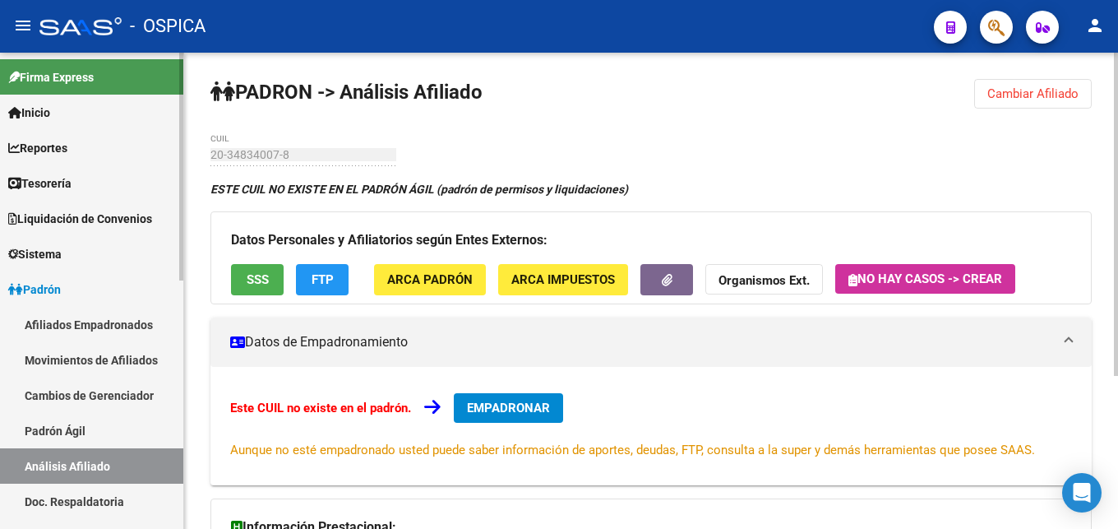
click at [95, 492] on link "Doc. Respaldatoria" at bounding box center [91, 500] width 183 height 35
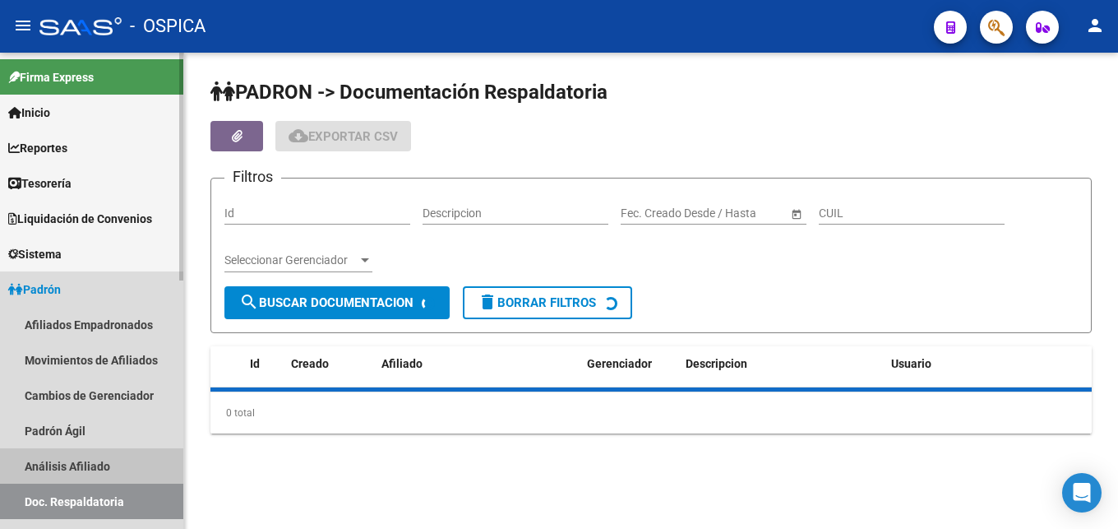
click at [99, 458] on link "Análisis Afiliado" at bounding box center [91, 465] width 183 height 35
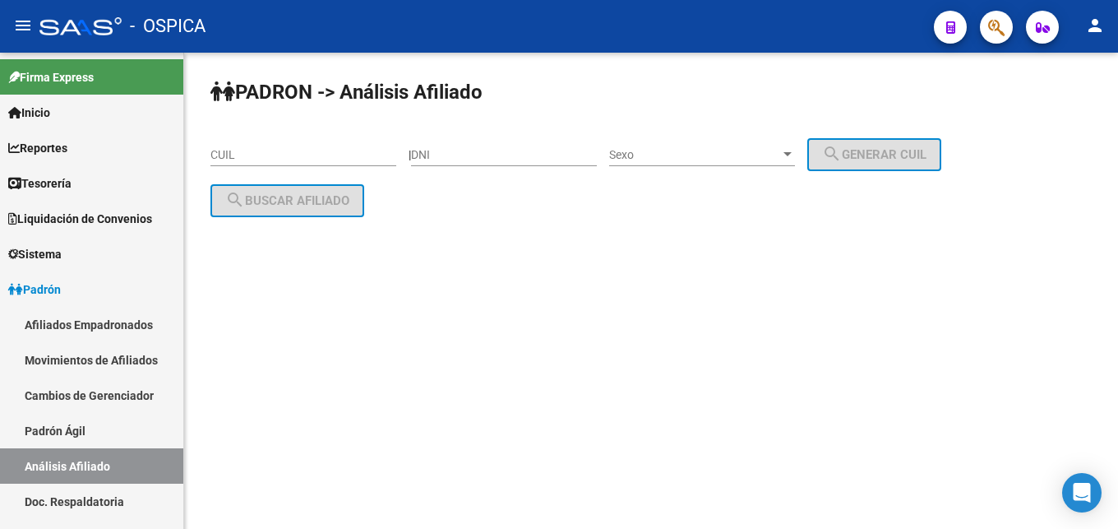
drag, startPoint x: 277, startPoint y: 136, endPoint x: 277, endPoint y: 147, distance: 11.5
click at [277, 139] on div "CUIL" at bounding box center [303, 149] width 186 height 33
click at [277, 150] on input "CUIL" at bounding box center [303, 155] width 186 height 14
paste input "20-34834007-8"
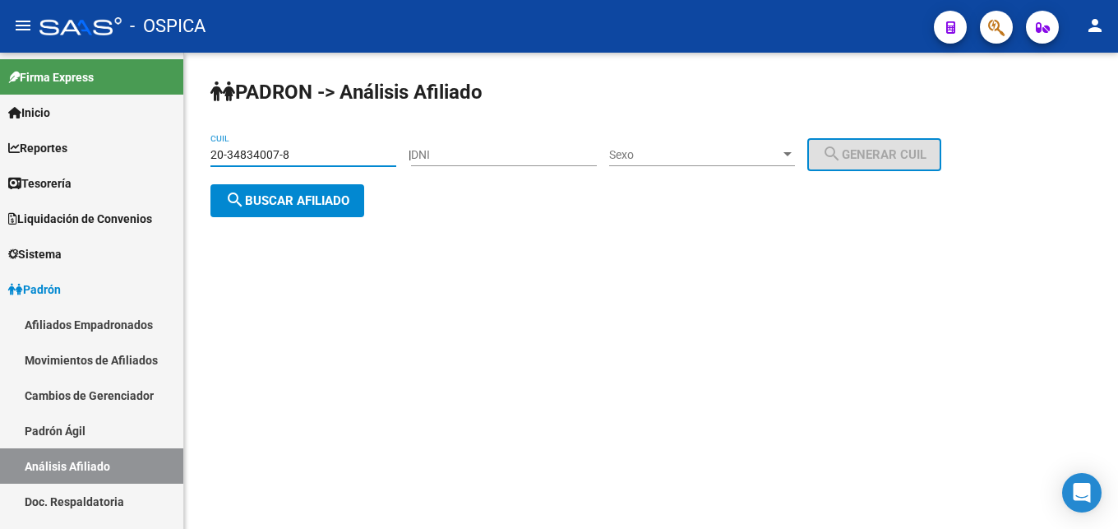
type input "20-34834007-8"
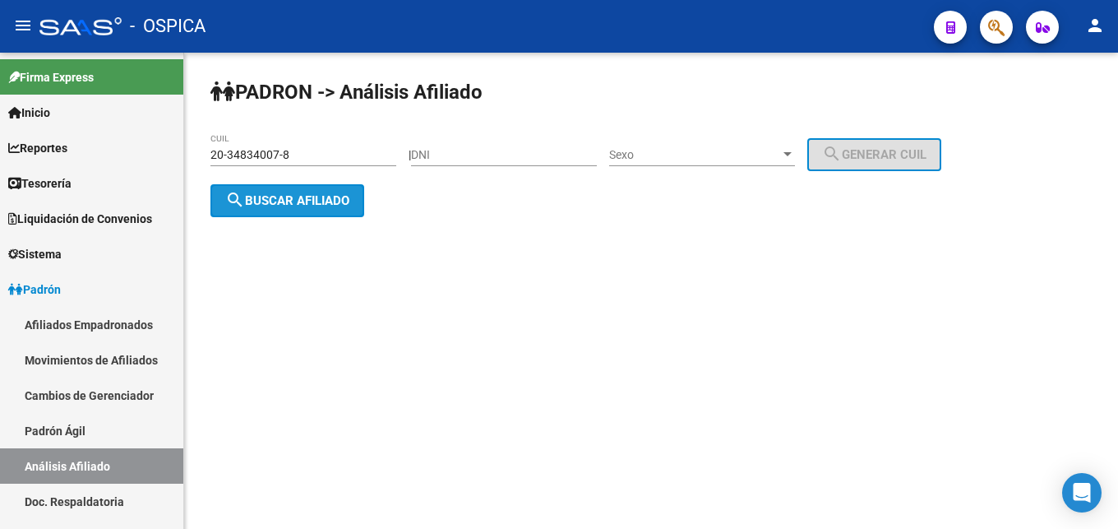
click at [344, 191] on button "search Buscar afiliado" at bounding box center [287, 200] width 154 height 33
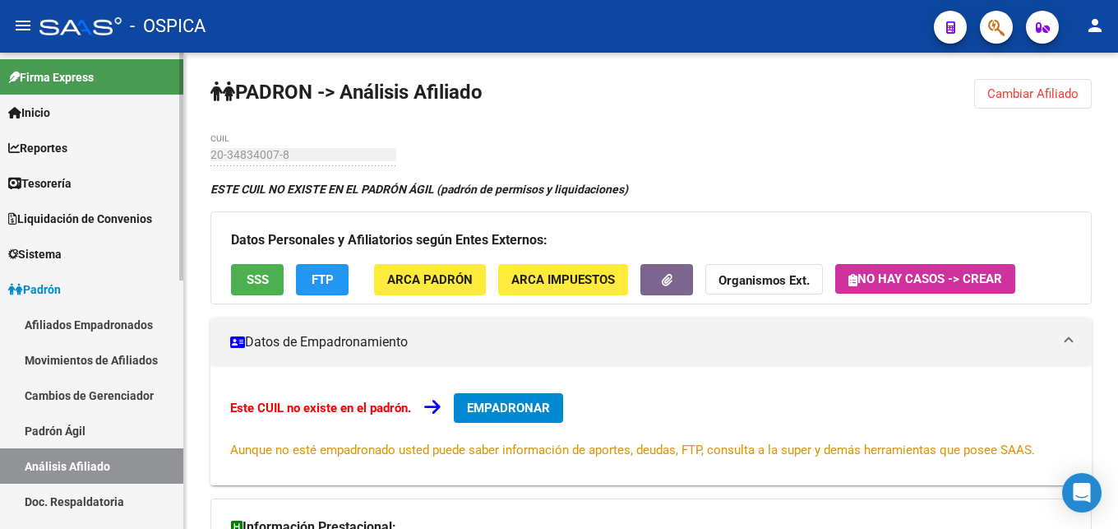
drag, startPoint x: 55, startPoint y: 413, endPoint x: 72, endPoint y: 424, distance: 20.3
click at [58, 418] on link "Padrón Ágil" at bounding box center [91, 430] width 183 height 35
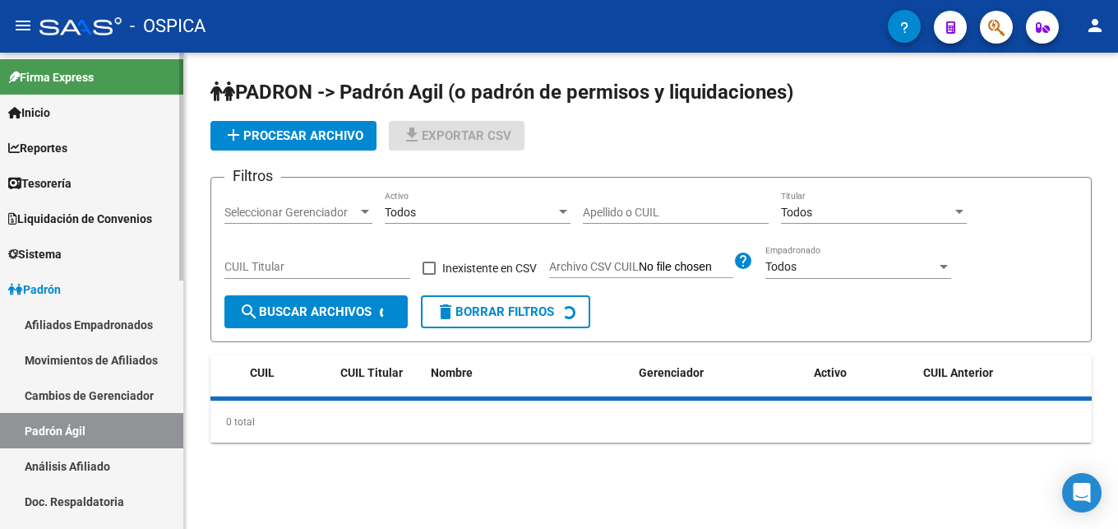
click at [98, 460] on link "Análisis Afiliado" at bounding box center [91, 465] width 183 height 35
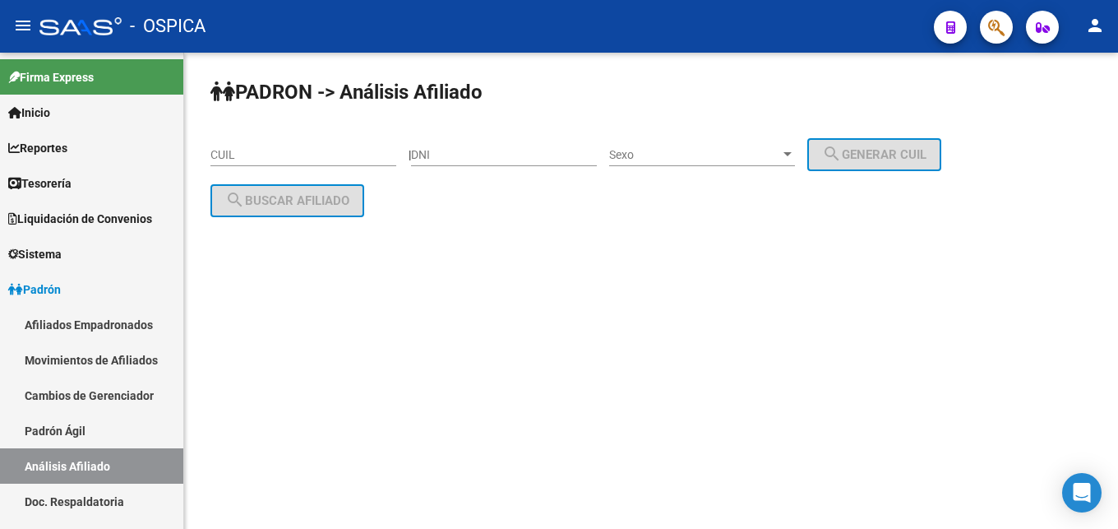
click at [242, 156] on input "CUIL" at bounding box center [303, 155] width 186 height 14
paste input "20-41244006-5"
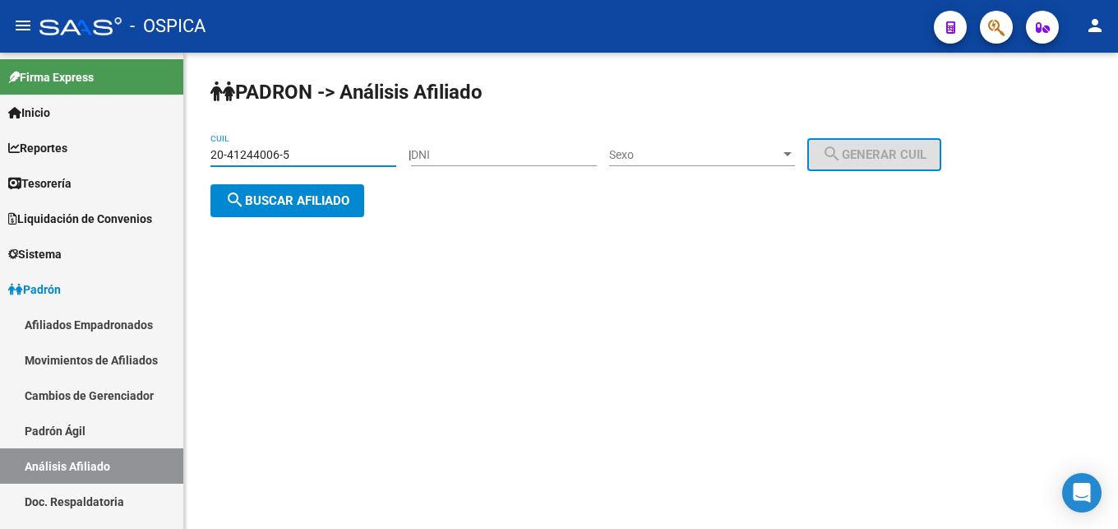
type input "20-41244006-5"
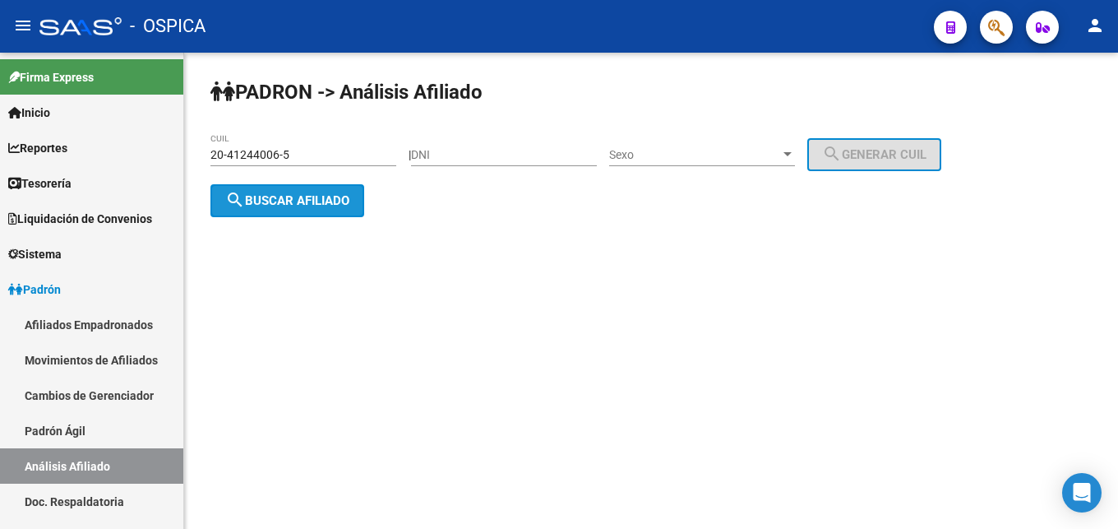
click at [302, 207] on span "search Buscar afiliado" at bounding box center [287, 200] width 124 height 15
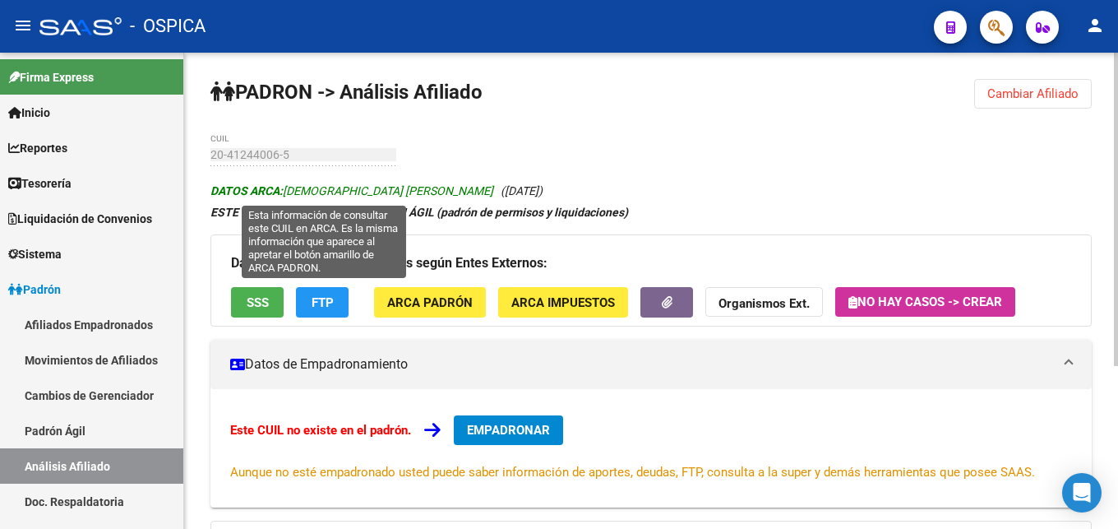
drag, startPoint x: 286, startPoint y: 192, endPoint x: 432, endPoint y: 187, distance: 145.6
click at [432, 187] on span "DATOS ARCA: [PERSON_NAME]" at bounding box center [351, 190] width 283 height 13
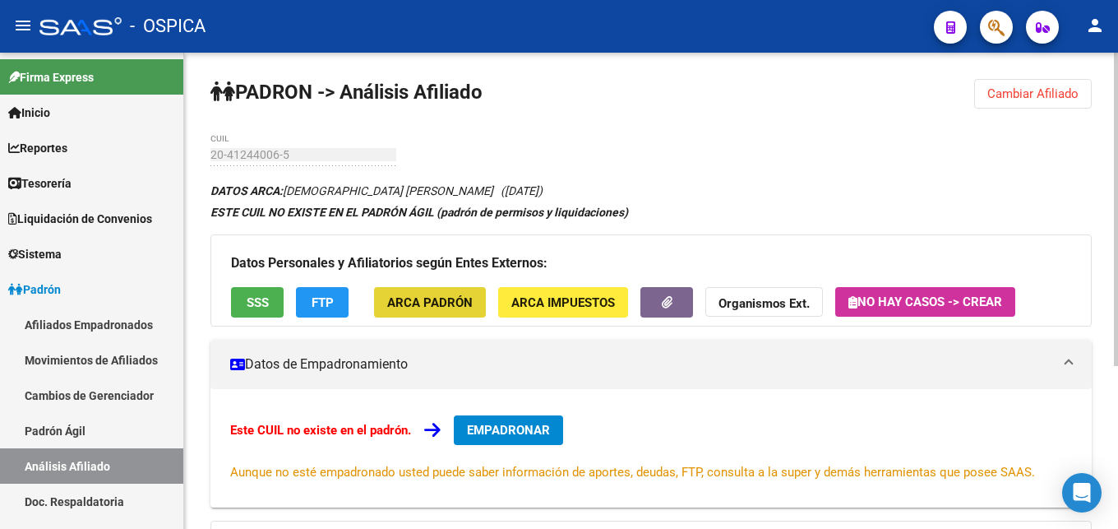
click at [445, 308] on span "ARCA Padrón" at bounding box center [429, 302] width 85 height 15
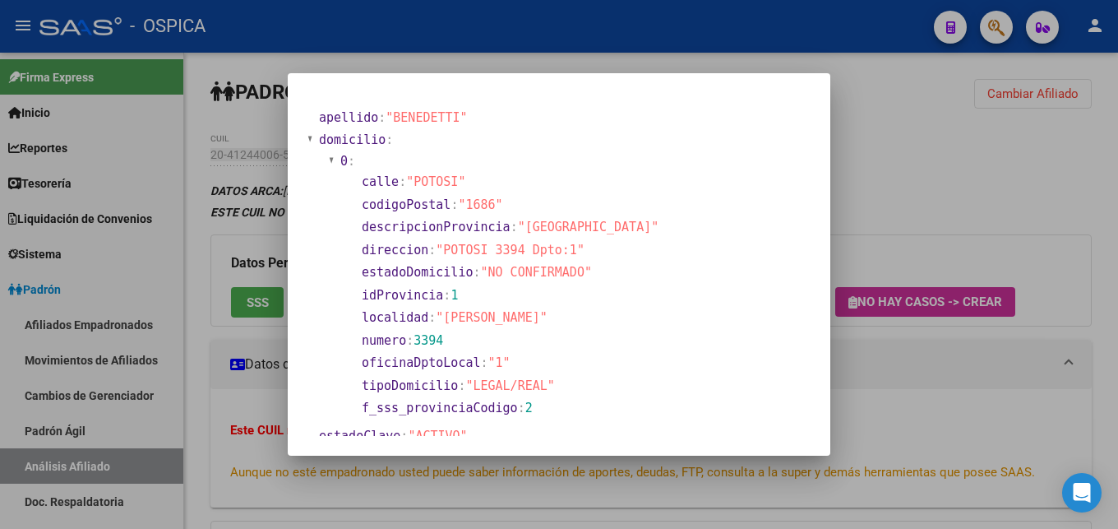
drag, startPoint x: 445, startPoint y: 249, endPoint x: 565, endPoint y: 253, distance: 120.1
click at [565, 253] on span ""POTOSI 3394 Dpto:1"" at bounding box center [510, 249] width 149 height 15
click at [917, 443] on div at bounding box center [559, 264] width 1118 height 529
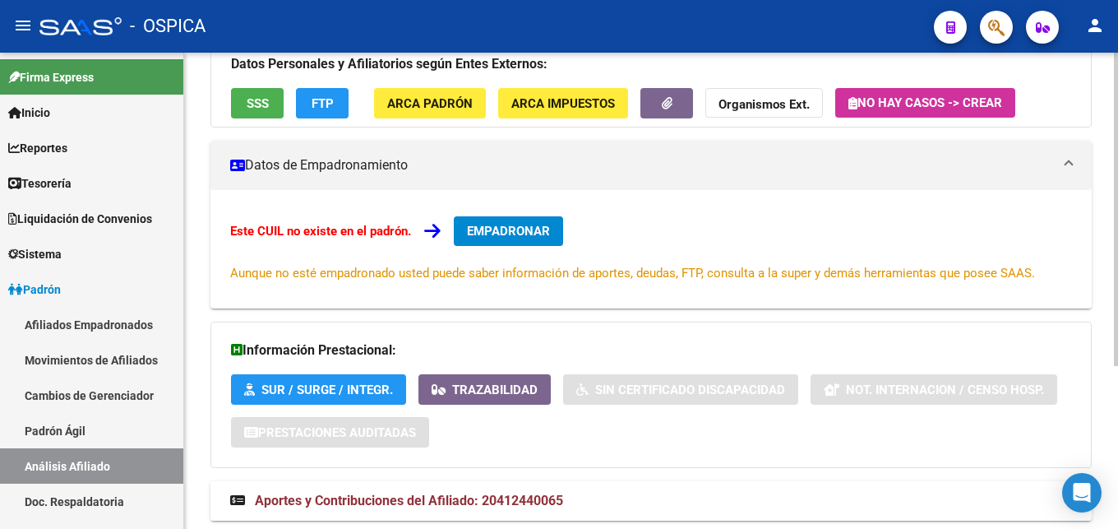
scroll to position [248, 0]
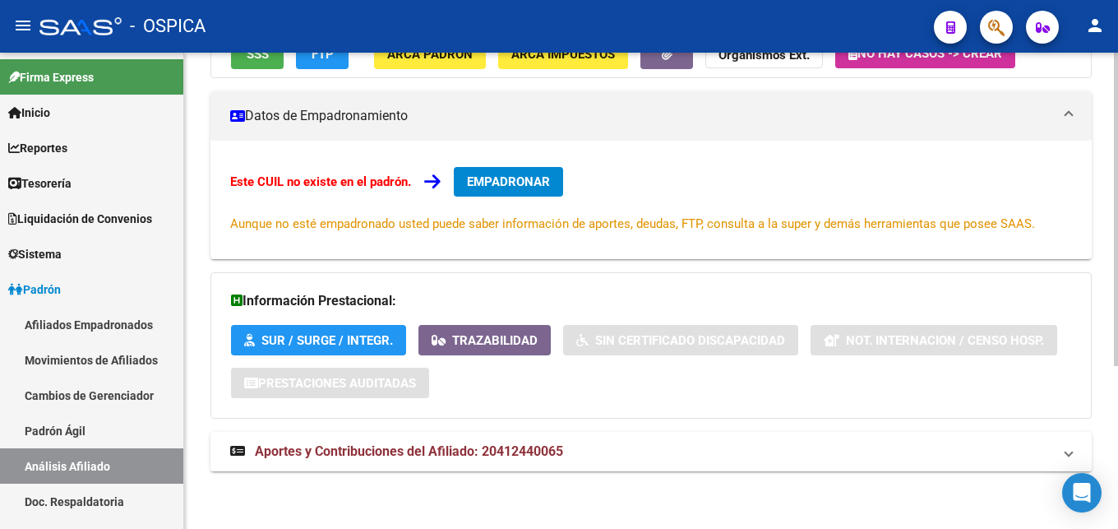
click at [530, 460] on mat-expansion-panel-header "Aportes y Contribuciones del Afiliado: 20412440065" at bounding box center [650, 451] width 881 height 39
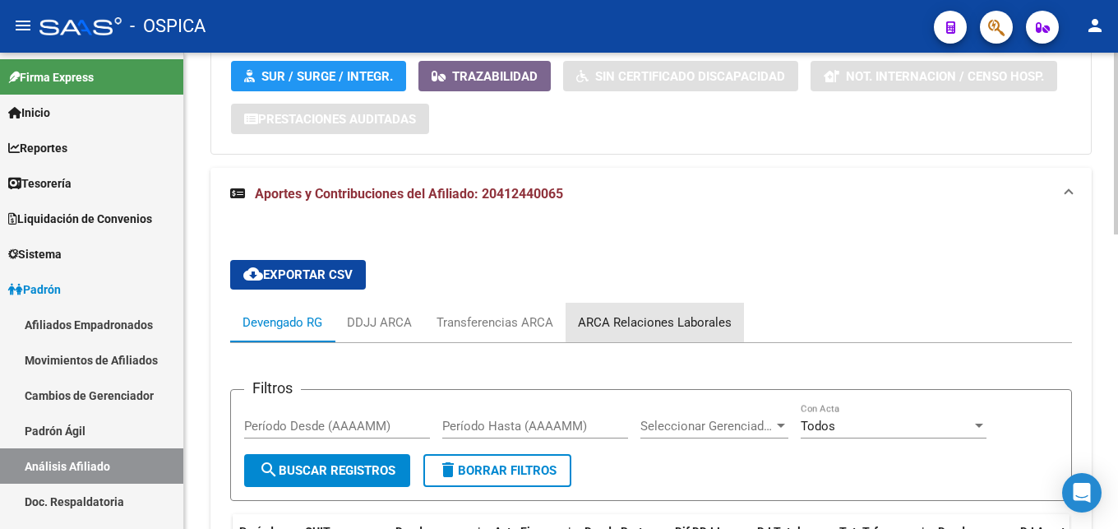
click at [709, 328] on div "ARCA Relaciones Laborales" at bounding box center [655, 322] width 154 height 18
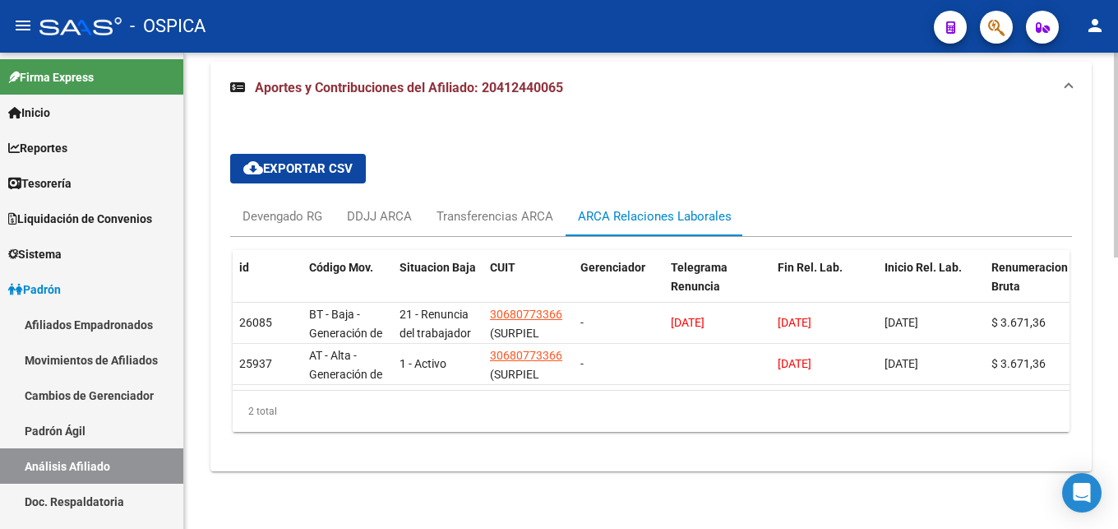
scroll to position [381, 0]
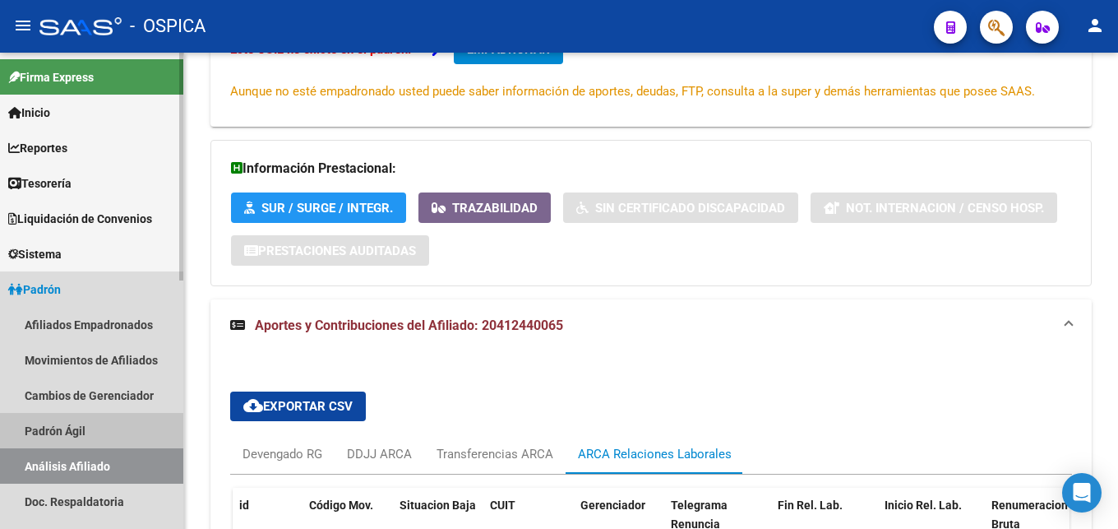
click at [56, 423] on link "Padrón Ágil" at bounding box center [91, 430] width 183 height 35
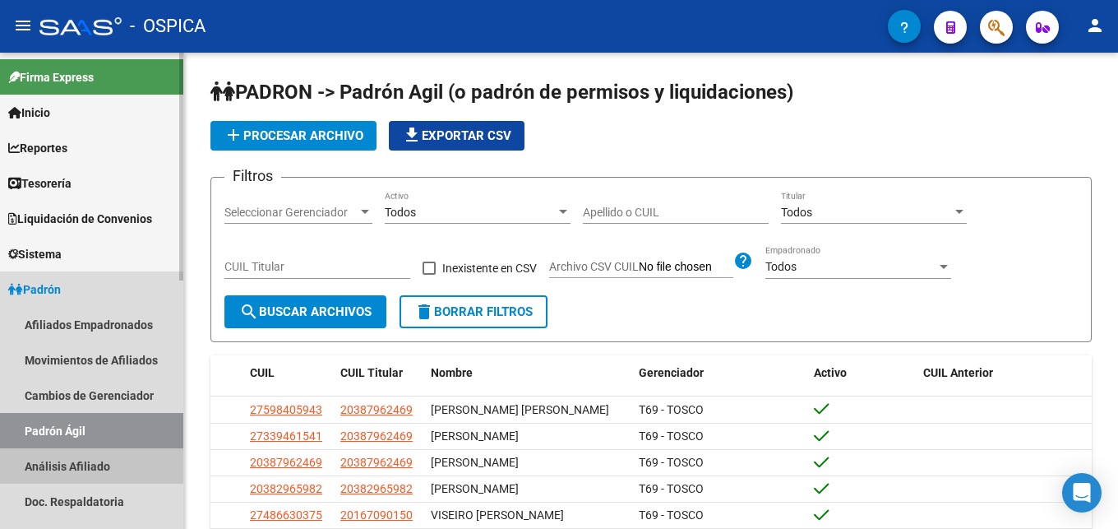
drag, startPoint x: 76, startPoint y: 455, endPoint x: 236, endPoint y: 392, distance: 171.6
click at [77, 456] on link "Análisis Afiliado" at bounding box center [91, 465] width 183 height 35
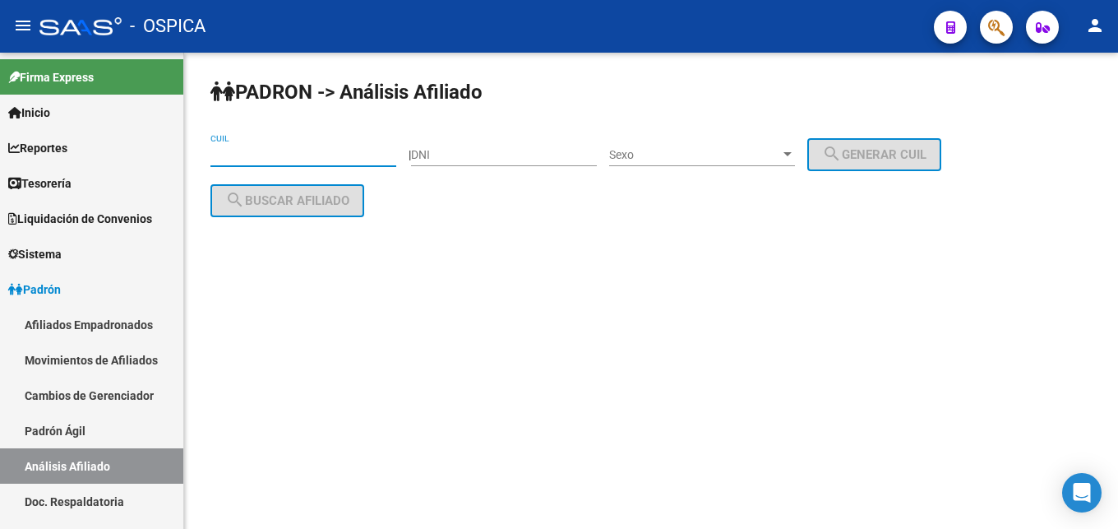
click at [250, 150] on input "CUIL" at bounding box center [303, 155] width 186 height 14
click at [206, 153] on div "PADRON -> Análisis Afiliado CUIL | DNI Sexo Sexo search Generar CUIL search Bus…" at bounding box center [651, 161] width 934 height 217
paste input "20-41263596-6"
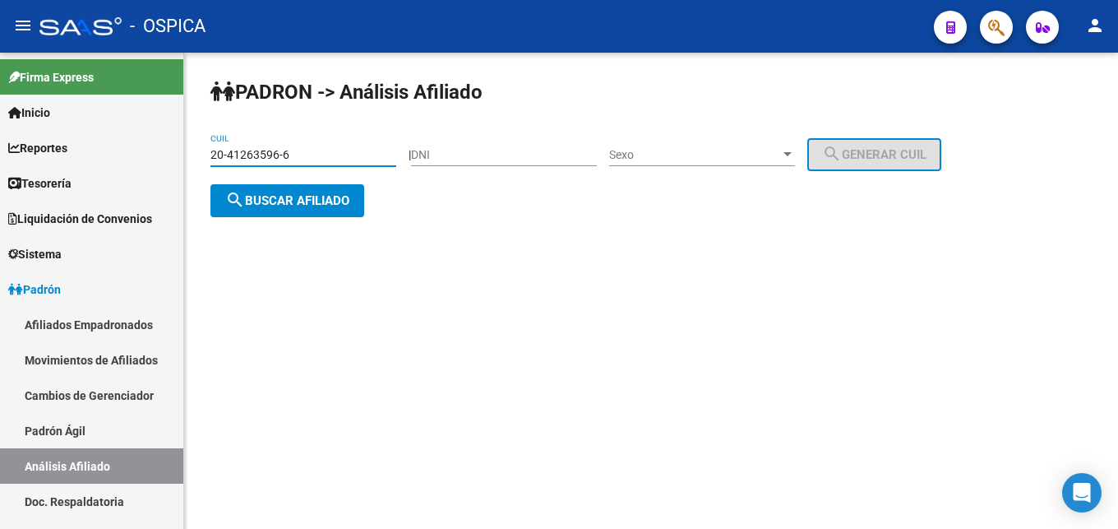
type input "20-41263596-6"
click at [330, 194] on span "search Buscar afiliado" at bounding box center [287, 200] width 124 height 15
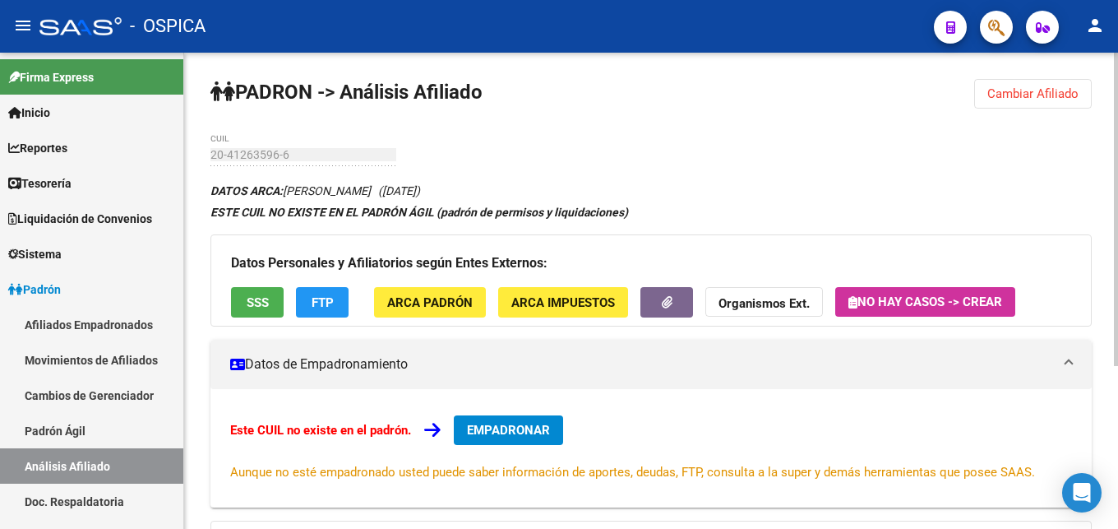
drag, startPoint x: 284, startPoint y: 186, endPoint x: 432, endPoint y: 185, distance: 148.0
click at [420, 185] on icon "DATOS ARCA: [PERSON_NAME] ([DATE])" at bounding box center [315, 190] width 210 height 13
click at [441, 314] on button "ARCA Padrón" at bounding box center [430, 302] width 112 height 30
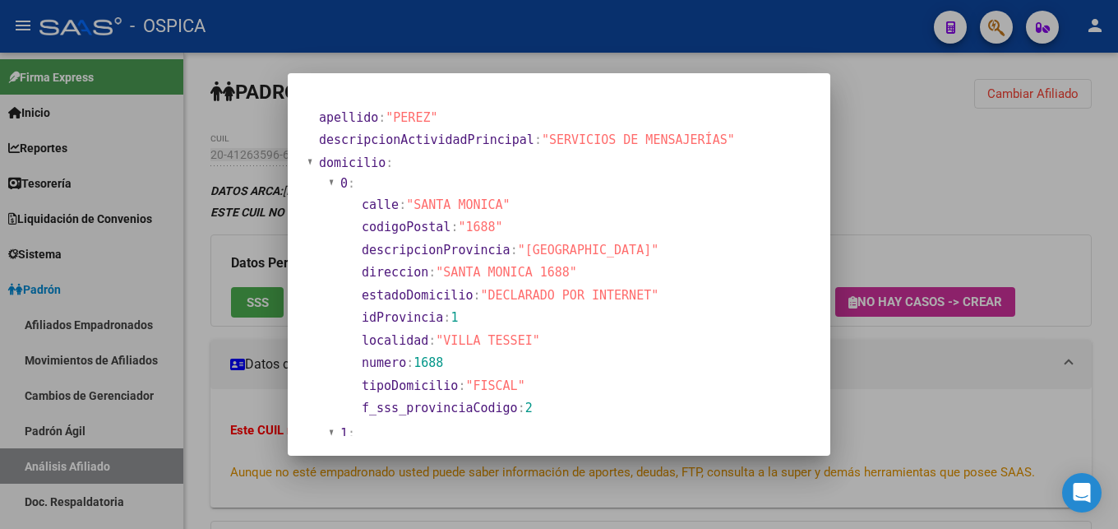
click at [445, 270] on span ""SANTA MONICA 1688"" at bounding box center [506, 272] width 141 height 15
drag, startPoint x: 447, startPoint y: 270, endPoint x: 494, endPoint y: 275, distance: 47.1
click at [494, 275] on span ""SANTA MONICA 1688"" at bounding box center [506, 272] width 141 height 15
drag, startPoint x: 443, startPoint y: 267, endPoint x: 556, endPoint y: 272, distance: 112.7
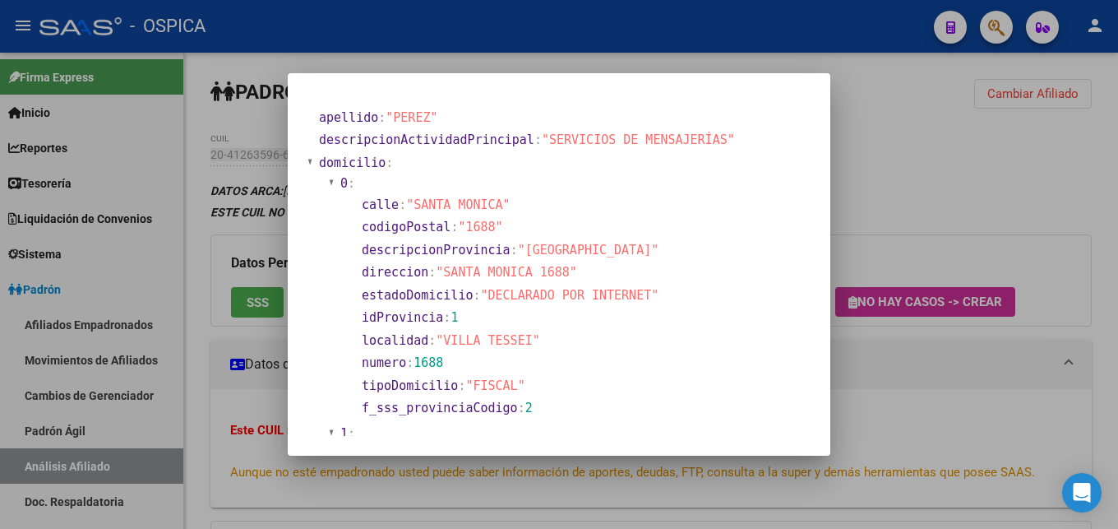
click at [556, 272] on span ""SANTA MONICA 1688"" at bounding box center [506, 272] width 141 height 15
click at [892, 386] on div at bounding box center [559, 264] width 1118 height 529
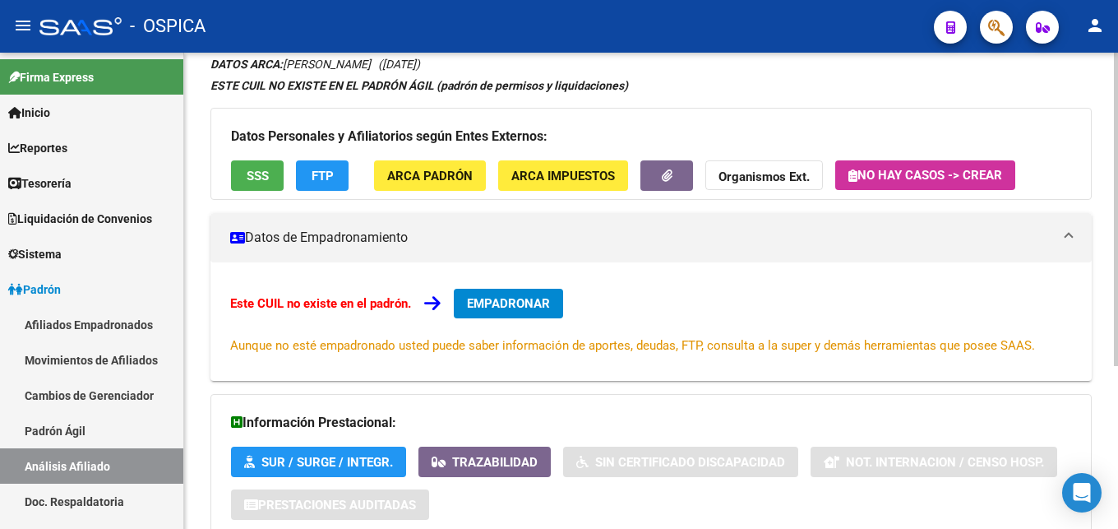
scroll to position [248, 0]
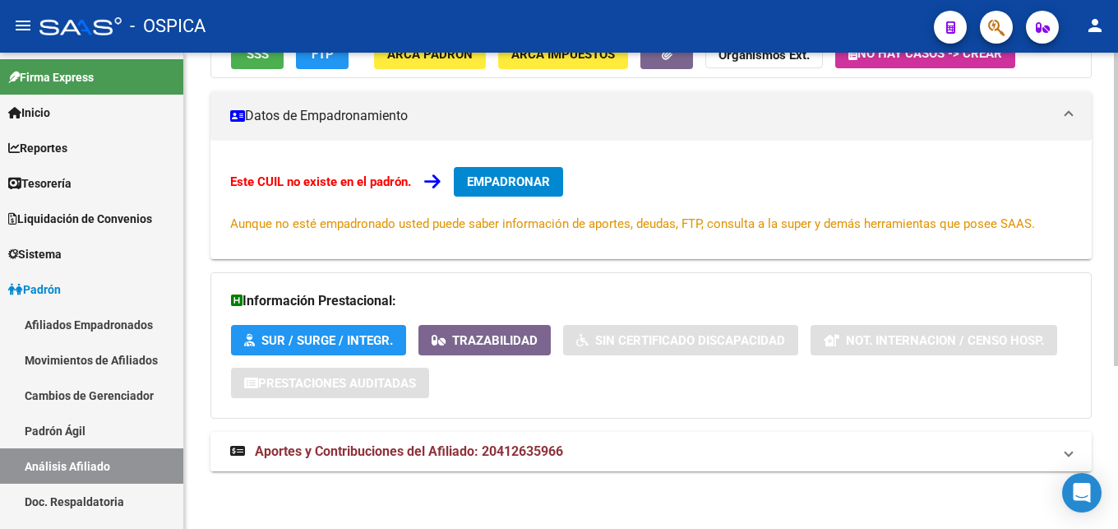
click at [532, 464] on mat-expansion-panel-header "Aportes y Contribuciones del Afiliado: 20412635966" at bounding box center [650, 451] width 881 height 39
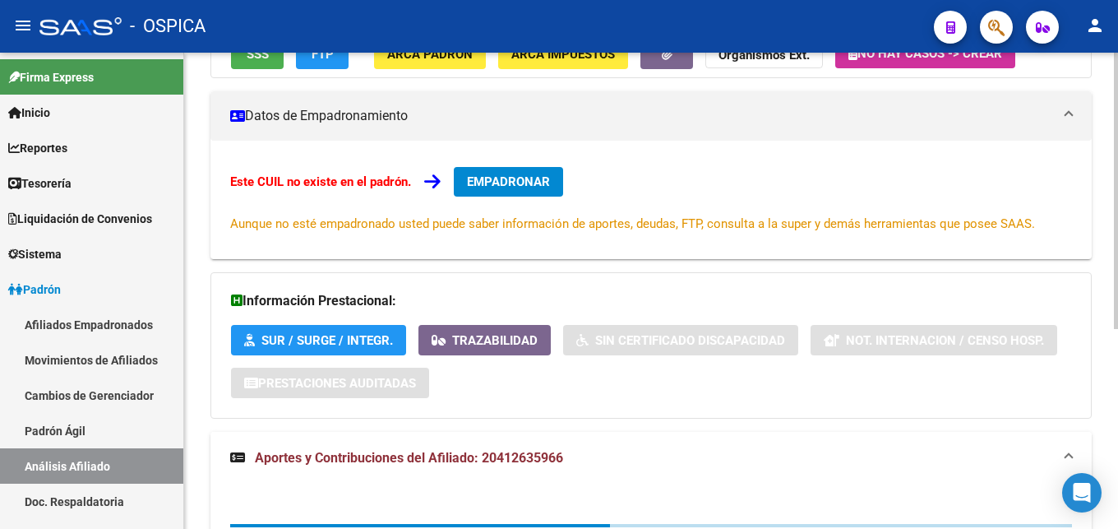
scroll to position [500, 0]
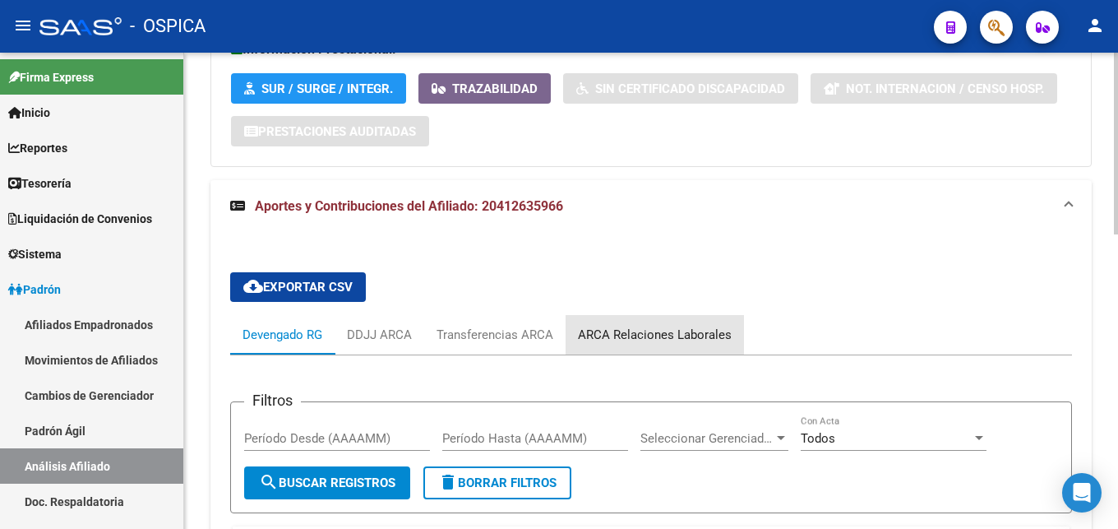
click at [666, 335] on div "ARCA Relaciones Laborales" at bounding box center [655, 335] width 154 height 18
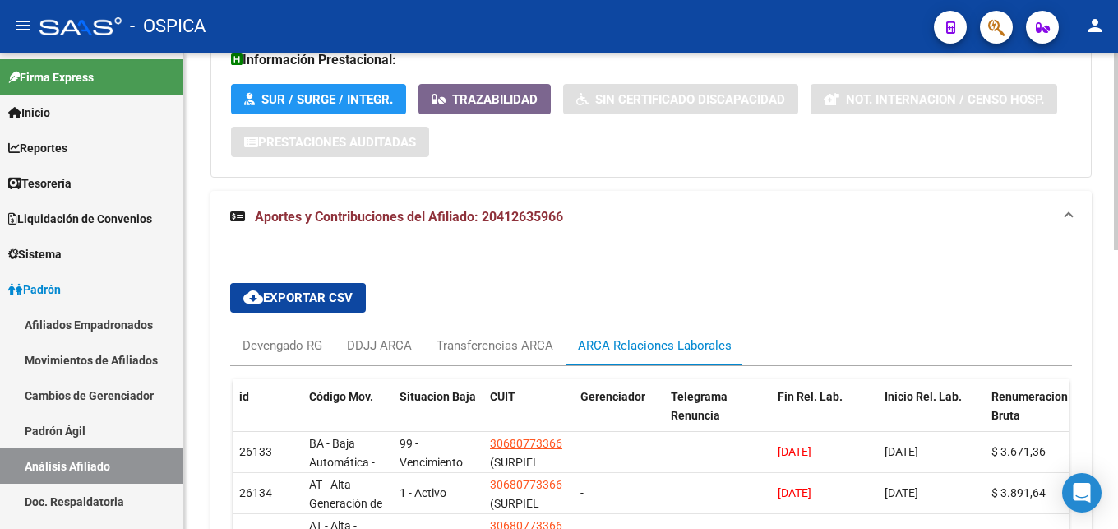
scroll to position [662, 0]
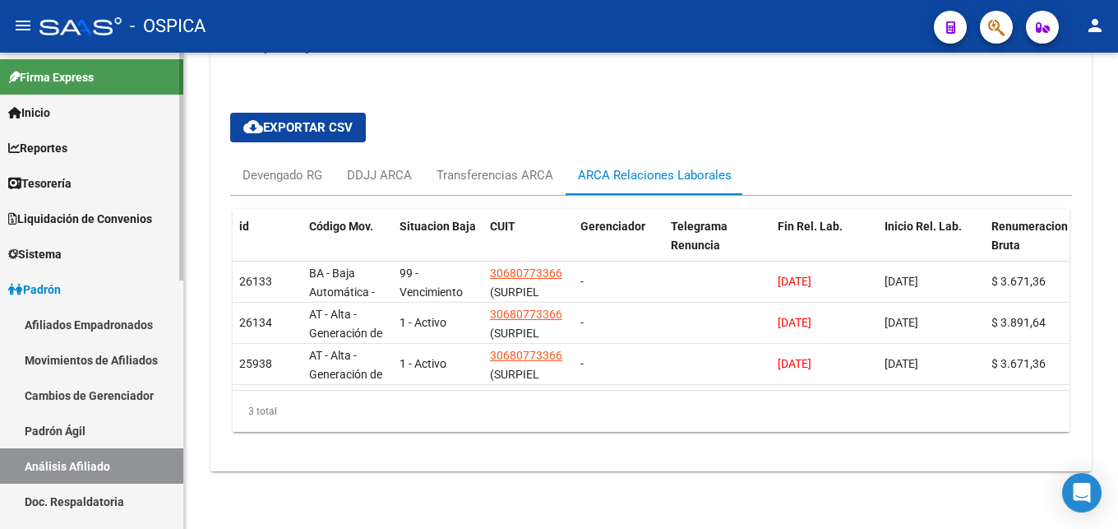
click at [90, 427] on link "Padrón Ágil" at bounding box center [91, 430] width 183 height 35
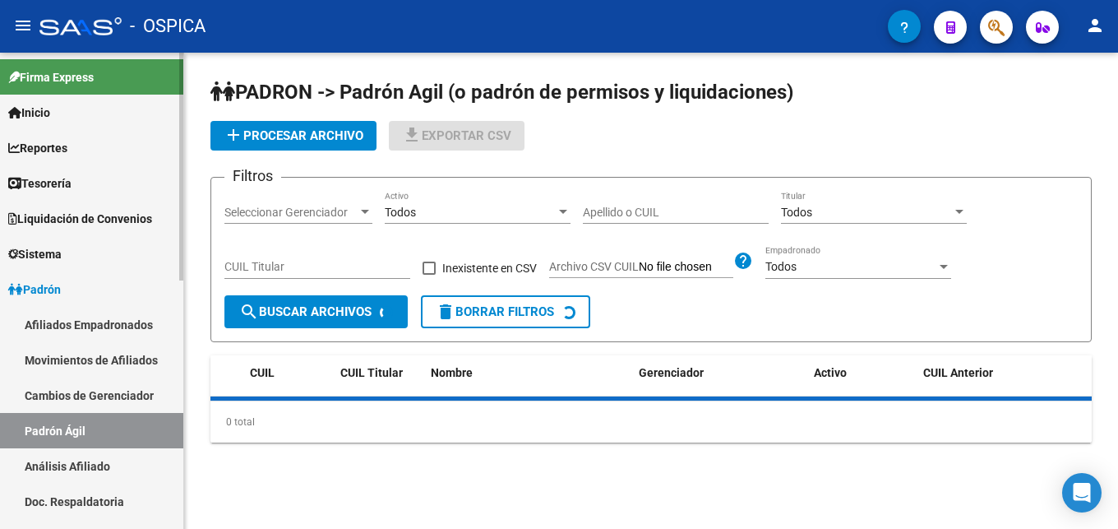
click at [116, 467] on link "Análisis Afiliado" at bounding box center [91, 465] width 183 height 35
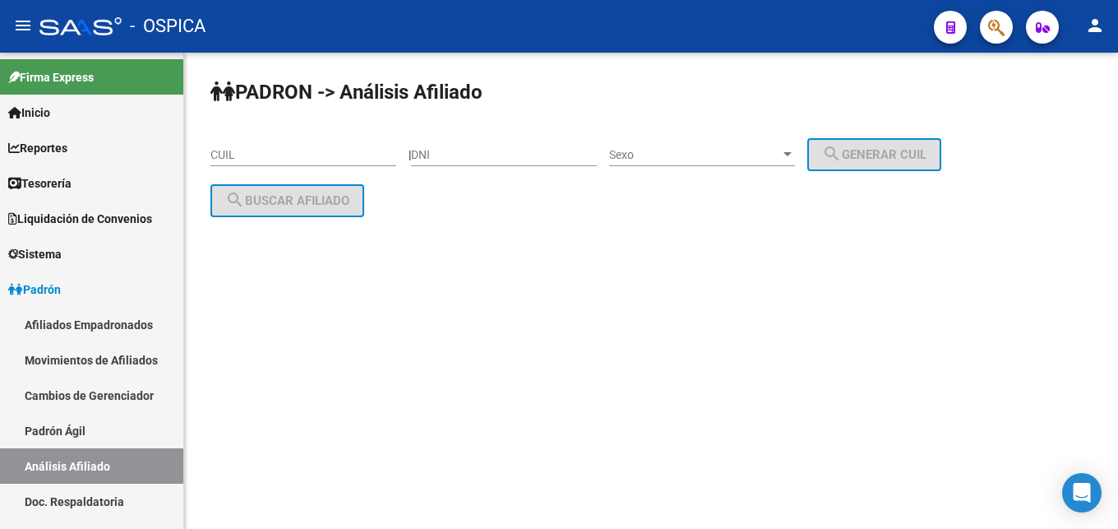
click at [270, 155] on input "CUIL" at bounding box center [303, 155] width 186 height 14
paste input "20-41571825-0"
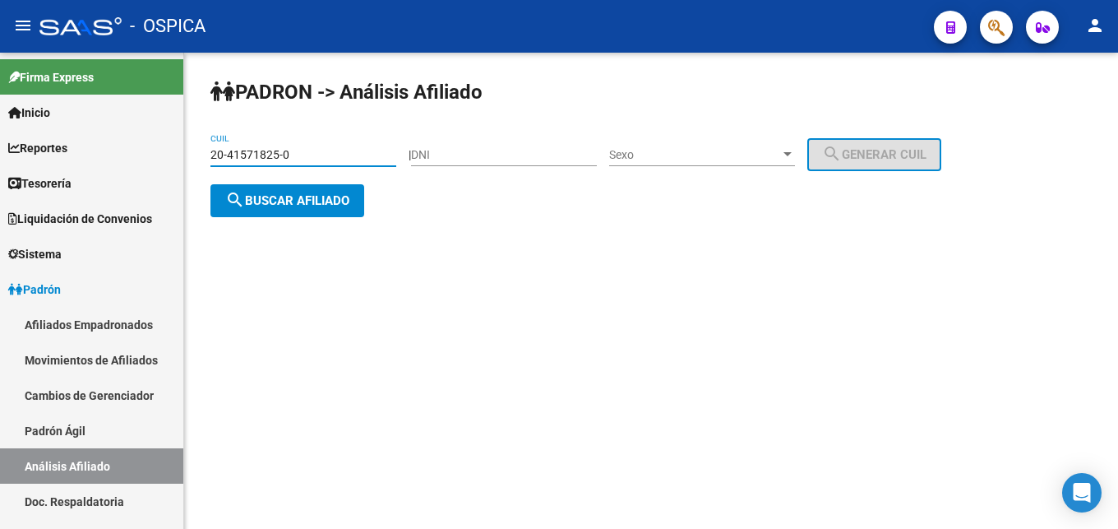
type input "20-41571825-0"
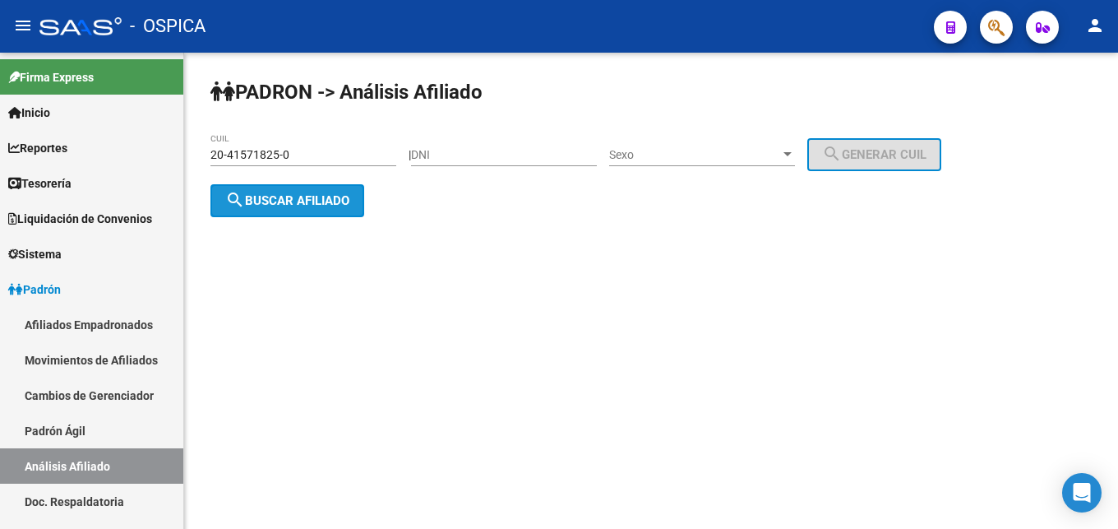
click at [299, 192] on button "search Buscar afiliado" at bounding box center [287, 200] width 154 height 33
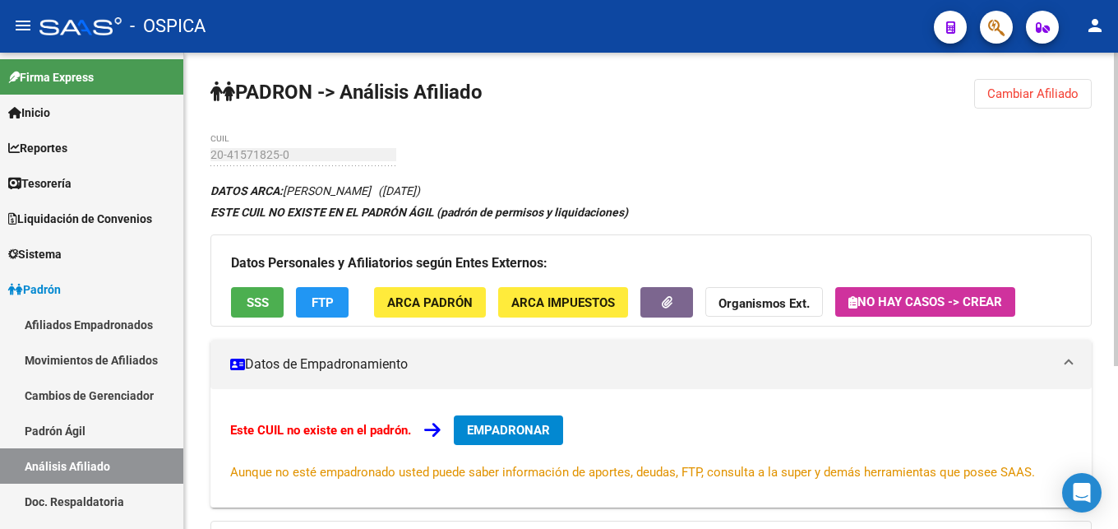
drag, startPoint x: 288, startPoint y: 191, endPoint x: 389, endPoint y: 192, distance: 101.1
click at [389, 192] on icon "DATOS ARCA: [PERSON_NAME] ([DATE])" at bounding box center [315, 190] width 210 height 13
click at [455, 316] on button "ARCA Padrón" at bounding box center [430, 302] width 112 height 30
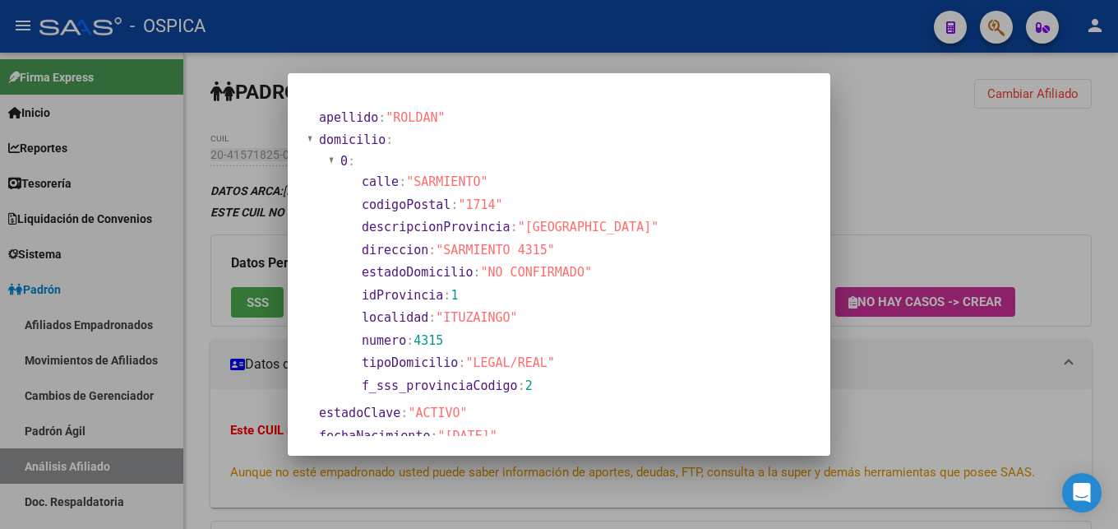
drag, startPoint x: 446, startPoint y: 248, endPoint x: 536, endPoint y: 253, distance: 90.6
click at [536, 253] on span ""SARMIENTO 4315"" at bounding box center [495, 249] width 119 height 15
click at [863, 384] on div at bounding box center [559, 264] width 1118 height 529
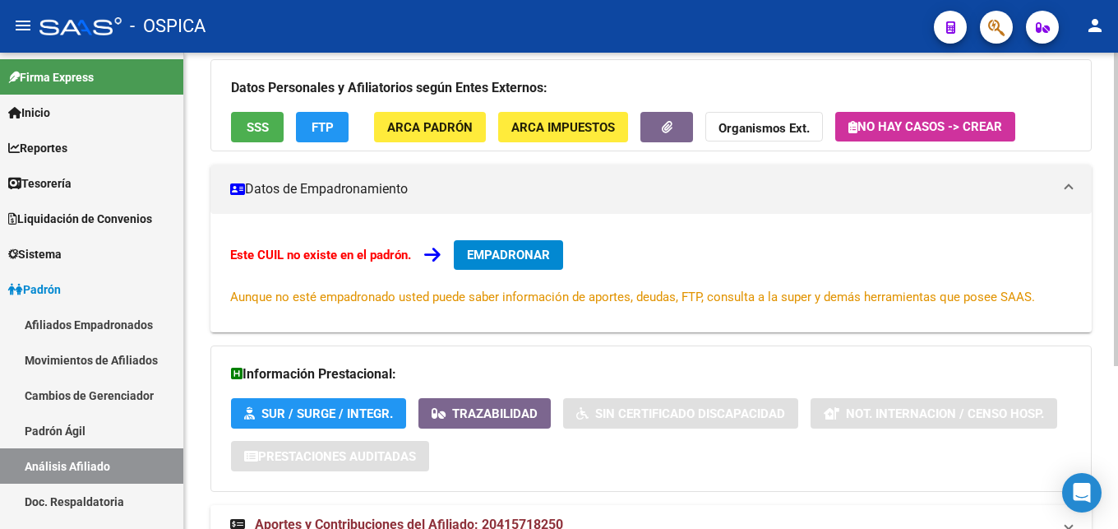
scroll to position [248, 0]
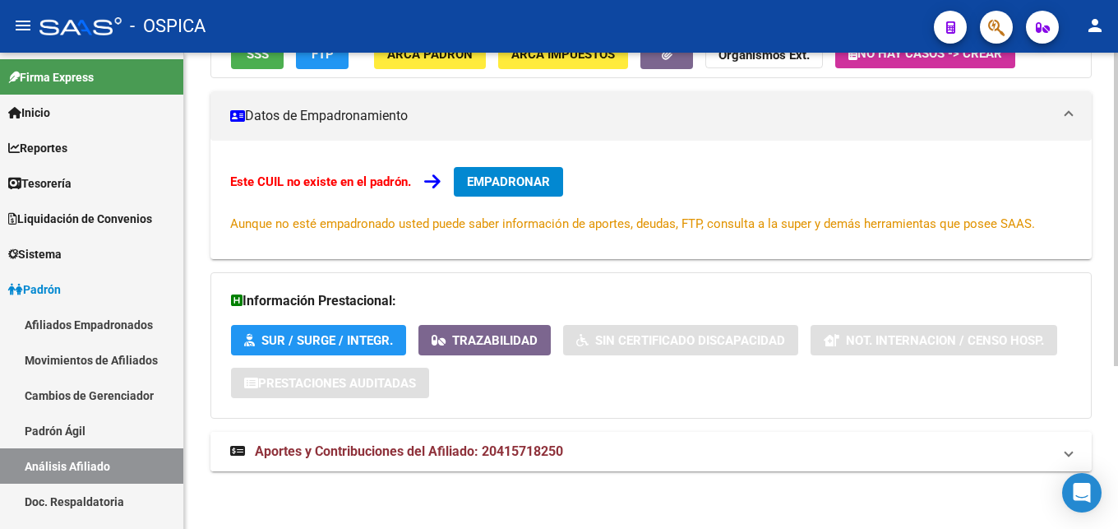
click at [560, 453] on span "Aportes y Contribuciones del Afiliado: 20415718250" at bounding box center [409, 451] width 308 height 16
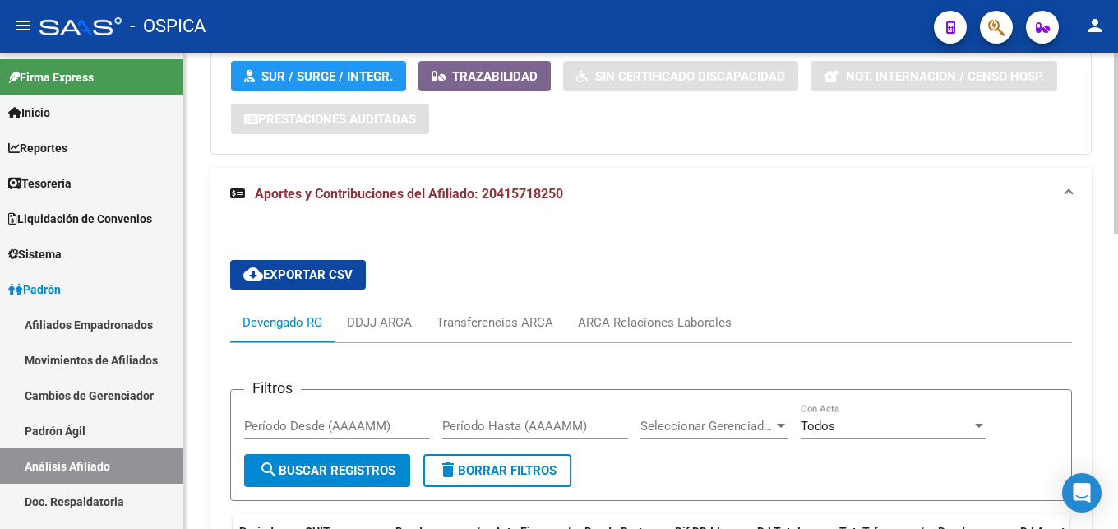
scroll to position [680, 0]
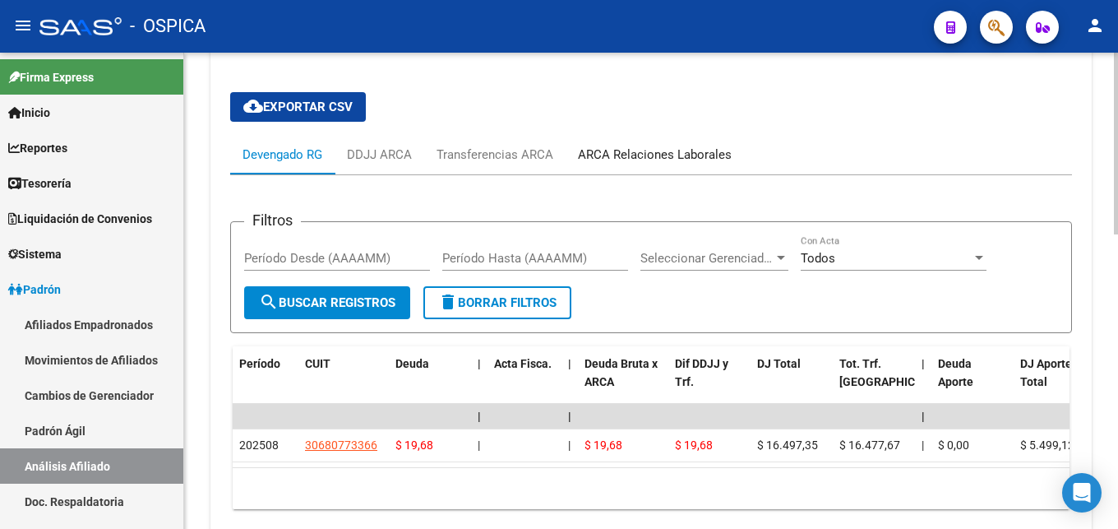
click at [691, 159] on div "ARCA Relaciones Laborales" at bounding box center [655, 154] width 154 height 18
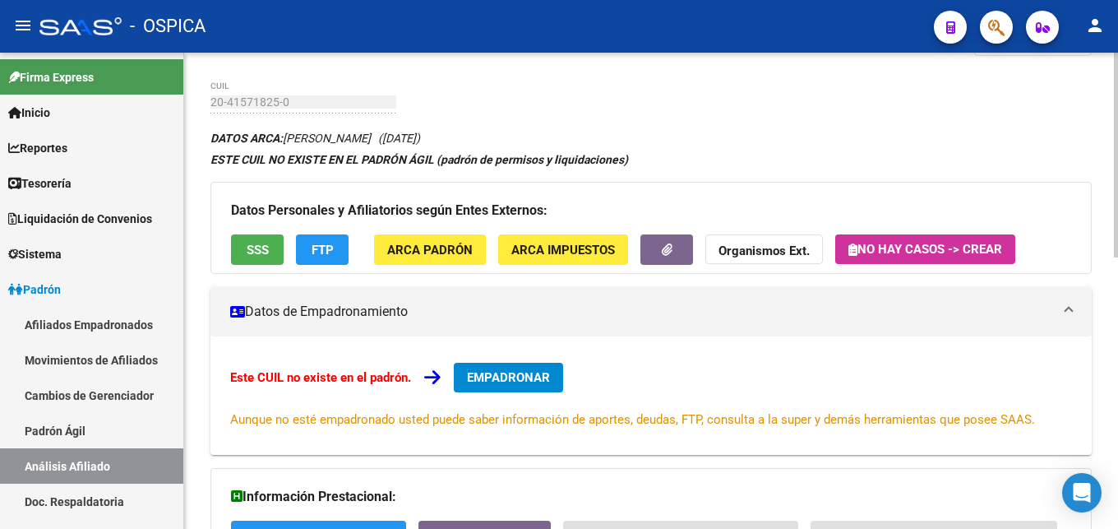
scroll to position [0, 0]
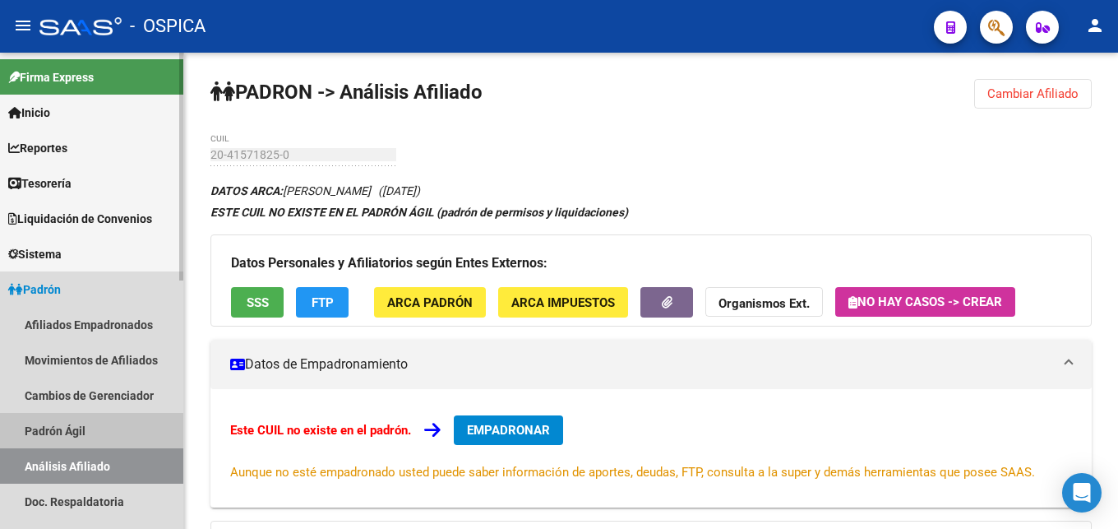
click at [46, 427] on link "Padrón Ágil" at bounding box center [91, 430] width 183 height 35
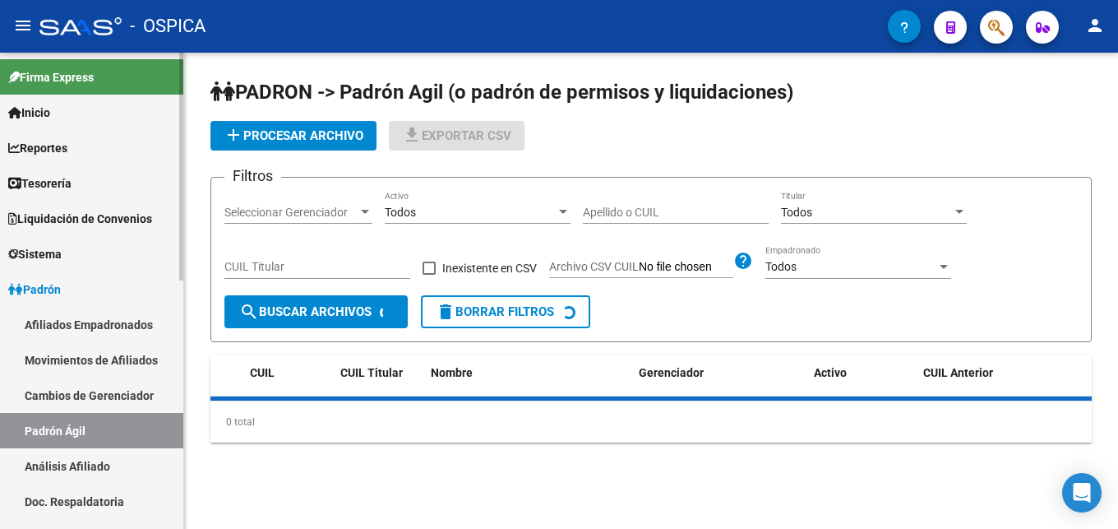
click at [72, 459] on link "Análisis Afiliado" at bounding box center [91, 465] width 183 height 35
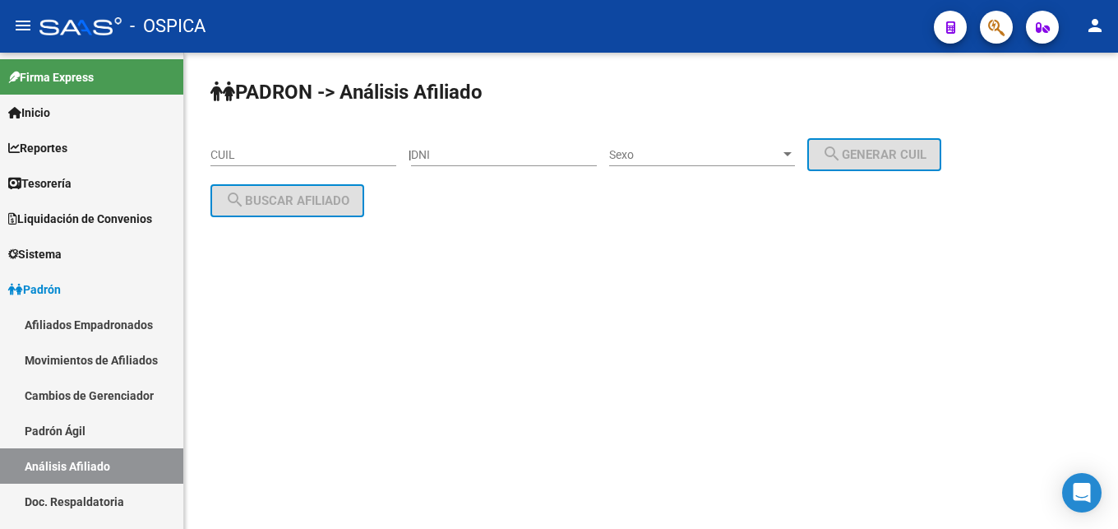
click at [264, 159] on input "CUIL" at bounding box center [303, 155] width 186 height 14
paste input "20-41674403-4"
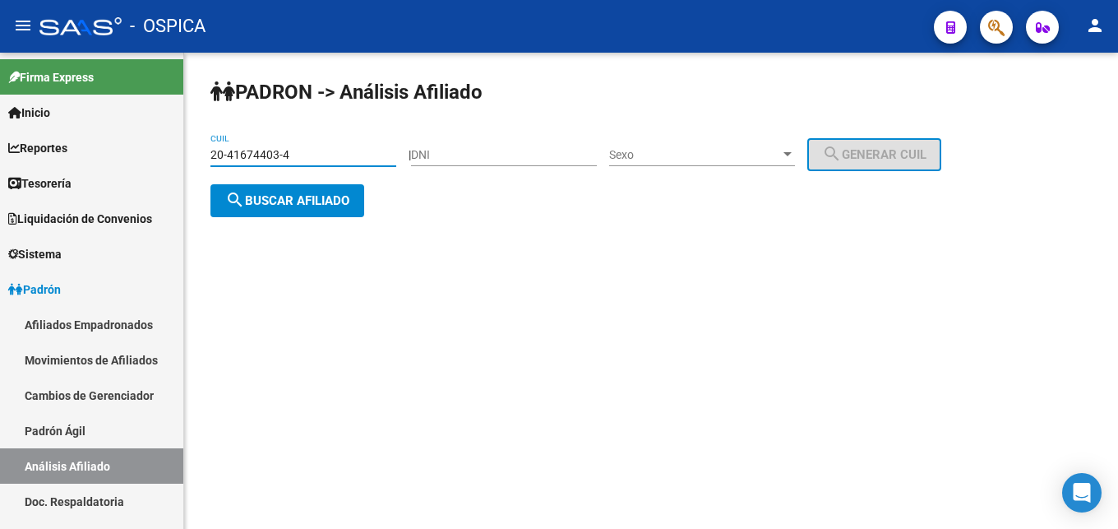
type input "20-41674403-4"
click at [333, 206] on span "search Buscar afiliado" at bounding box center [287, 200] width 124 height 15
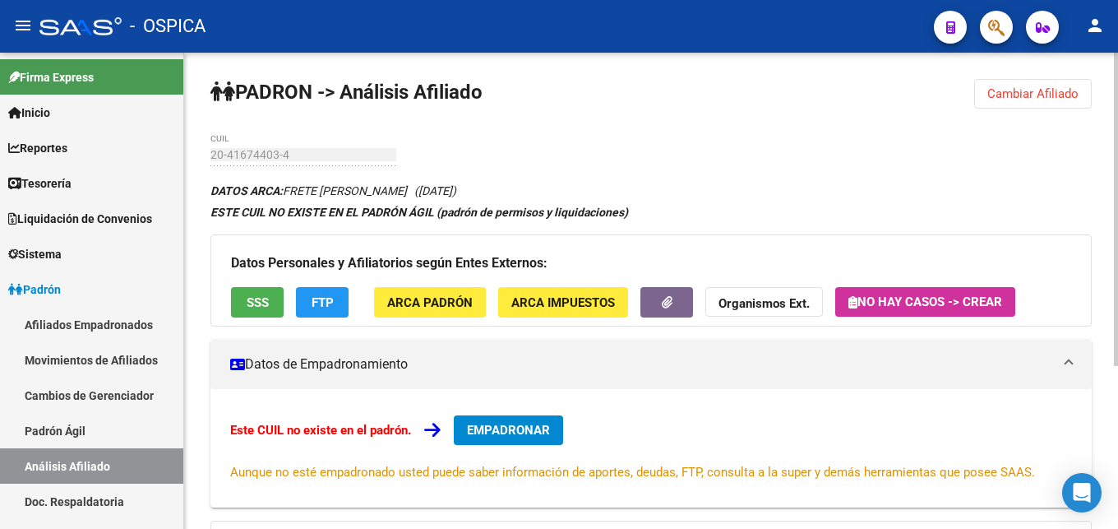
click at [288, 184] on div "DATOS ARCA: FRETE [PERSON_NAME] ([DATE]) ESTE CUIL NO EXISTE EN EL PADRÓN ÁGIL …" at bounding box center [650, 458] width 881 height 557
drag, startPoint x: 286, startPoint y: 189, endPoint x: 428, endPoint y: 188, distance: 142.2
click at [428, 188] on icon "DATOS ARCA: FRETE [PERSON_NAME] ([DATE])" at bounding box center [333, 190] width 246 height 13
click at [385, 303] on button "ARCA Padrón" at bounding box center [430, 302] width 112 height 30
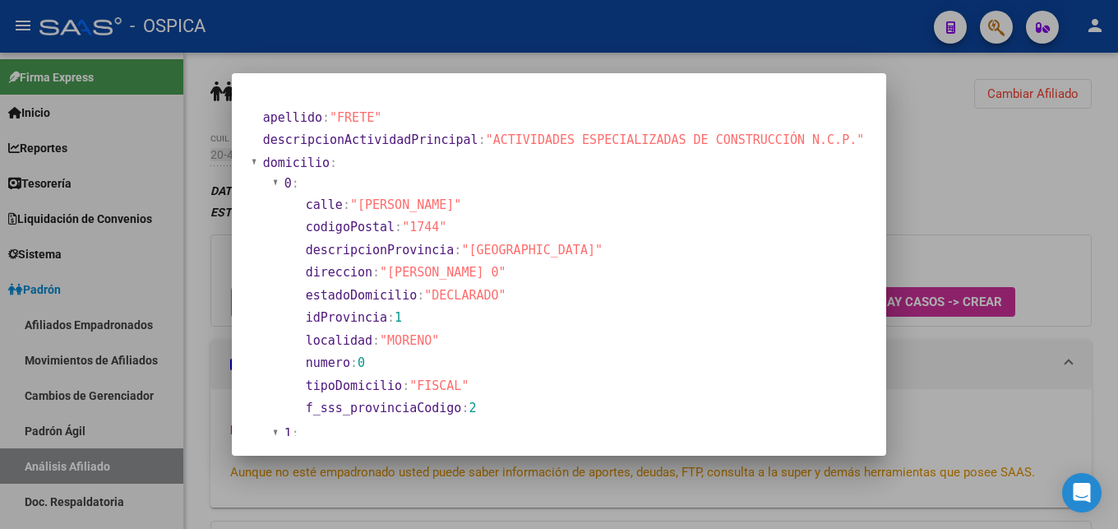
drag, startPoint x: 410, startPoint y: 286, endPoint x: 509, endPoint y: 287, distance: 98.6
click at [506, 279] on span ""[PERSON_NAME] 0"" at bounding box center [443, 272] width 127 height 15
click at [617, 418] on section "f_sss_provinciaCodigo : 2" at bounding box center [583, 408] width 554 height 19
click at [624, 486] on div at bounding box center [559, 264] width 1118 height 529
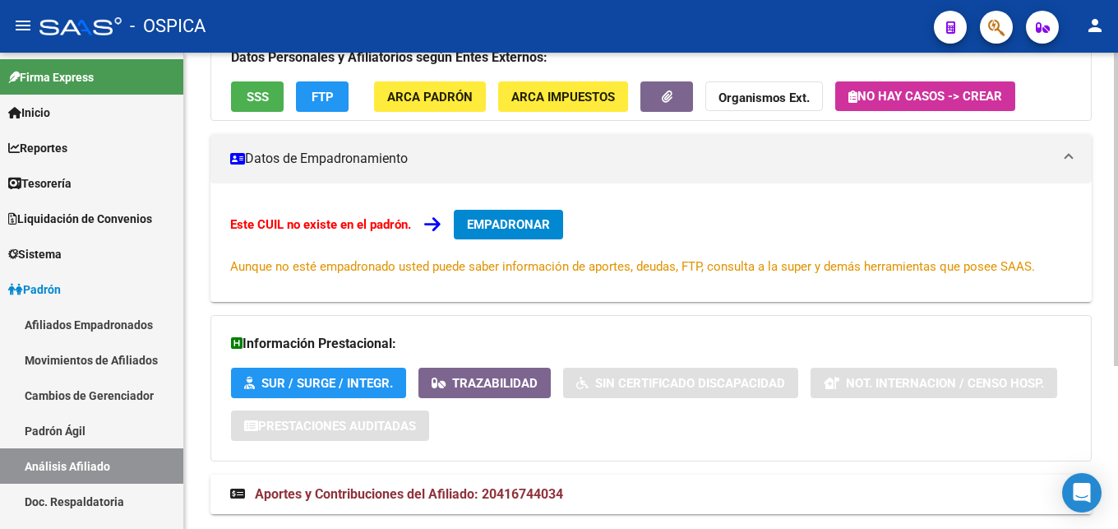
scroll to position [248, 0]
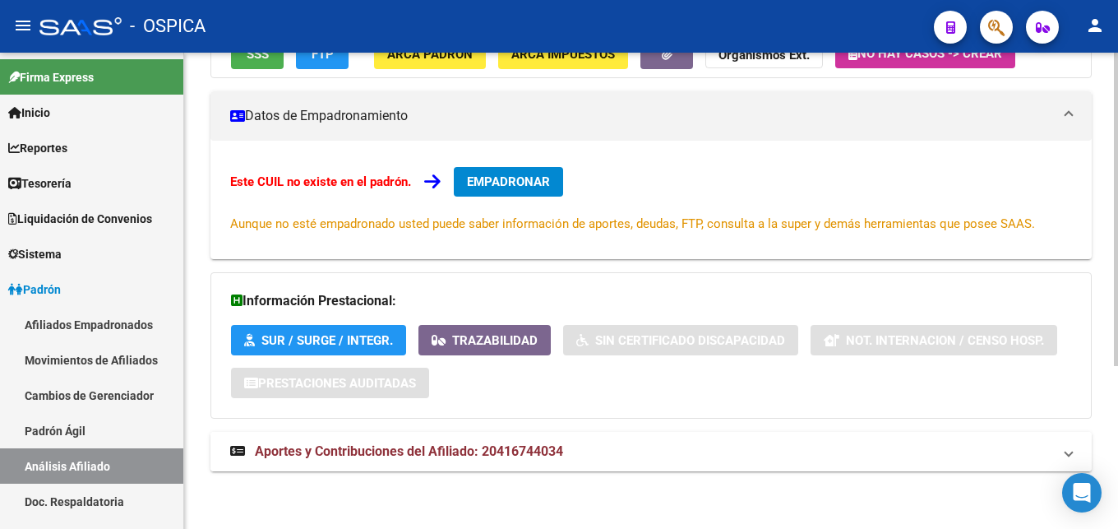
click at [504, 461] on mat-expansion-panel-header "Aportes y Contribuciones del Afiliado: 20416744034" at bounding box center [650, 451] width 881 height 39
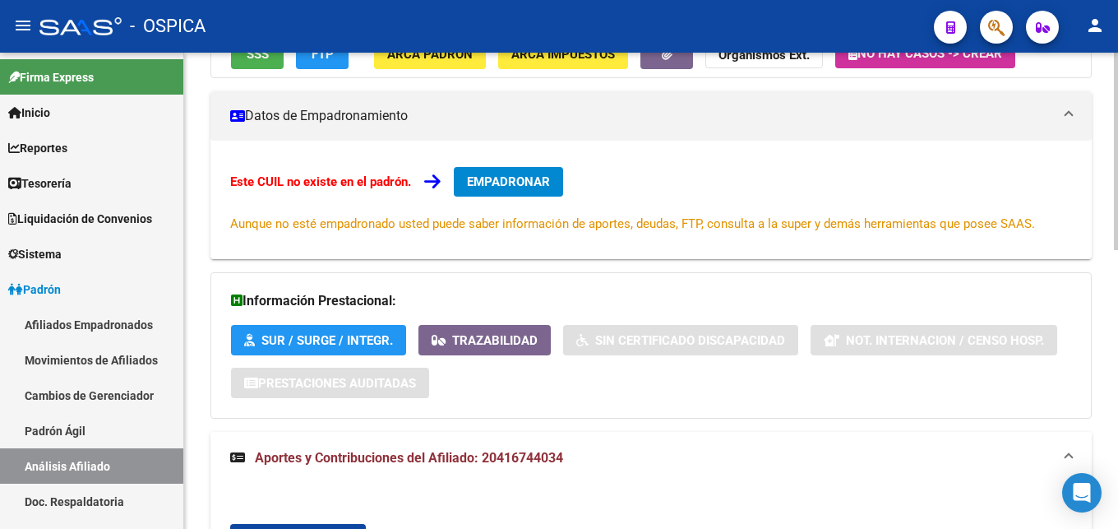
scroll to position [428, 0]
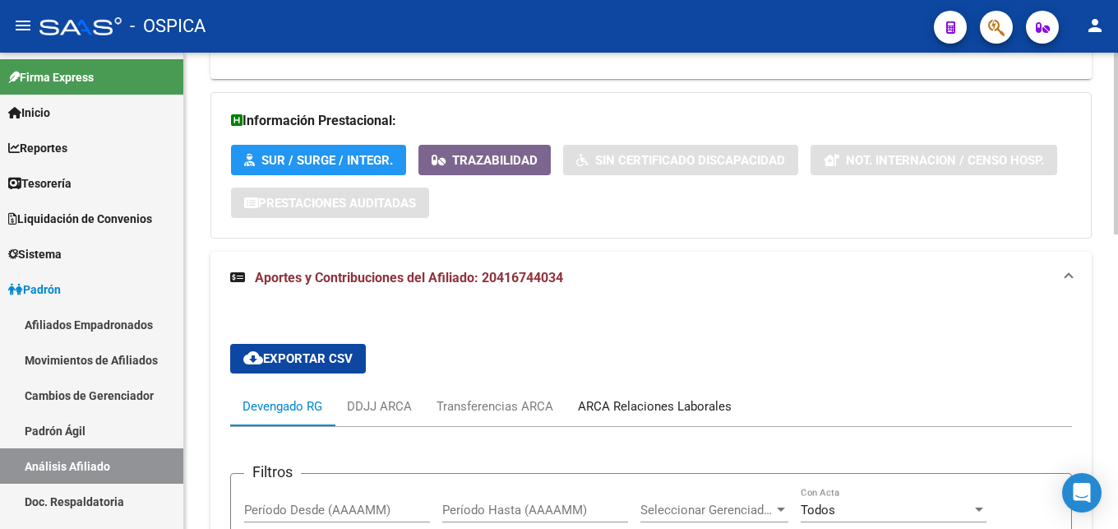
click at [640, 413] on div "ARCA Relaciones Laborales" at bounding box center [655, 406] width 154 height 18
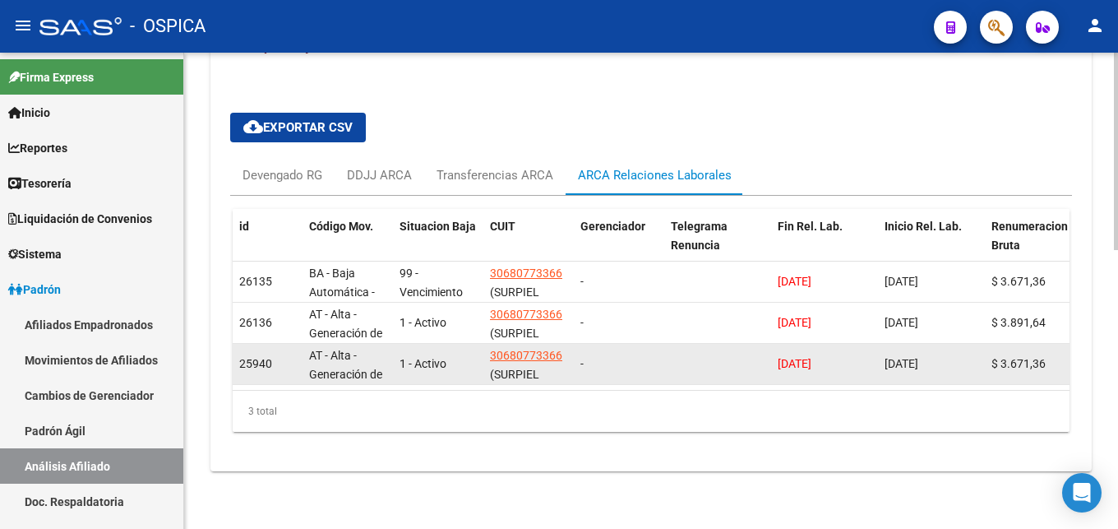
scroll to position [662, 0]
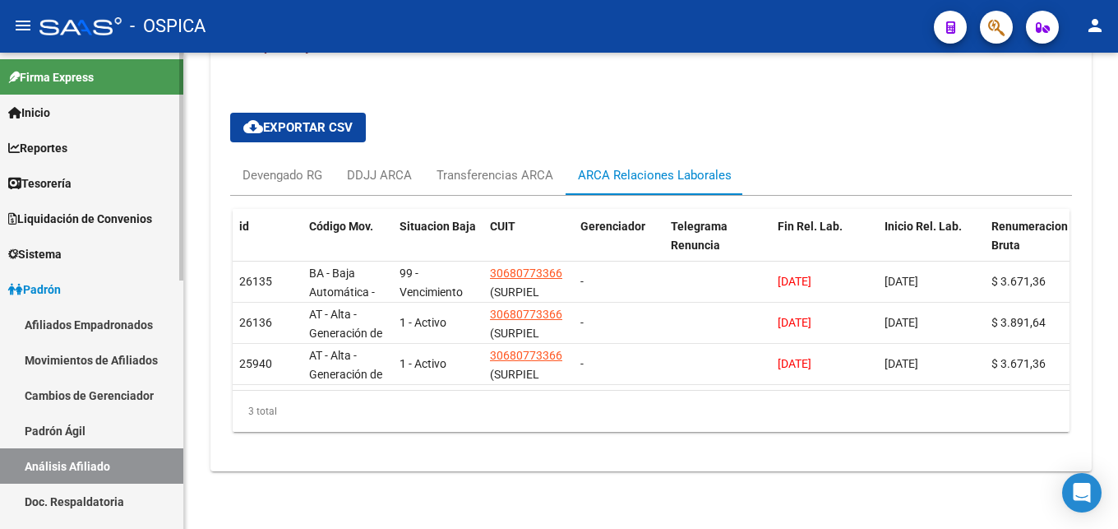
click at [76, 432] on link "Padrón Ágil" at bounding box center [91, 430] width 183 height 35
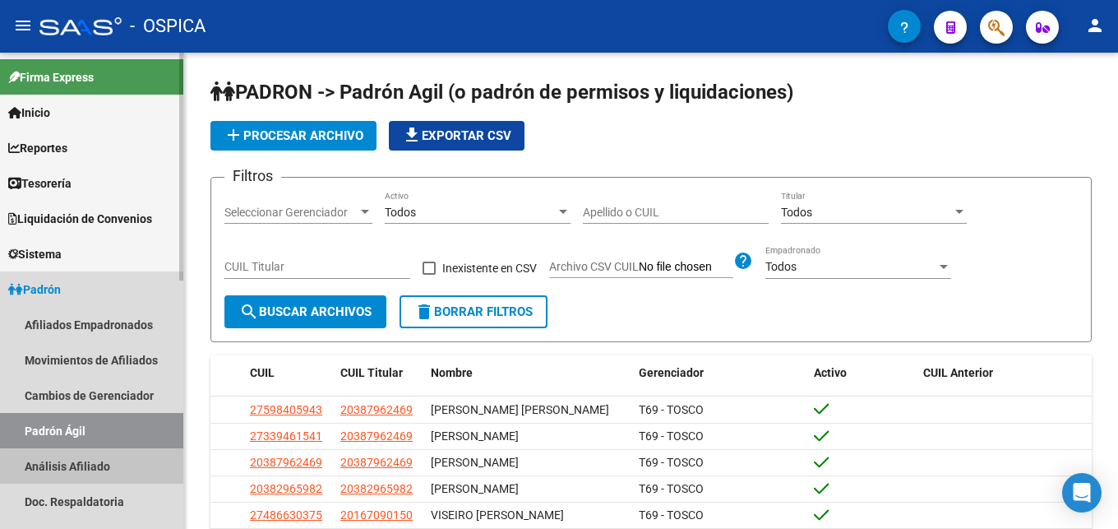
click at [104, 467] on link "Análisis Afiliado" at bounding box center [91, 465] width 183 height 35
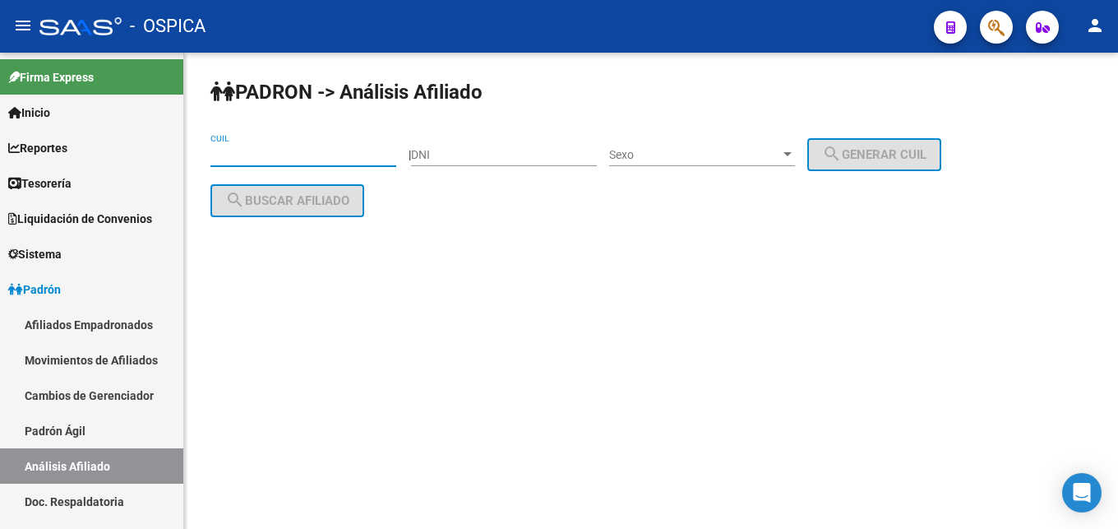
click at [238, 160] on input "CUIL" at bounding box center [303, 155] width 186 height 14
paste input "20-36818996-1"
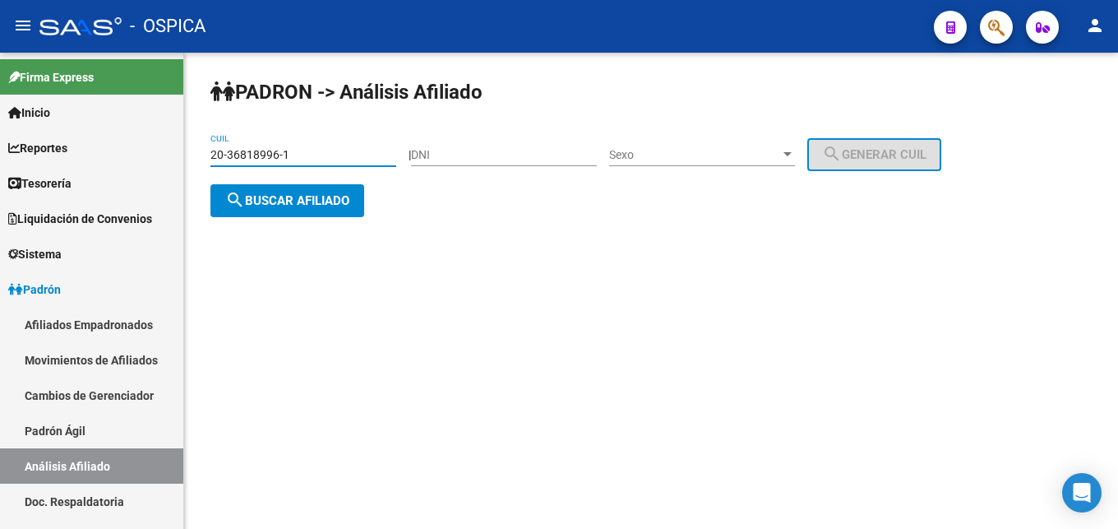
type input "20-36818996-1"
click at [298, 209] on button "search Buscar afiliado" at bounding box center [287, 200] width 154 height 33
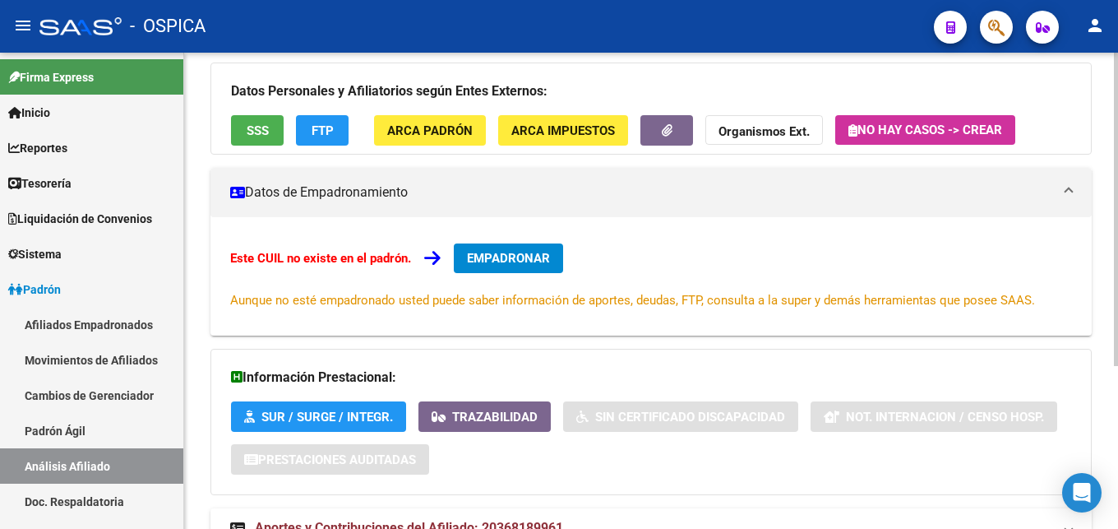
scroll to position [248, 0]
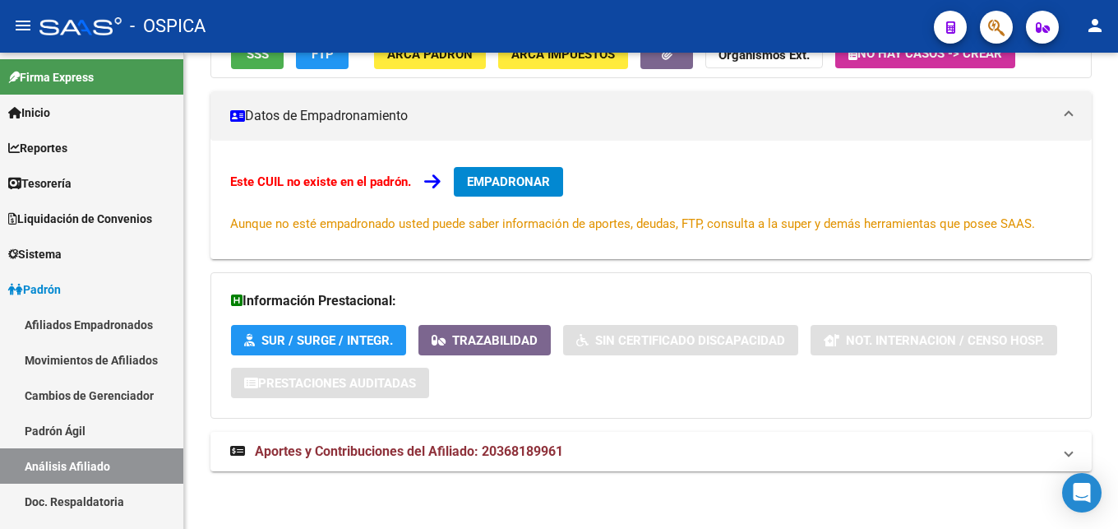
click at [432, 48] on mat-toolbar "menu - OSPICA person" at bounding box center [559, 26] width 1118 height 53
click at [427, 53] on span "ARCA Padrón" at bounding box center [429, 54] width 85 height 15
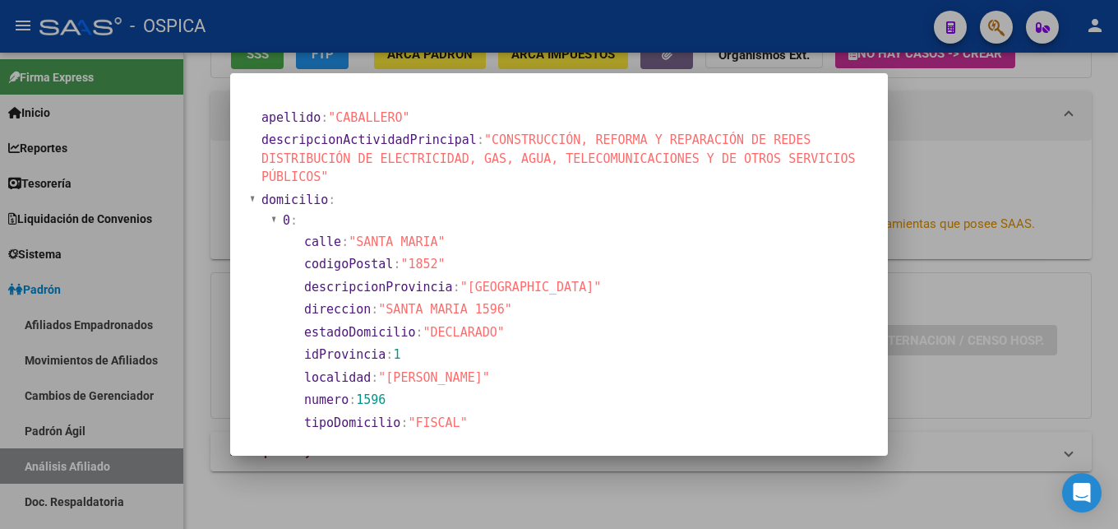
click at [949, 269] on div at bounding box center [559, 264] width 1118 height 529
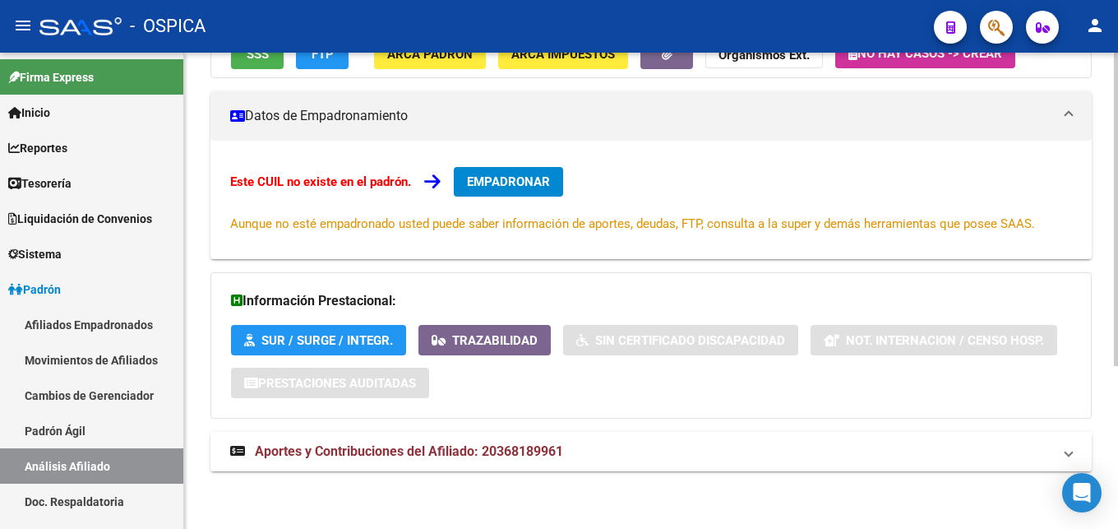
click at [497, 450] on span "Aportes y Contribuciones del Afiliado: 20368189961" at bounding box center [409, 451] width 308 height 16
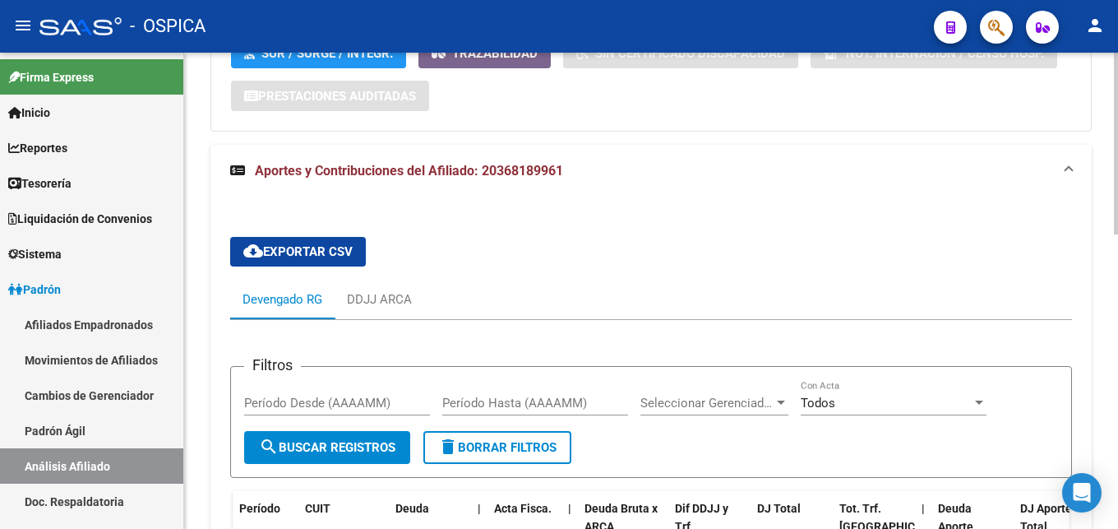
scroll to position [500, 0]
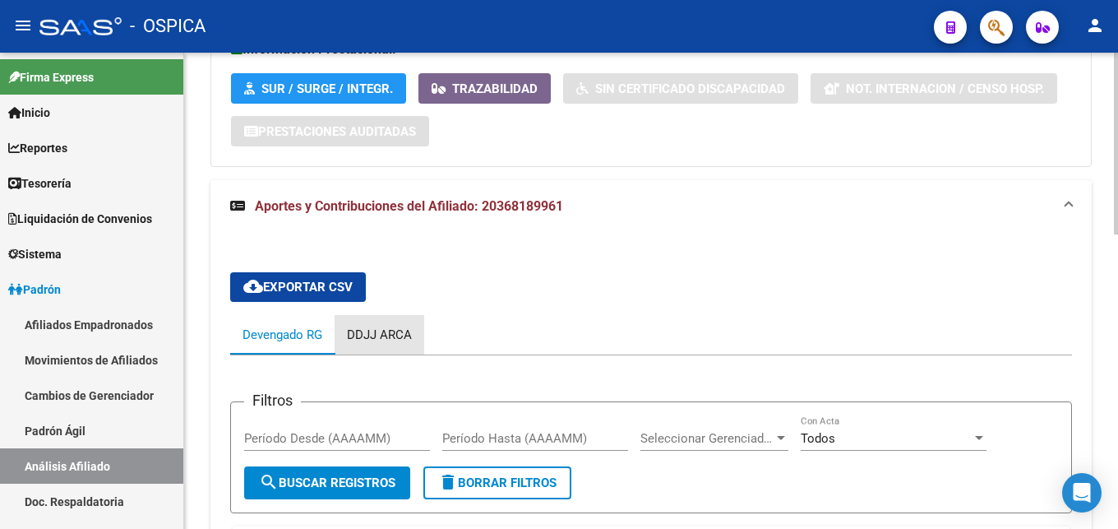
click at [391, 339] on div "DDJJ ARCA" at bounding box center [379, 335] width 65 height 18
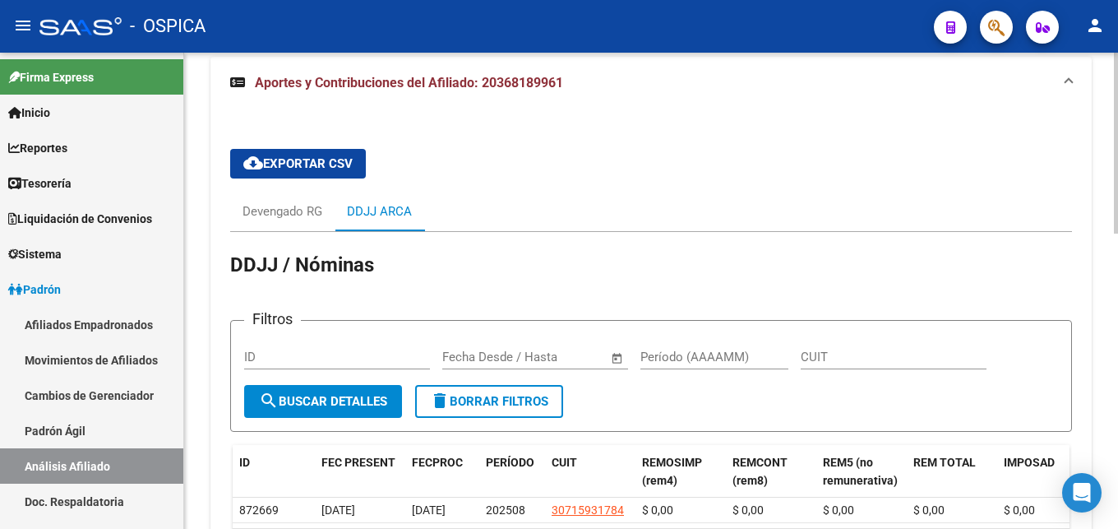
scroll to position [662, 0]
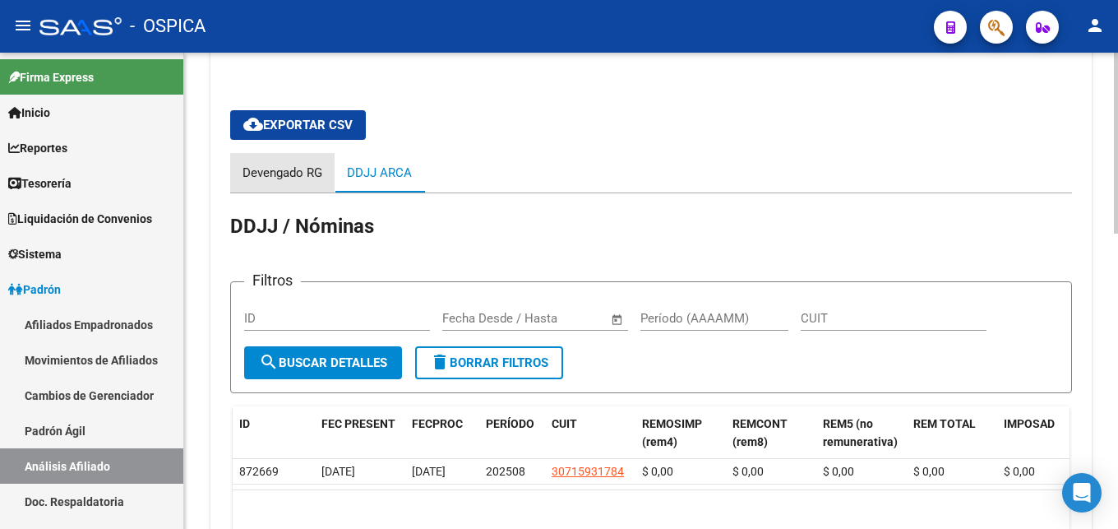
click at [286, 185] on div "Devengado RG" at bounding box center [282, 172] width 104 height 39
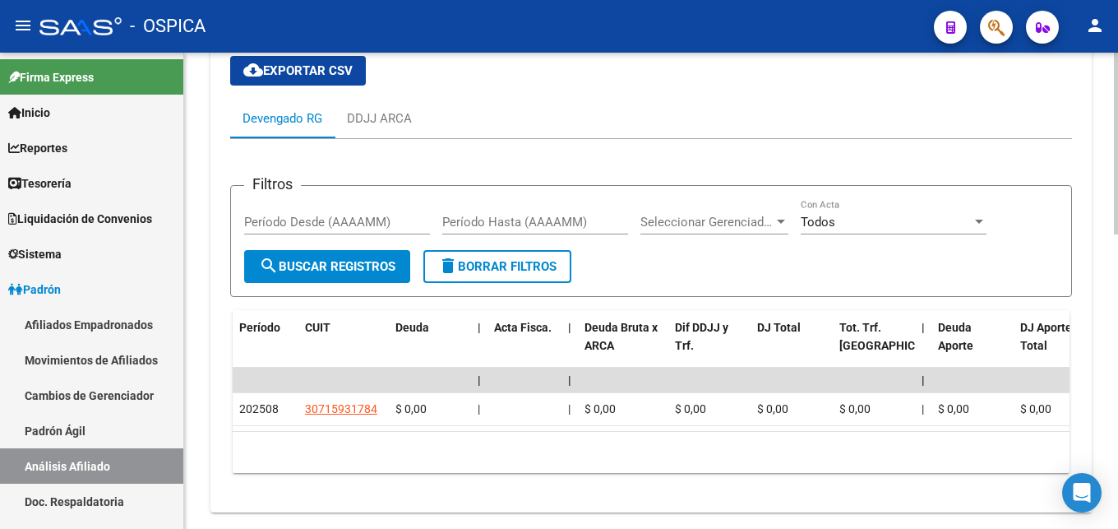
scroll to position [772, 0]
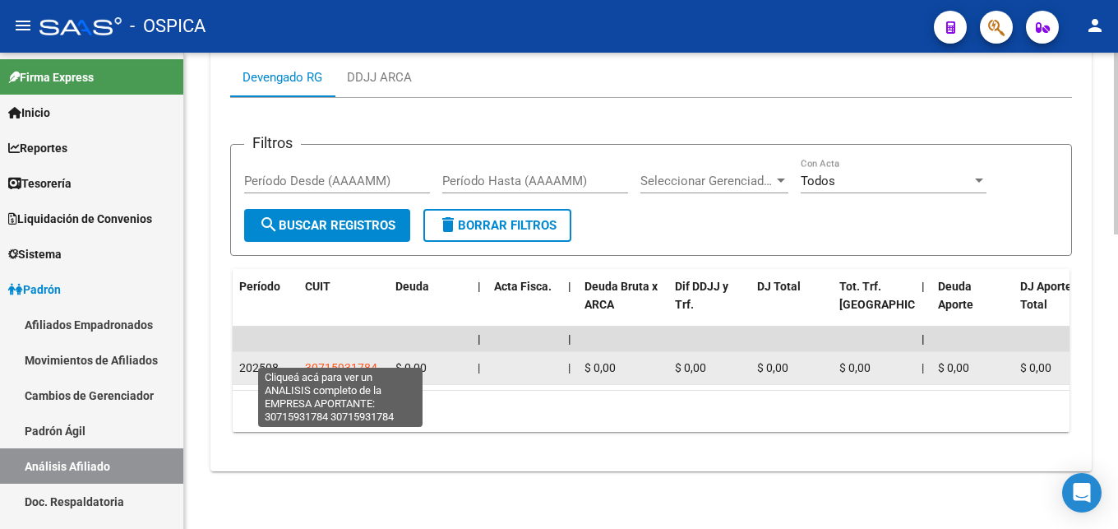
click at [357, 361] on span "30715931784" at bounding box center [341, 367] width 72 height 13
type textarea "30715931784"
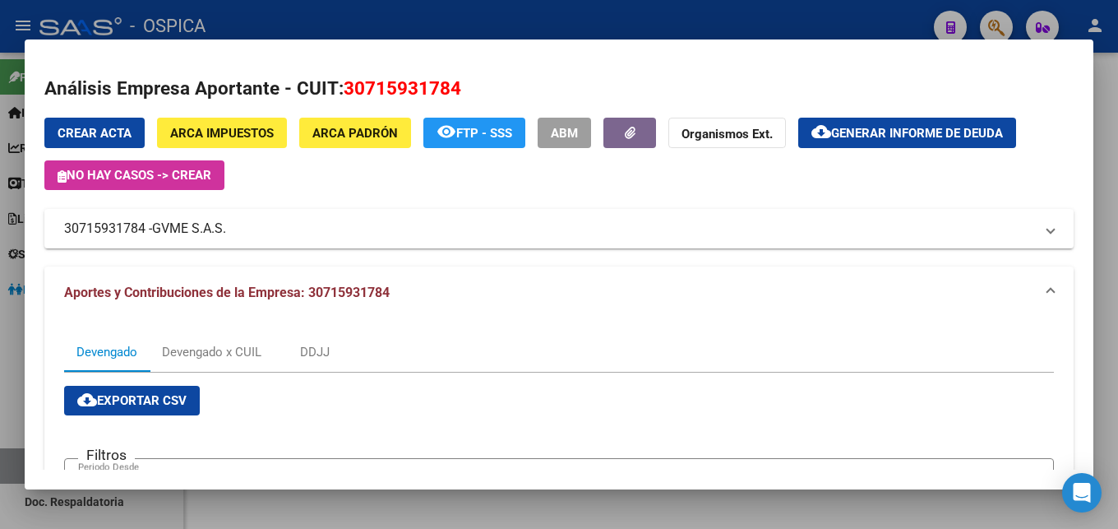
click at [515, 19] on div at bounding box center [559, 264] width 1118 height 529
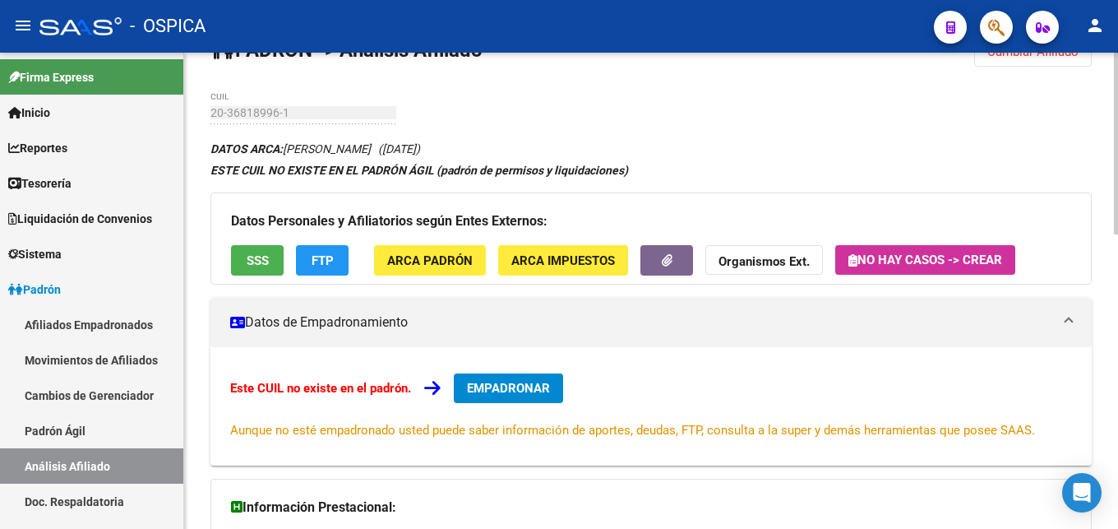
scroll to position [17, 0]
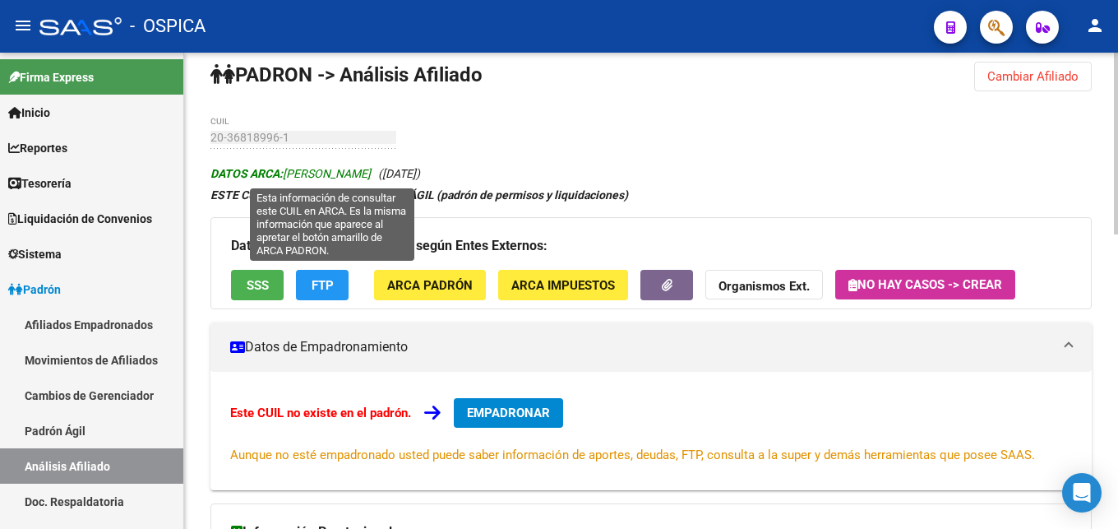
drag, startPoint x: 287, startPoint y: 178, endPoint x: 450, endPoint y: 169, distance: 163.0
click at [371, 169] on span "DATOS ARCA: [PERSON_NAME]" at bounding box center [290, 173] width 160 height 13
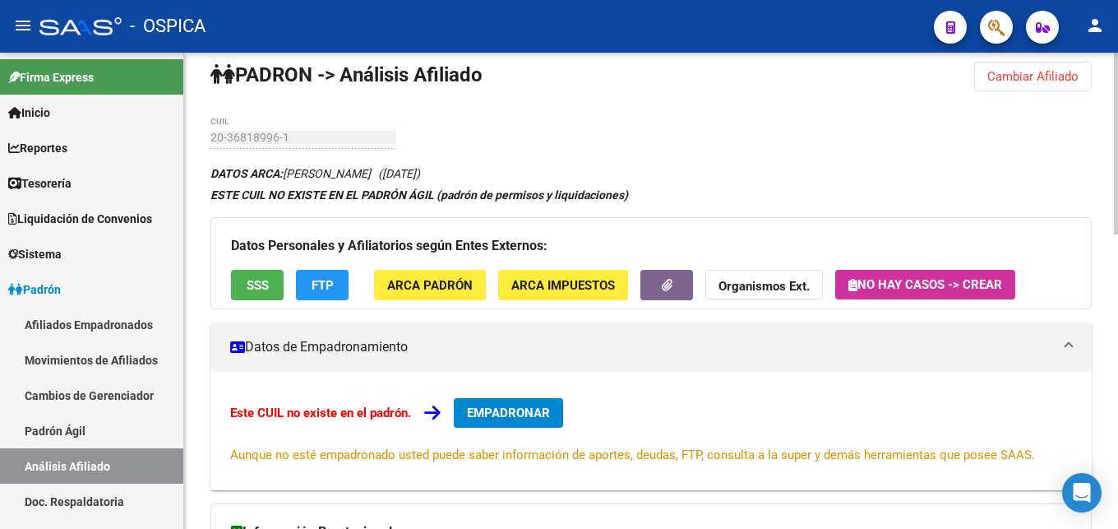
click at [441, 284] on span "ARCA Padrón" at bounding box center [429, 285] width 85 height 15
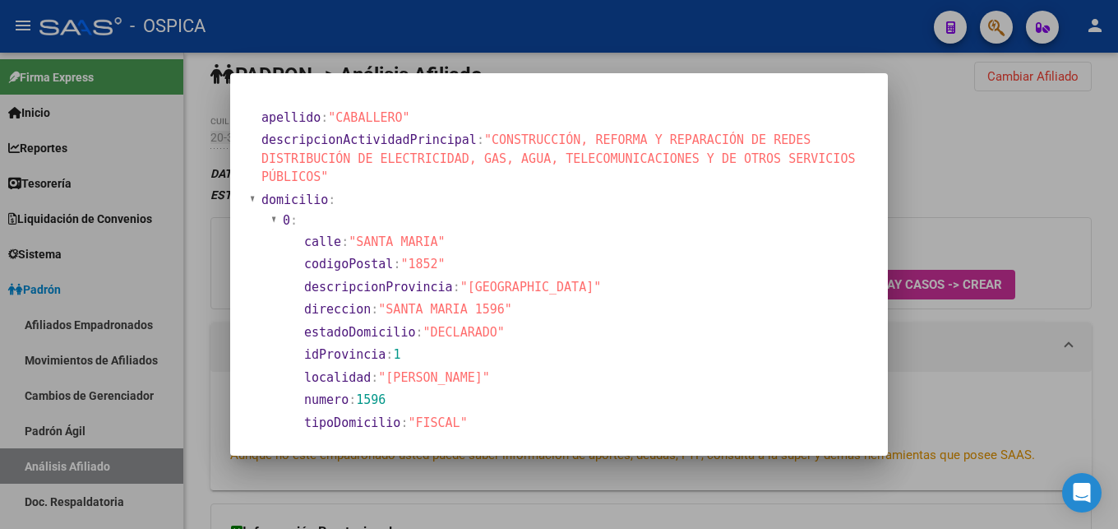
drag, startPoint x: 386, startPoint y: 307, endPoint x: 495, endPoint y: 309, distance: 108.5
click at [495, 309] on span ""SANTA MARIA 1596"" at bounding box center [445, 309] width 134 height 15
click at [962, 358] on div at bounding box center [559, 264] width 1118 height 529
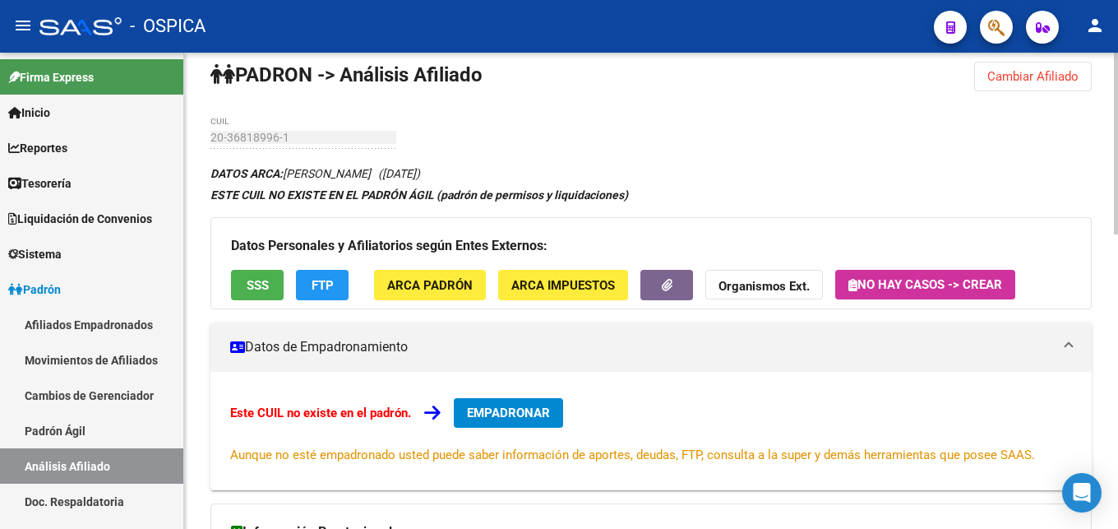
scroll to position [0, 0]
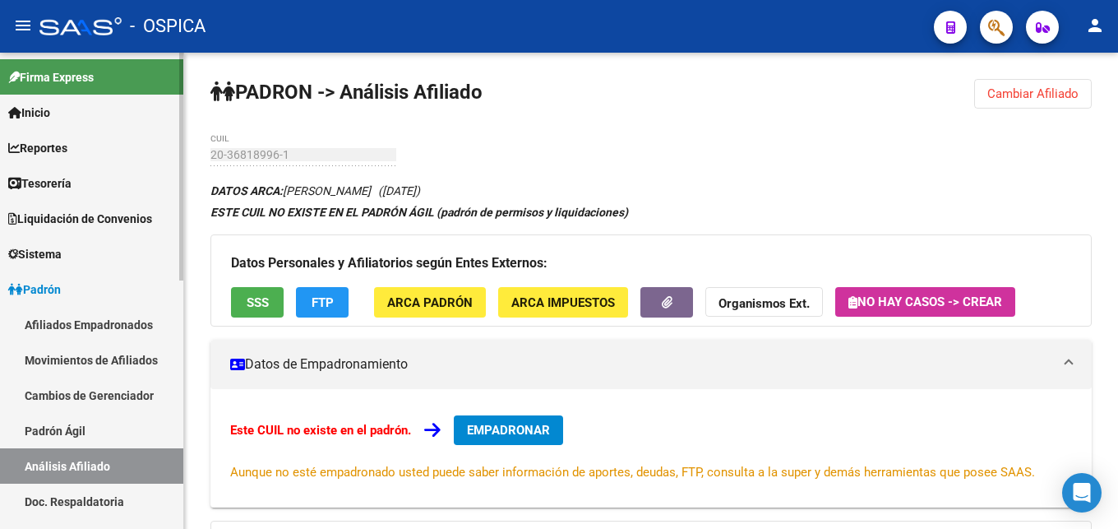
click at [74, 434] on link "Padrón Ágil" at bounding box center [91, 430] width 183 height 35
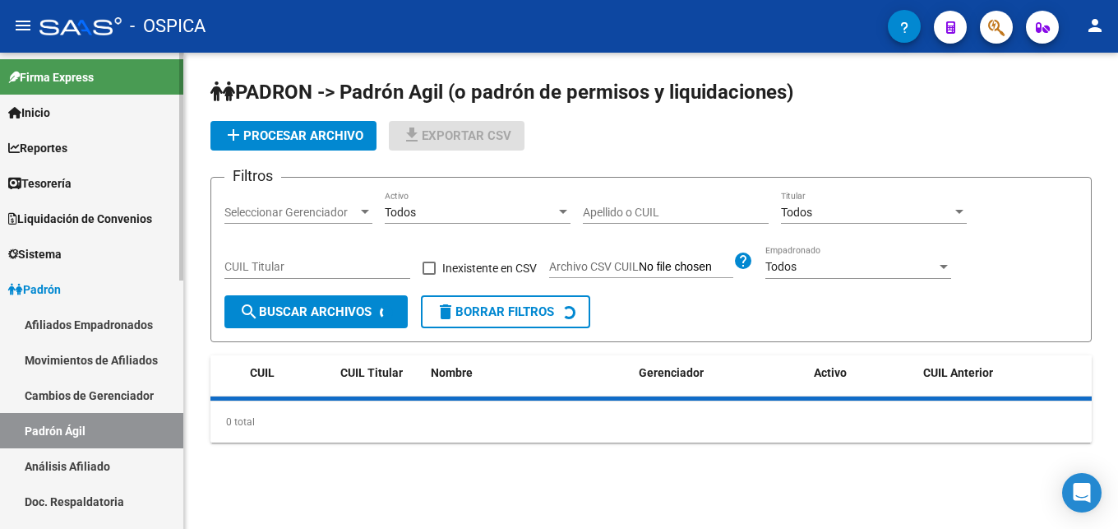
click at [107, 464] on link "Análisis Afiliado" at bounding box center [91, 465] width 183 height 35
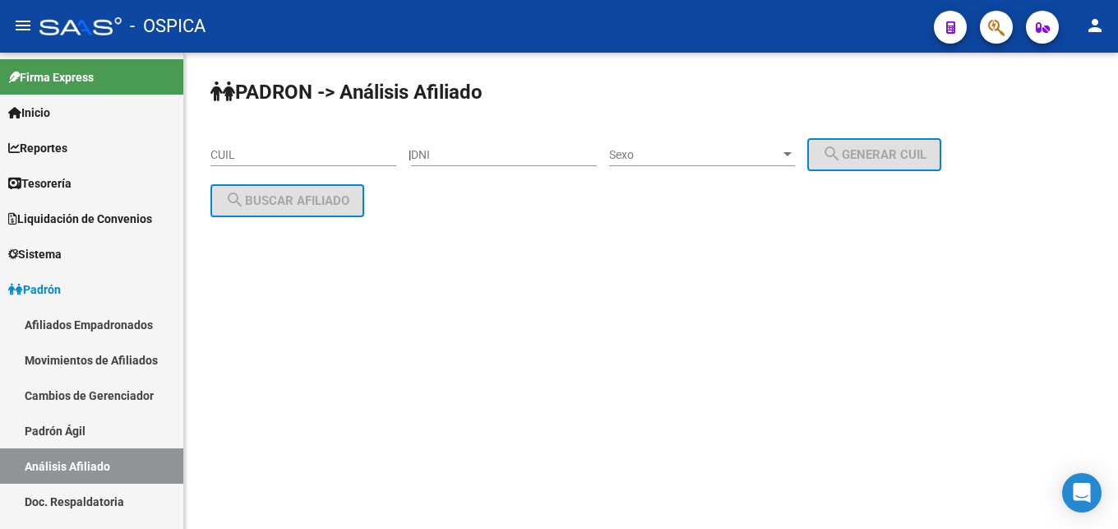
click at [266, 153] on input "CUIL" at bounding box center [303, 155] width 186 height 14
paste input "20-42459599-4"
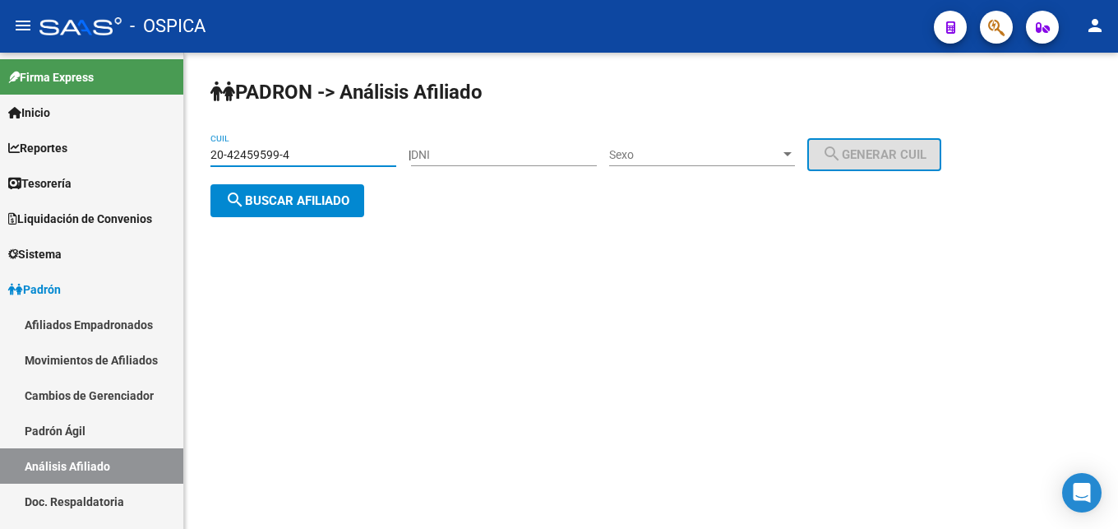
type input "20-42459599-4"
click at [303, 201] on span "search Buscar afiliado" at bounding box center [287, 200] width 124 height 15
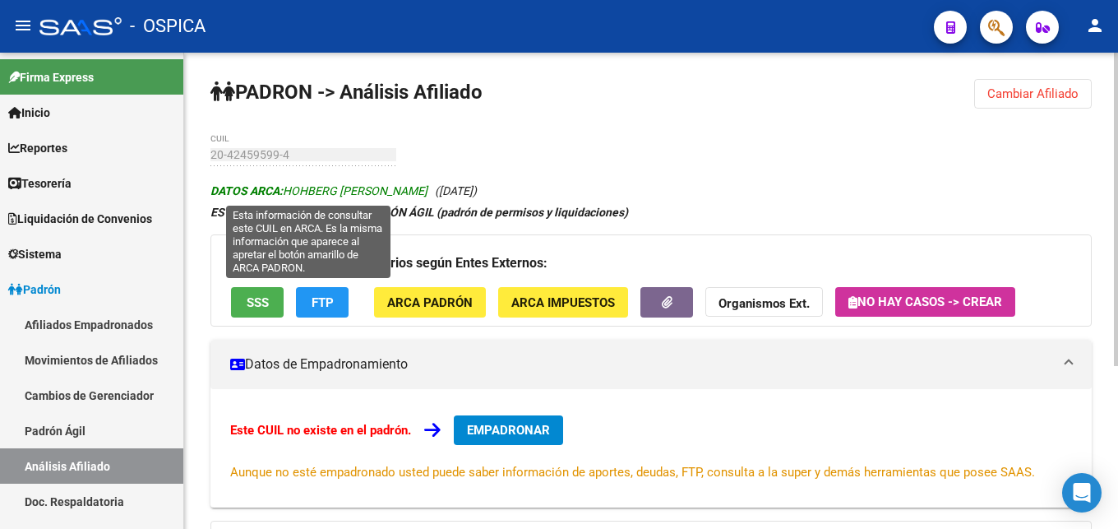
drag, startPoint x: 286, startPoint y: 187, endPoint x: 404, endPoint y: 187, distance: 118.4
click at [404, 187] on span "DATOS ARCA: HOHBERG [PERSON_NAME]" at bounding box center [318, 190] width 217 height 13
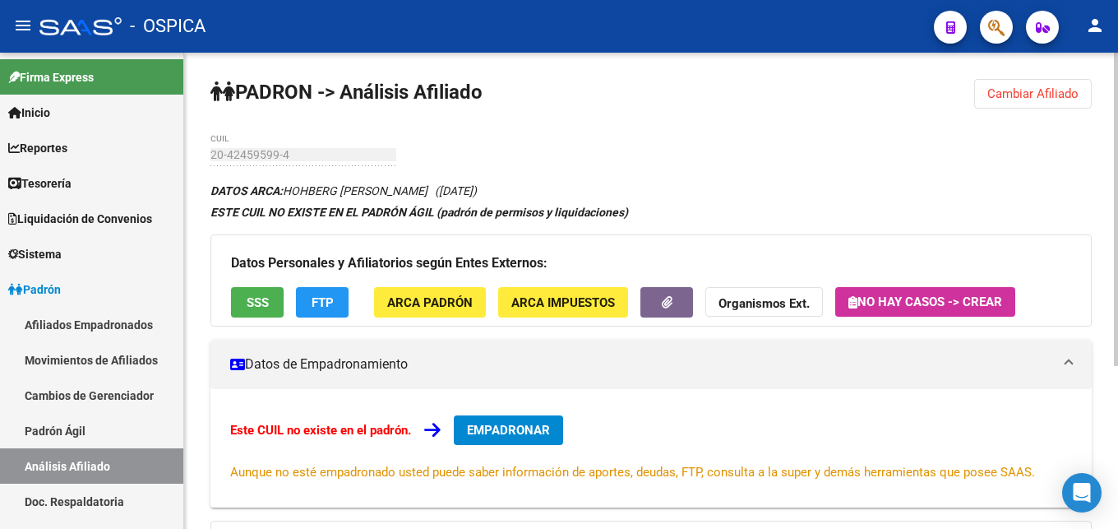
click at [460, 296] on span "ARCA Padrón" at bounding box center [429, 302] width 85 height 15
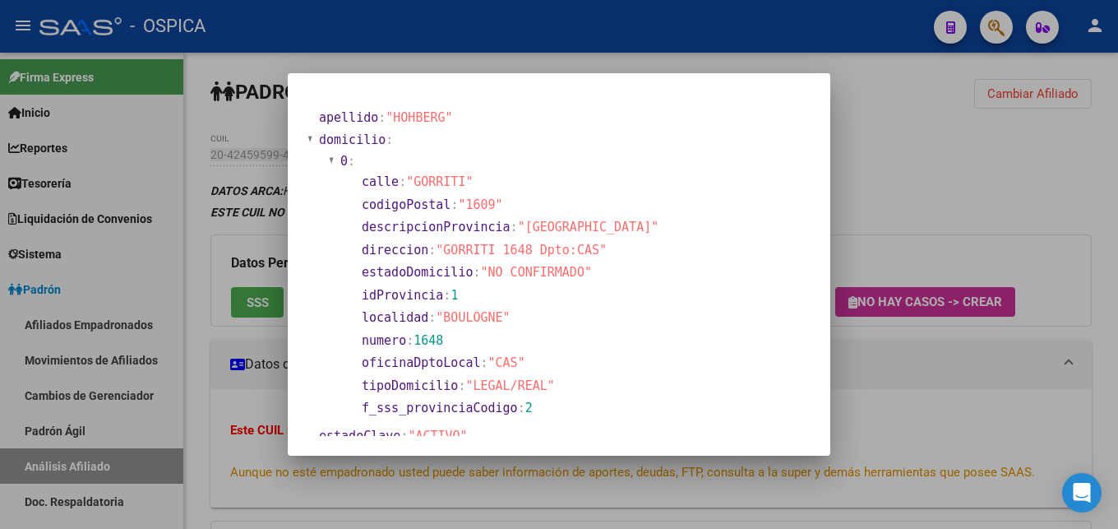
drag, startPoint x: 442, startPoint y: 251, endPoint x: 530, endPoint y: 247, distance: 88.0
click at [530, 247] on span ""GORRITI 1648 Dpto:CAS"" at bounding box center [521, 249] width 171 height 15
click at [712, 460] on div at bounding box center [559, 264] width 1118 height 529
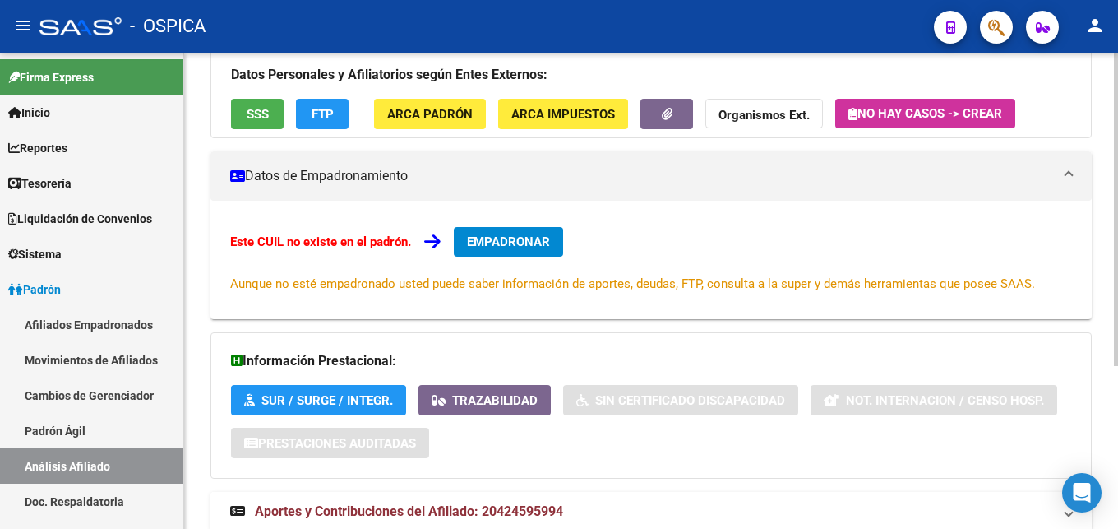
scroll to position [248, 0]
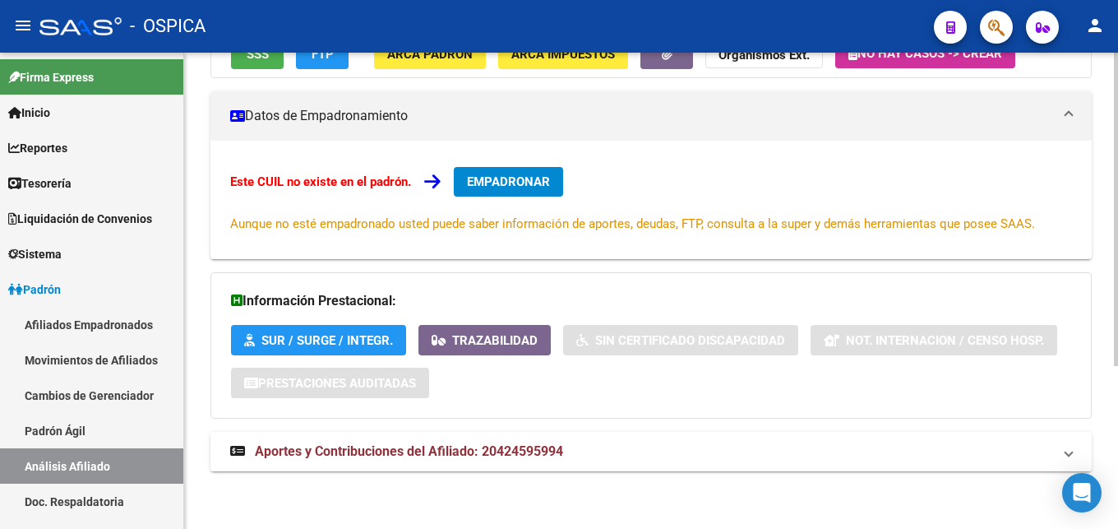
click at [493, 455] on span "Aportes y Contribuciones del Afiliado: 20424595994" at bounding box center [409, 451] width 308 height 16
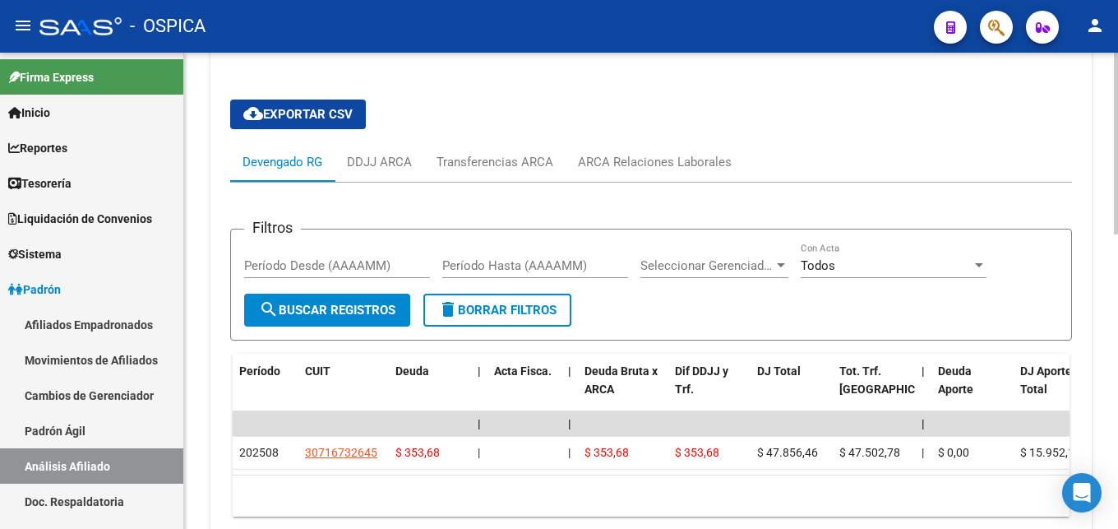
scroll to position [680, 0]
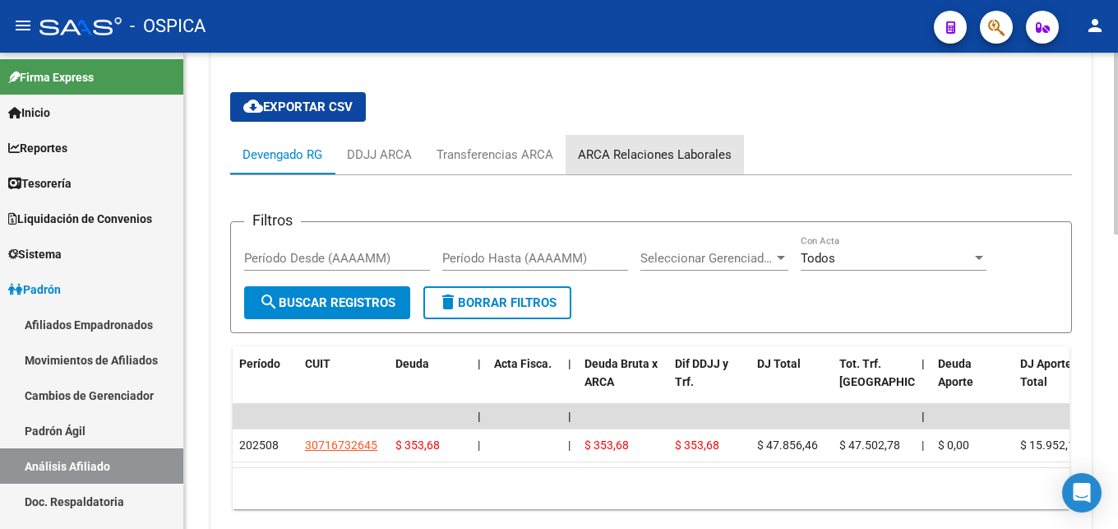
click at [655, 159] on div "ARCA Relaciones Laborales" at bounding box center [655, 154] width 154 height 18
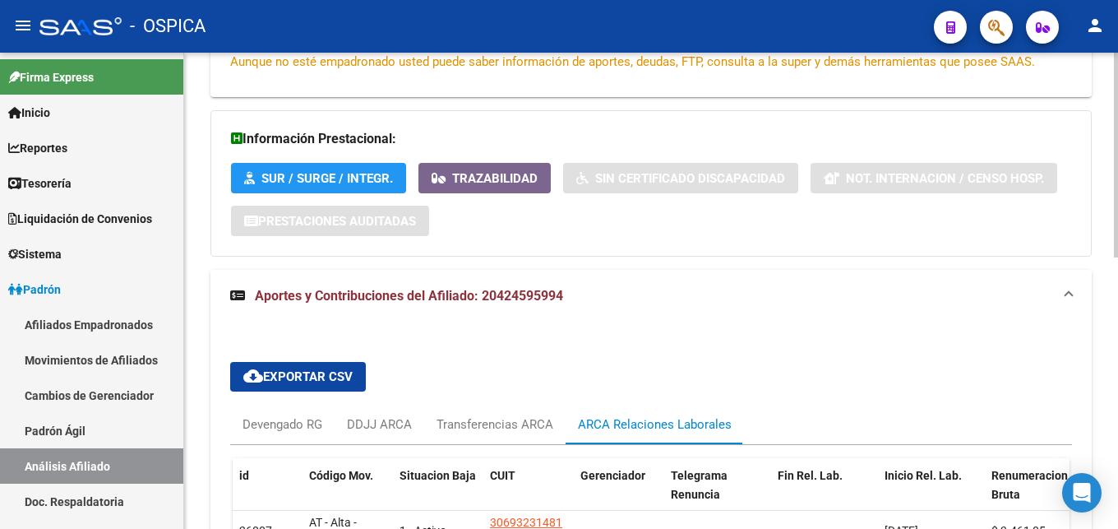
scroll to position [578, 0]
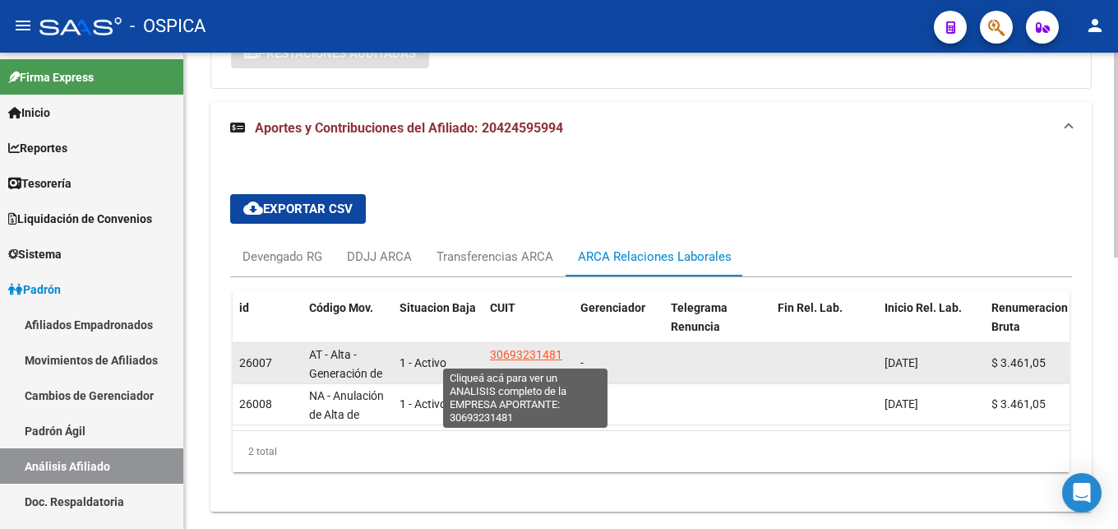
click at [529, 358] on span "30693231481" at bounding box center [526, 354] width 72 height 13
type textarea "30693231481"
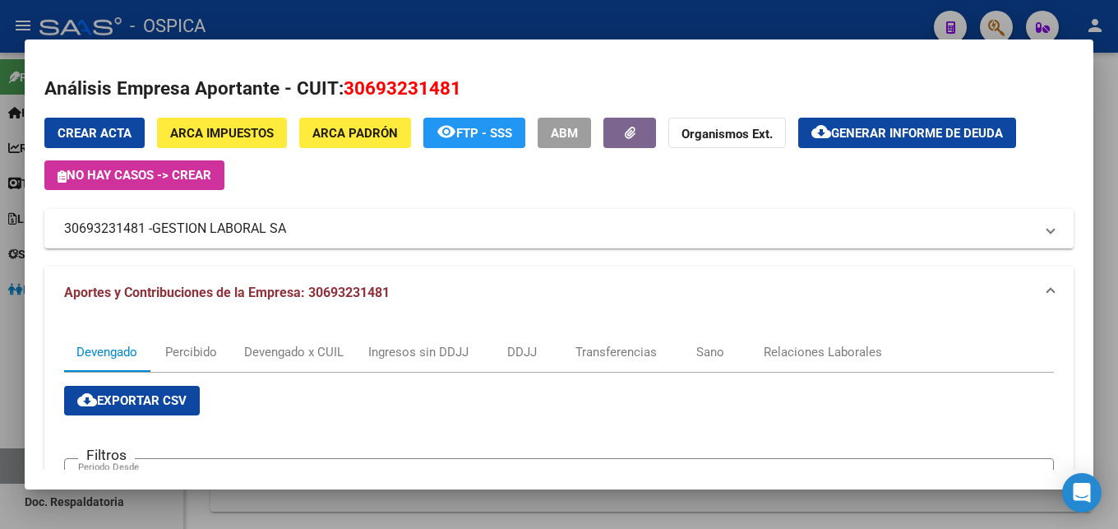
click at [386, 40] on mat-dialog-container "Análisis Empresa Aportante - CUIT: 30693231481 Crear Acta ARCA Impuestos ARCA P…" at bounding box center [559, 264] width 1069 height 450
click at [383, 30] on div at bounding box center [559, 264] width 1118 height 529
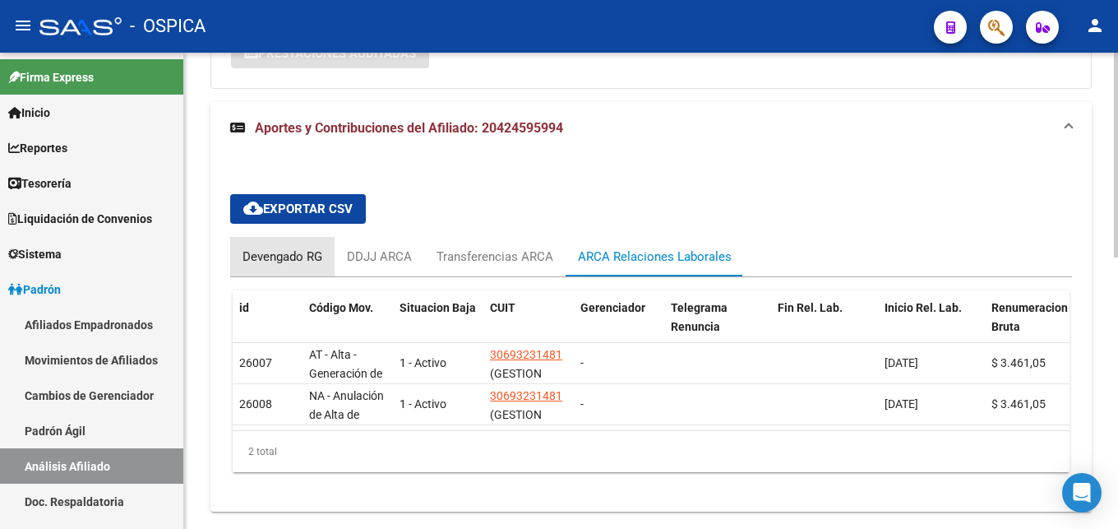
click at [283, 267] on div "Devengado RG" at bounding box center [282, 256] width 104 height 39
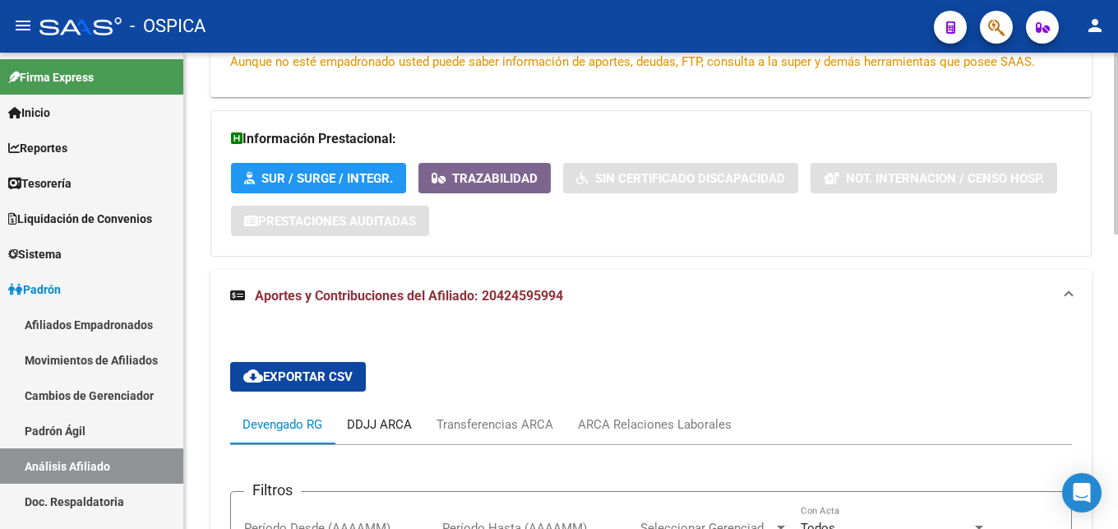
click at [411, 426] on div "DDJJ ARCA" at bounding box center [379, 424] width 65 height 18
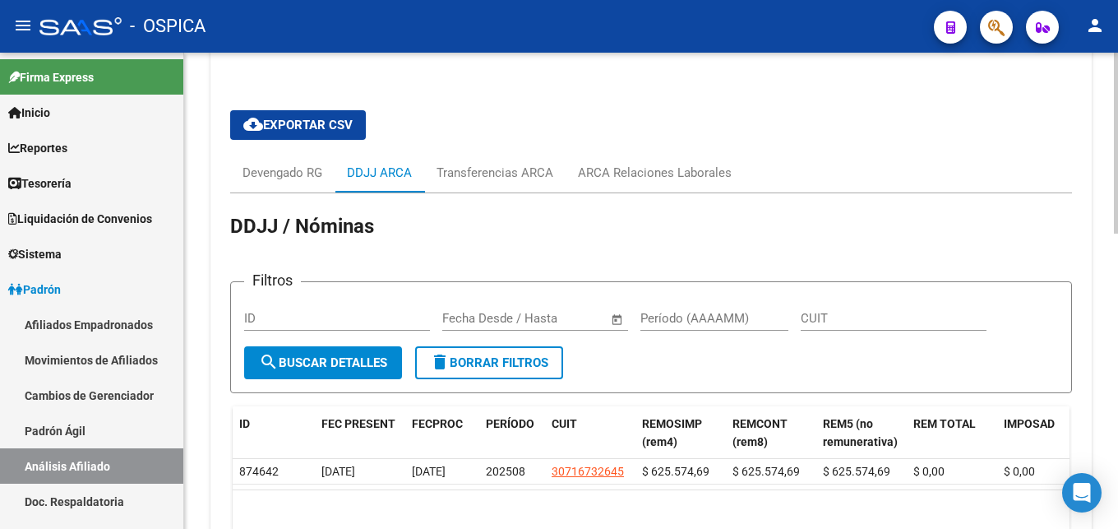
scroll to position [746, 0]
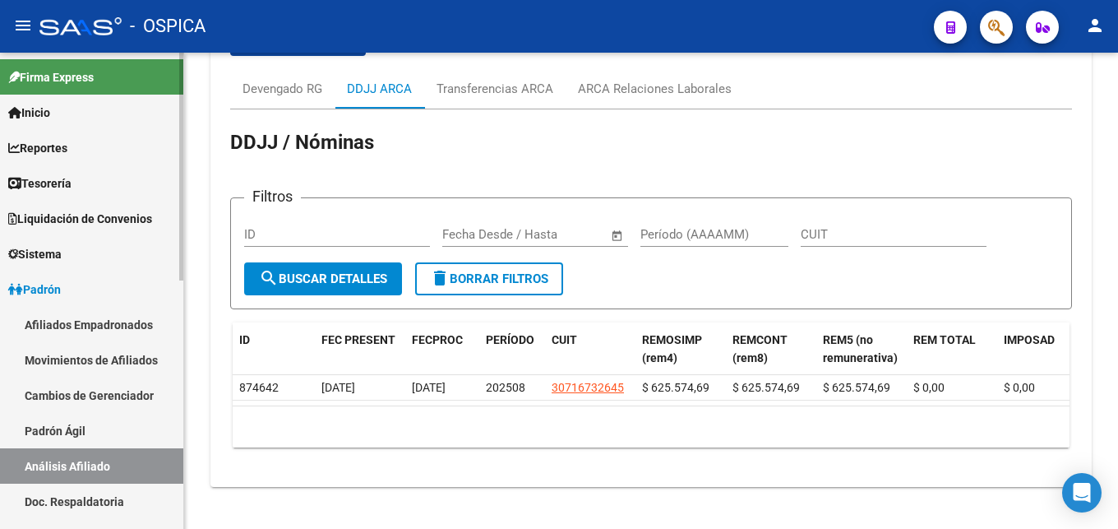
click at [112, 430] on link "Padrón Ágil" at bounding box center [91, 430] width 183 height 35
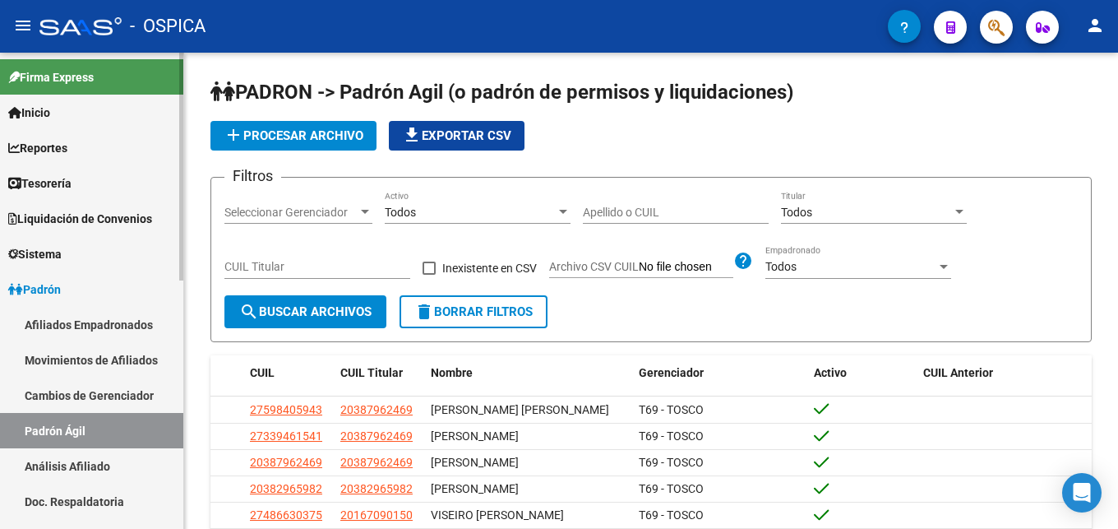
click at [118, 464] on link "Análisis Afiliado" at bounding box center [91, 465] width 183 height 35
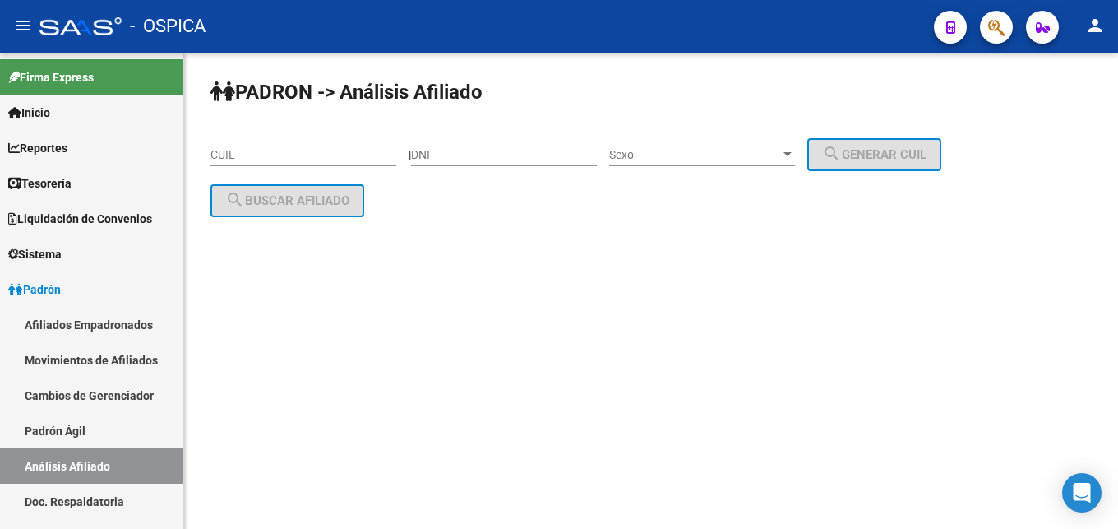
click at [235, 159] on input "CUIL" at bounding box center [303, 155] width 186 height 14
paste input "20-44677444-2"
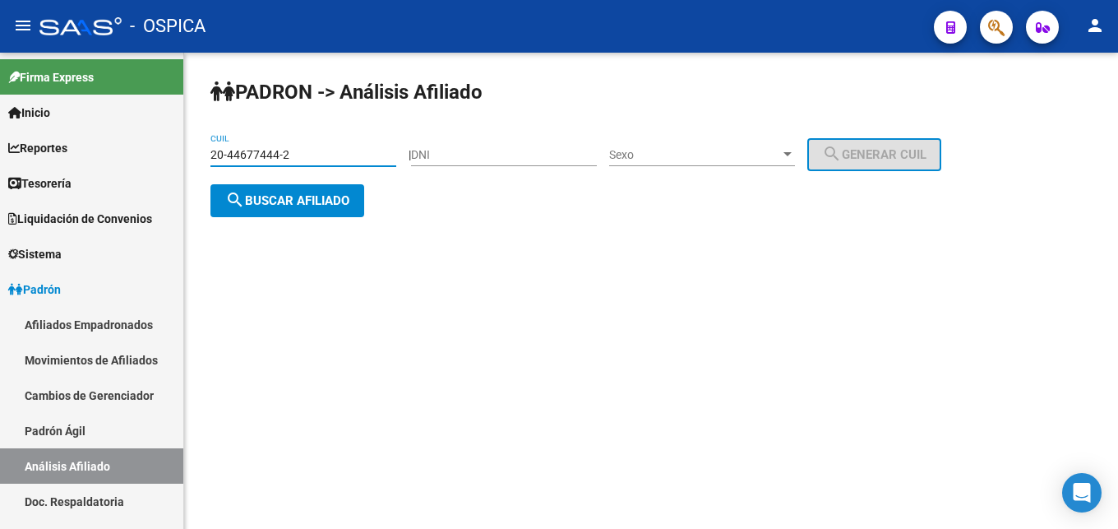
type input "20-44677444-2"
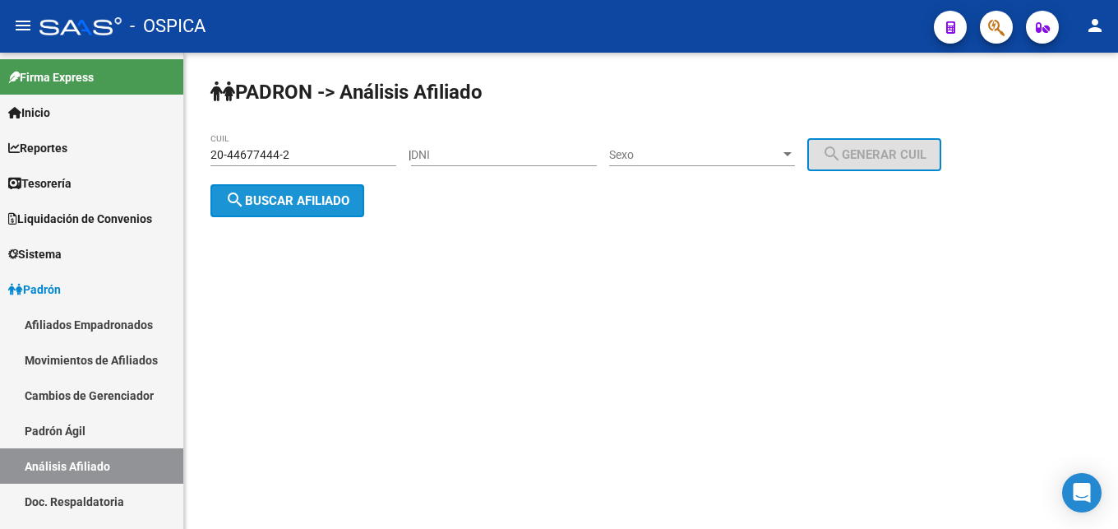
click at [309, 191] on button "search Buscar afiliado" at bounding box center [287, 200] width 154 height 33
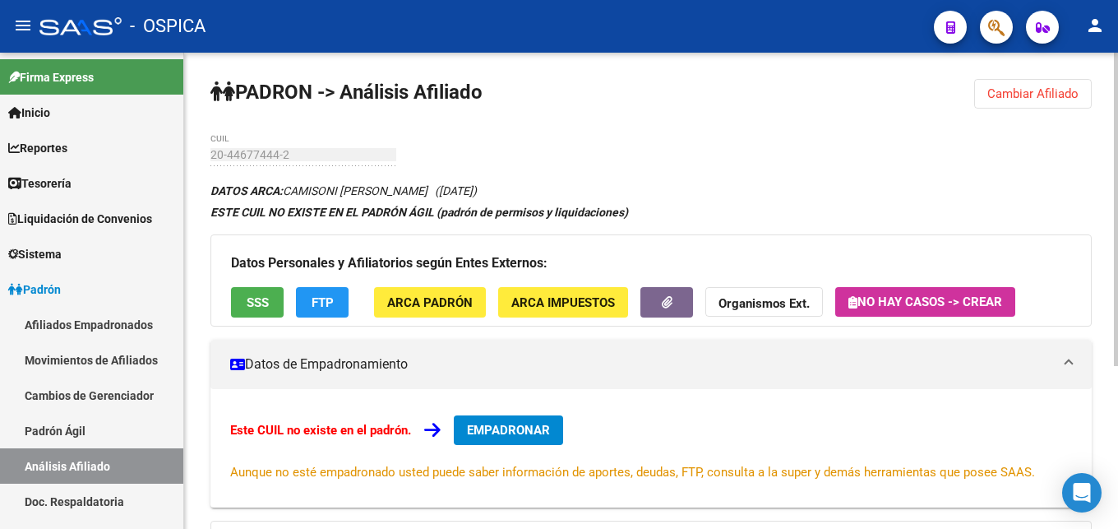
drag, startPoint x: 289, startPoint y: 191, endPoint x: 447, endPoint y: 192, distance: 158.7
click at [447, 192] on icon "DATOS ARCA: CAMISONI [PERSON_NAME] ([DATE])" at bounding box center [343, 190] width 266 height 13
click at [449, 312] on button "ARCA Padrón" at bounding box center [430, 302] width 112 height 30
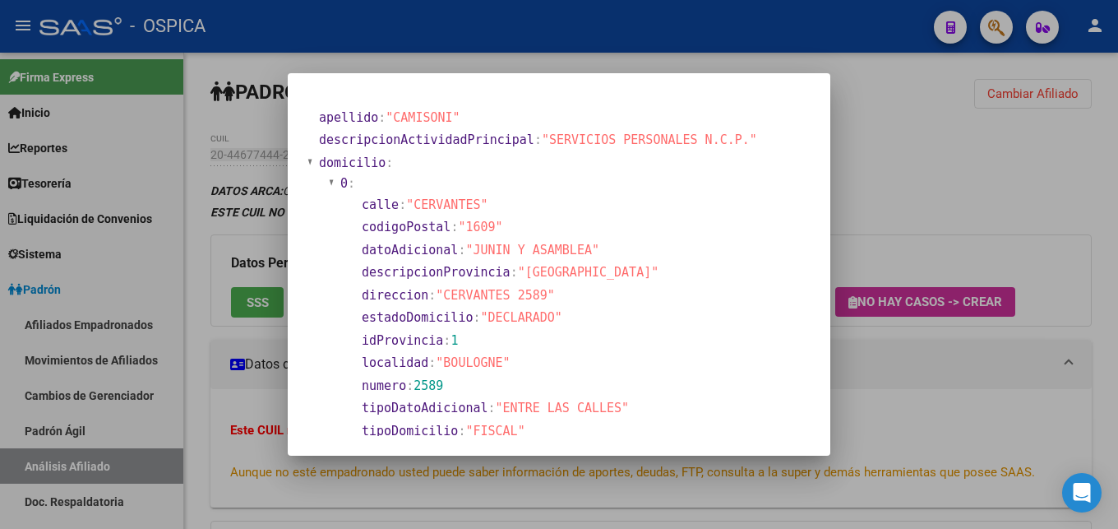
drag, startPoint x: 443, startPoint y: 293, endPoint x: 538, endPoint y: 292, distance: 94.5
click at [538, 292] on span ""CERVANTES 2589"" at bounding box center [495, 295] width 119 height 15
click at [855, 395] on div at bounding box center [559, 264] width 1118 height 529
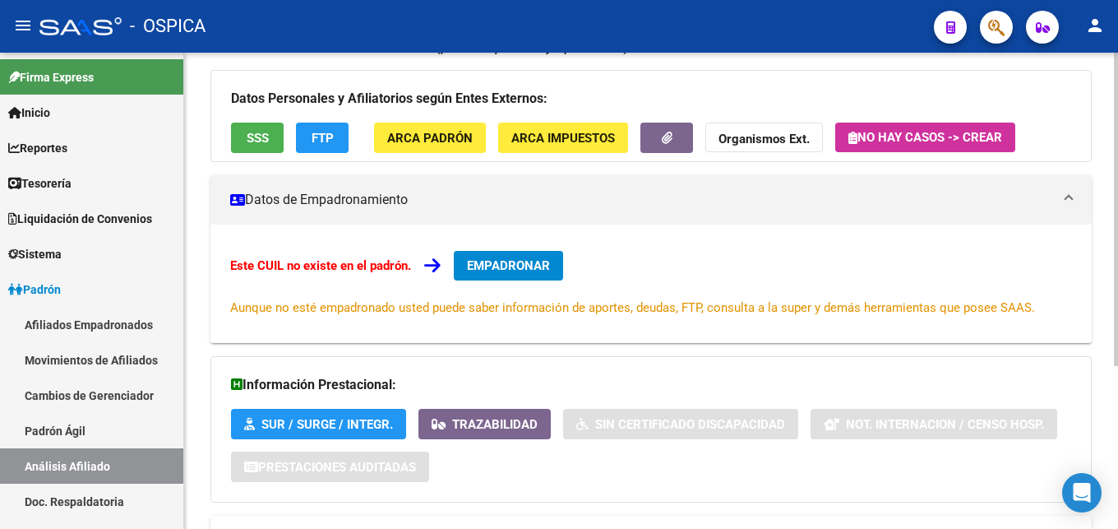
scroll to position [248, 0]
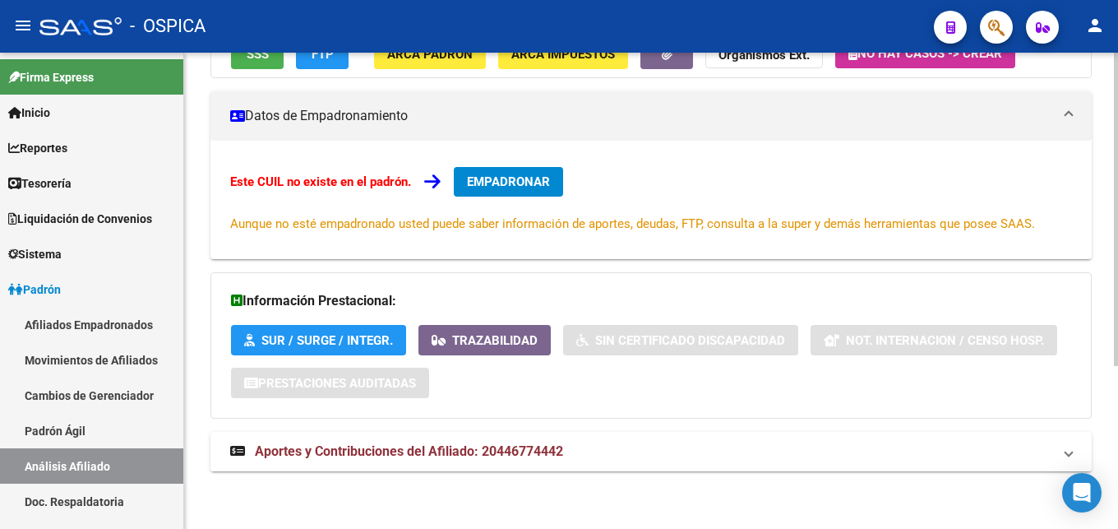
click at [483, 441] on mat-expansion-panel-header "Aportes y Contribuciones del Afiliado: 20446774442" at bounding box center [650, 451] width 881 height 39
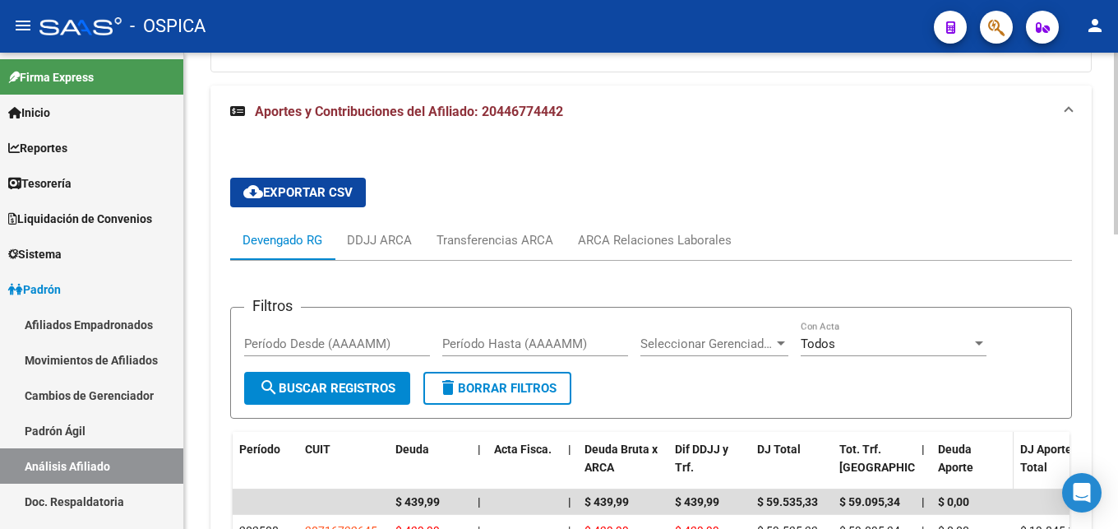
scroll to position [596, 0]
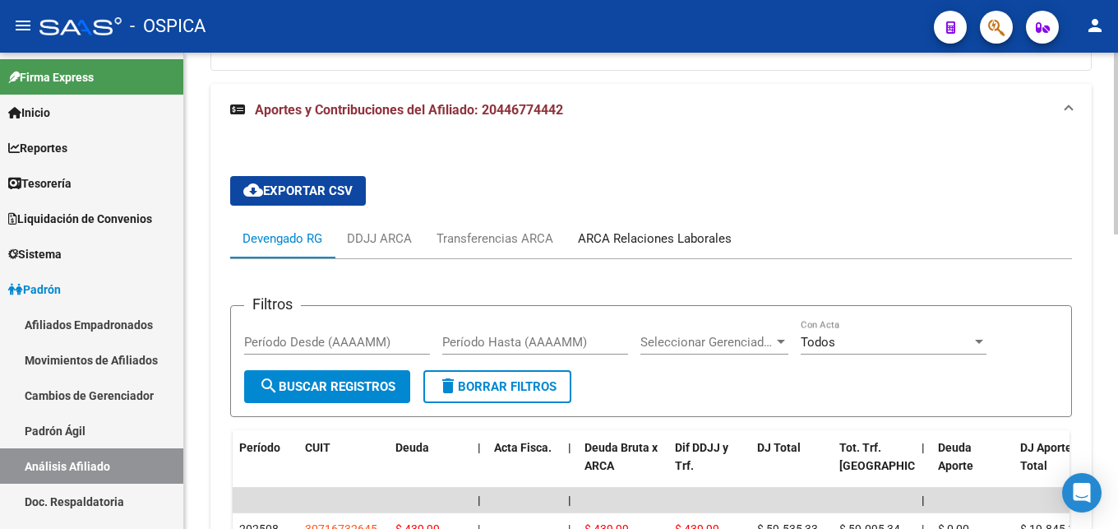
click at [687, 245] on div "ARCA Relaciones Laborales" at bounding box center [655, 238] width 154 height 18
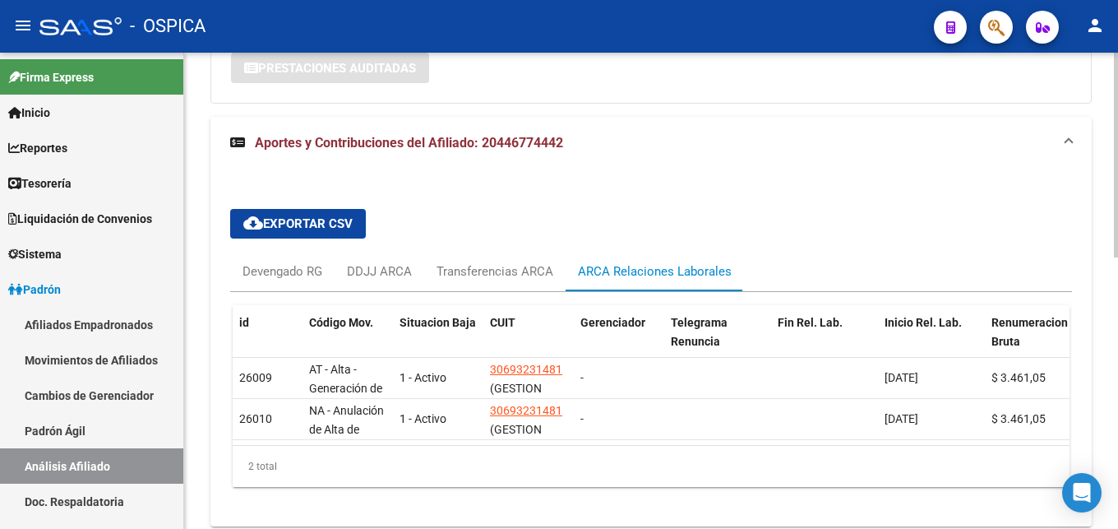
scroll to position [632, 0]
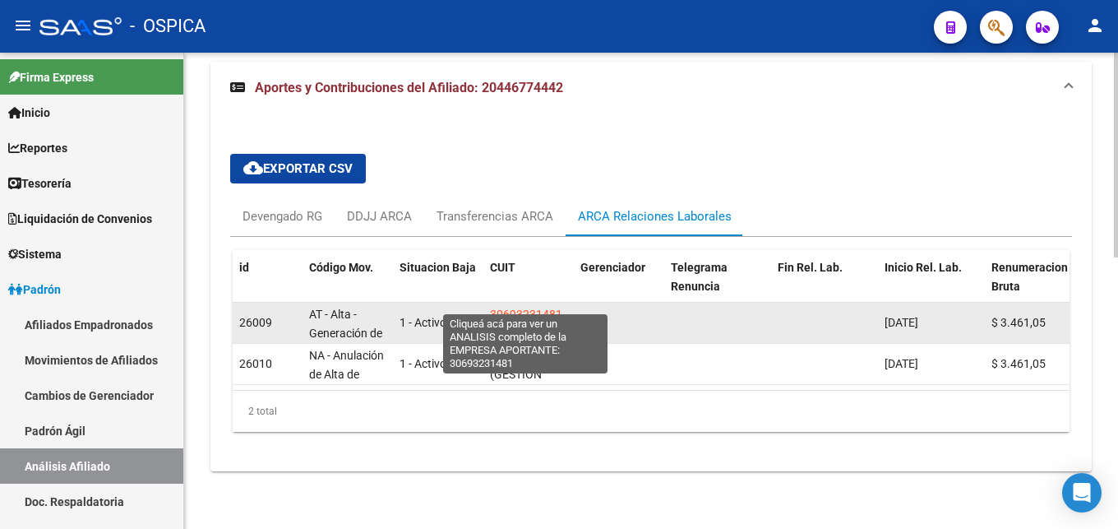
click at [520, 307] on span "30693231481" at bounding box center [526, 313] width 72 height 13
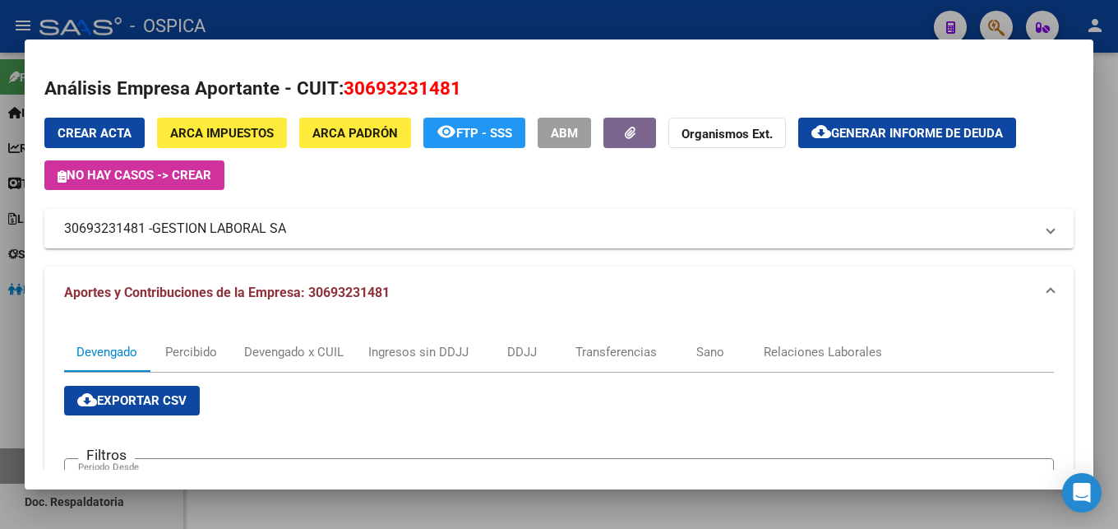
click at [524, 14] on div at bounding box center [559, 264] width 1118 height 529
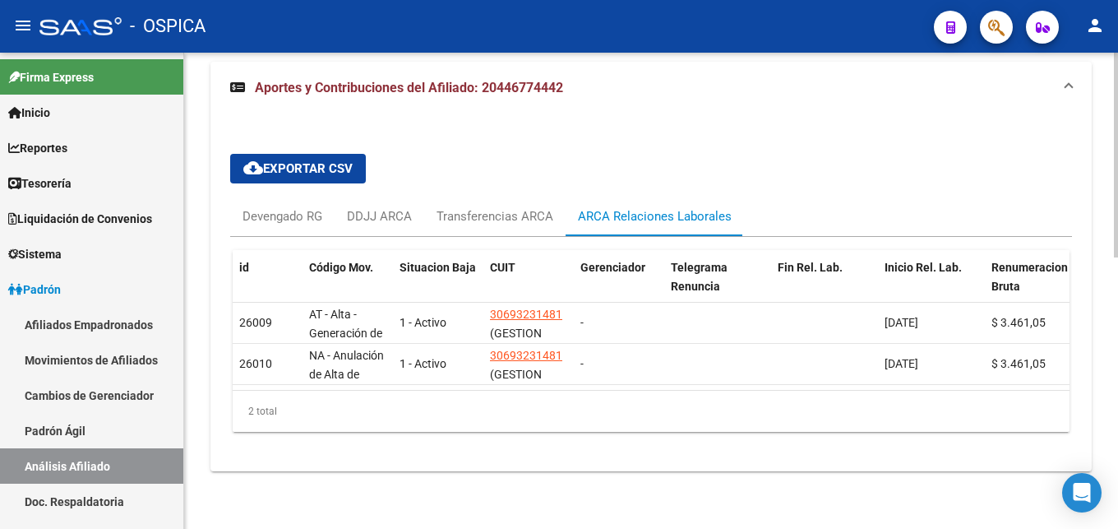
click at [634, 147] on div "cloud_download Exportar CSV Devengado RG DDJJ ARCA Transferencias ARCA ARCA Rel…" at bounding box center [651, 293] width 842 height 304
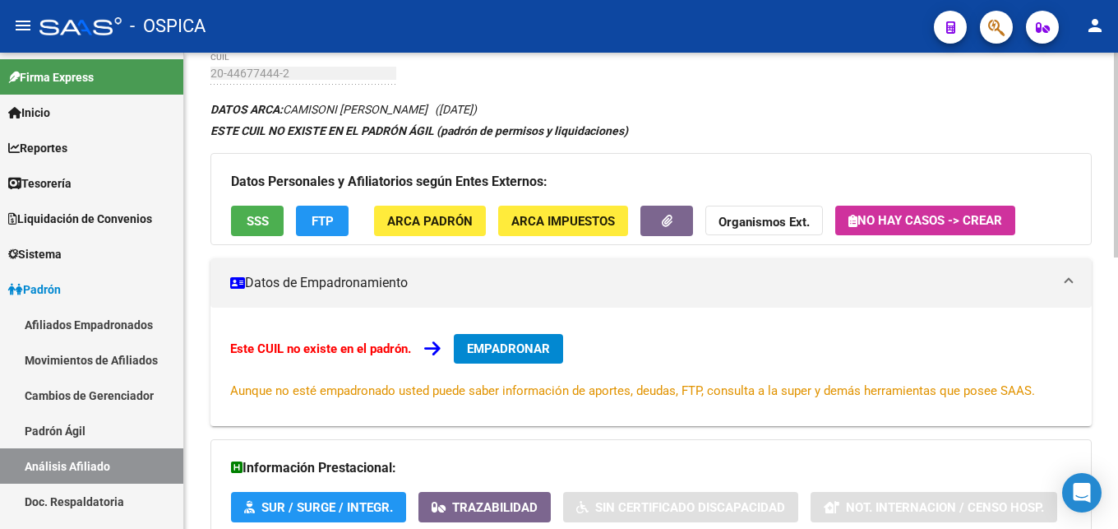
scroll to position [45, 0]
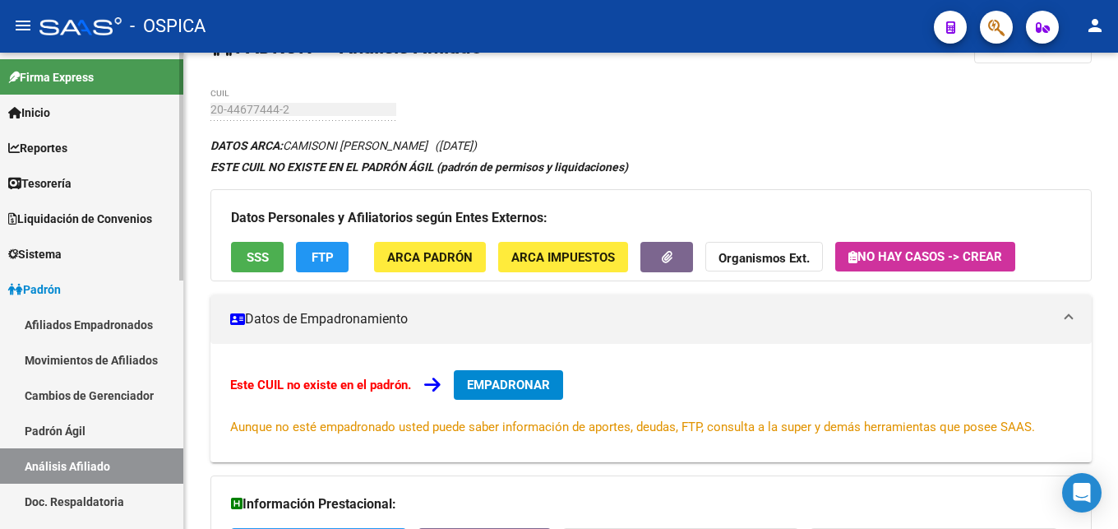
click at [75, 434] on link "Padrón Ágil" at bounding box center [91, 430] width 183 height 35
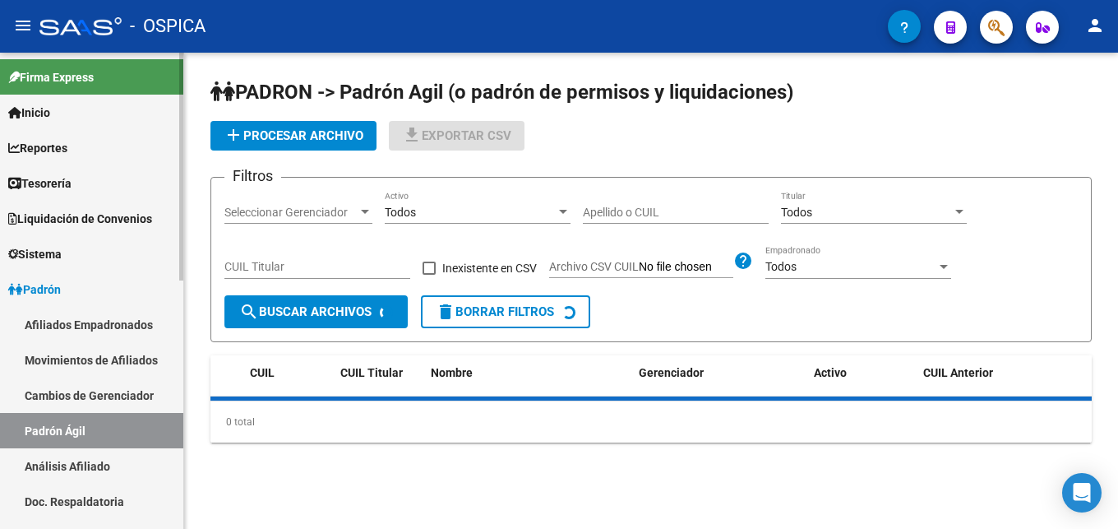
click at [83, 469] on link "Análisis Afiliado" at bounding box center [91, 465] width 183 height 35
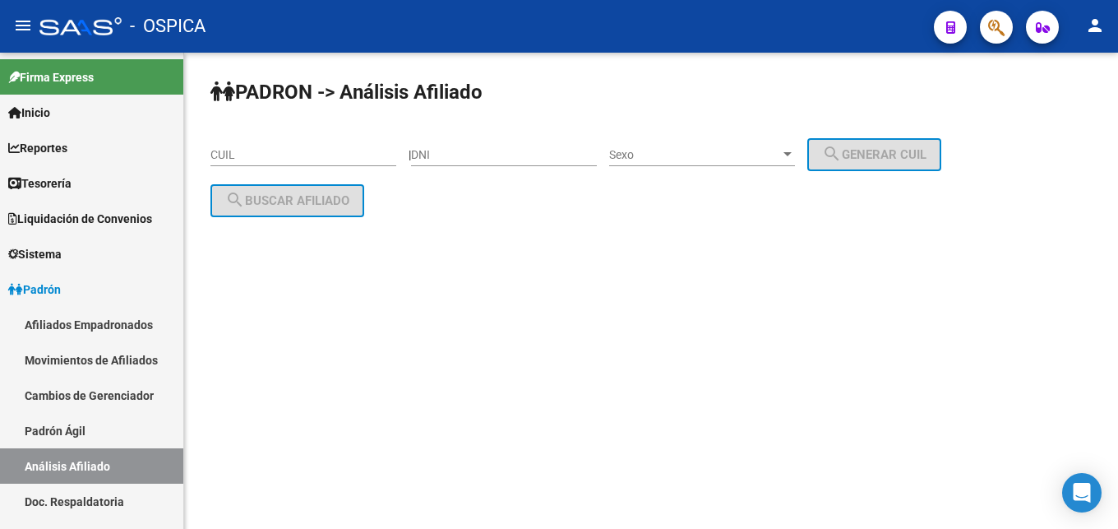
click at [282, 157] on input "CUIL" at bounding box center [303, 155] width 186 height 14
paste input "20-45204347-6"
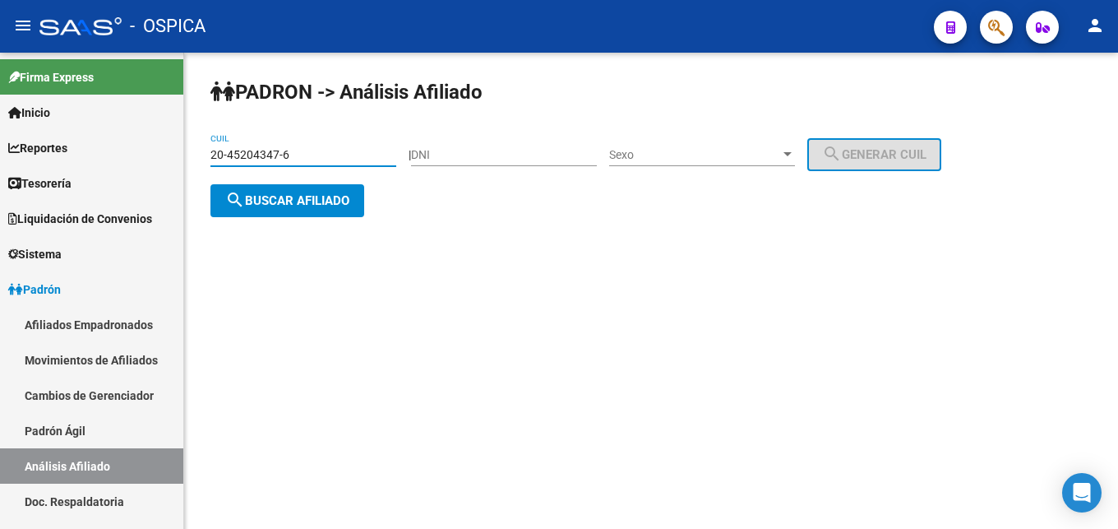
type input "20-45204347-6"
click at [315, 195] on span "search Buscar afiliado" at bounding box center [287, 200] width 124 height 15
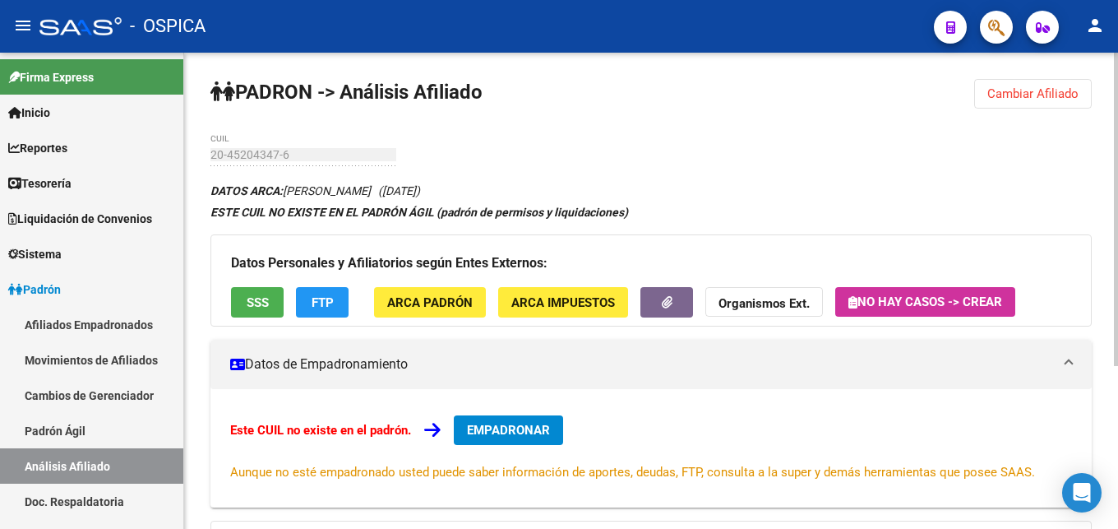
drag, startPoint x: 284, startPoint y: 189, endPoint x: 432, endPoint y: 189, distance: 147.1
click at [420, 189] on icon "DATOS ARCA: [PERSON_NAME] ([DATE])" at bounding box center [315, 190] width 210 height 13
click at [468, 299] on span "ARCA Padrón" at bounding box center [429, 302] width 85 height 15
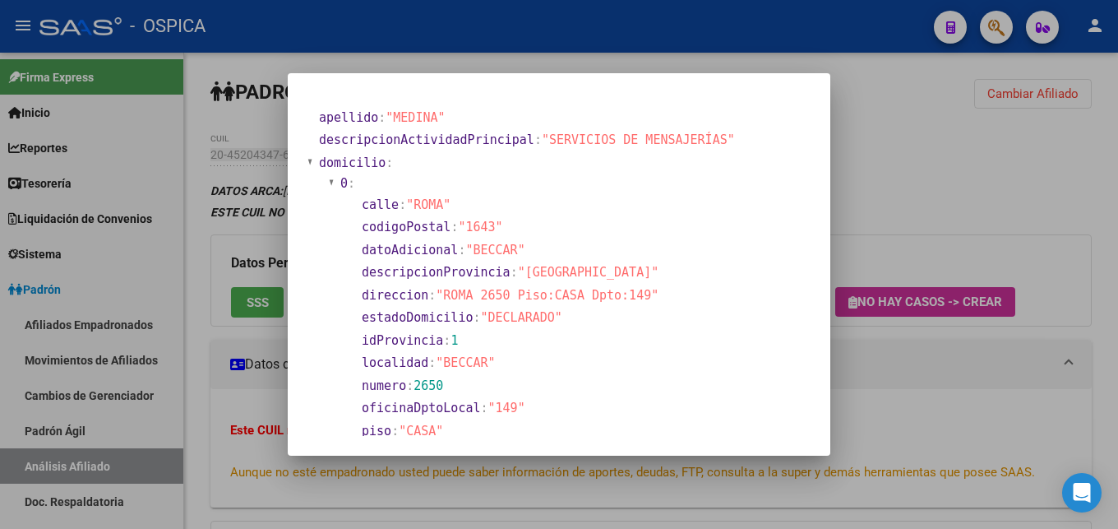
drag, startPoint x: 443, startPoint y: 296, endPoint x: 501, endPoint y: 303, distance: 58.8
click at [501, 303] on section "direccion : "ROMA 2650 Piso:CASA Dpto:149"" at bounding box center [546, 295] width 368 height 19
drag, startPoint x: 955, startPoint y: 403, endPoint x: 949, endPoint y: 397, distance: 8.7
click at [954, 401] on div at bounding box center [559, 264] width 1118 height 529
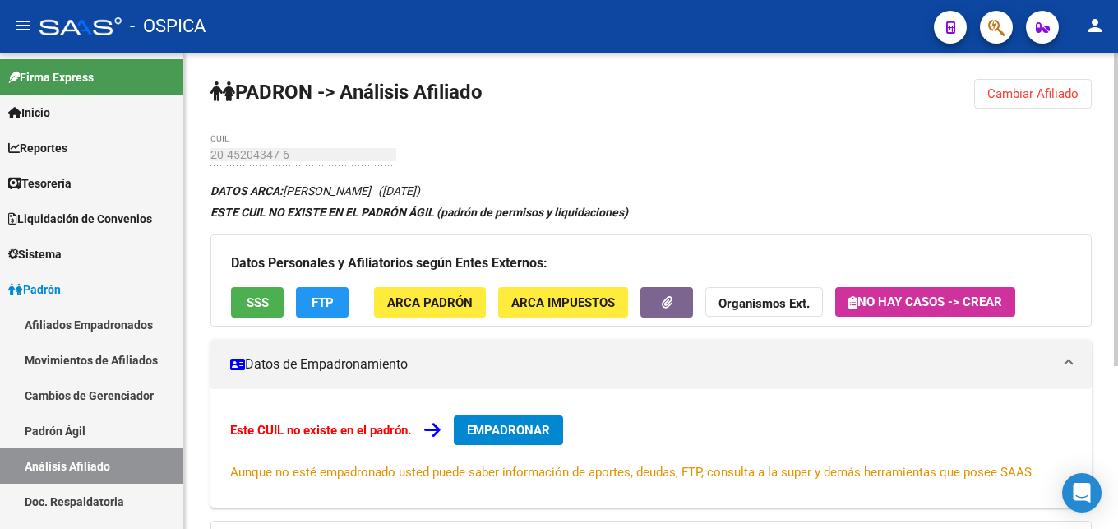
scroll to position [248, 0]
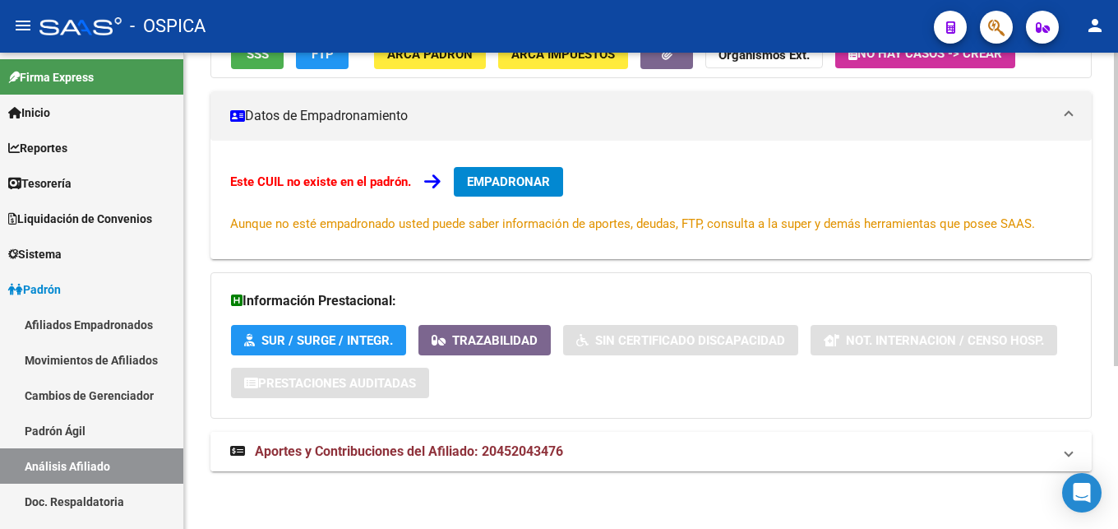
click at [386, 441] on mat-expansion-panel-header "Aportes y Contribuciones del Afiliado: 20452043476" at bounding box center [650, 451] width 881 height 39
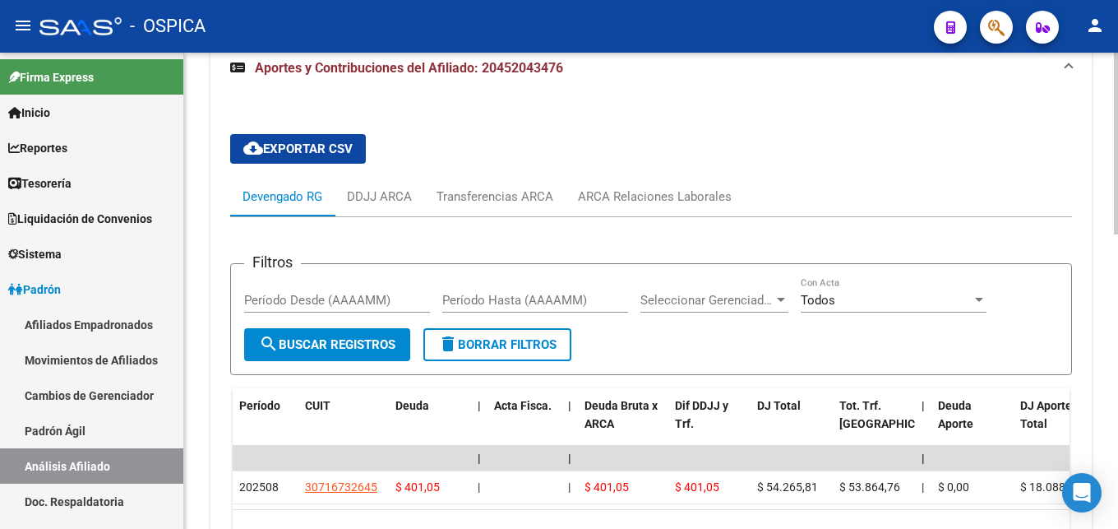
scroll to position [667, 0]
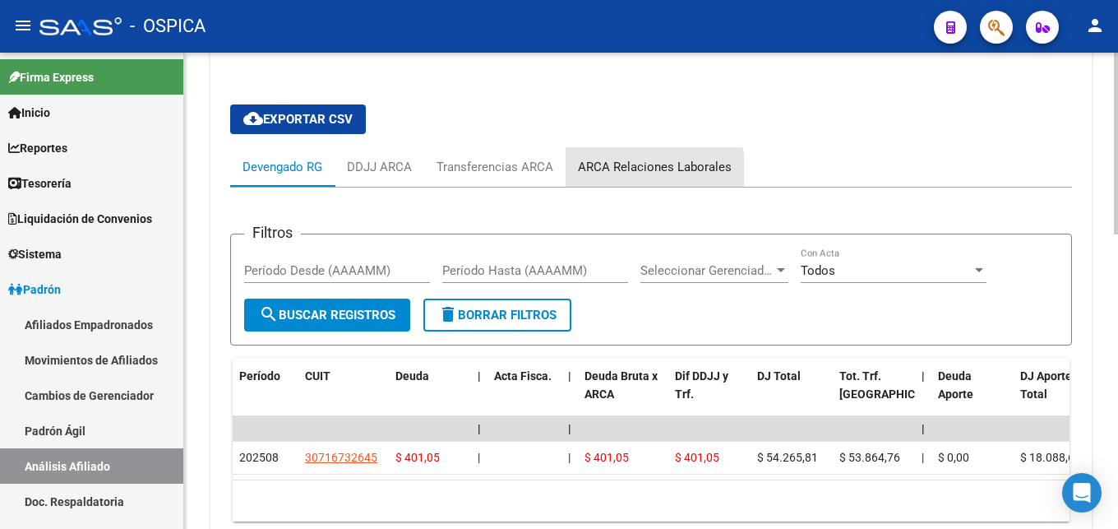
click at [643, 179] on div "ARCA Relaciones Laborales" at bounding box center [655, 166] width 178 height 39
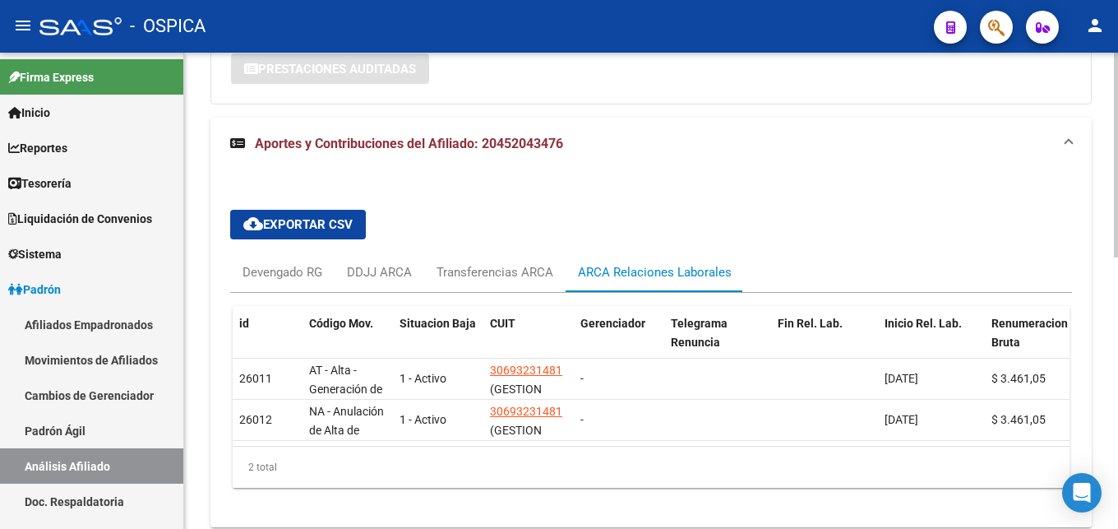
scroll to position [578, 0]
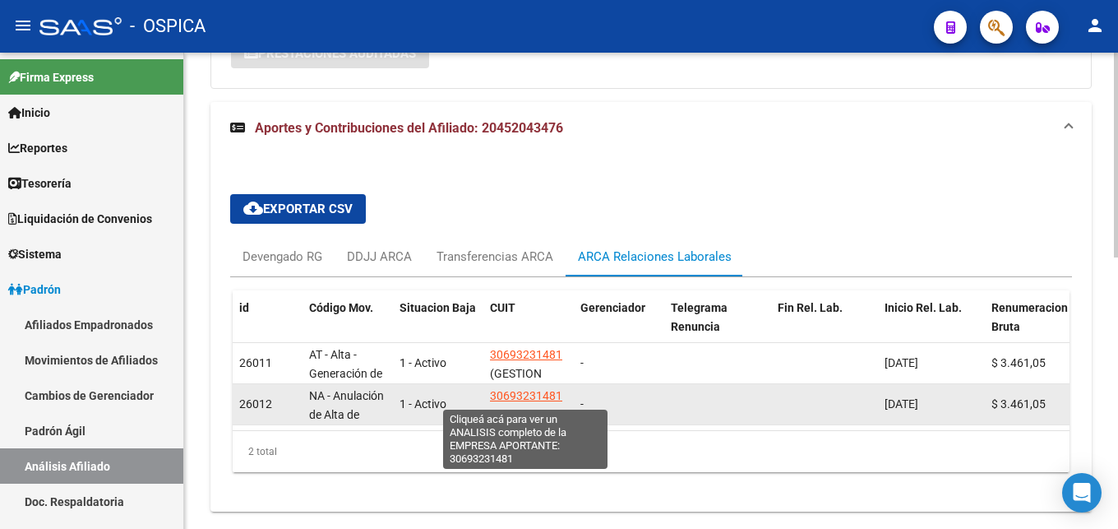
click at [518, 399] on span "30693231481" at bounding box center [526, 395] width 72 height 13
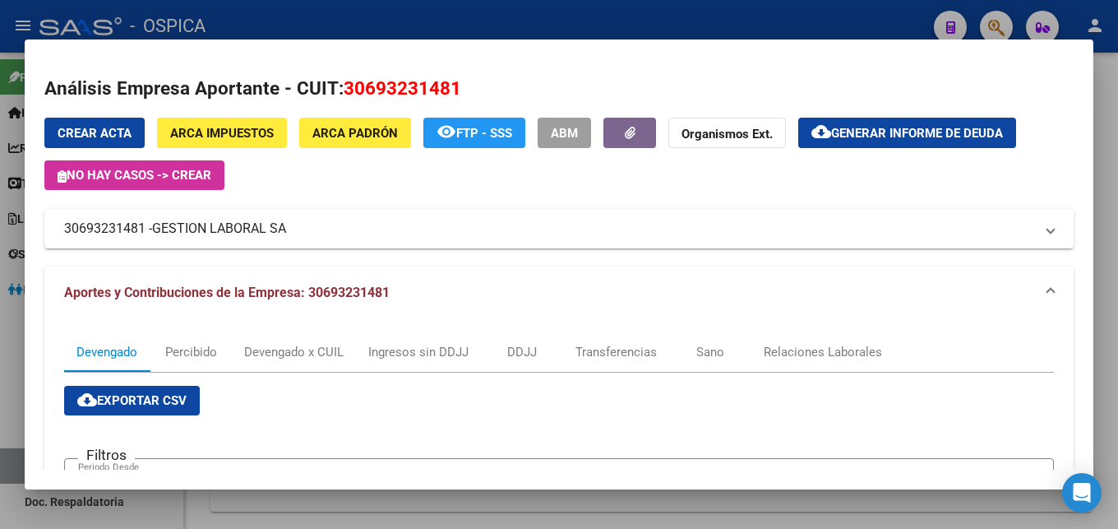
drag, startPoint x: 394, startPoint y: 21, endPoint x: 395, endPoint y: 68, distance: 47.7
click at [394, 21] on div at bounding box center [559, 264] width 1118 height 529
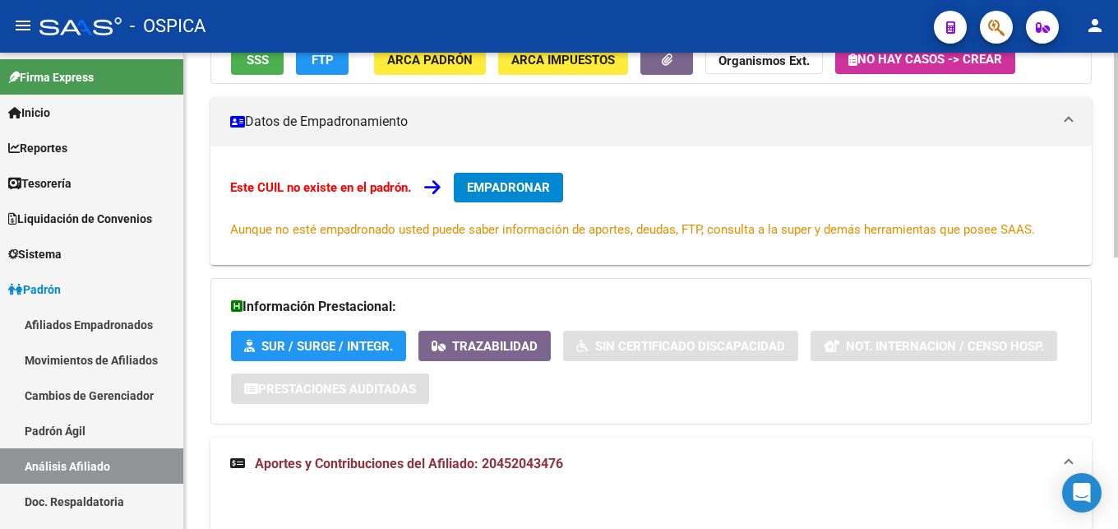
scroll to position [0, 0]
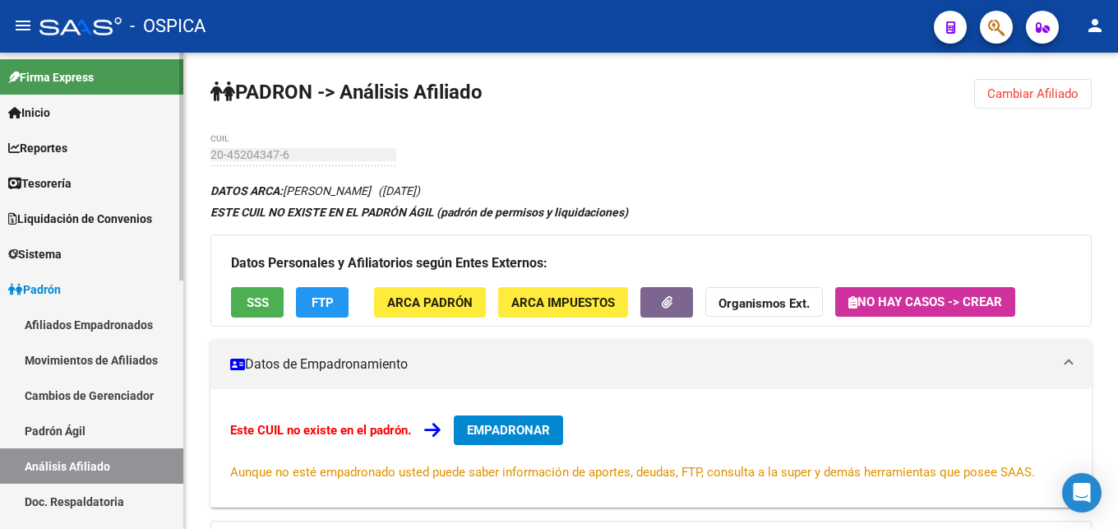
click at [85, 431] on link "Padrón Ágil" at bounding box center [91, 430] width 183 height 35
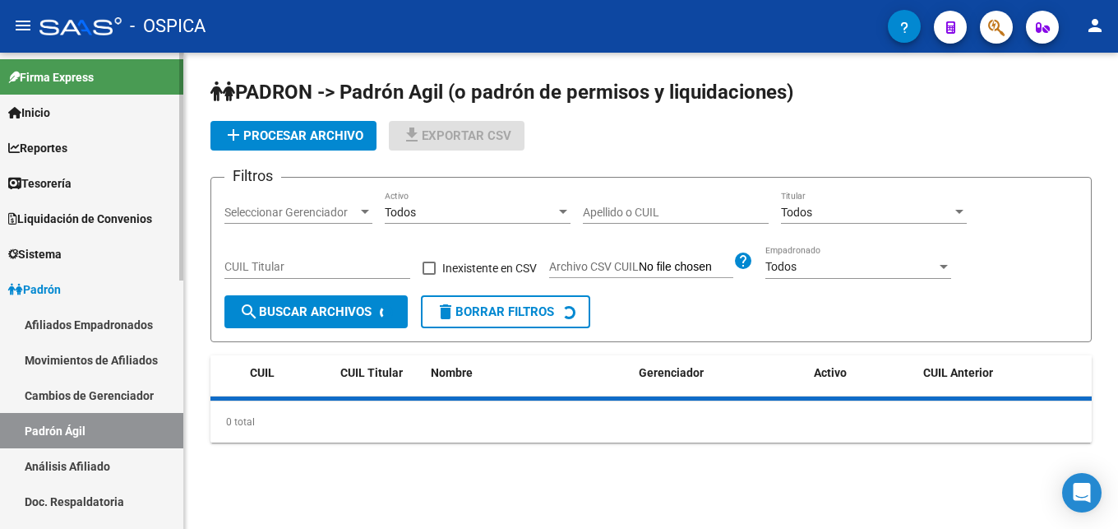
drag, startPoint x: 105, startPoint y: 466, endPoint x: 256, endPoint y: 259, distance: 256.0
click at [106, 465] on link "Análisis Afiliado" at bounding box center [91, 465] width 183 height 35
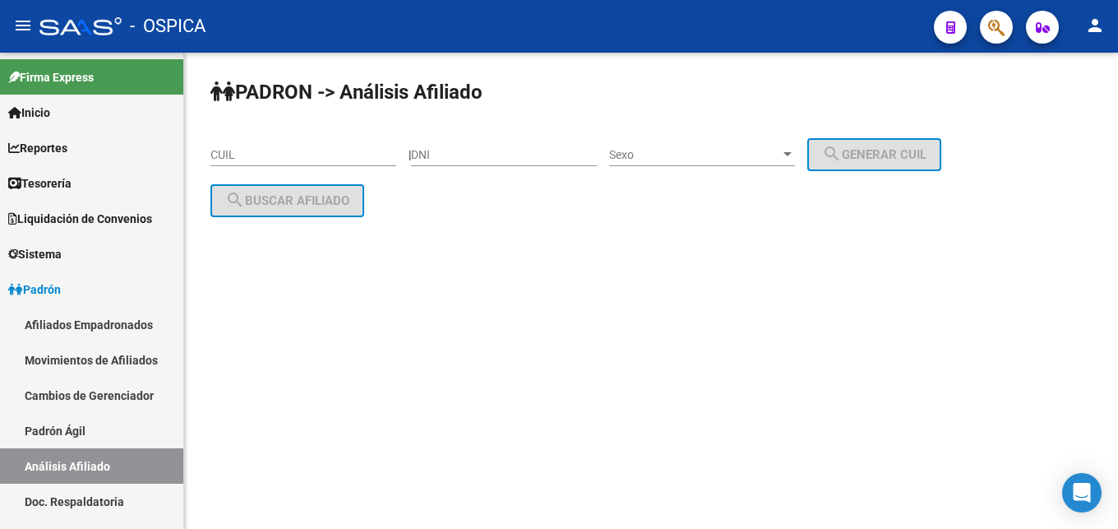
click at [456, 151] on input "DNI" at bounding box center [504, 155] width 186 height 14
type input "26742754"
click at [729, 145] on div "Sexo Sexo" at bounding box center [702, 149] width 186 height 33
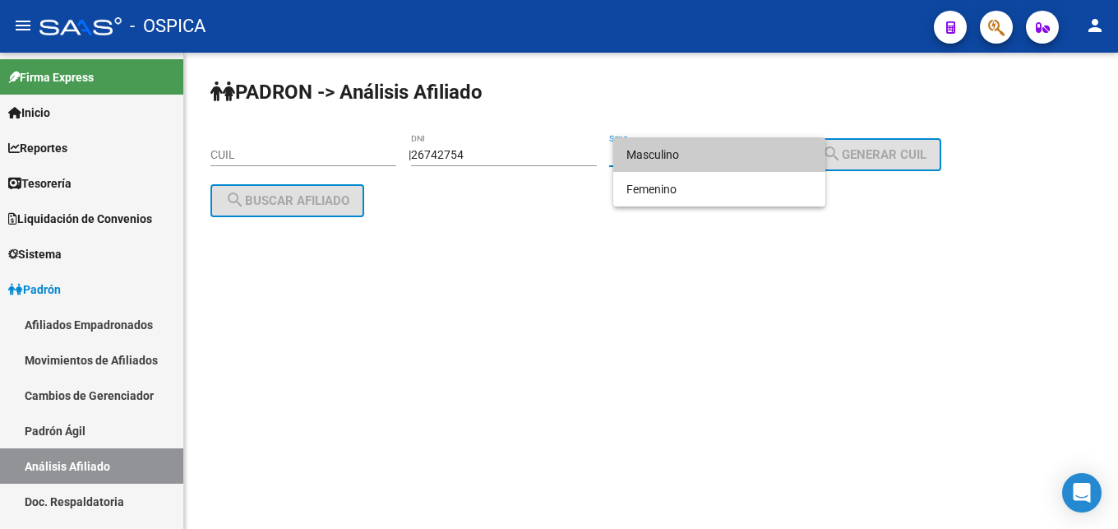
click at [724, 155] on span "Masculino" at bounding box center [719, 154] width 186 height 35
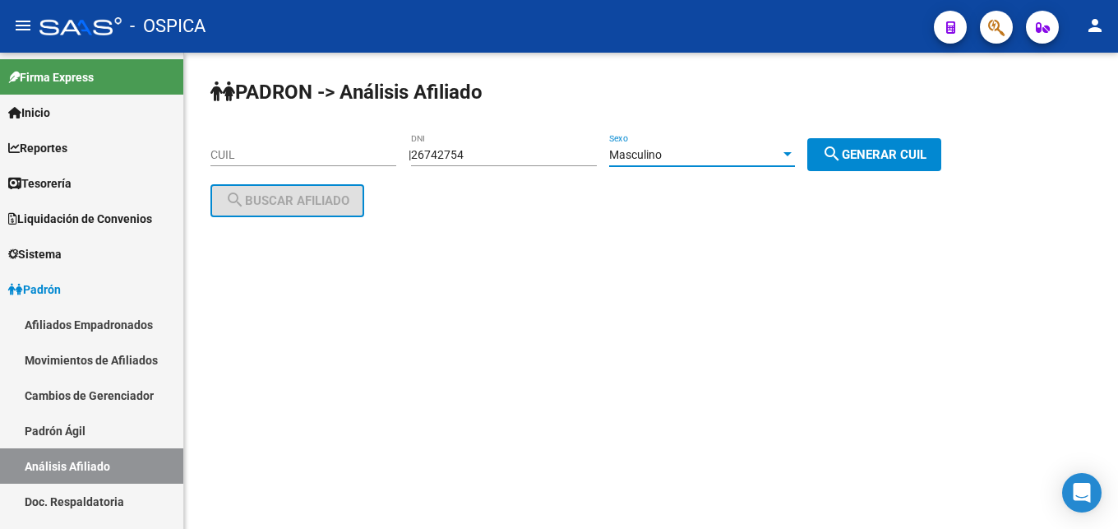
click at [874, 149] on span "search Generar CUIL" at bounding box center [874, 154] width 104 height 15
type input "20-26742754-3"
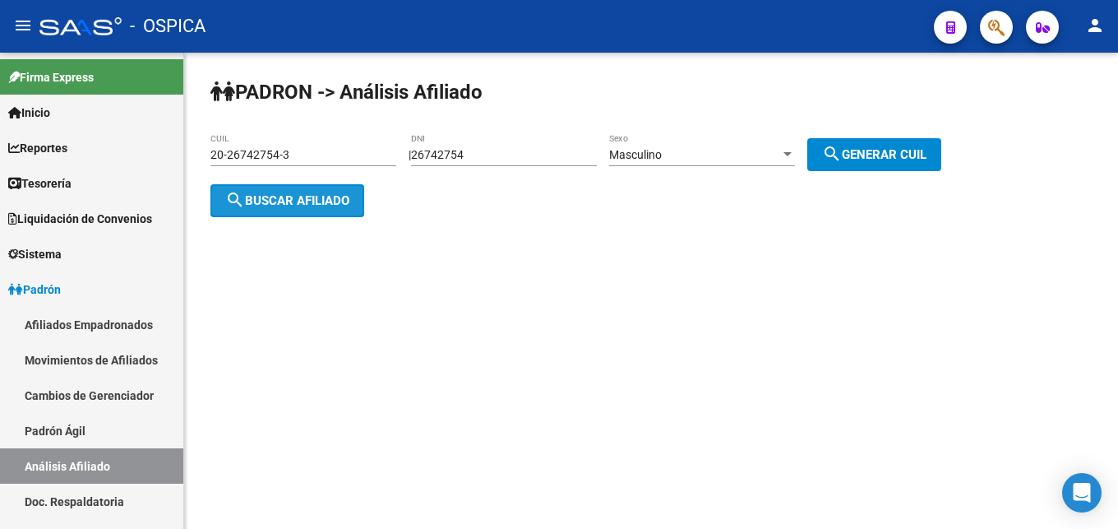
click at [246, 196] on span "search Buscar afiliado" at bounding box center [287, 200] width 124 height 15
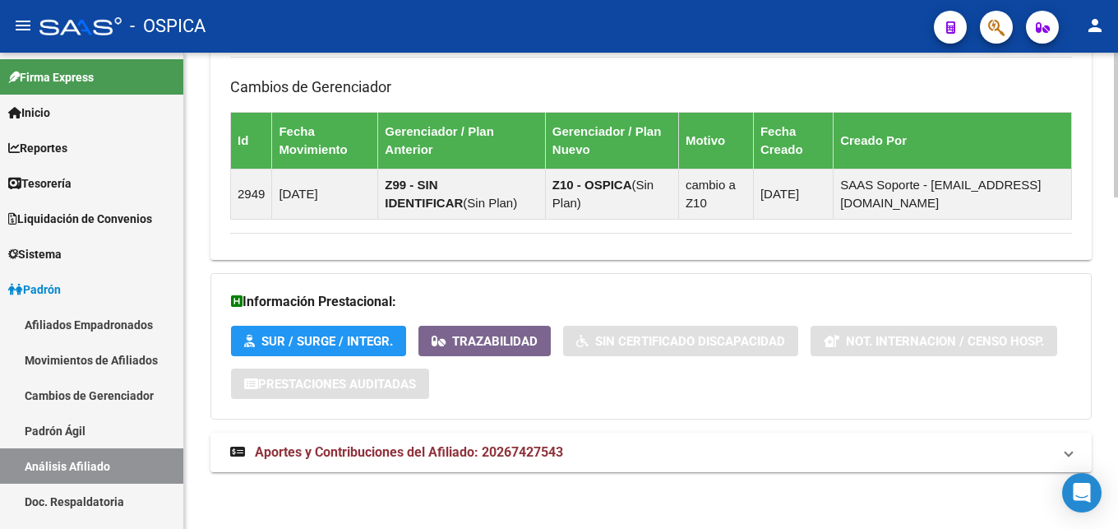
scroll to position [1091, 0]
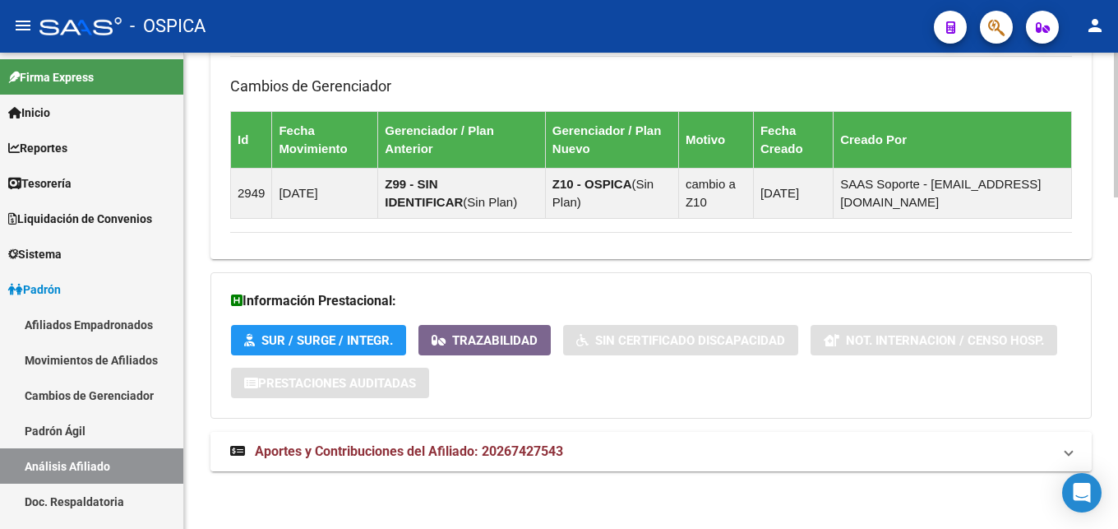
click at [552, 437] on mat-expansion-panel-header "Aportes y Contribuciones del Afiliado: 20267427543" at bounding box center [650, 451] width 881 height 39
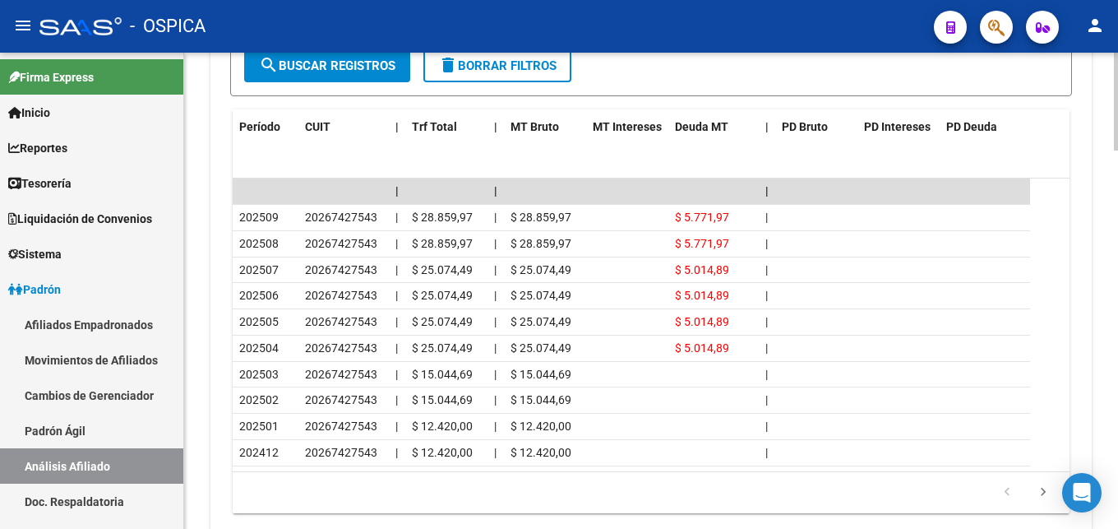
scroll to position [1762, 0]
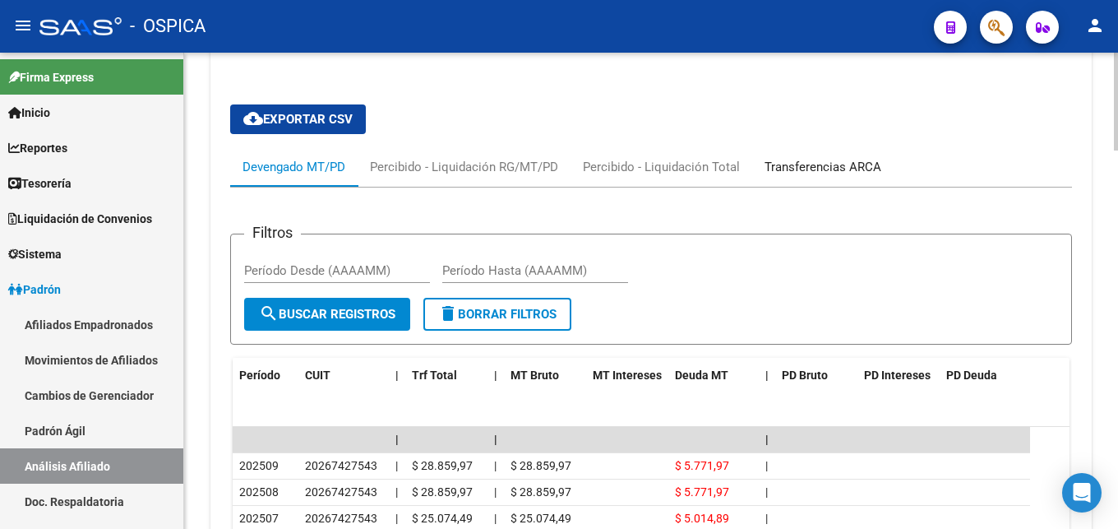
click at [798, 164] on div "Transferencias ARCA" at bounding box center [822, 167] width 117 height 18
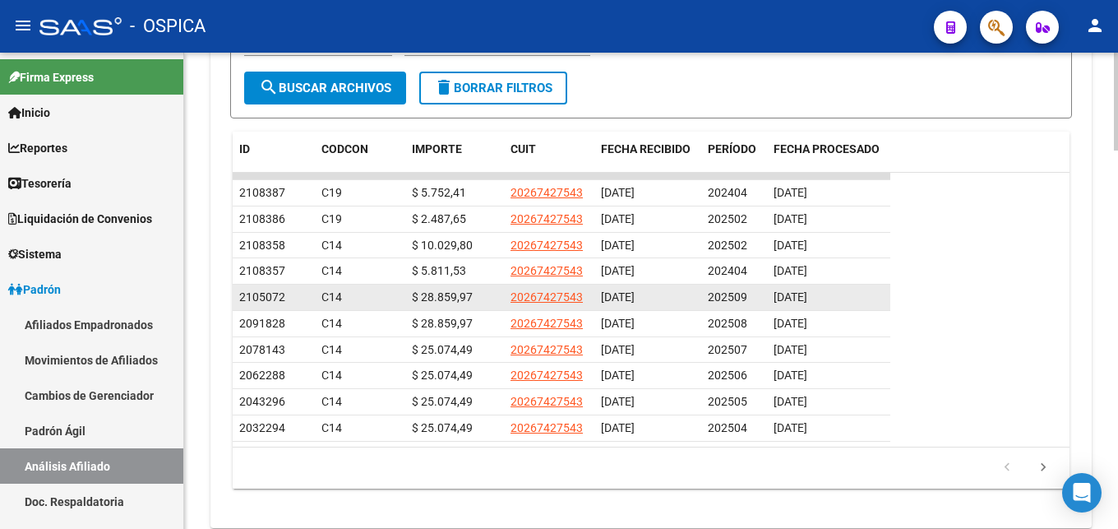
scroll to position [1840, 0]
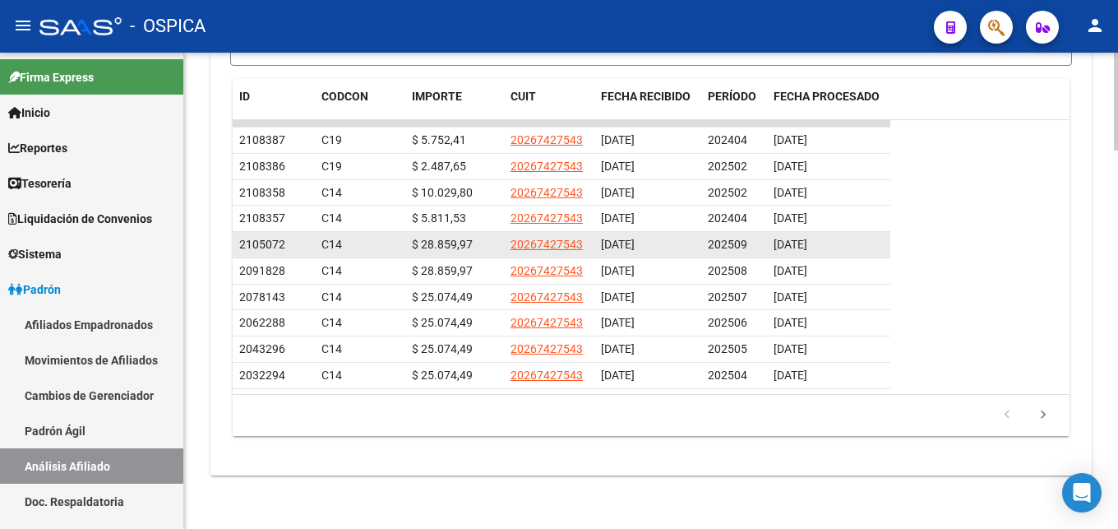
click at [748, 252] on div "202509" at bounding box center [734, 244] width 53 height 19
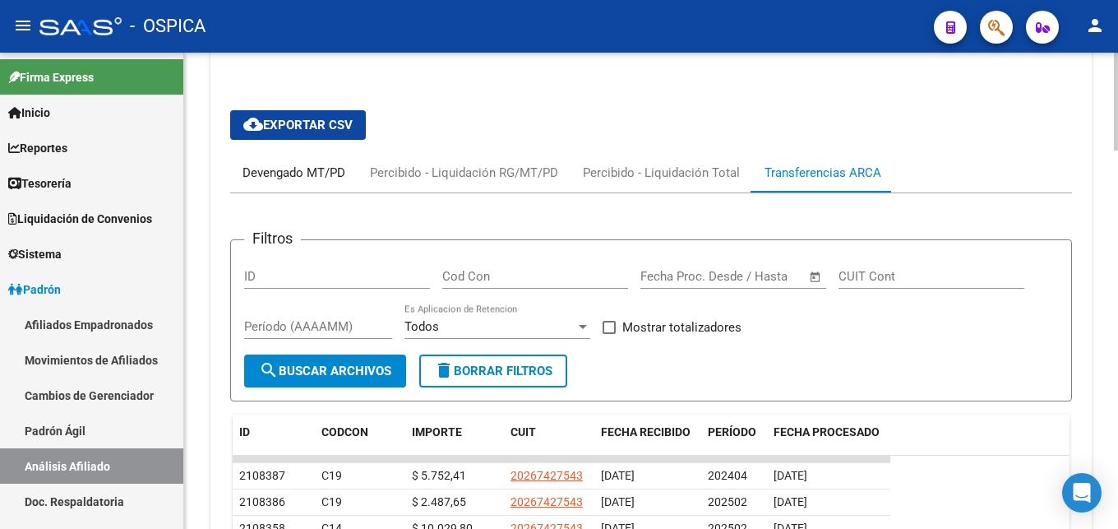
click at [326, 173] on div "Devengado MT/PD" at bounding box center [293, 173] width 103 height 18
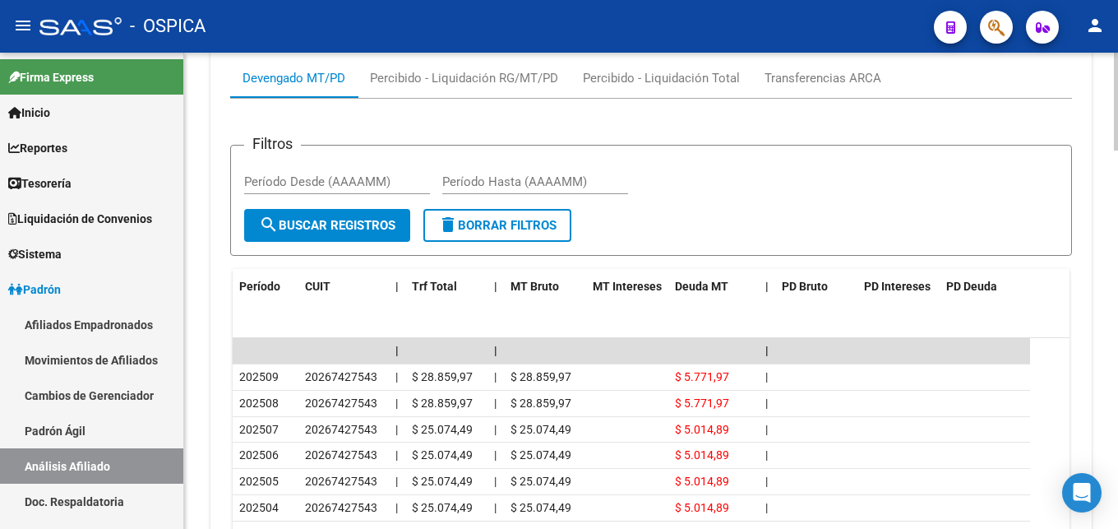
scroll to position [1756, 0]
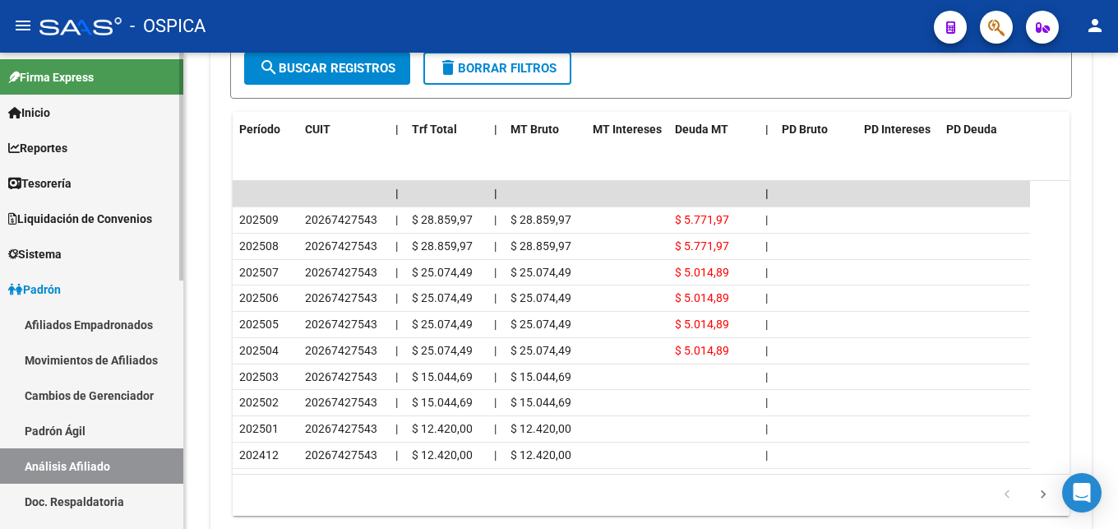
click at [39, 429] on link "Padrón Ágil" at bounding box center [91, 430] width 183 height 35
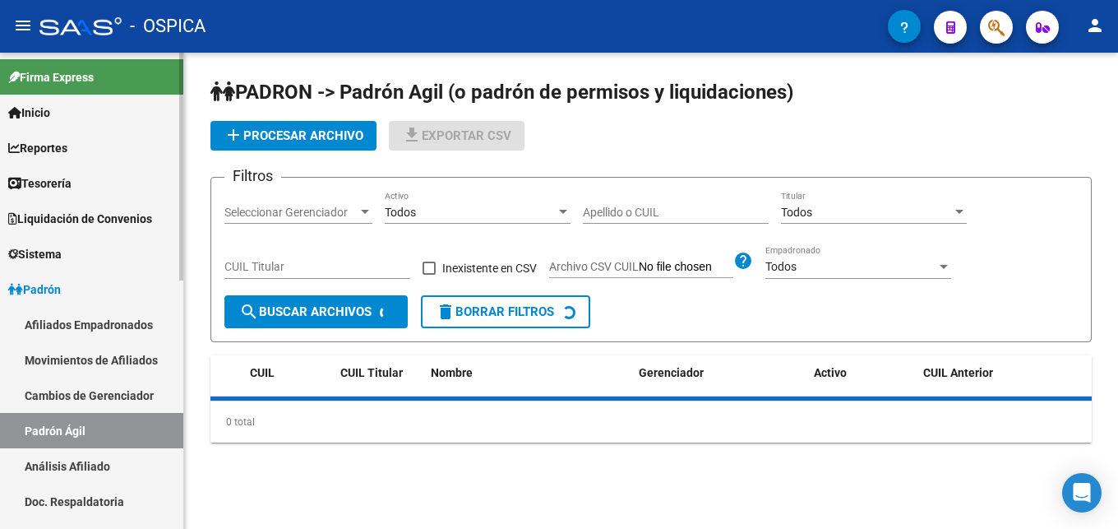
click at [80, 460] on link "Análisis Afiliado" at bounding box center [91, 465] width 183 height 35
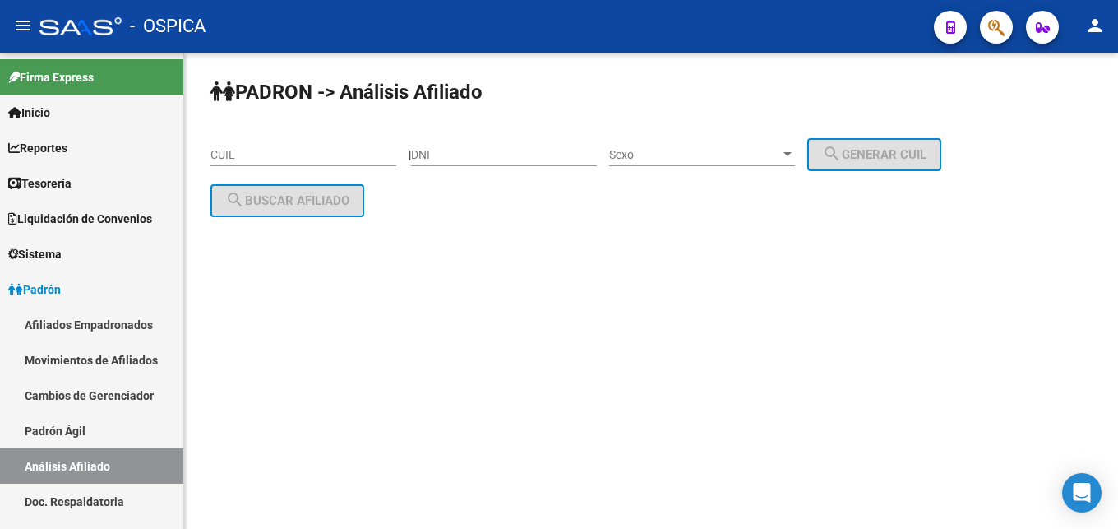
click at [240, 163] on div "CUIL" at bounding box center [303, 149] width 186 height 33
paste input "27-20223711-3"
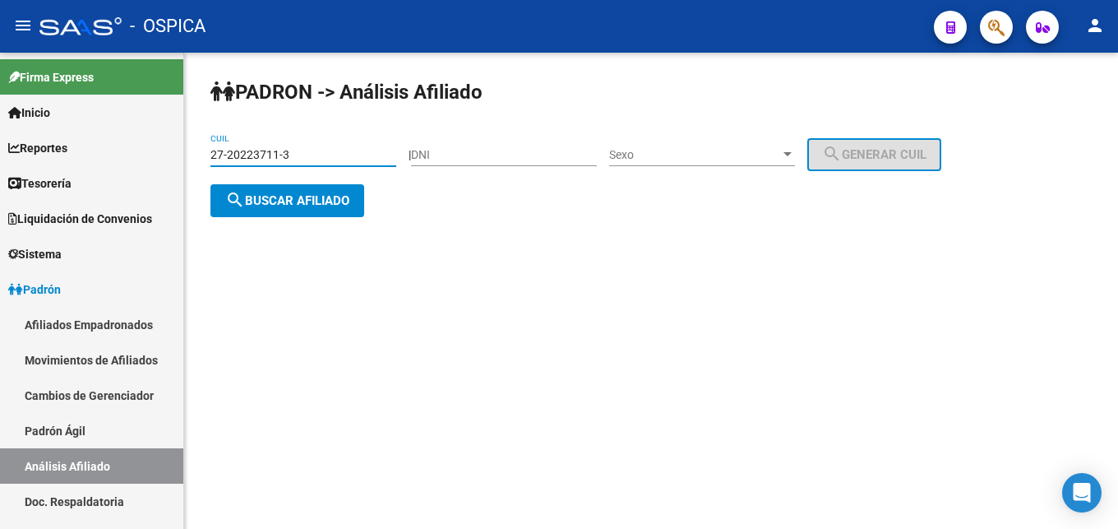
type input "27-20223711-3"
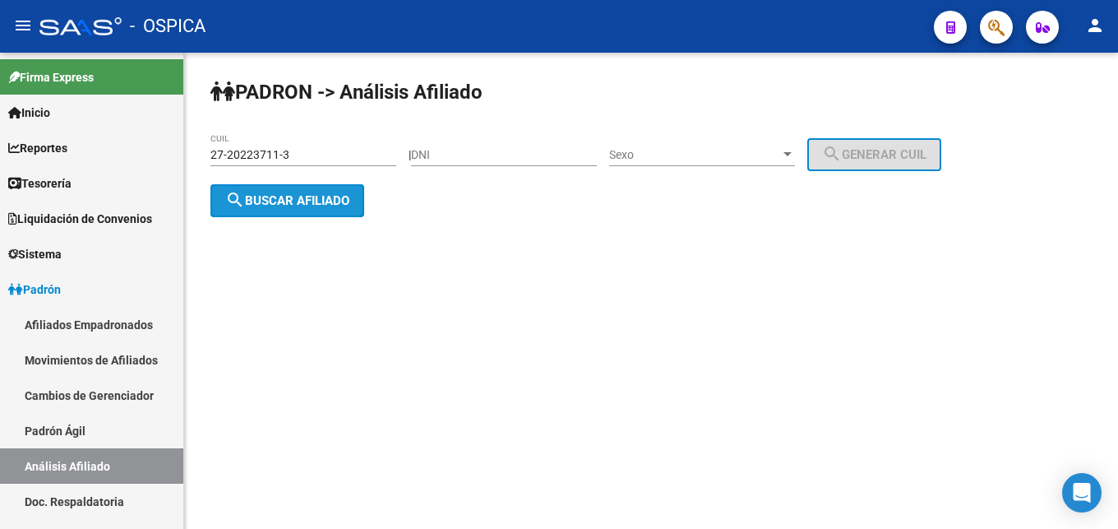
click at [288, 207] on span "search Buscar afiliado" at bounding box center [287, 200] width 124 height 15
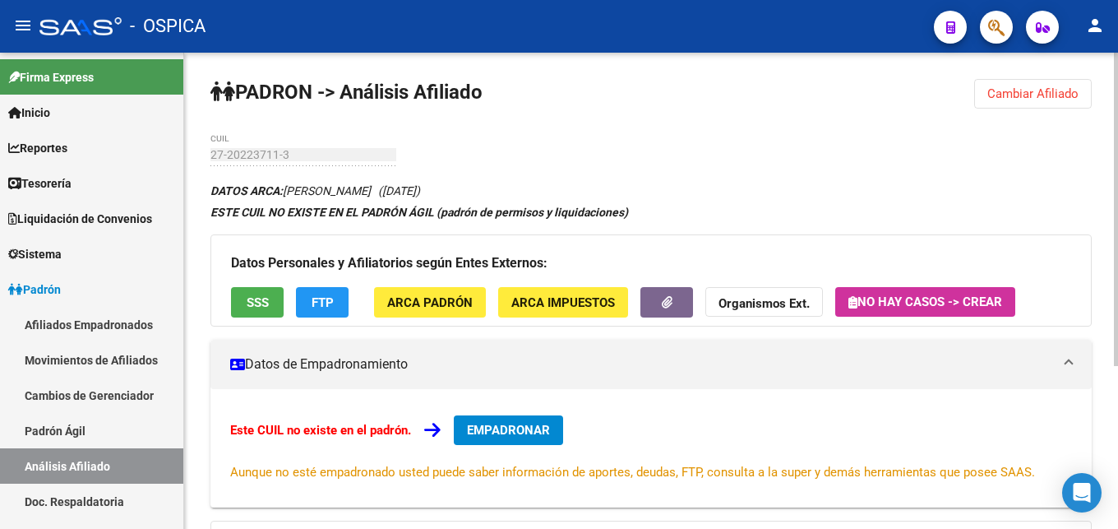
click at [288, 184] on div "DATOS ARCA: [PERSON_NAME] ([DATE]) ESTE CUIL NO EXISTE EN EL PADRÓN ÁGIL (padró…" at bounding box center [650, 458] width 881 height 557
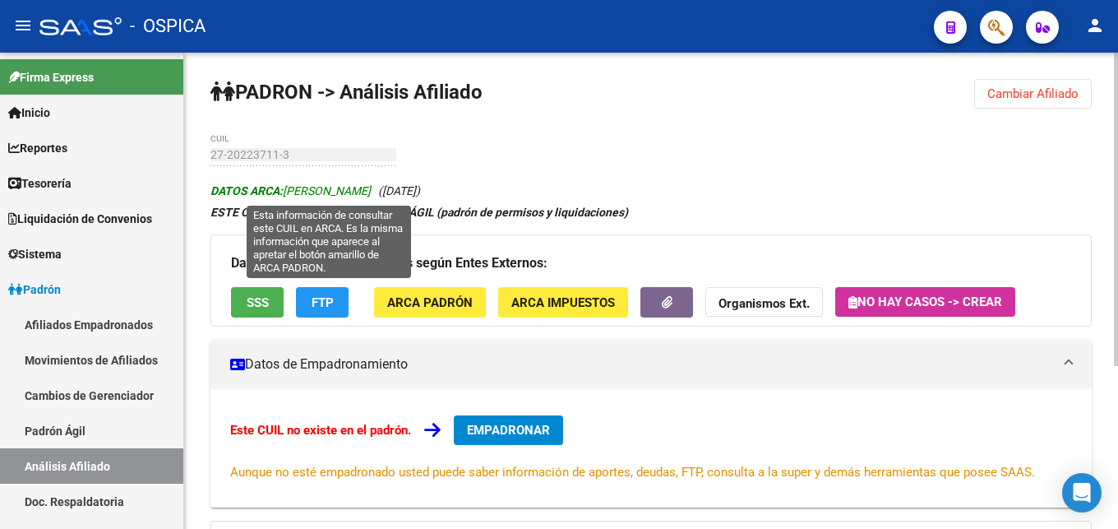
drag, startPoint x: 288, startPoint y: 193, endPoint x: 445, endPoint y: 192, distance: 157.0
click at [371, 192] on span "DATOS ARCA: [PERSON_NAME]" at bounding box center [290, 190] width 160 height 13
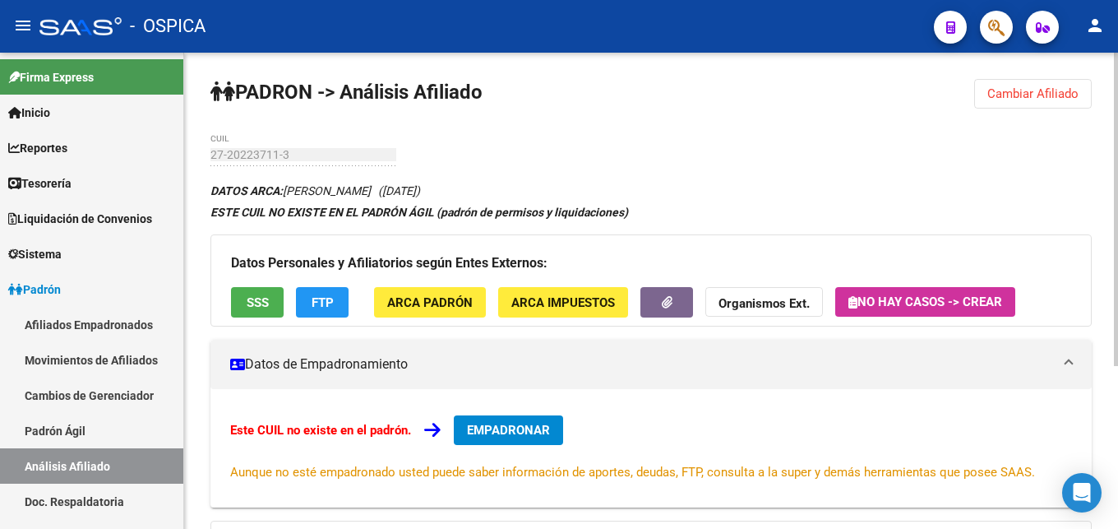
click at [441, 304] on span "ARCA Padrón" at bounding box center [429, 302] width 85 height 15
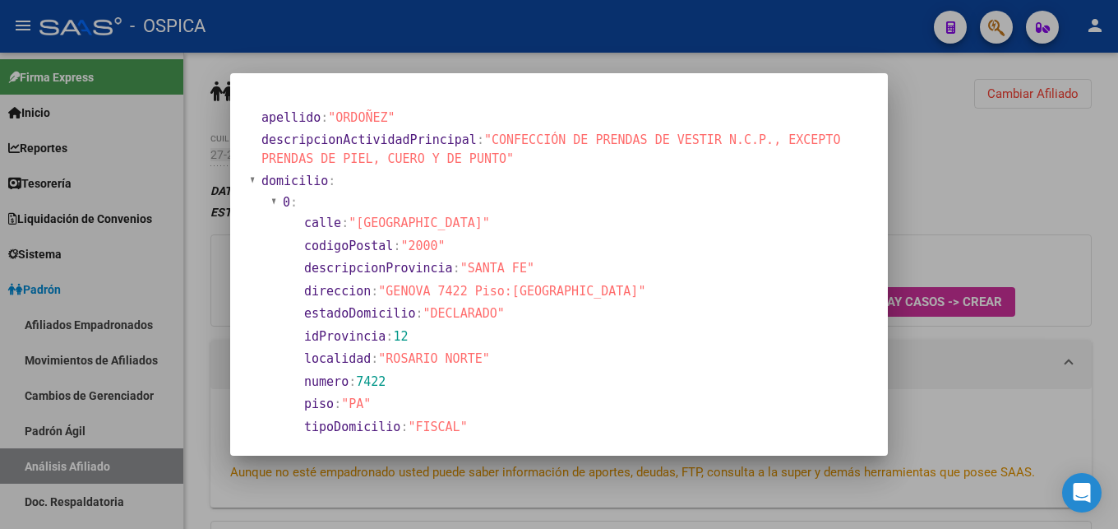
drag, startPoint x: 386, startPoint y: 289, endPoint x: 451, endPoint y: 291, distance: 65.0
click at [464, 298] on span ""GENOVA 7422 Piso:[GEOGRAPHIC_DATA]"" at bounding box center [511, 291] width 267 height 15
click at [926, 401] on div at bounding box center [559, 264] width 1118 height 529
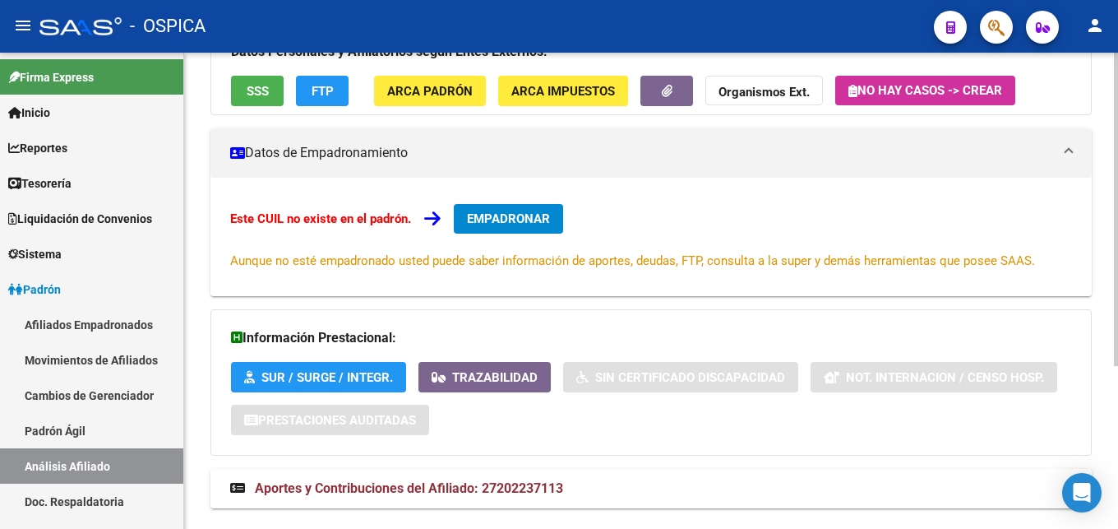
scroll to position [248, 0]
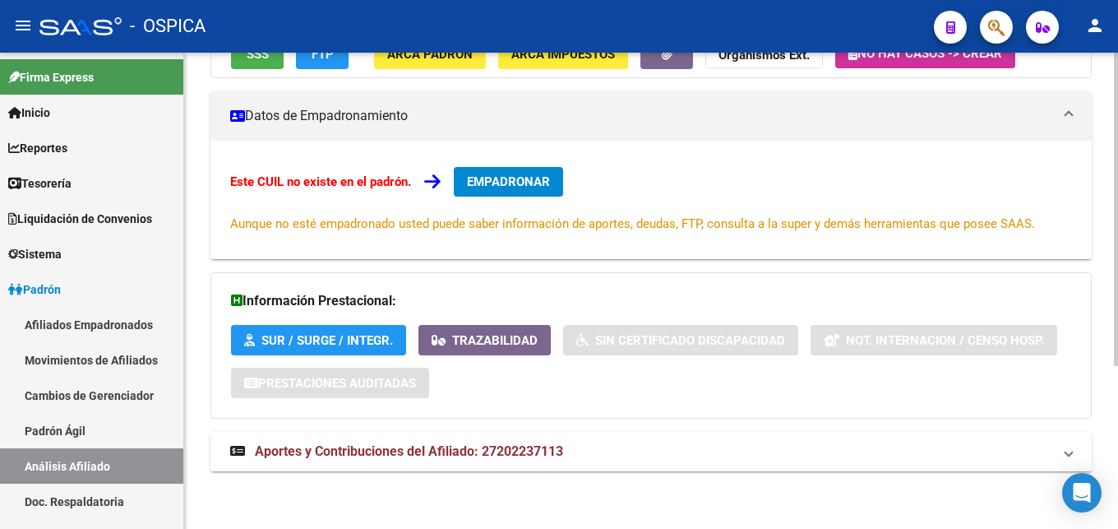
click at [539, 445] on span "Aportes y Contribuciones del Afiliado: 27202237113" at bounding box center [409, 451] width 308 height 16
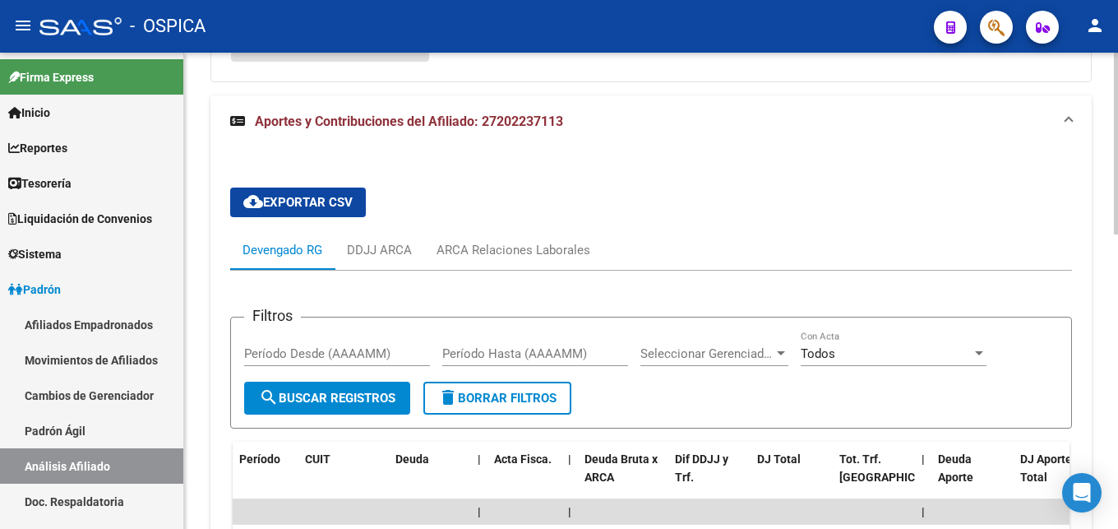
scroll to position [667, 0]
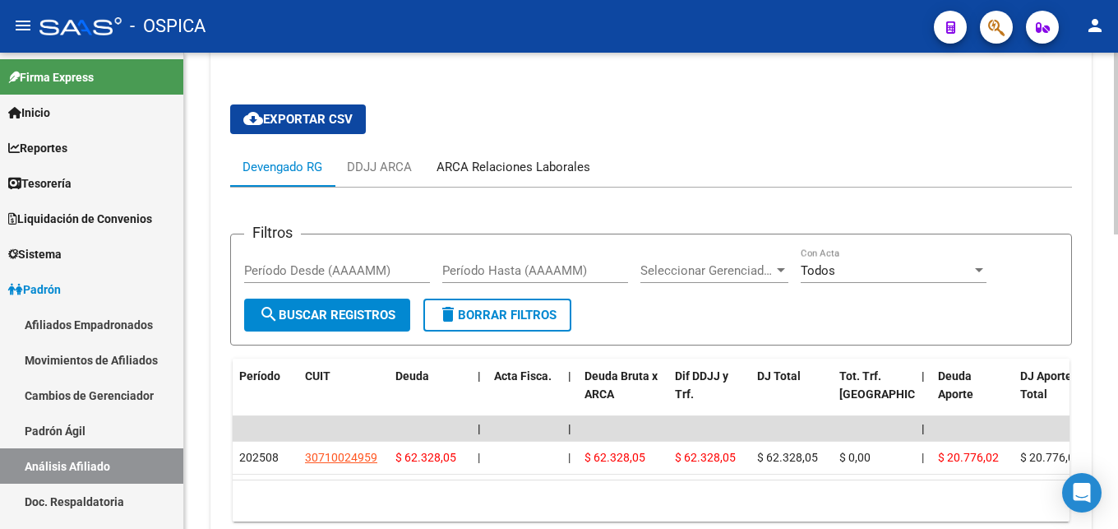
click at [467, 163] on div "ARCA Relaciones Laborales" at bounding box center [513, 167] width 154 height 18
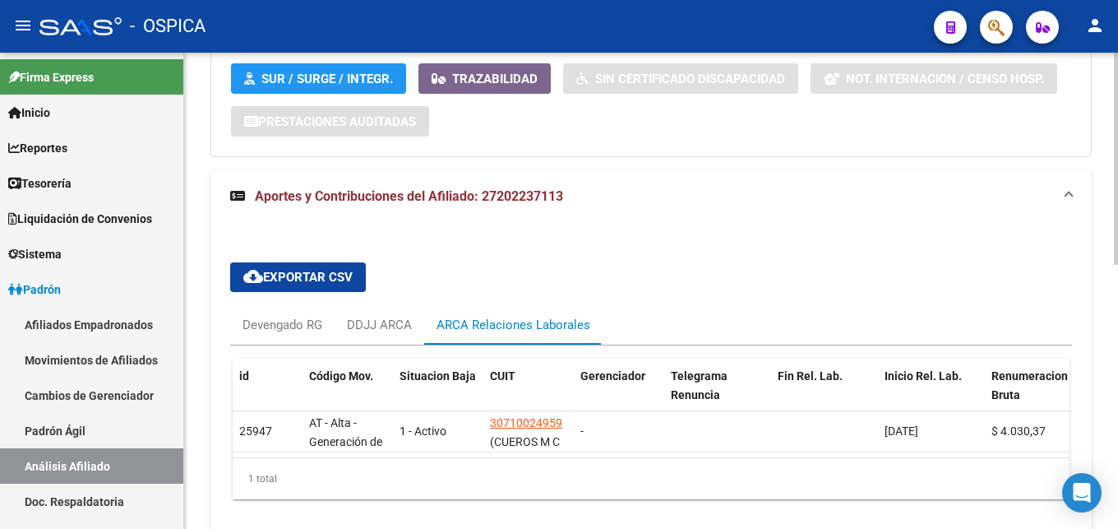
scroll to position [591, 0]
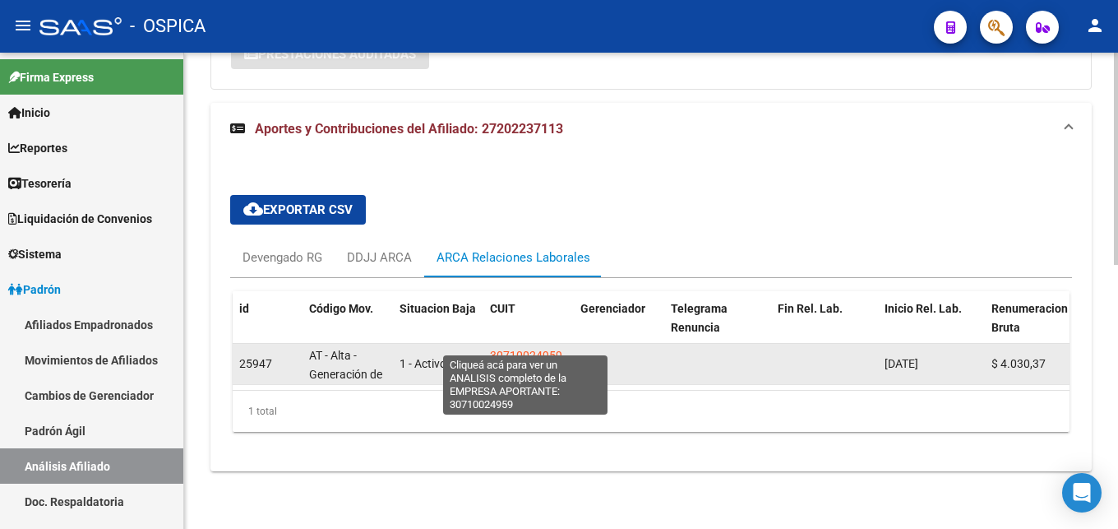
click at [558, 349] on span "30710024959" at bounding box center [526, 355] width 72 height 13
type textarea "30710024959"
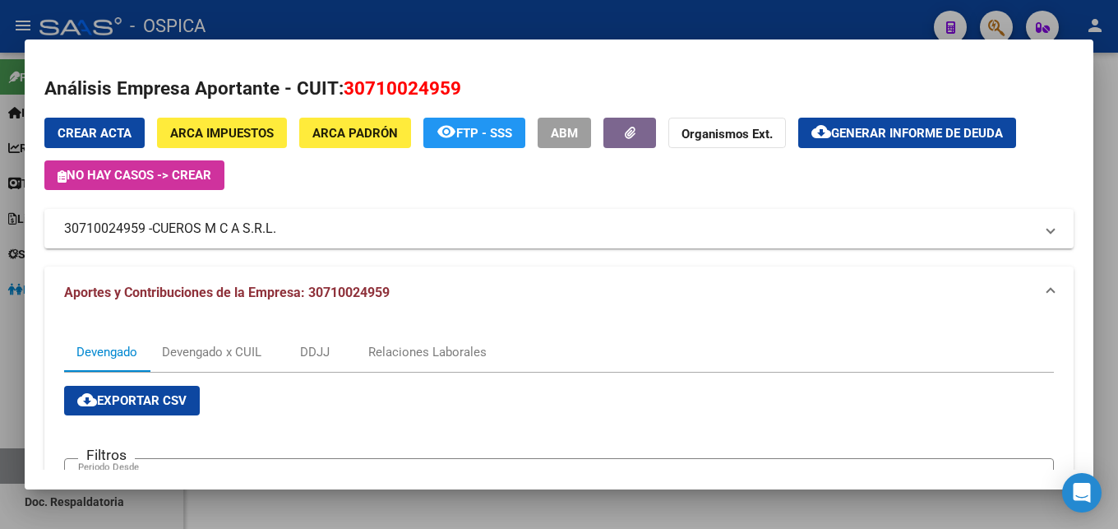
click at [386, 127] on span "ARCA Padrón" at bounding box center [354, 133] width 85 height 15
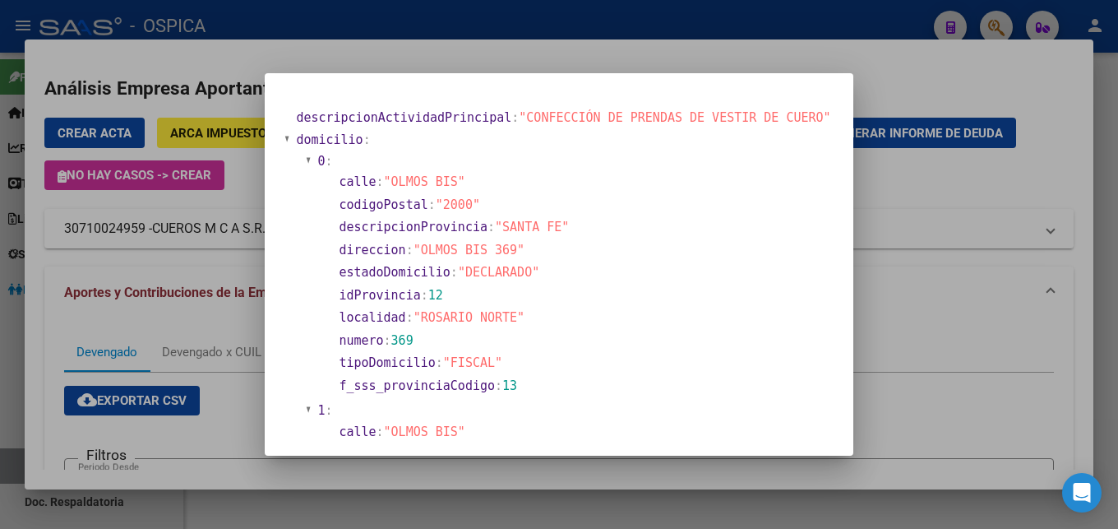
click at [416, 56] on div at bounding box center [559, 264] width 1118 height 529
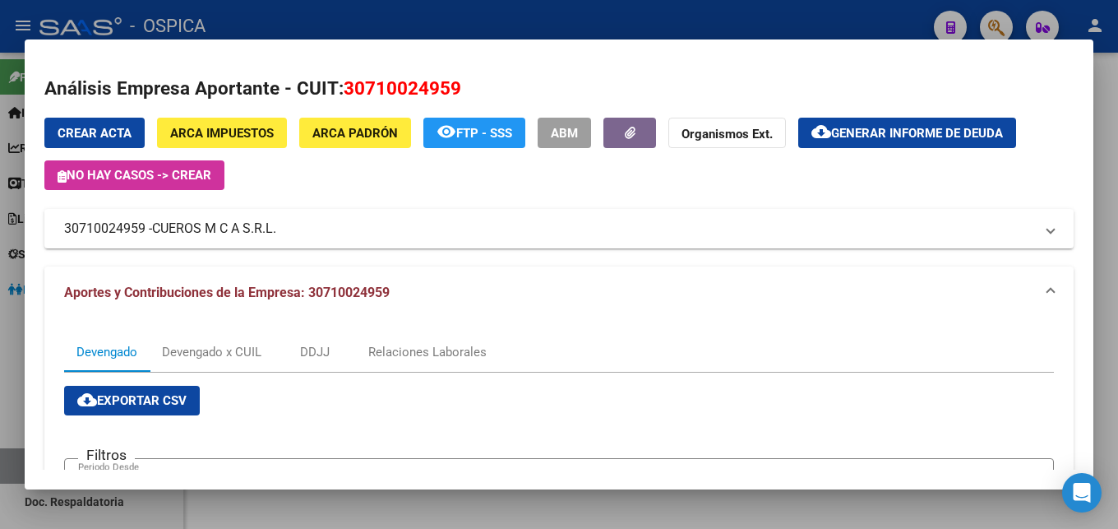
click at [509, 29] on div at bounding box center [559, 264] width 1118 height 529
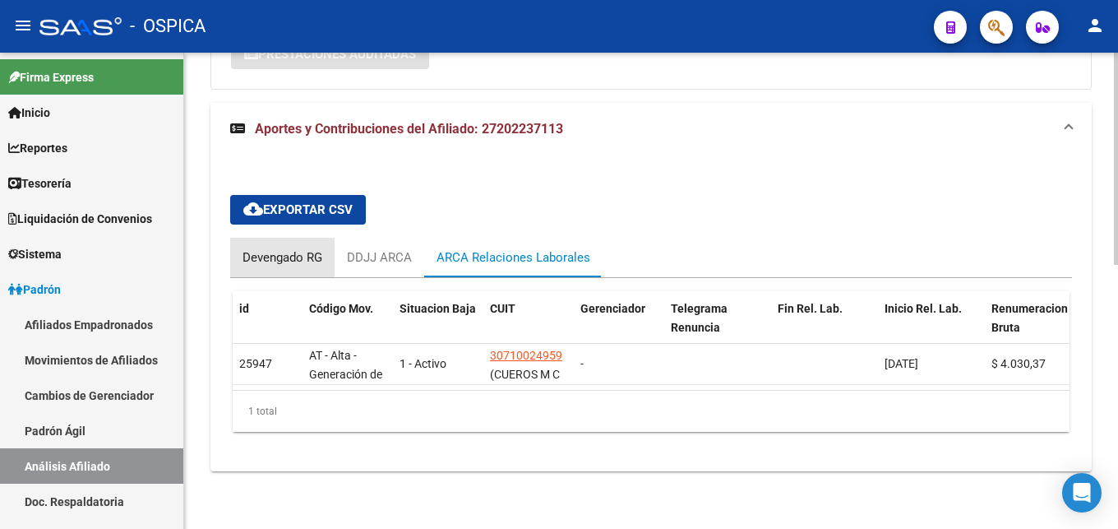
click at [237, 247] on div "Devengado RG" at bounding box center [282, 257] width 104 height 39
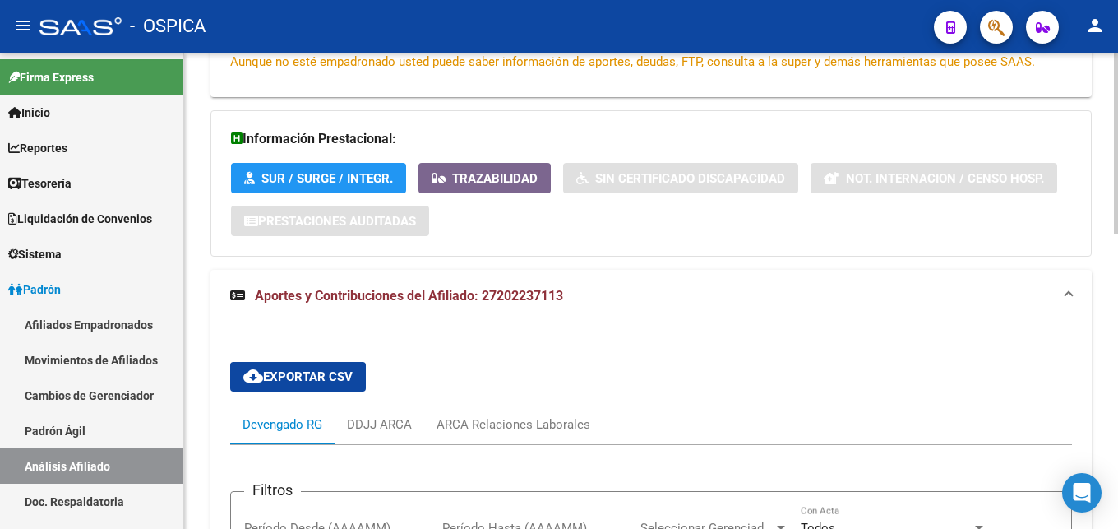
scroll to position [746, 0]
